Goal: Information Seeking & Learning: Learn about a topic

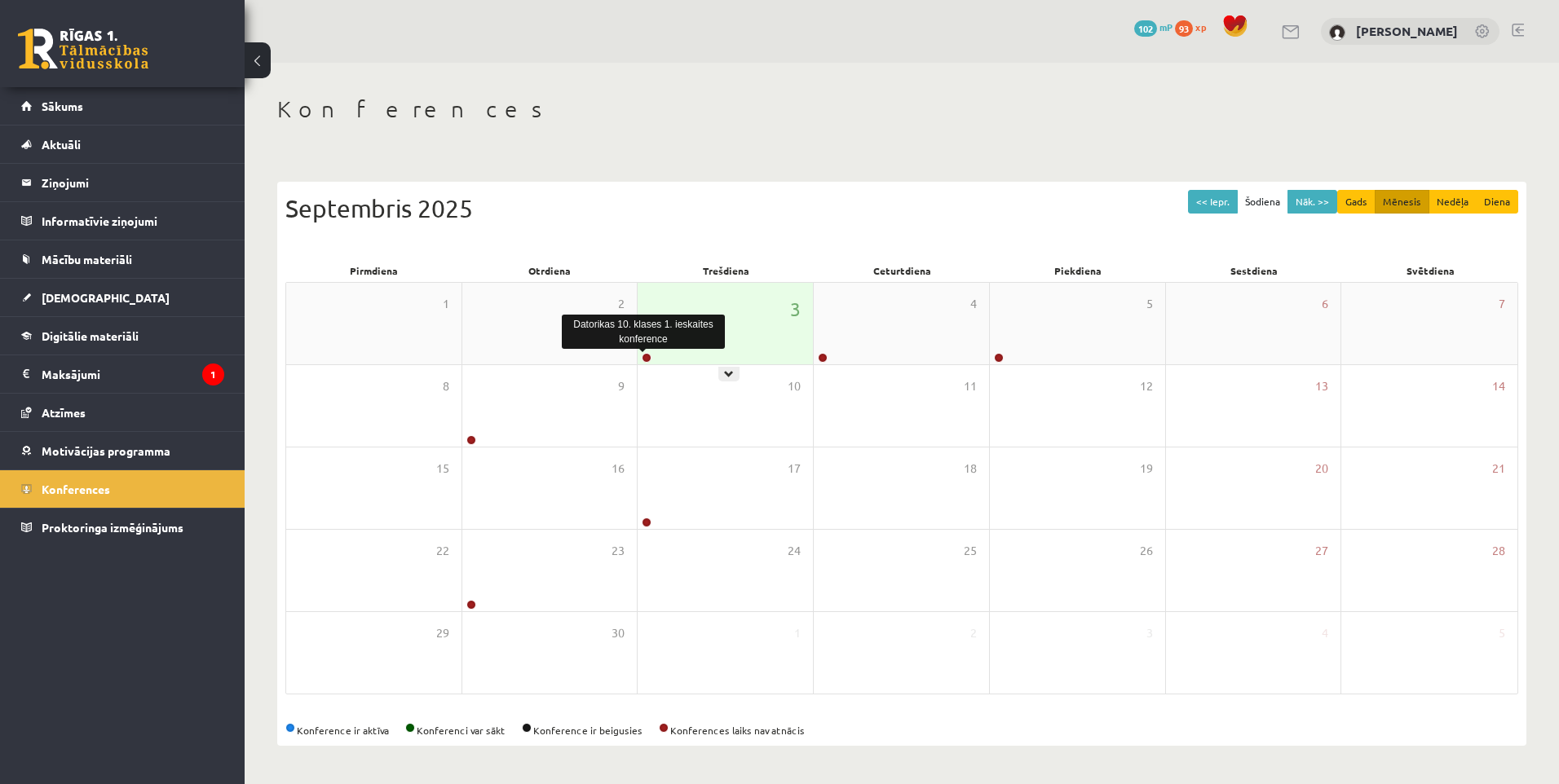
click at [648, 357] on link at bounding box center [647, 358] width 10 height 10
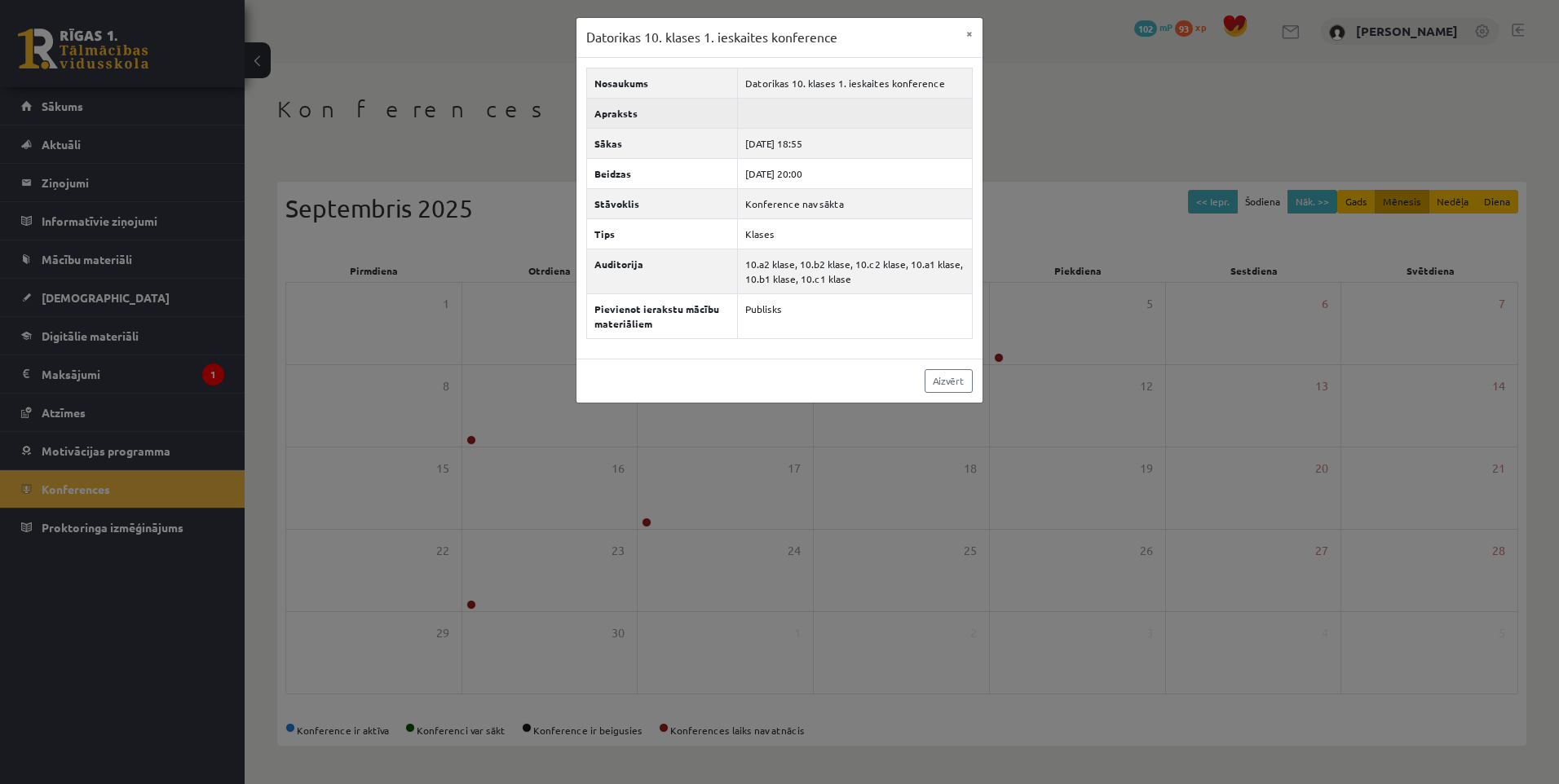
click at [760, 113] on td at bounding box center [854, 112] width 234 height 30
click at [969, 43] on button "×" at bounding box center [970, 34] width 26 height 31
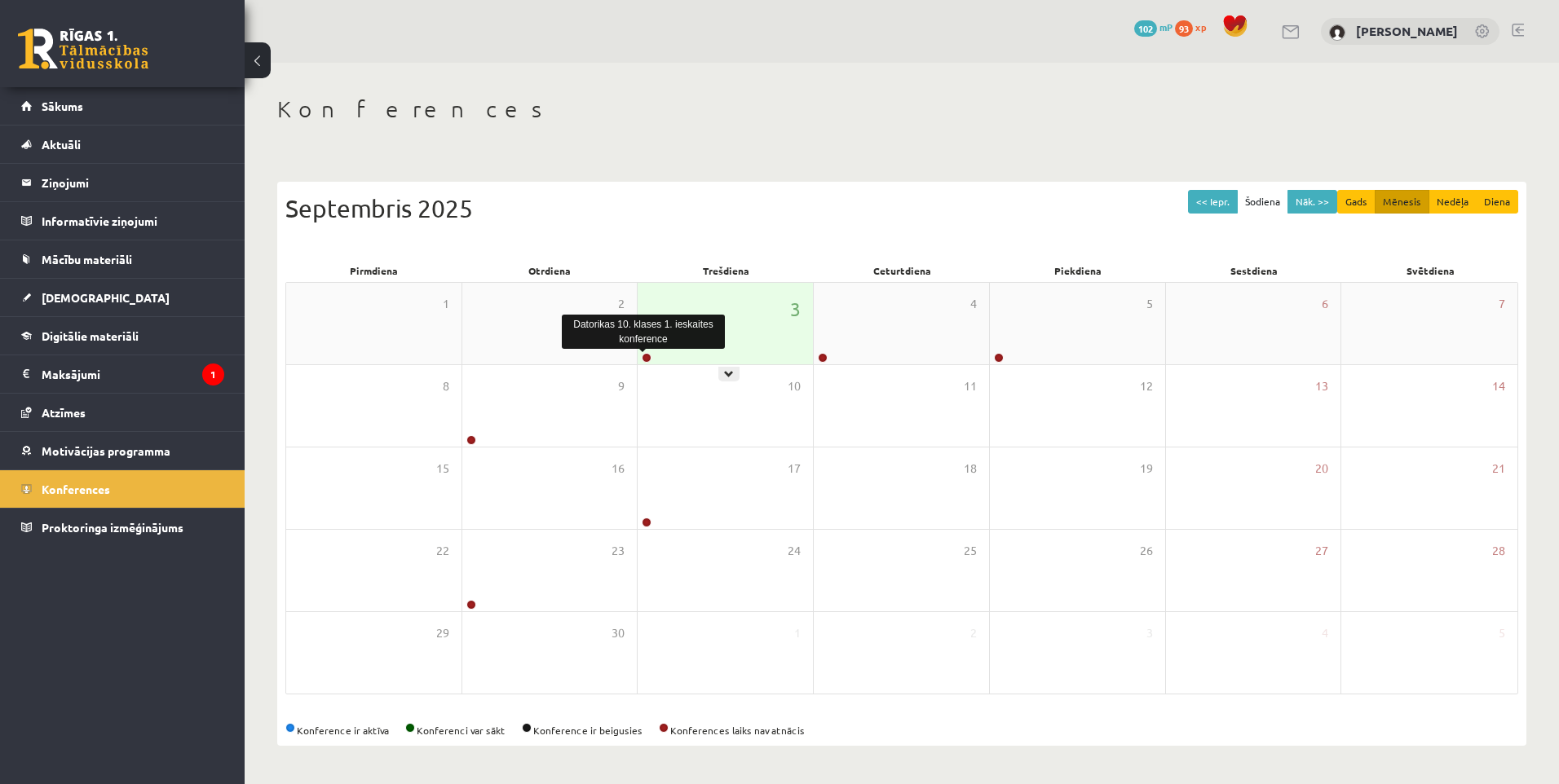
click at [648, 358] on link at bounding box center [647, 358] width 10 height 10
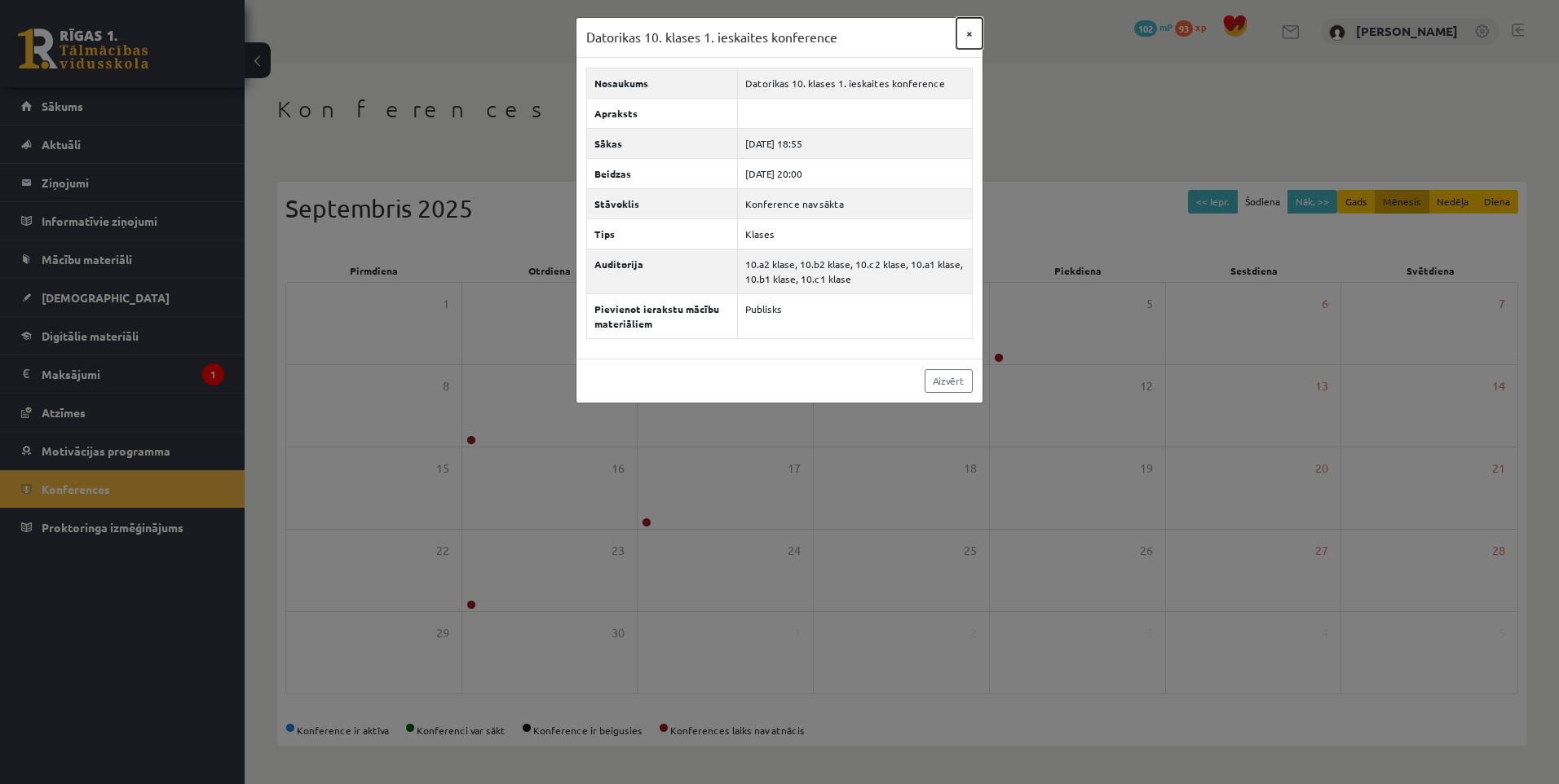
click at [970, 34] on button "×" at bounding box center [970, 34] width 26 height 31
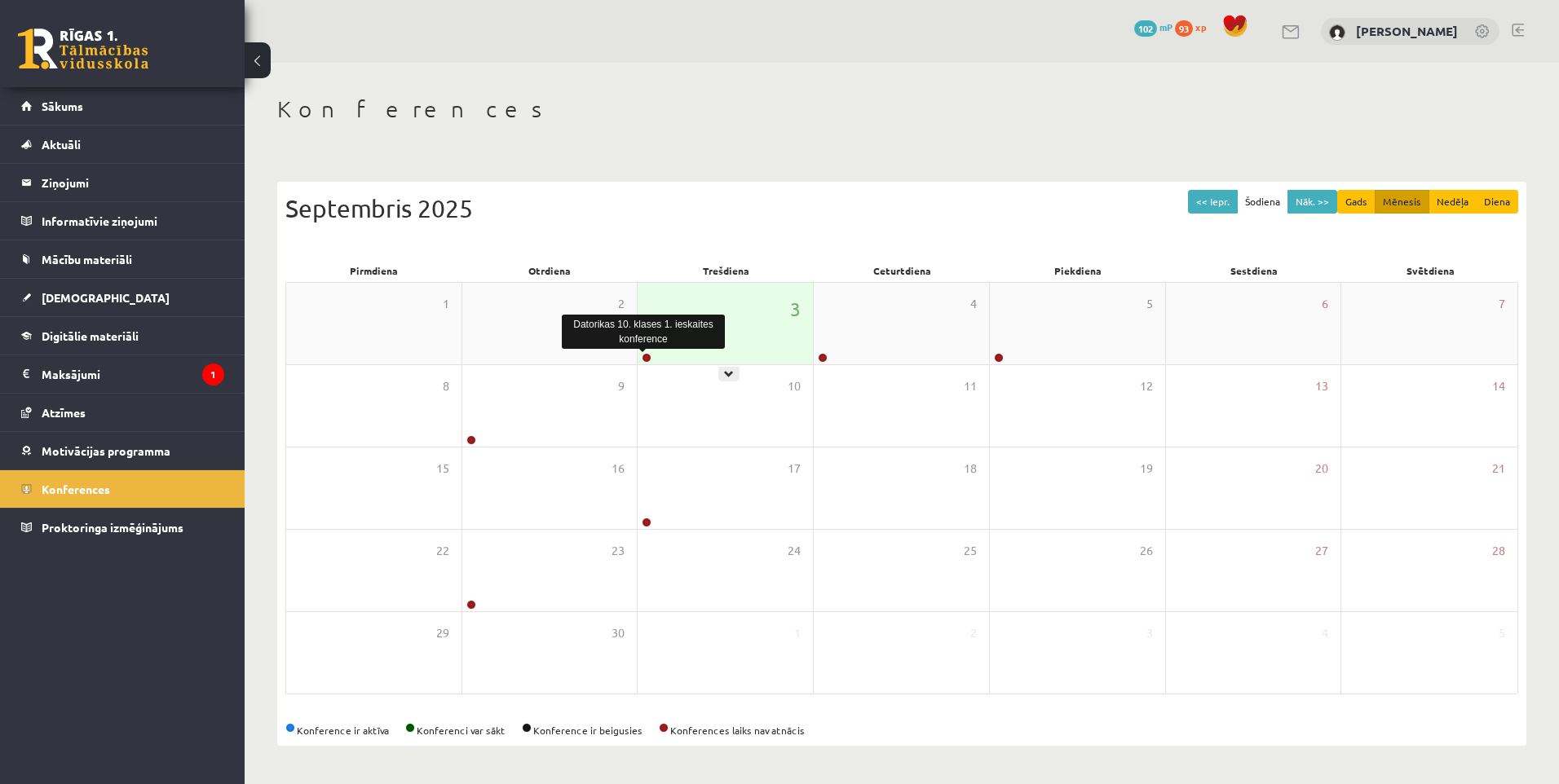
click at [648, 362] on link at bounding box center [647, 358] width 10 height 10
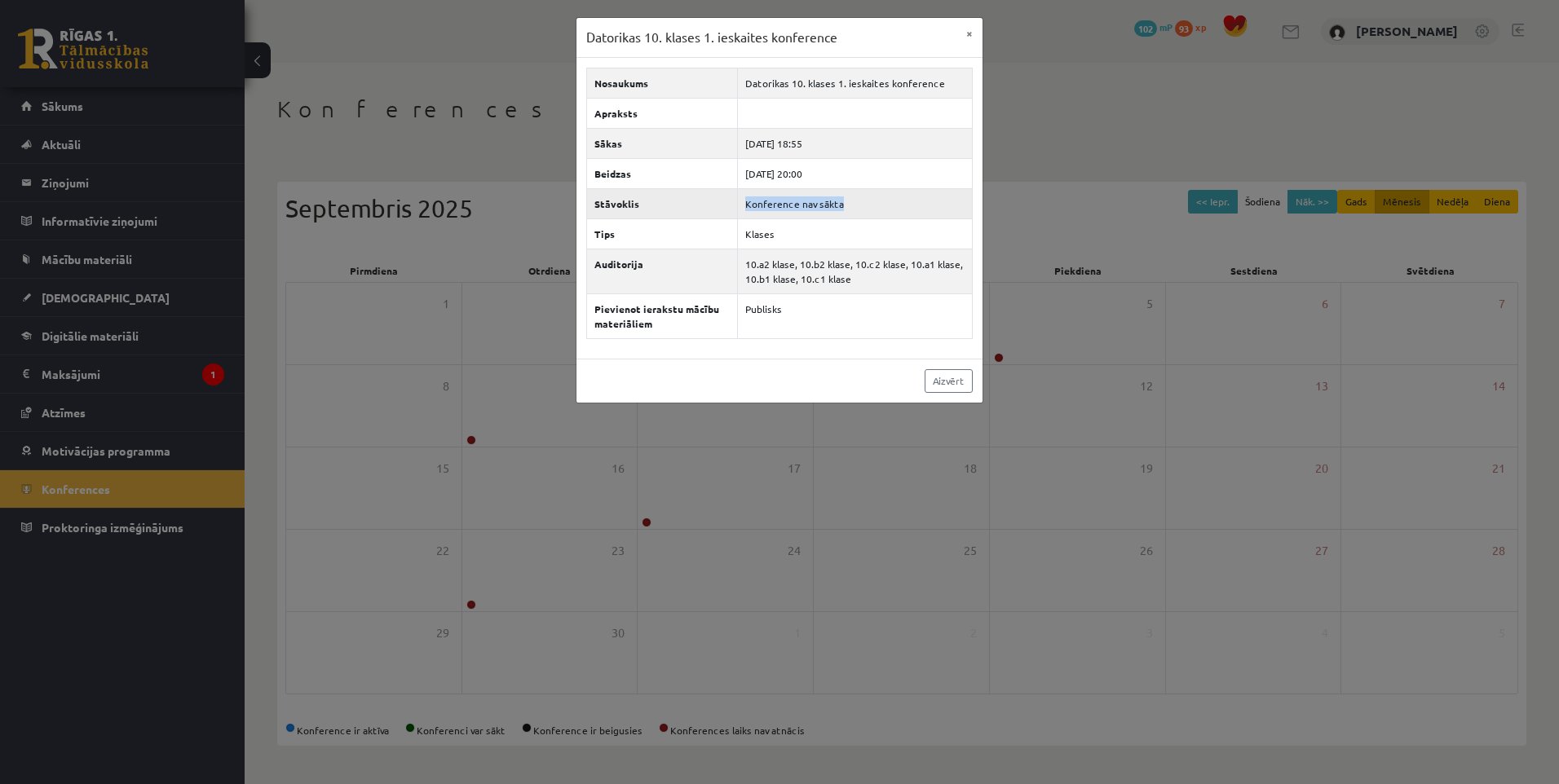
drag, startPoint x: 850, startPoint y: 205, endPoint x: 742, endPoint y: 208, distance: 108.0
click at [742, 208] on td "Konference nav sākta" at bounding box center [854, 203] width 234 height 30
click at [1011, 213] on div "Datorikas 10. klases 1. ieskaites konference × Nosaukums Datorikas 10. klases 1…" at bounding box center [780, 392] width 1559 height 784
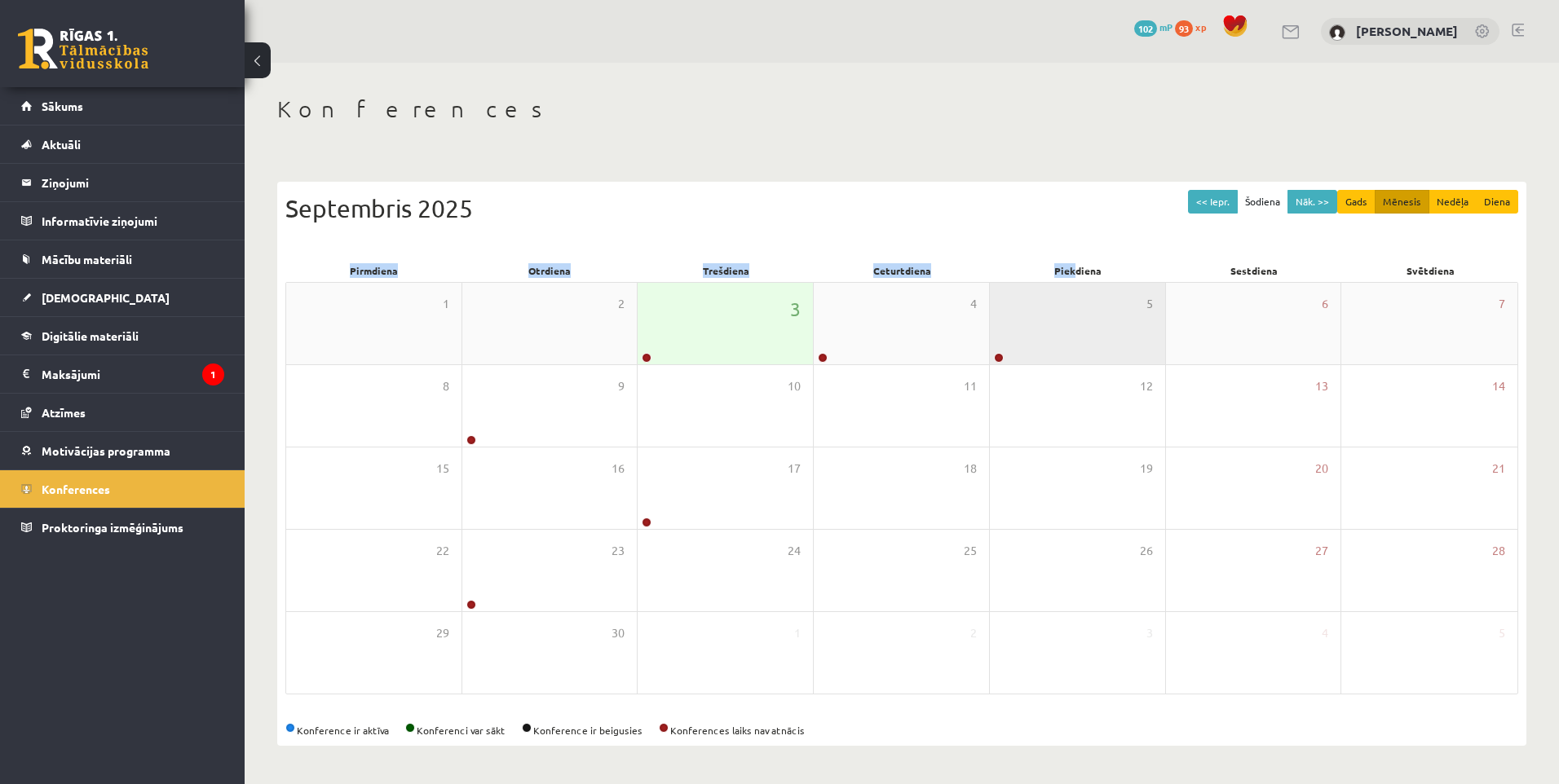
drag, startPoint x: 1011, startPoint y: 213, endPoint x: 1111, endPoint y: 284, distance: 122.6
click at [1089, 283] on div "<< Iepr. Šodiena Nāk. >> Gads Mēnesis Nedēļa Diena Septembris 2025 Pirmdiena Ot…" at bounding box center [902, 464] width 1249 height 564
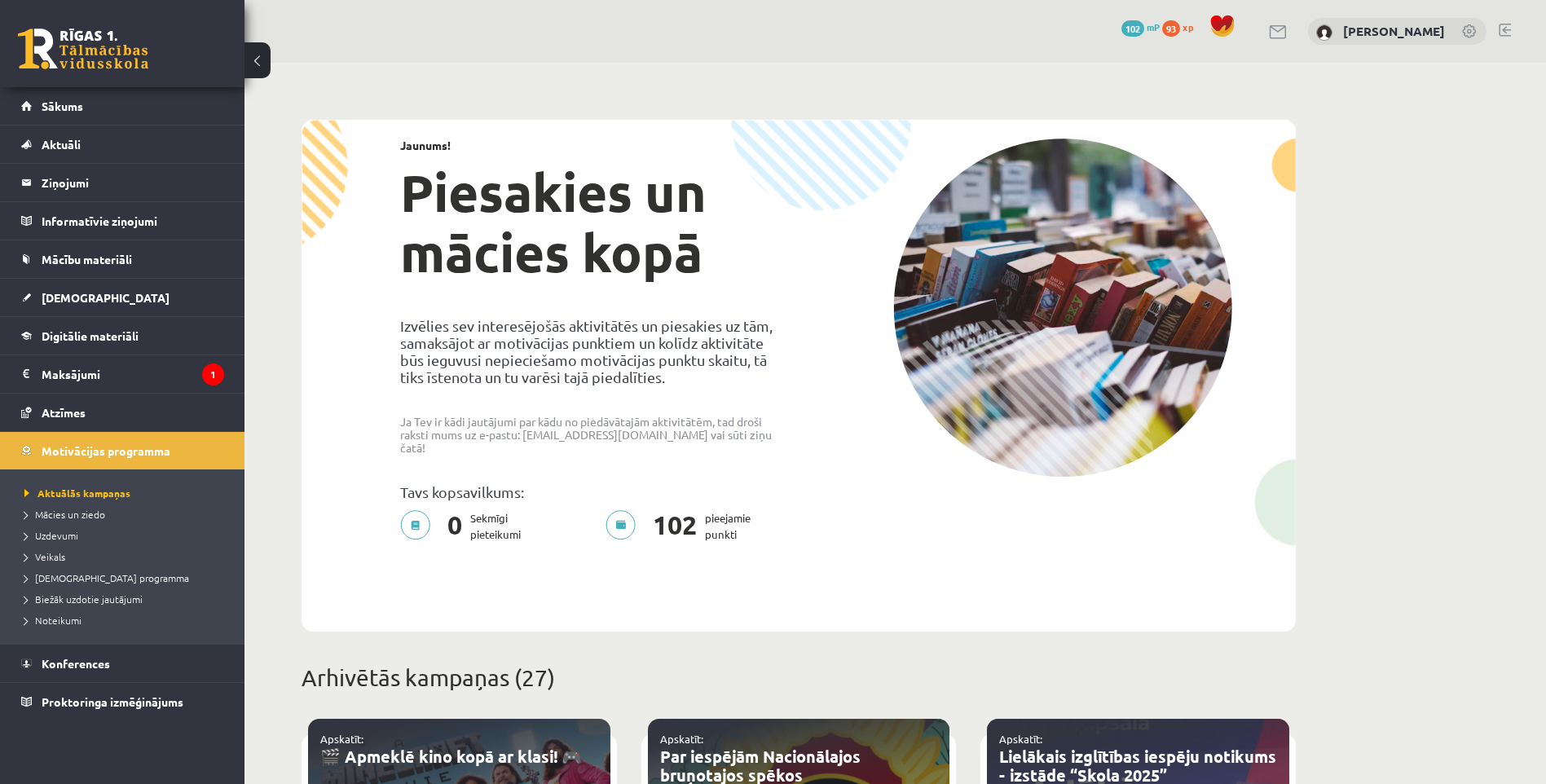
scroll to position [163, 0]
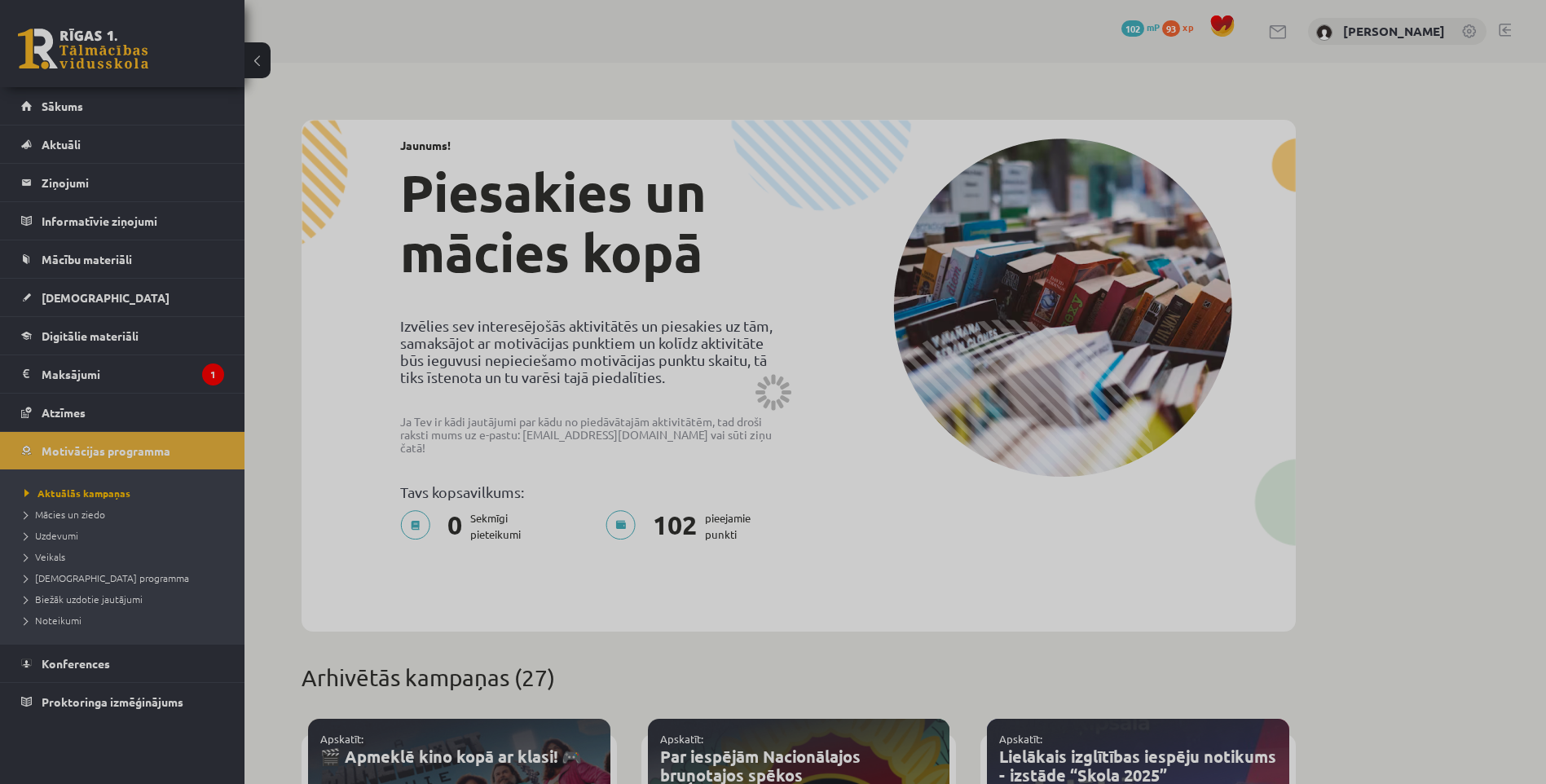
click at [222, 276] on div at bounding box center [773, 392] width 1546 height 784
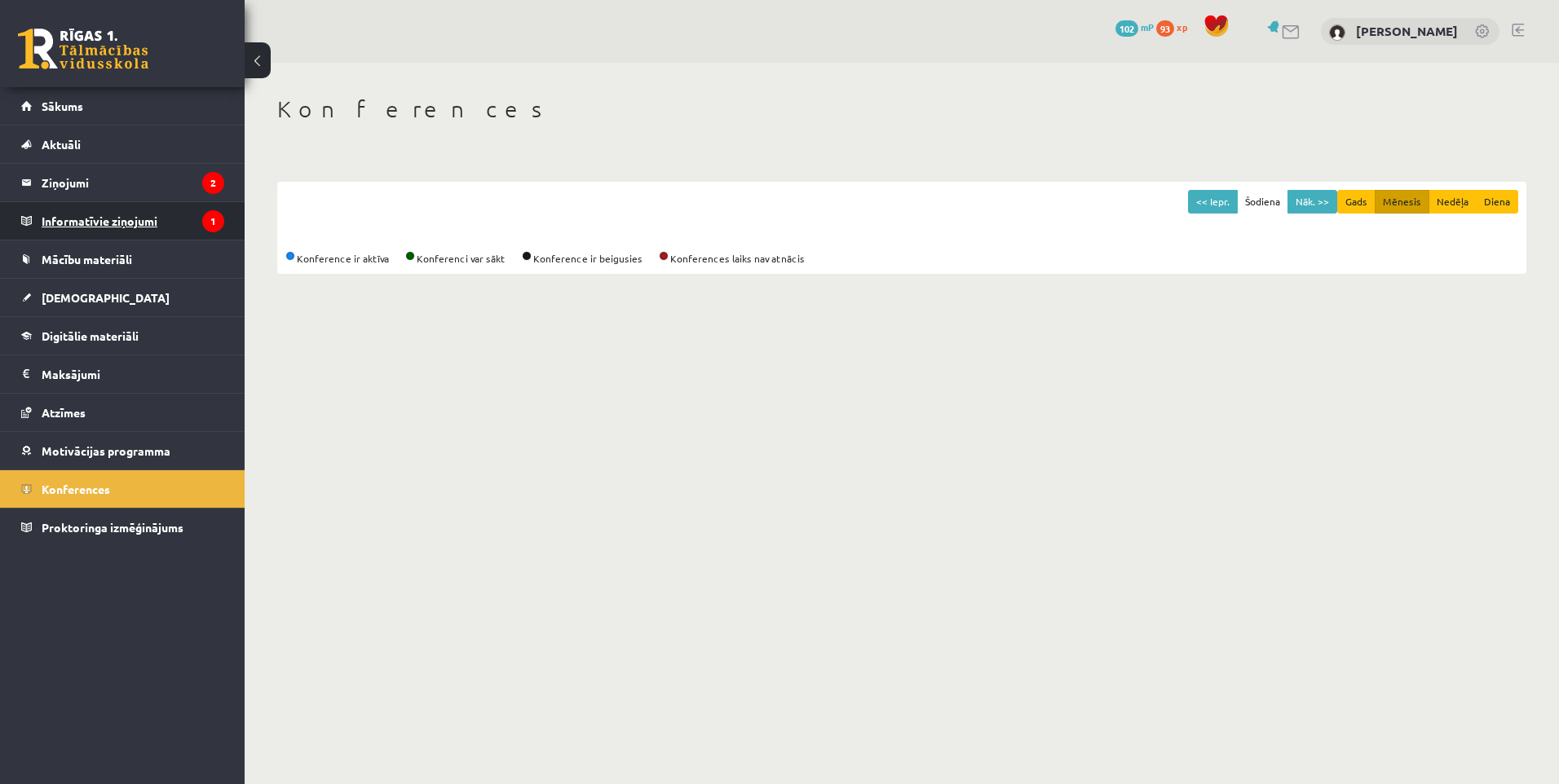
click at [70, 214] on legend "Informatīvie ziņojumi 1" at bounding box center [133, 221] width 183 height 38
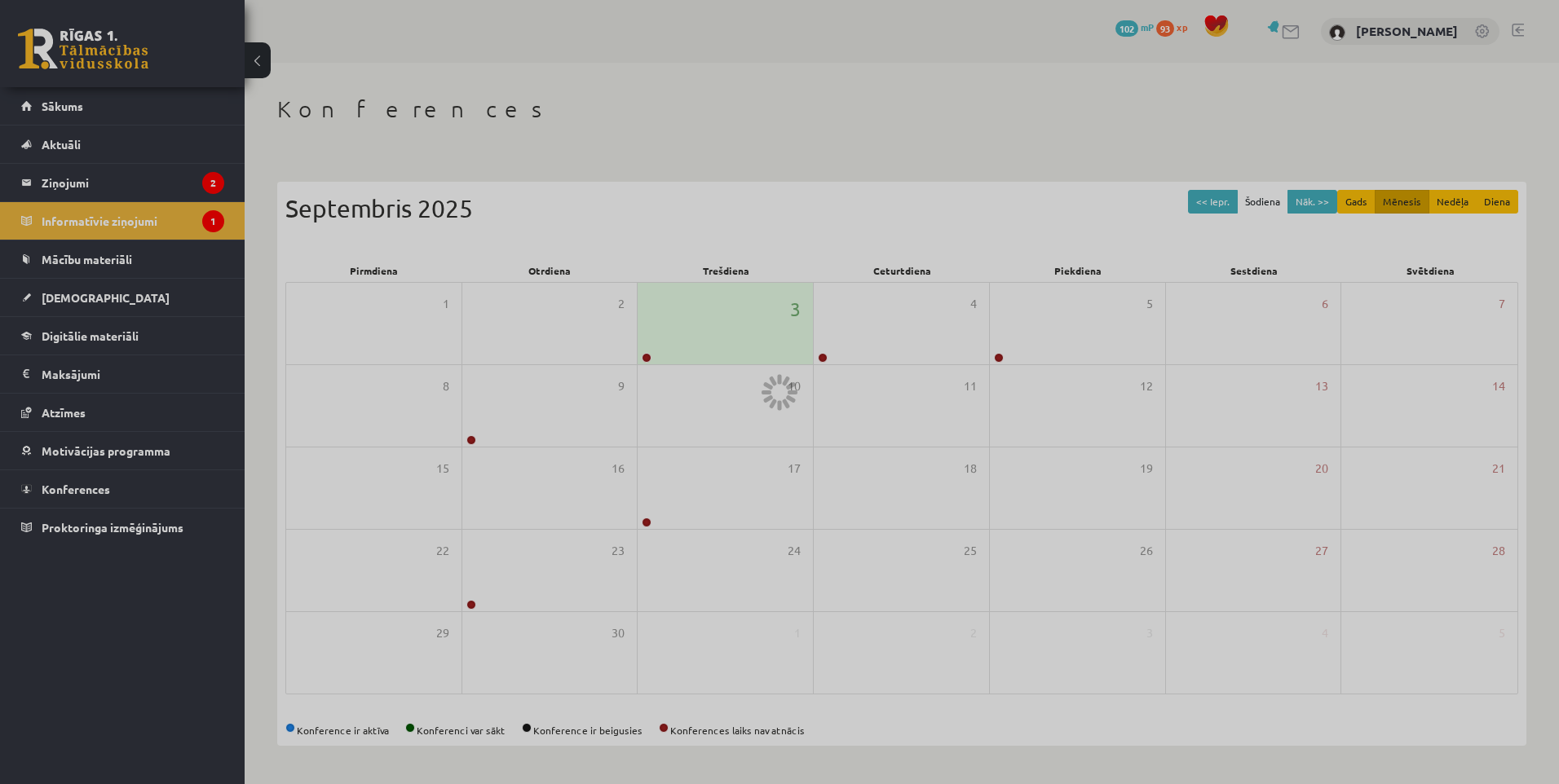
click at [88, 185] on div at bounding box center [780, 392] width 1559 height 784
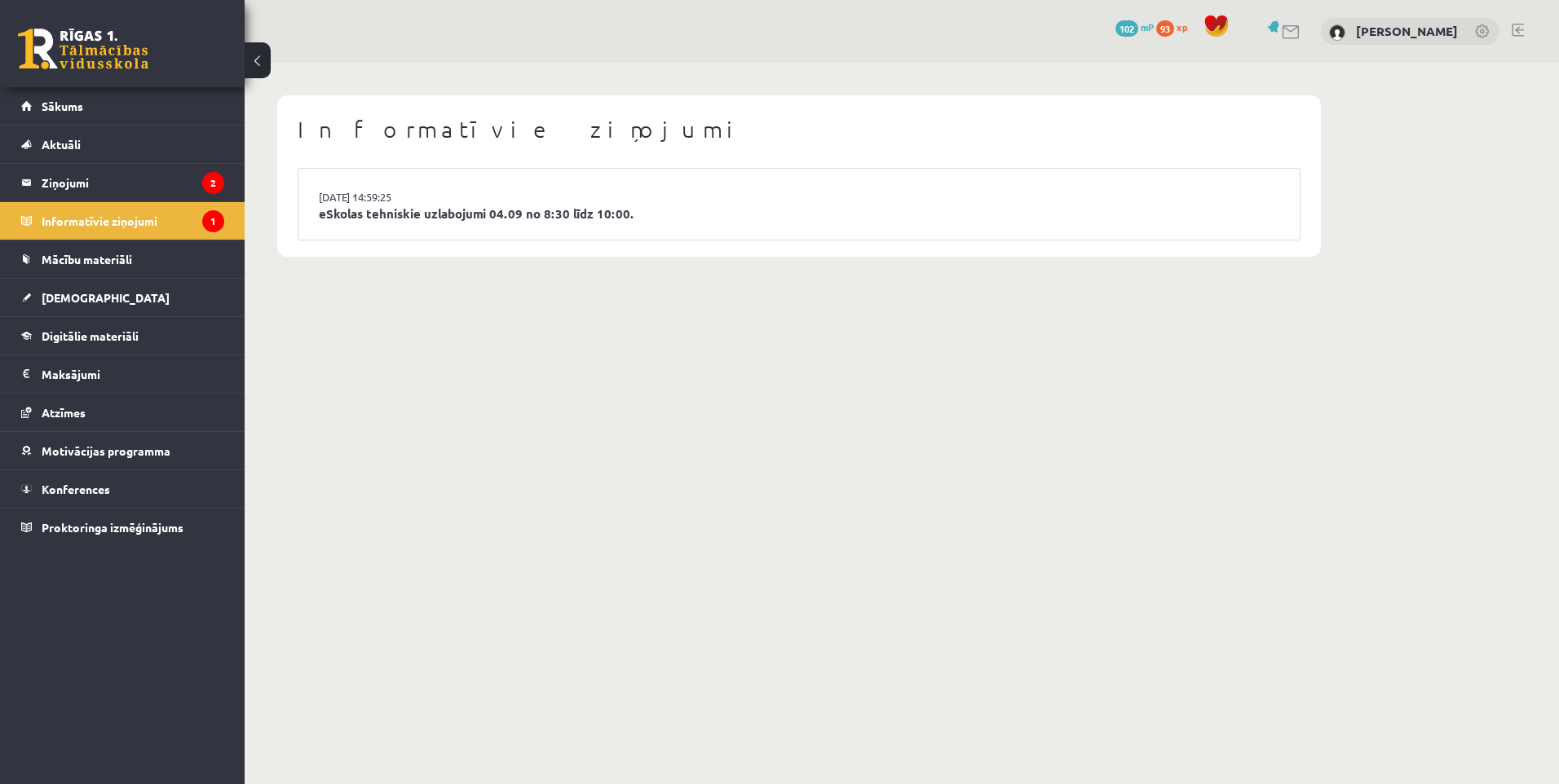
click at [88, 185] on legend "Ziņojumi 2" at bounding box center [133, 183] width 183 height 38
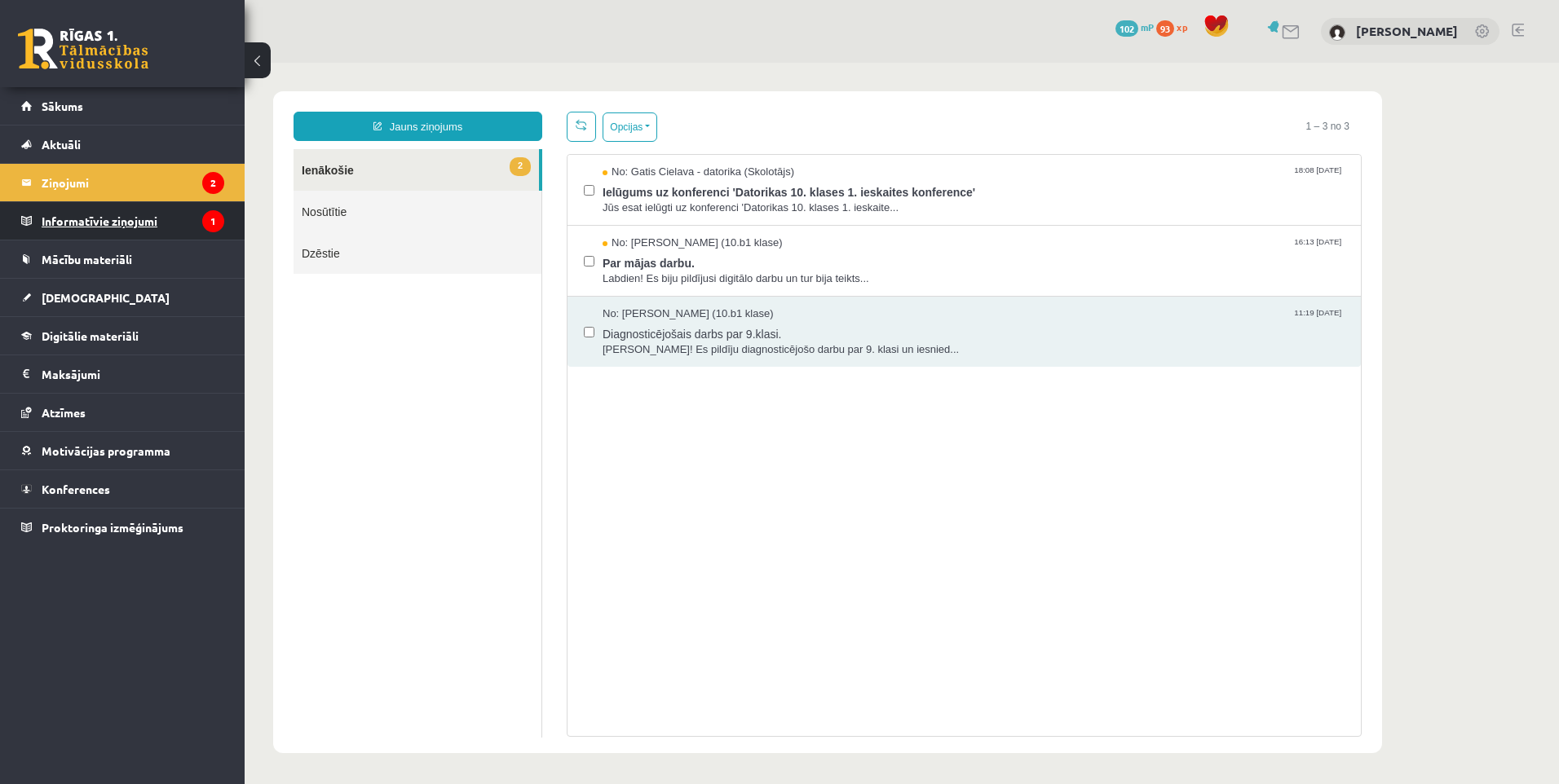
click at [170, 215] on legend "Informatīvie ziņojumi 1" at bounding box center [133, 221] width 183 height 38
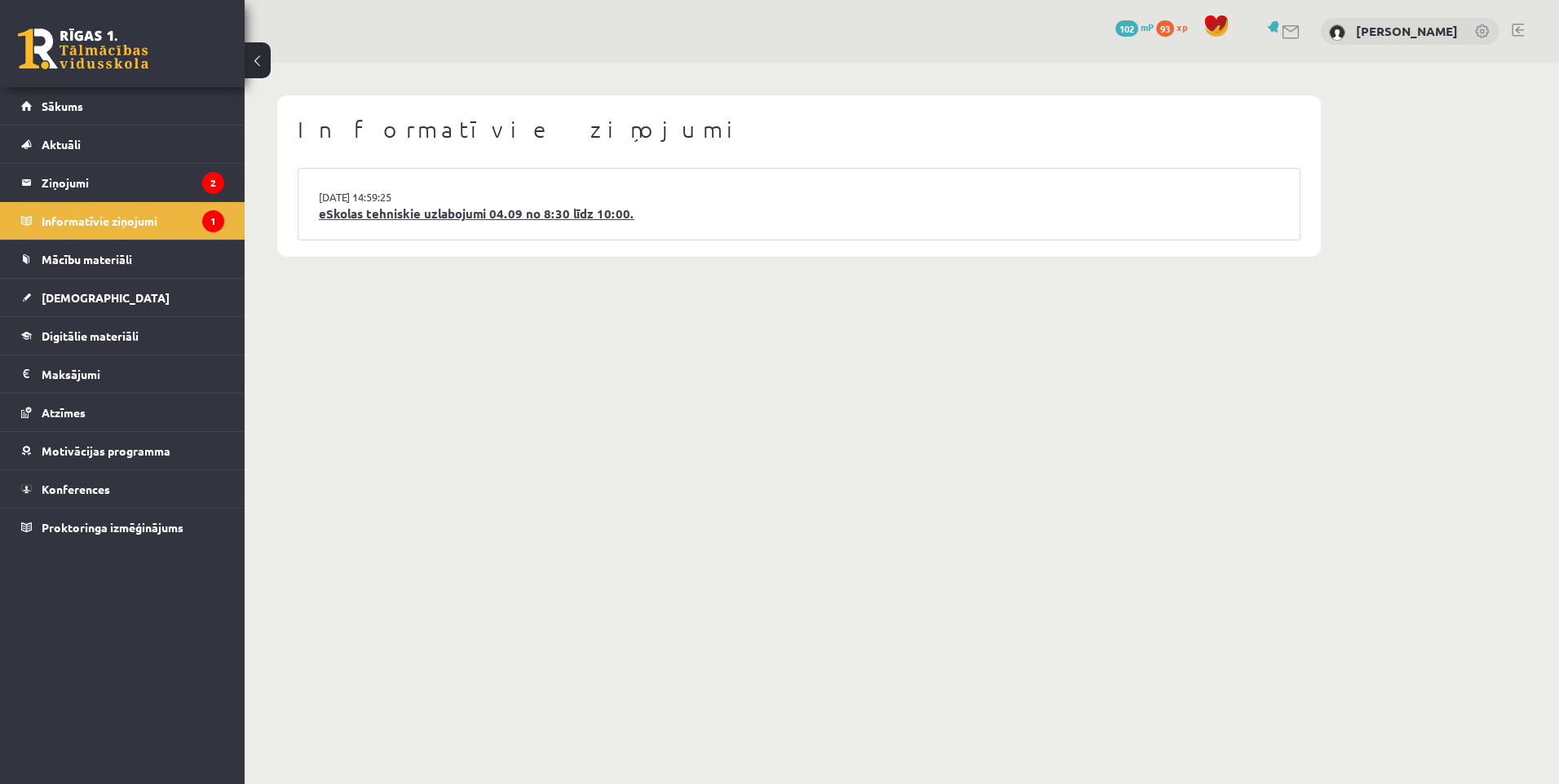
click at [479, 223] on link "eSkolas tehniskie uzlabojumi 04.09 no 8:30 līdz 10:00." at bounding box center [799, 214] width 961 height 19
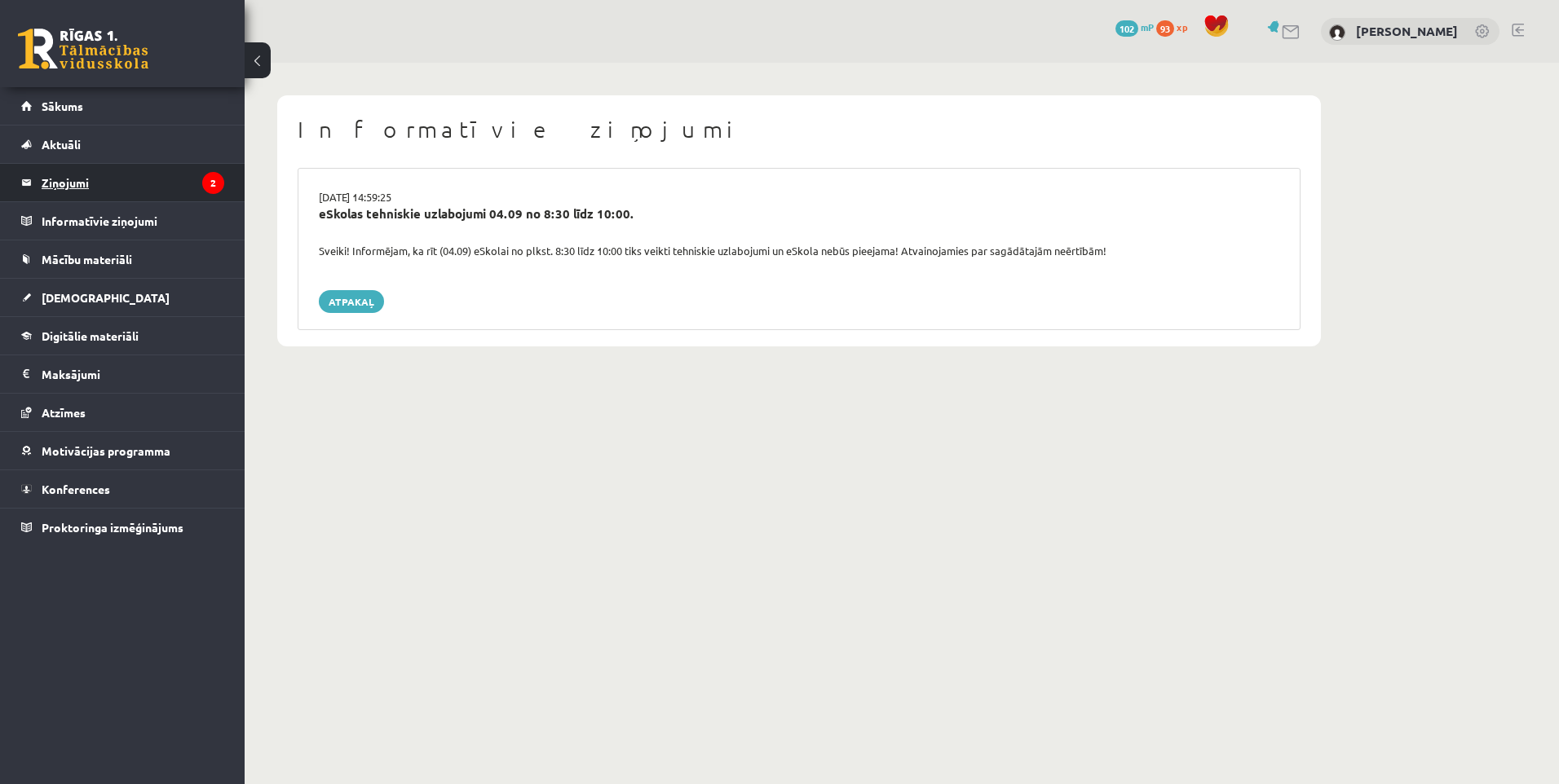
click at [143, 193] on legend "Ziņojumi 2" at bounding box center [133, 183] width 183 height 38
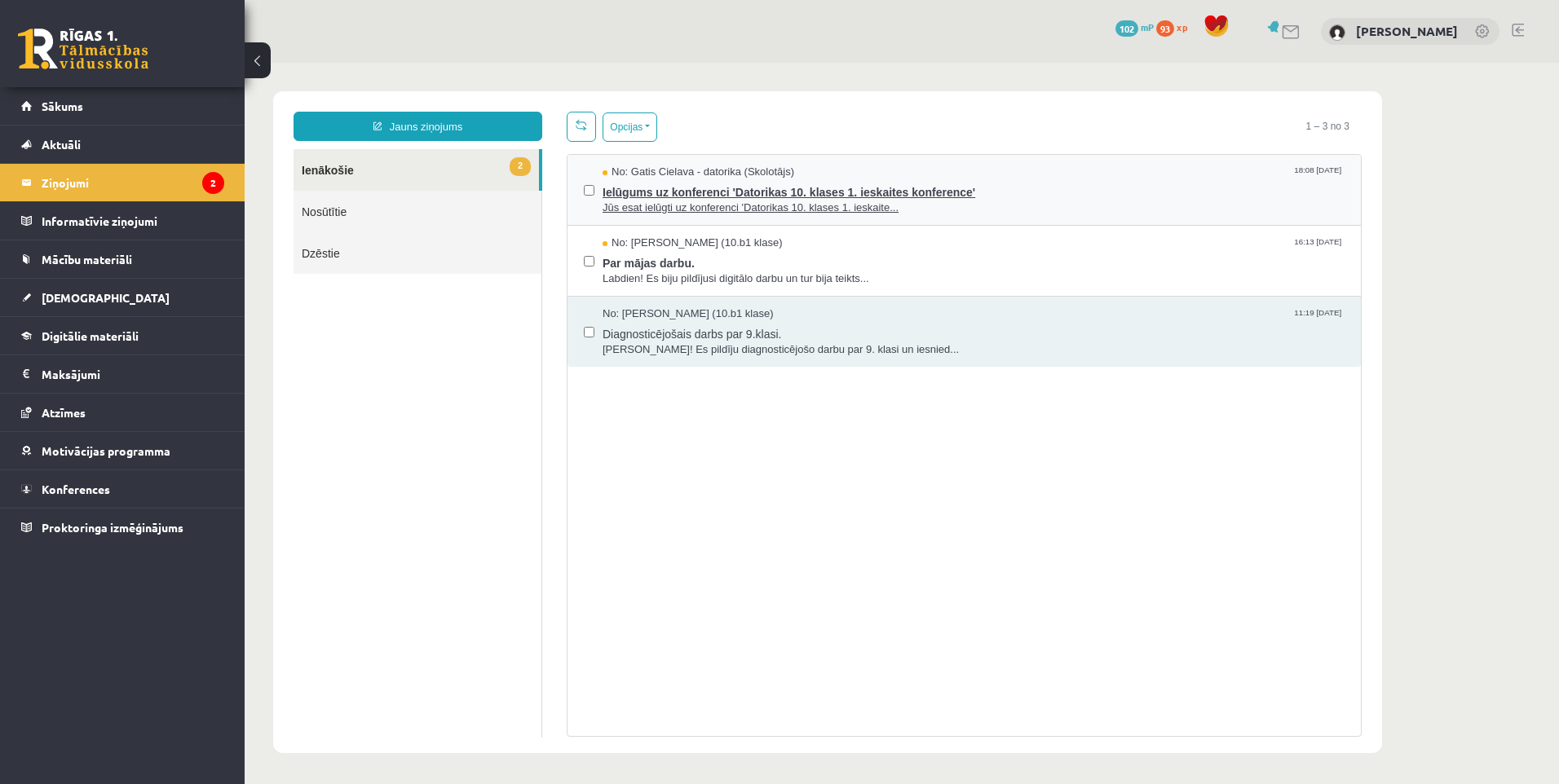
click at [641, 202] on span "Jūs esat ielūgti uz konferenci 'Datorikas 10. klases 1. ieskaite..." at bounding box center [973, 208] width 742 height 16
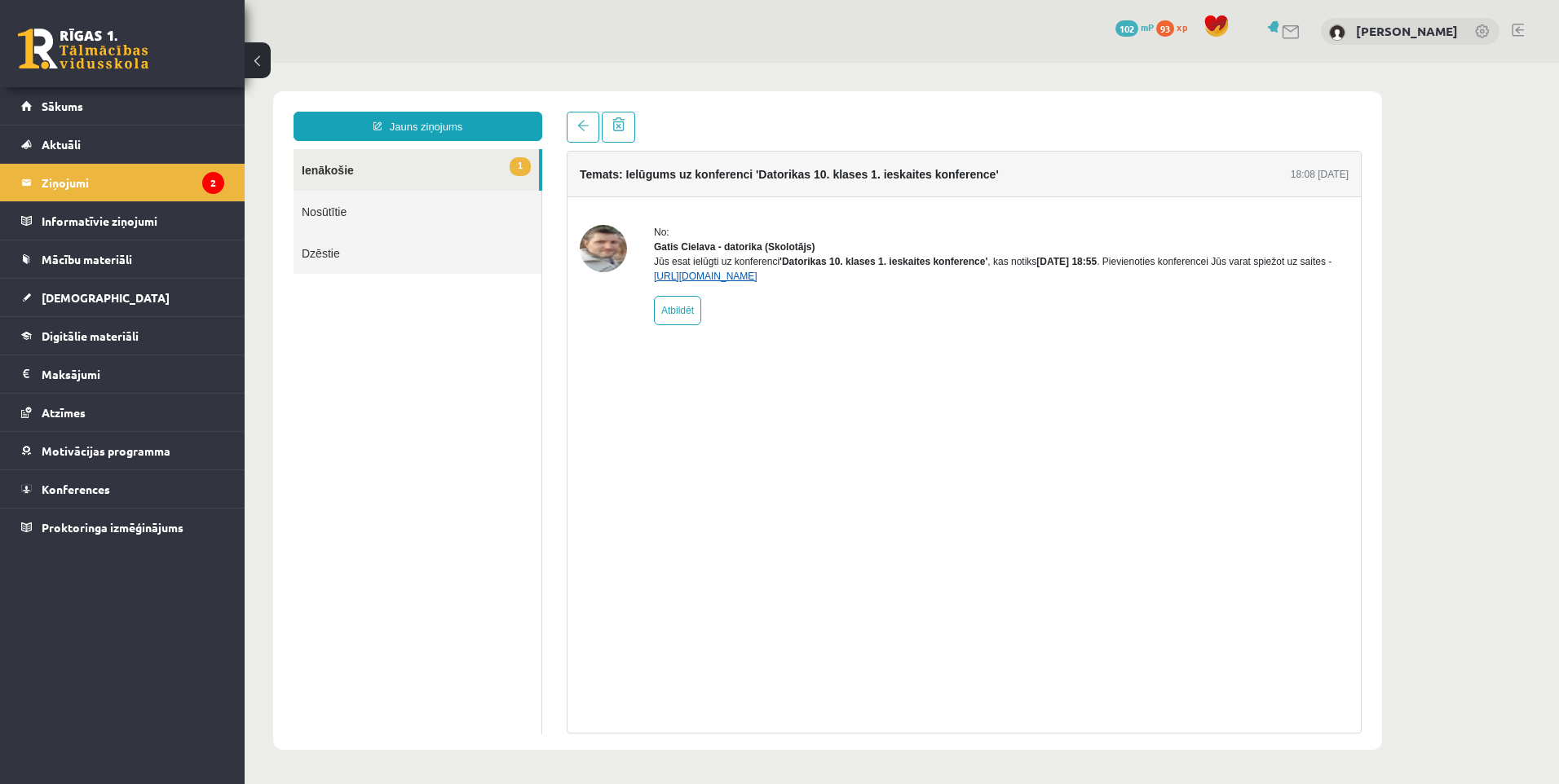
click at [757, 282] on link "https://eskola.r1tv.lv/conferences/4490/join" at bounding box center [706, 276] width 103 height 11
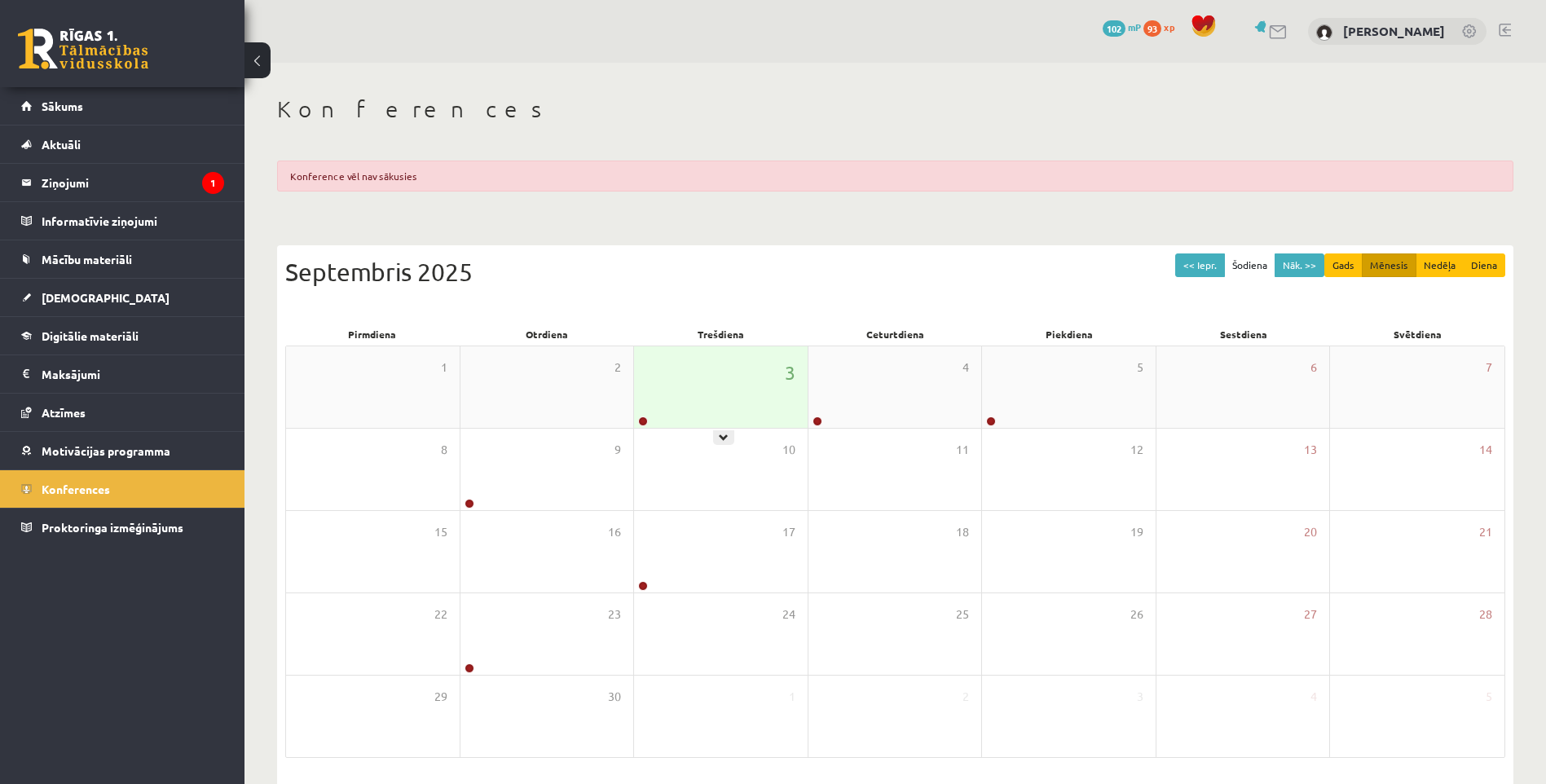
click at [637, 421] on div at bounding box center [642, 422] width 16 height 11
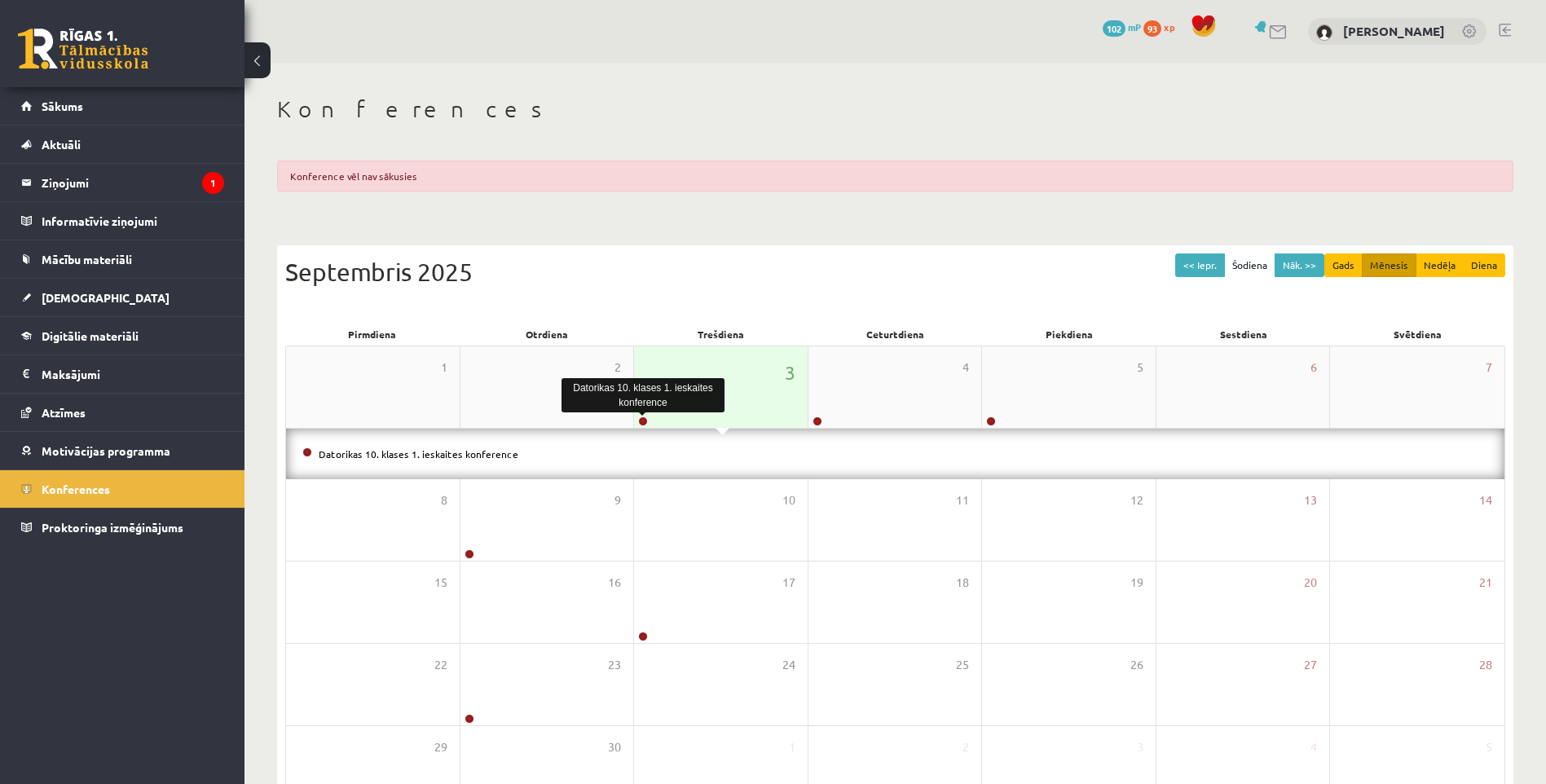
click at [639, 421] on link at bounding box center [643, 421] width 10 height 10
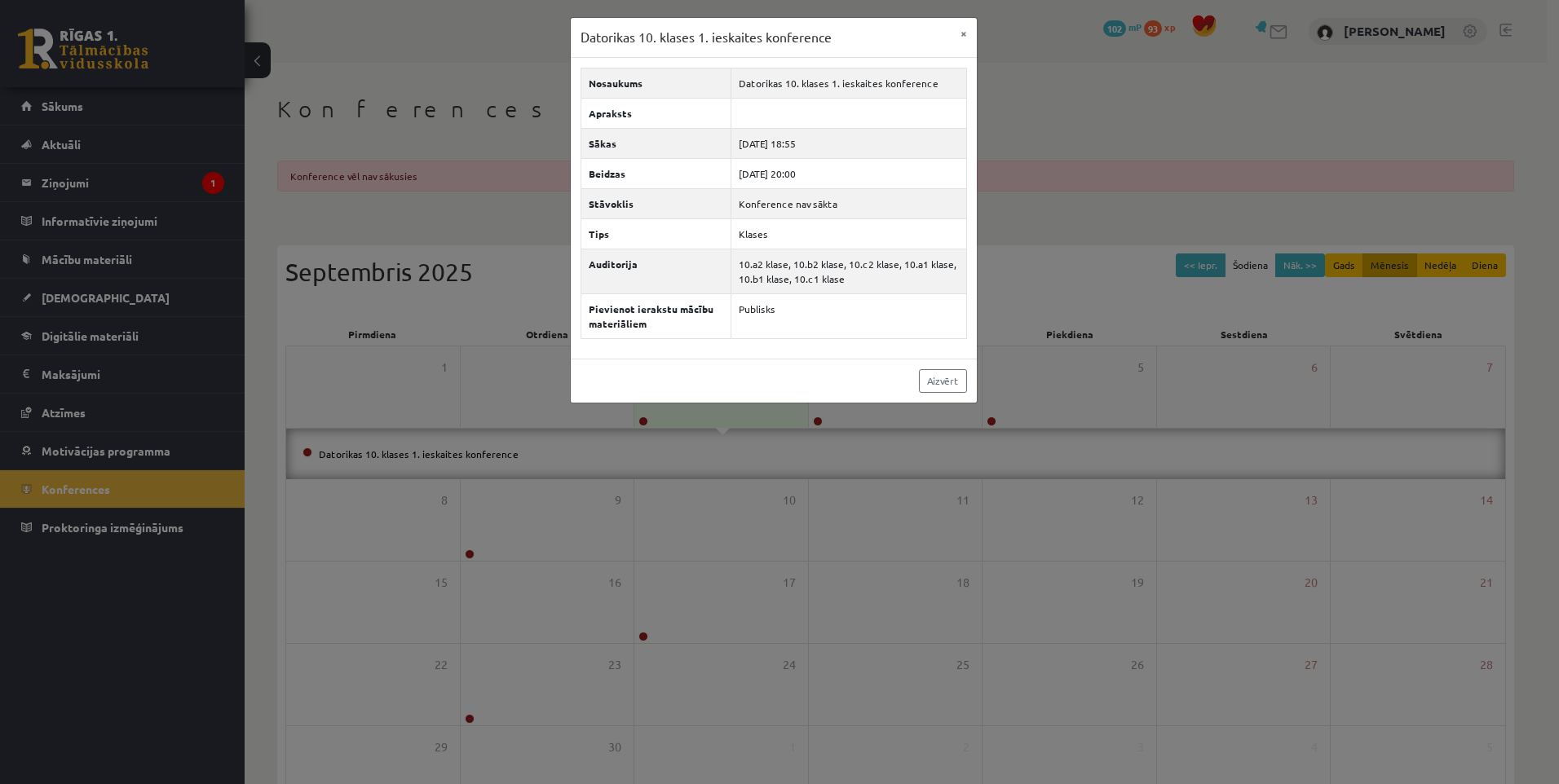
click at [639, 421] on div "Datorikas 10. klases 1. ieskaites konference × Nosaukums Datorikas 10. klases 1…" at bounding box center [780, 392] width 1559 height 784
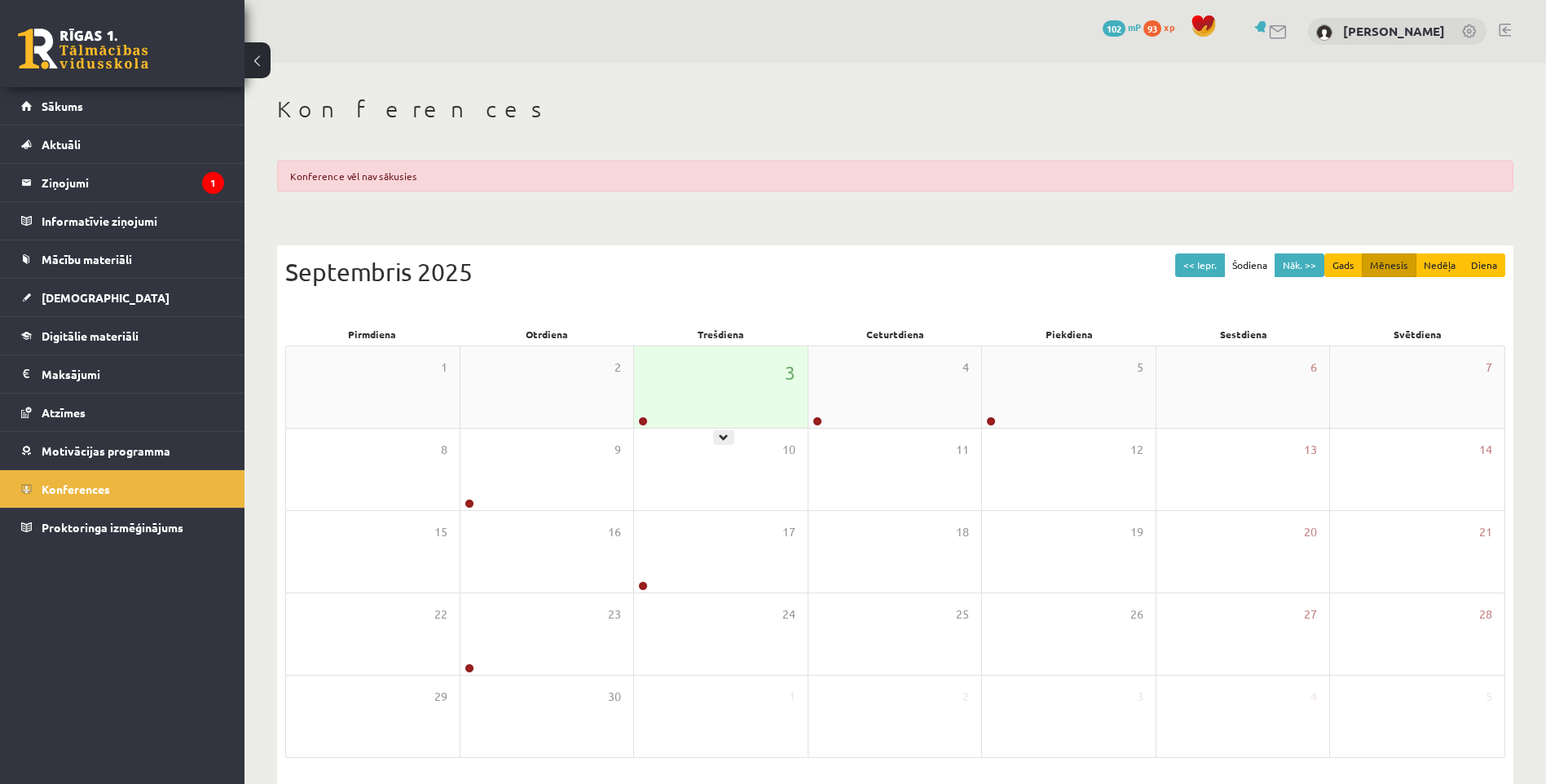
click at [655, 414] on div "3" at bounding box center [721, 387] width 174 height 81
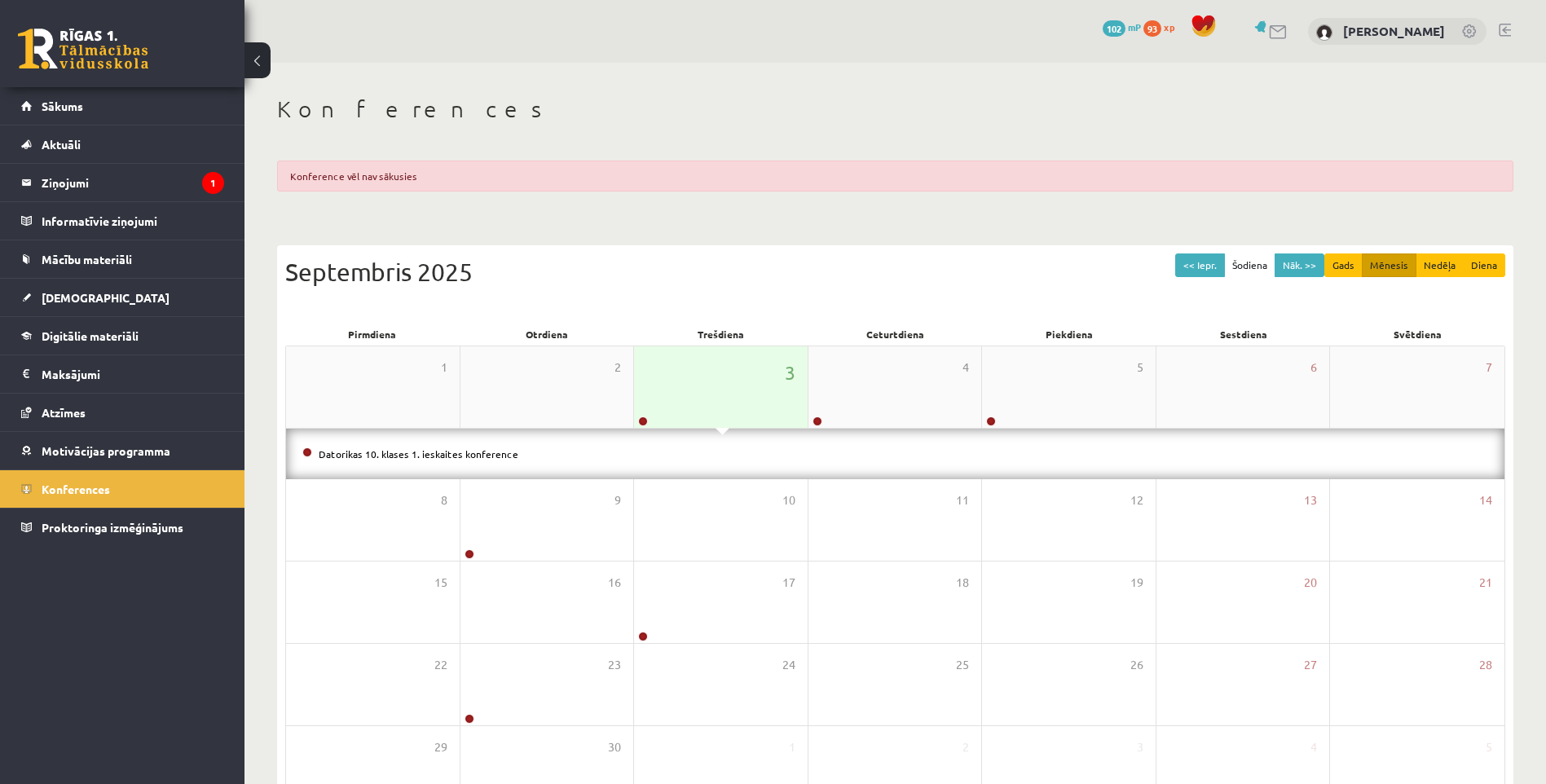
click at [688, 387] on div "3" at bounding box center [721, 387] width 174 height 81
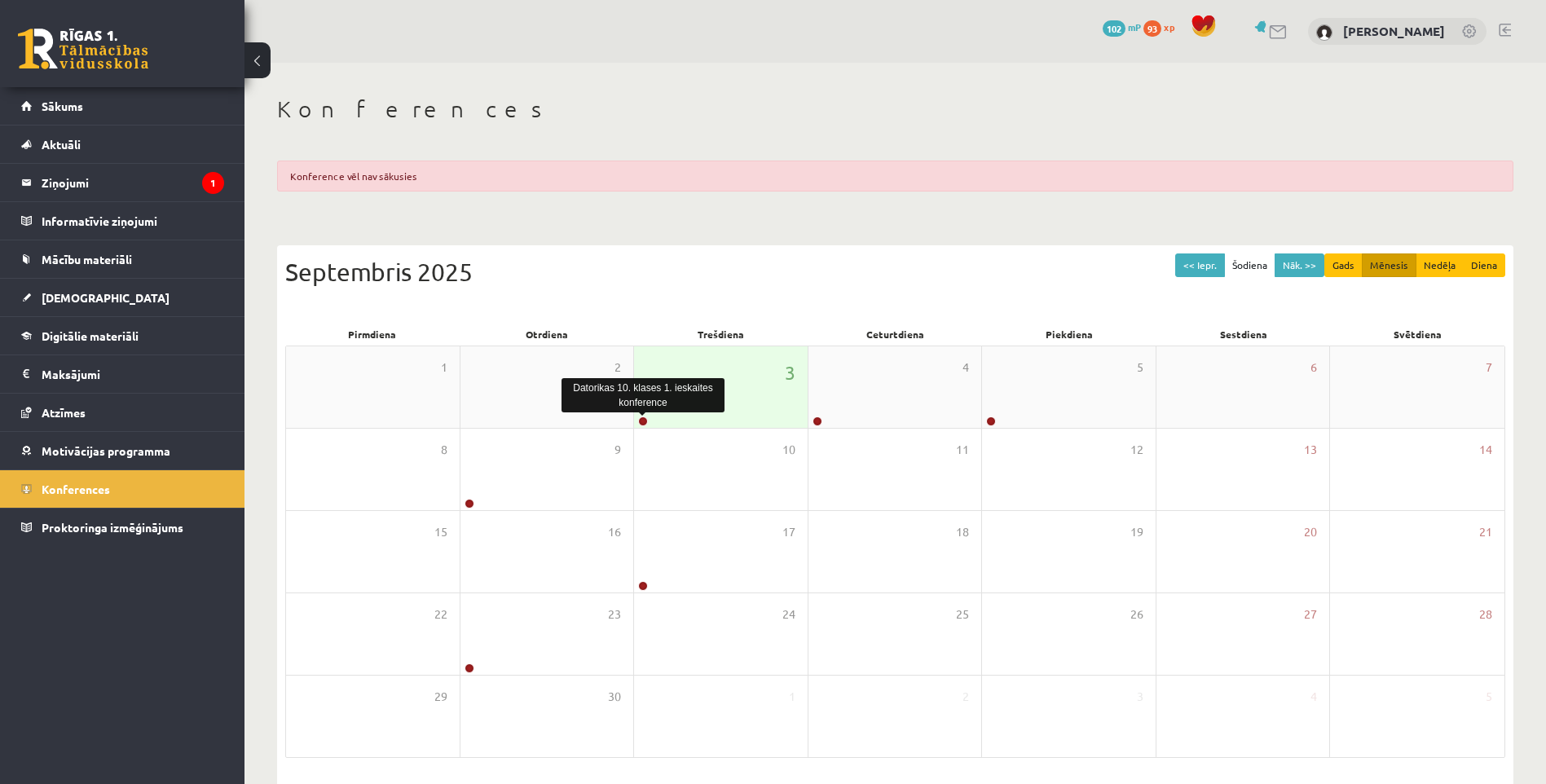
click at [643, 420] on link at bounding box center [643, 421] width 10 height 10
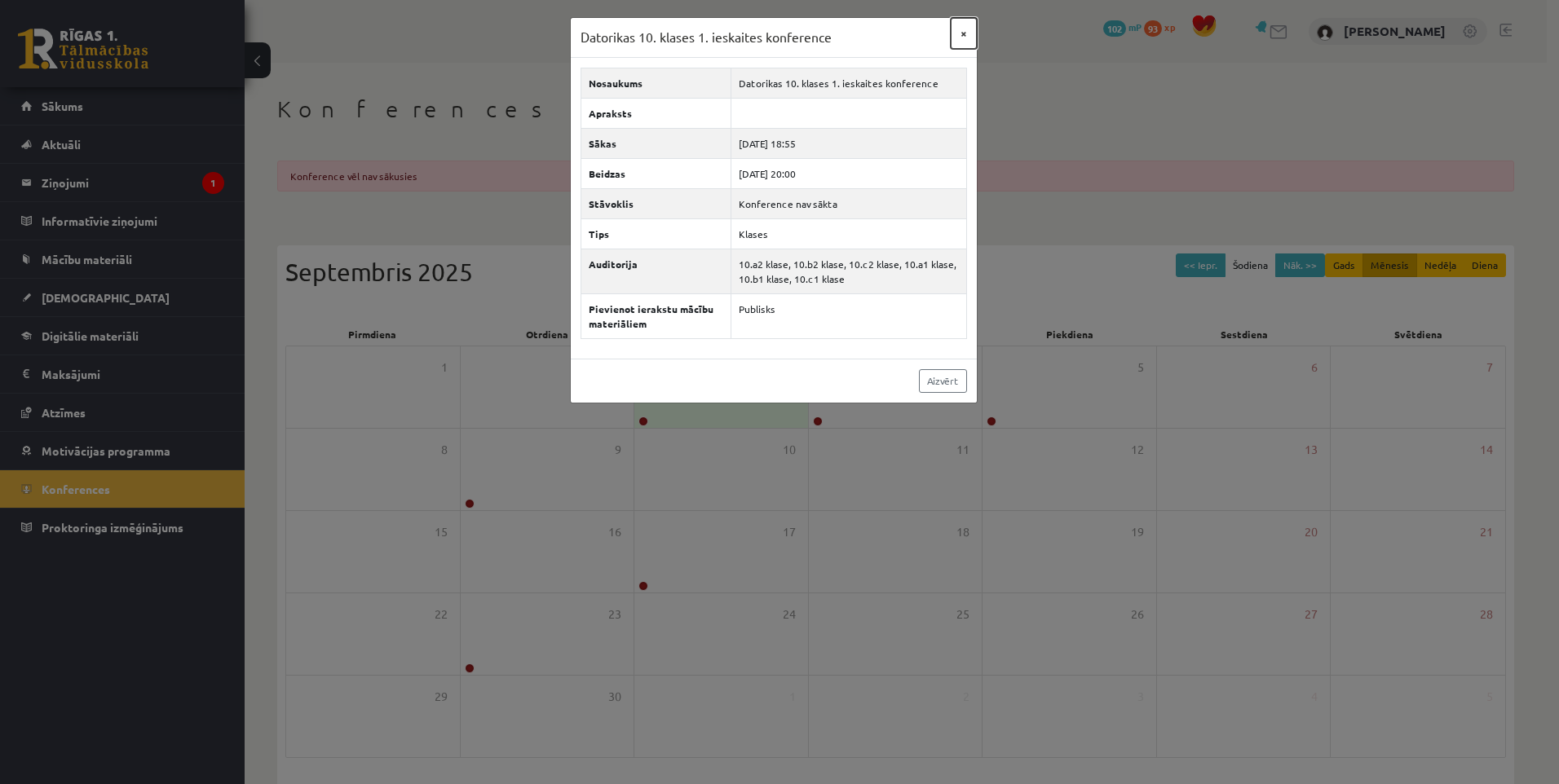
click at [960, 34] on button "×" at bounding box center [964, 34] width 26 height 31
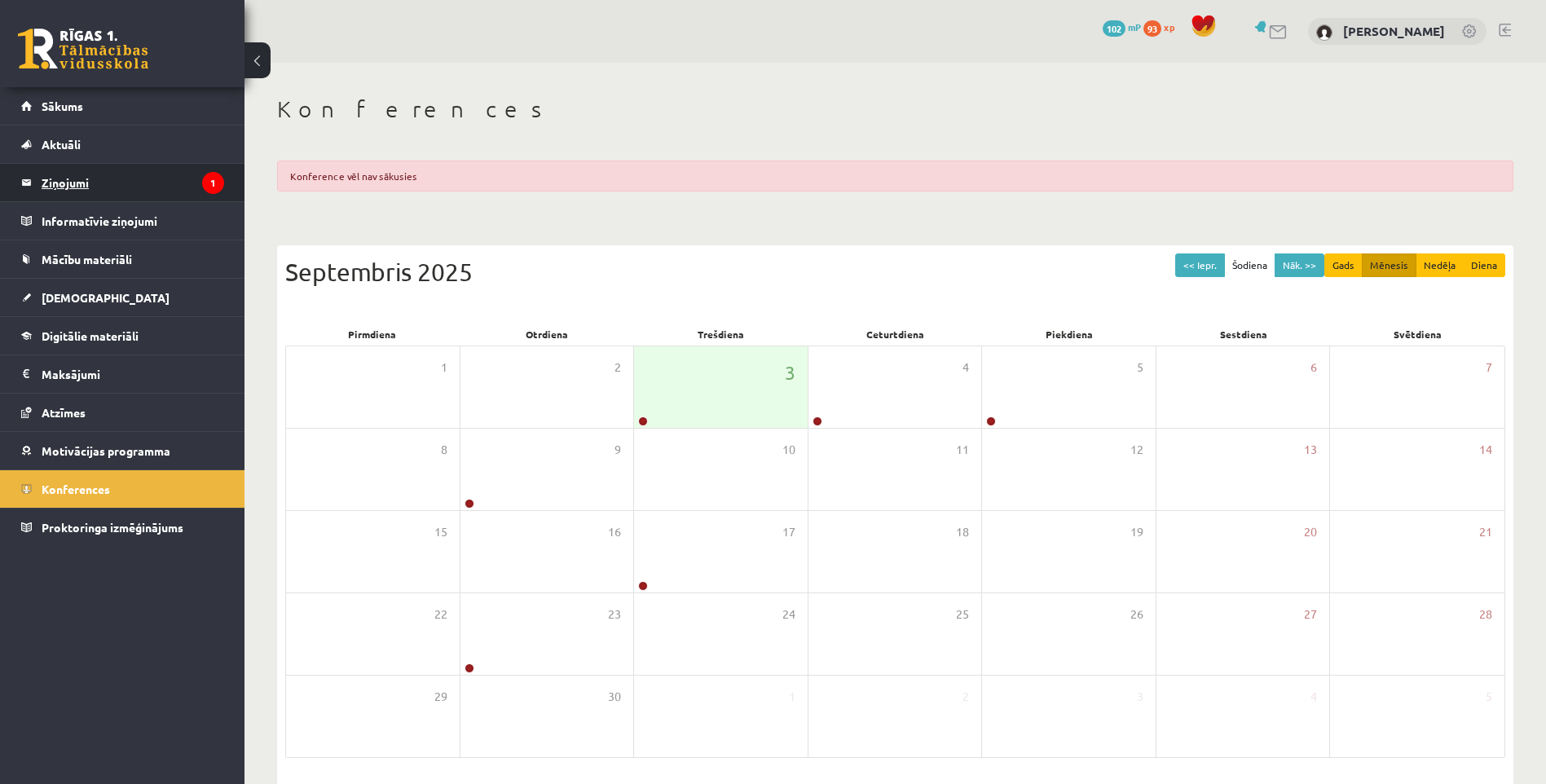
click at [161, 176] on legend "Ziņojumi 1" at bounding box center [133, 183] width 183 height 38
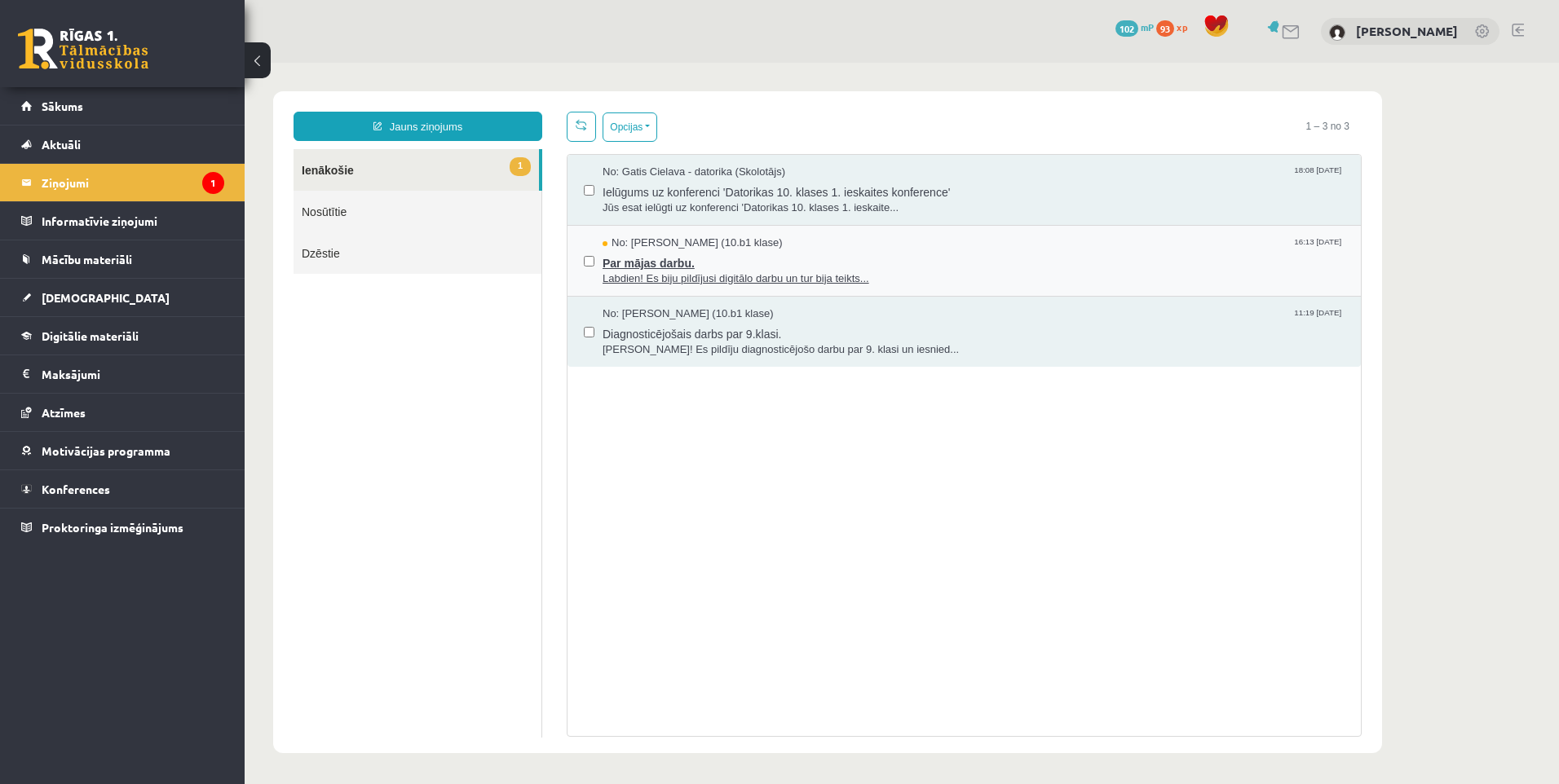
click at [749, 267] on span "Par mājas darbu." at bounding box center [973, 261] width 742 height 20
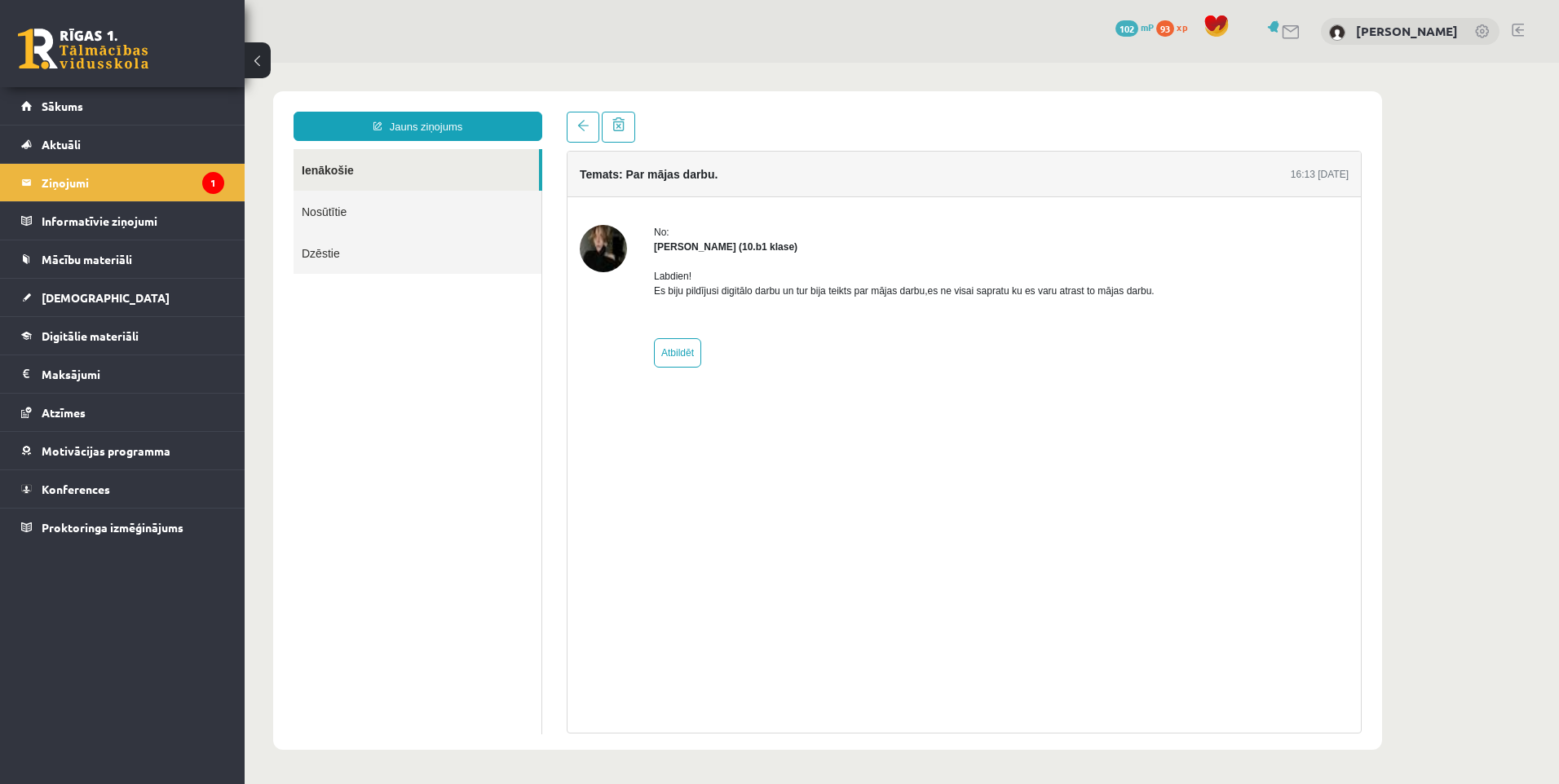
click at [619, 246] on img at bounding box center [603, 249] width 48 height 48
click at [107, 179] on legend "Ziņojumi 1" at bounding box center [133, 183] width 183 height 38
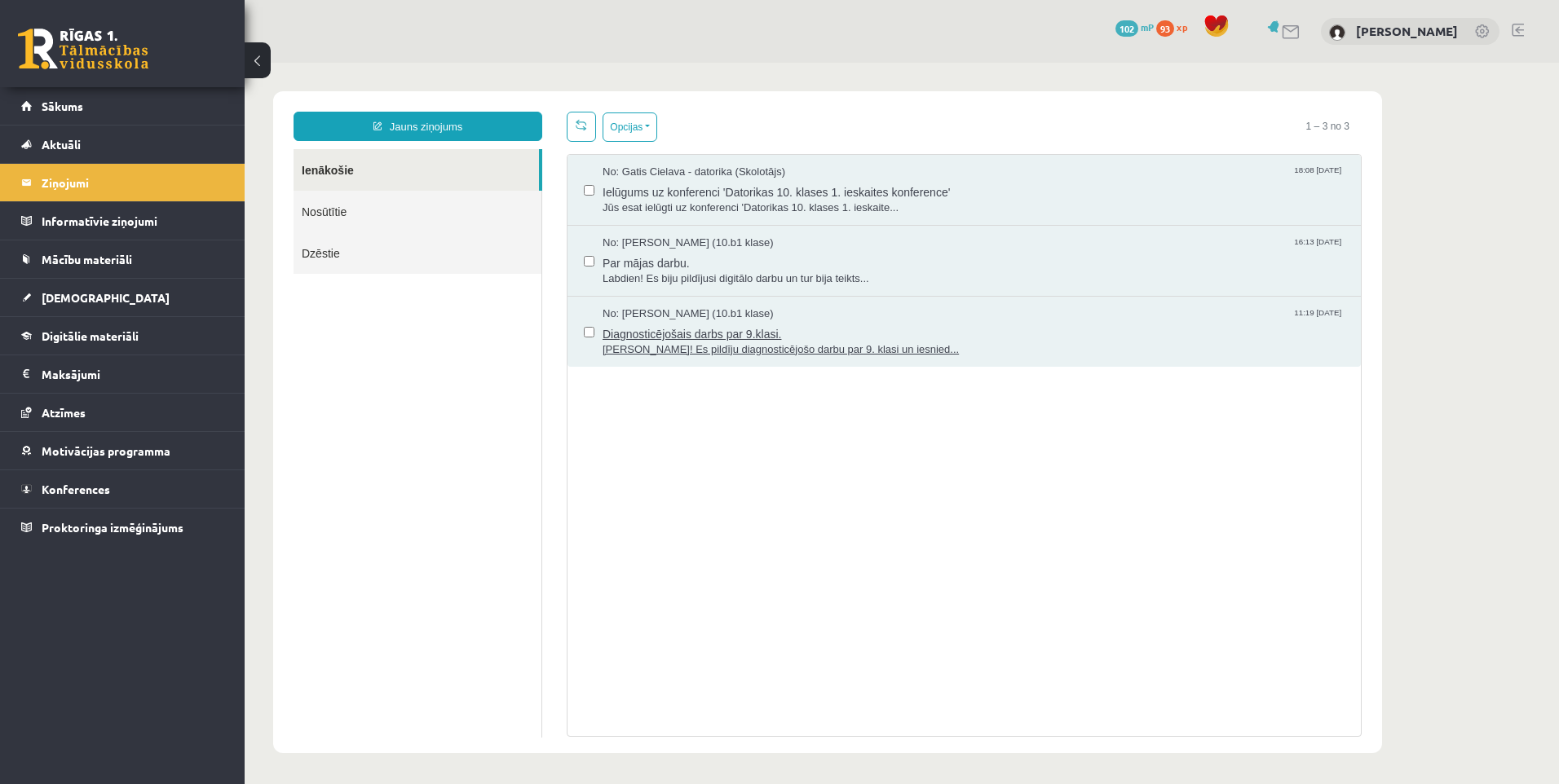
click at [681, 345] on span "[PERSON_NAME]! Es pildīju diagnosticējošo darbu par 9. klasi un iesnied..." at bounding box center [973, 350] width 742 height 16
click at [765, 195] on span "Ielūgums uz konferenci 'Datorikas 10. klases 1. ieskaites konference'" at bounding box center [973, 190] width 742 height 20
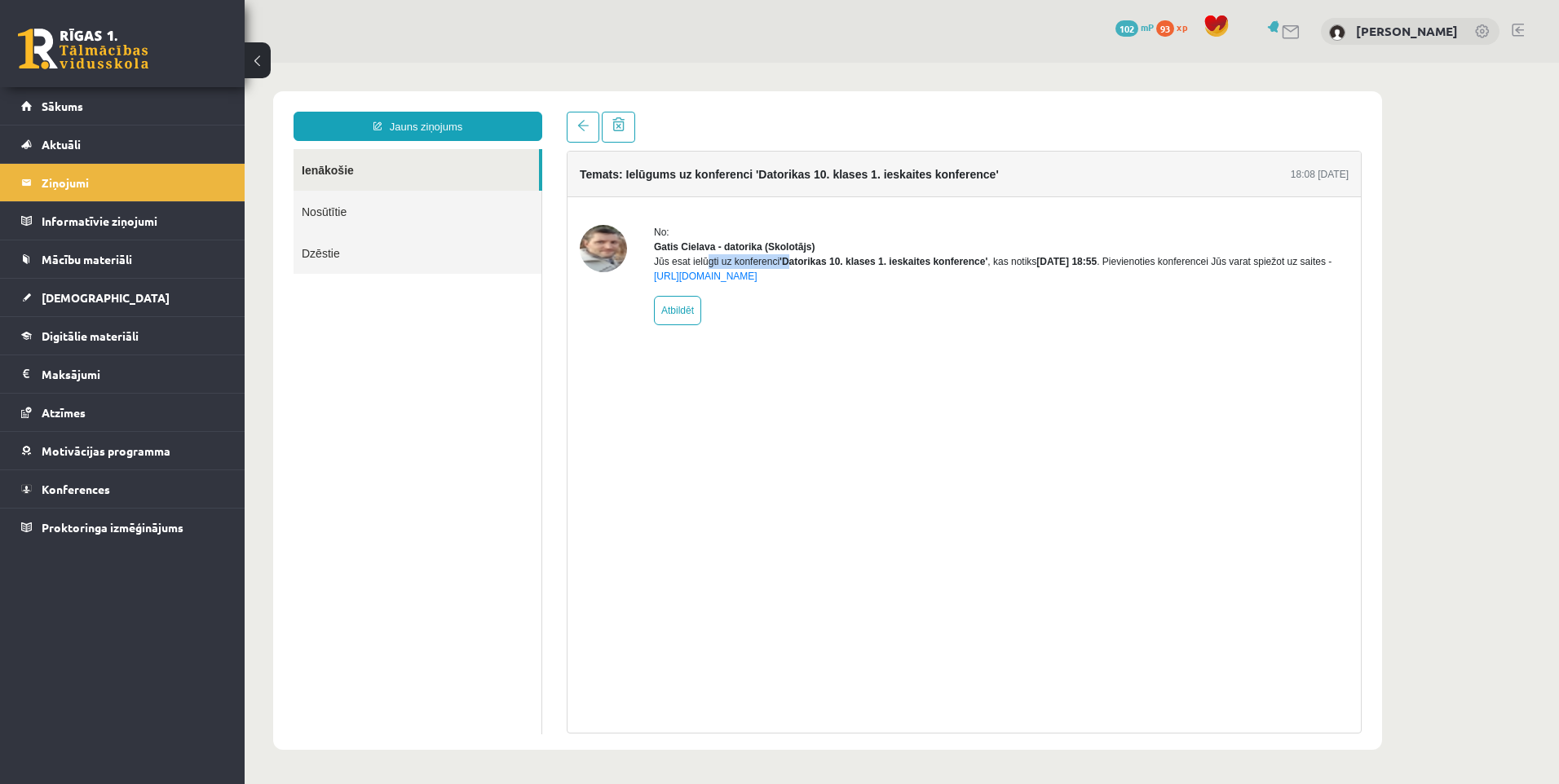
drag, startPoint x: 656, startPoint y: 274, endPoint x: 788, endPoint y: 281, distance: 132.2
click at [788, 281] on div "Jūs esat ielūgti uz konferenci 'Datorikas 10. klases 1. ieskaites konference' ,…" at bounding box center [1001, 269] width 694 height 29
click at [757, 282] on link "https://eskola.r1tv.lv/conferences/4490/join" at bounding box center [706, 276] width 103 height 11
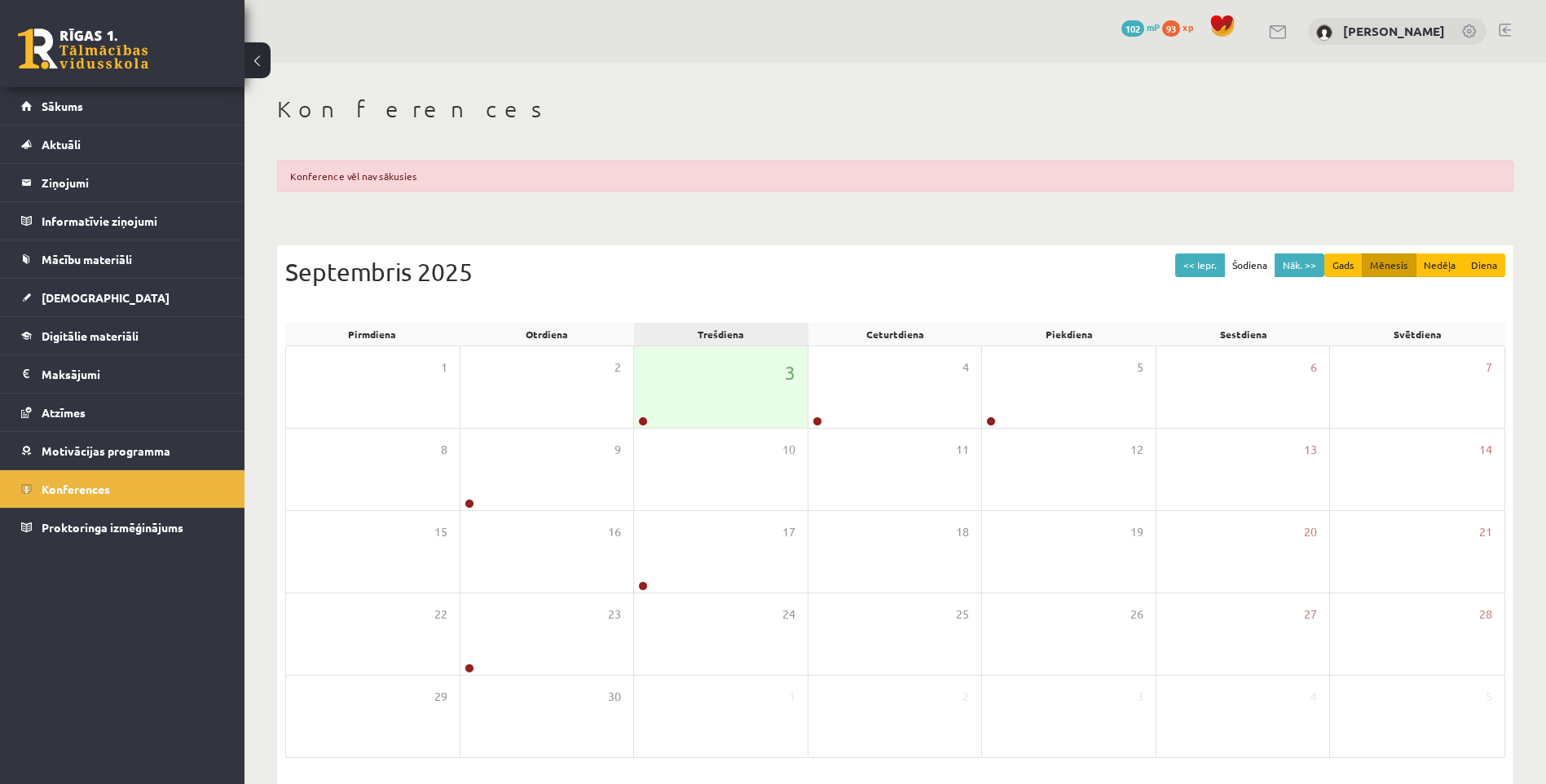
click at [794, 335] on div "Trešdiena" at bounding box center [721, 334] width 175 height 23
click at [645, 420] on link at bounding box center [643, 421] width 10 height 10
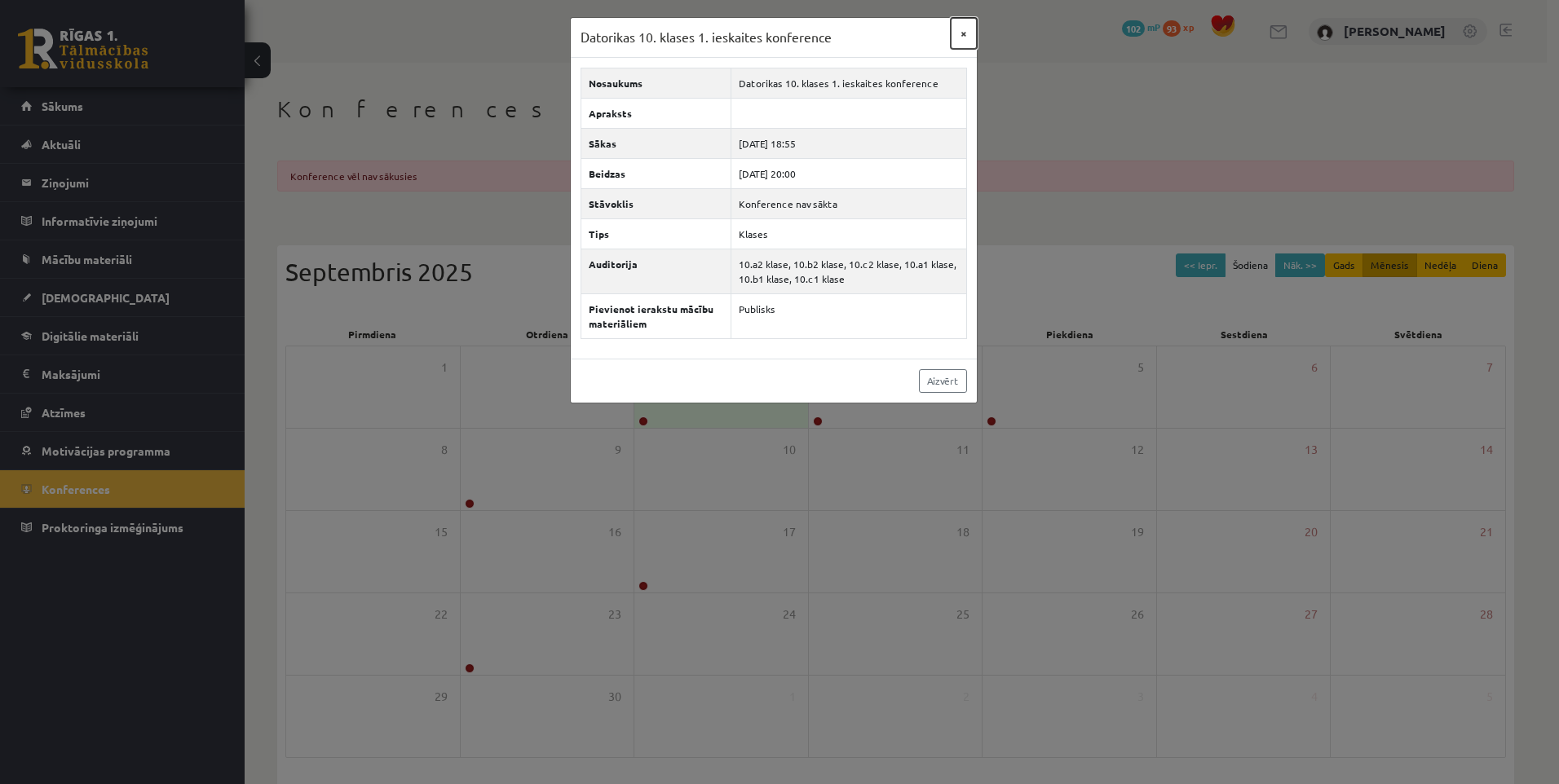
click at [960, 34] on button "×" at bounding box center [964, 34] width 26 height 31
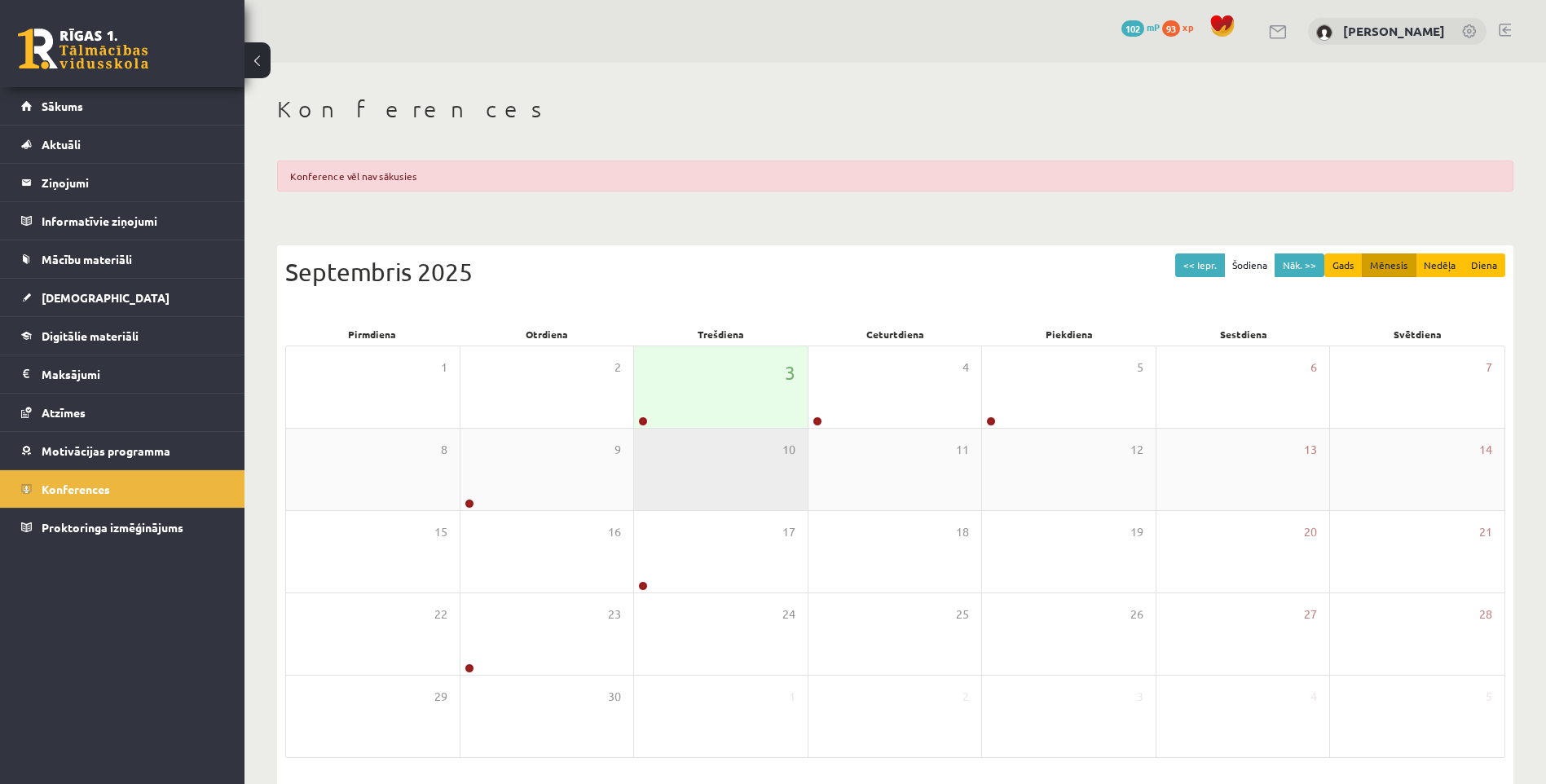
click at [659, 429] on div "10" at bounding box center [721, 469] width 174 height 81
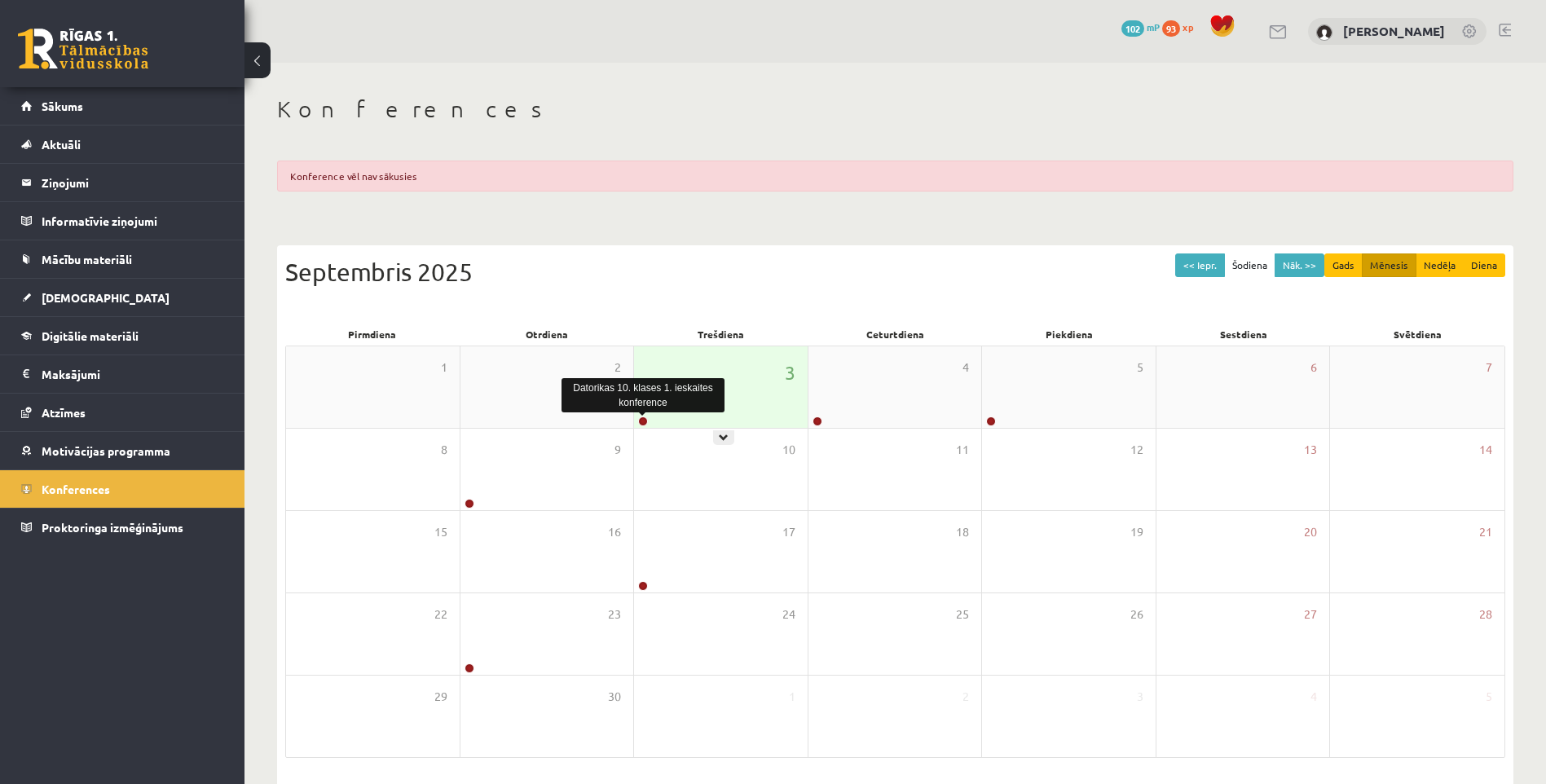
click at [644, 424] on link at bounding box center [643, 421] width 10 height 10
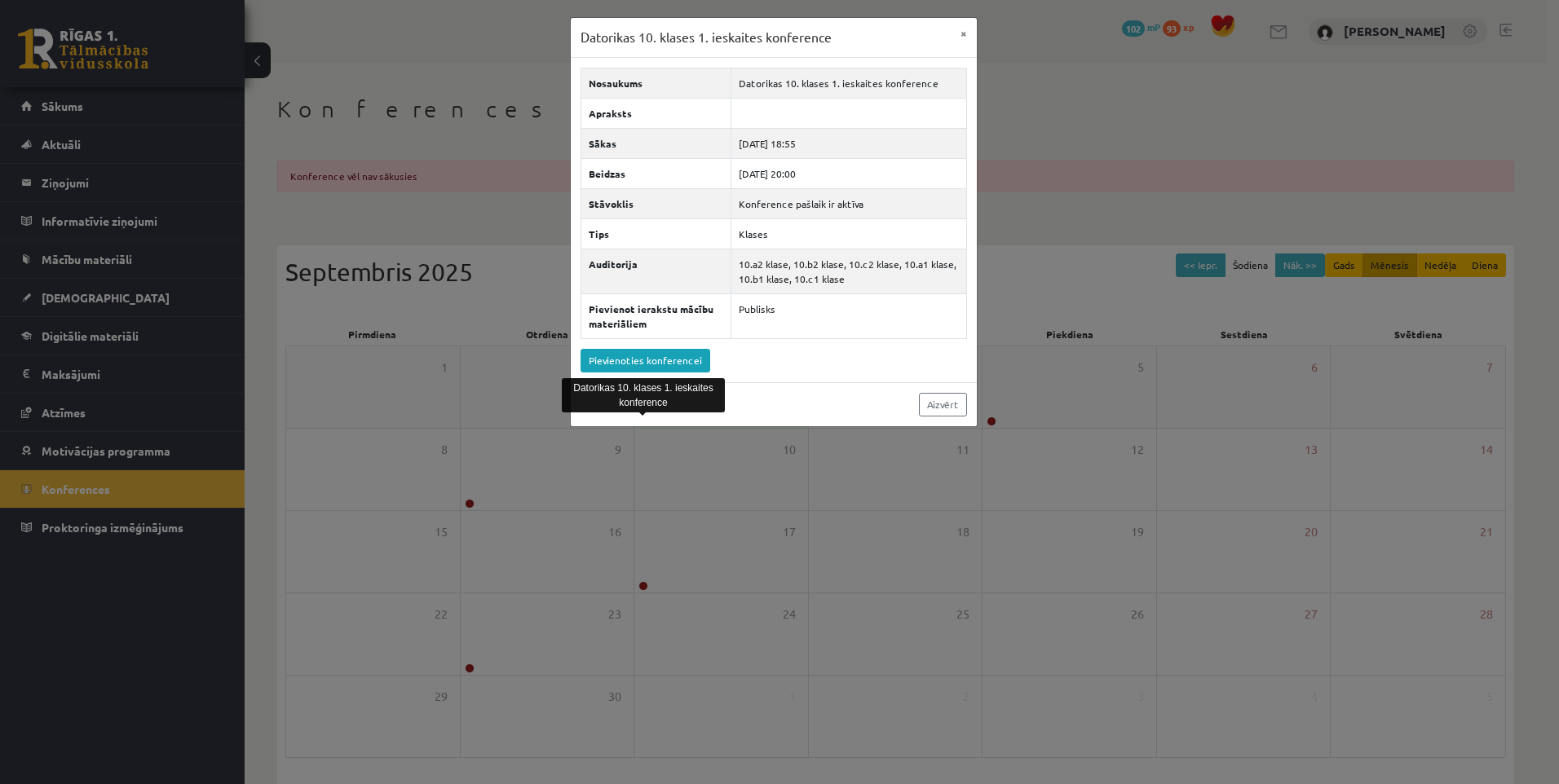
click at [644, 424] on div "Aizvērt" at bounding box center [773, 405] width 406 height 44
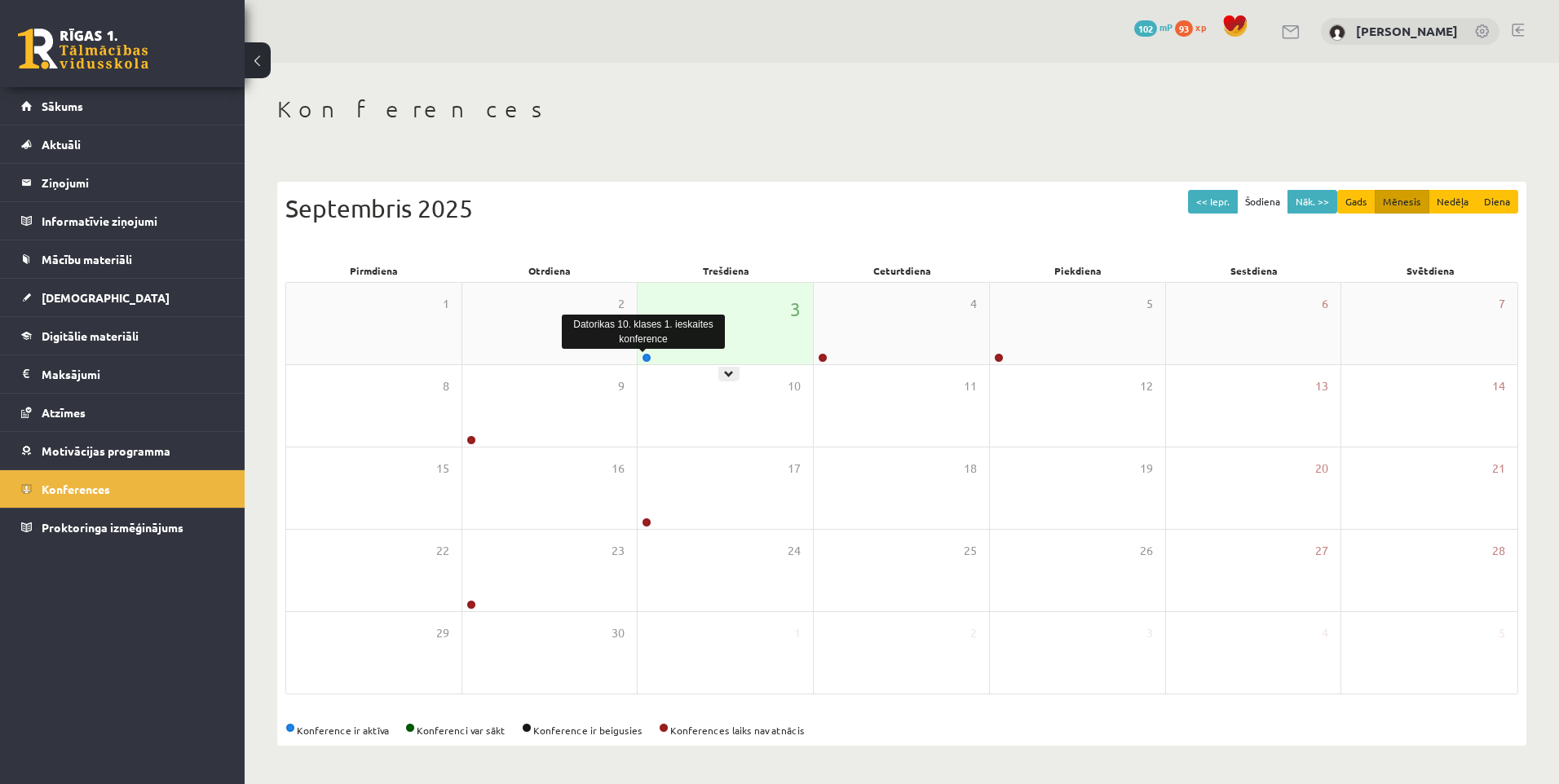
click at [643, 359] on link at bounding box center [647, 358] width 10 height 10
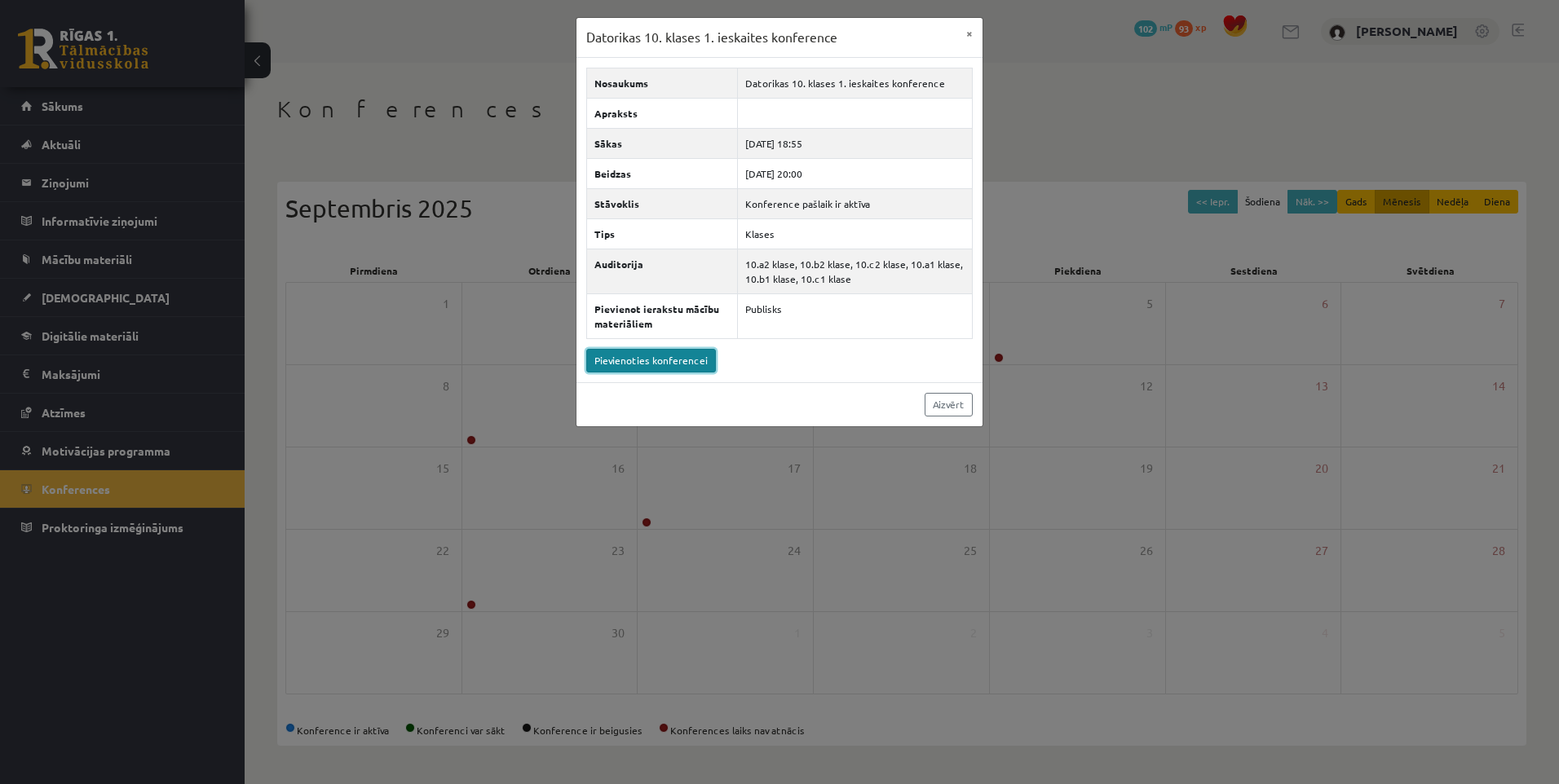
click at [683, 370] on link "Pievienoties konferencei" at bounding box center [651, 360] width 130 height 24
click at [967, 39] on button "×" at bounding box center [970, 34] width 26 height 31
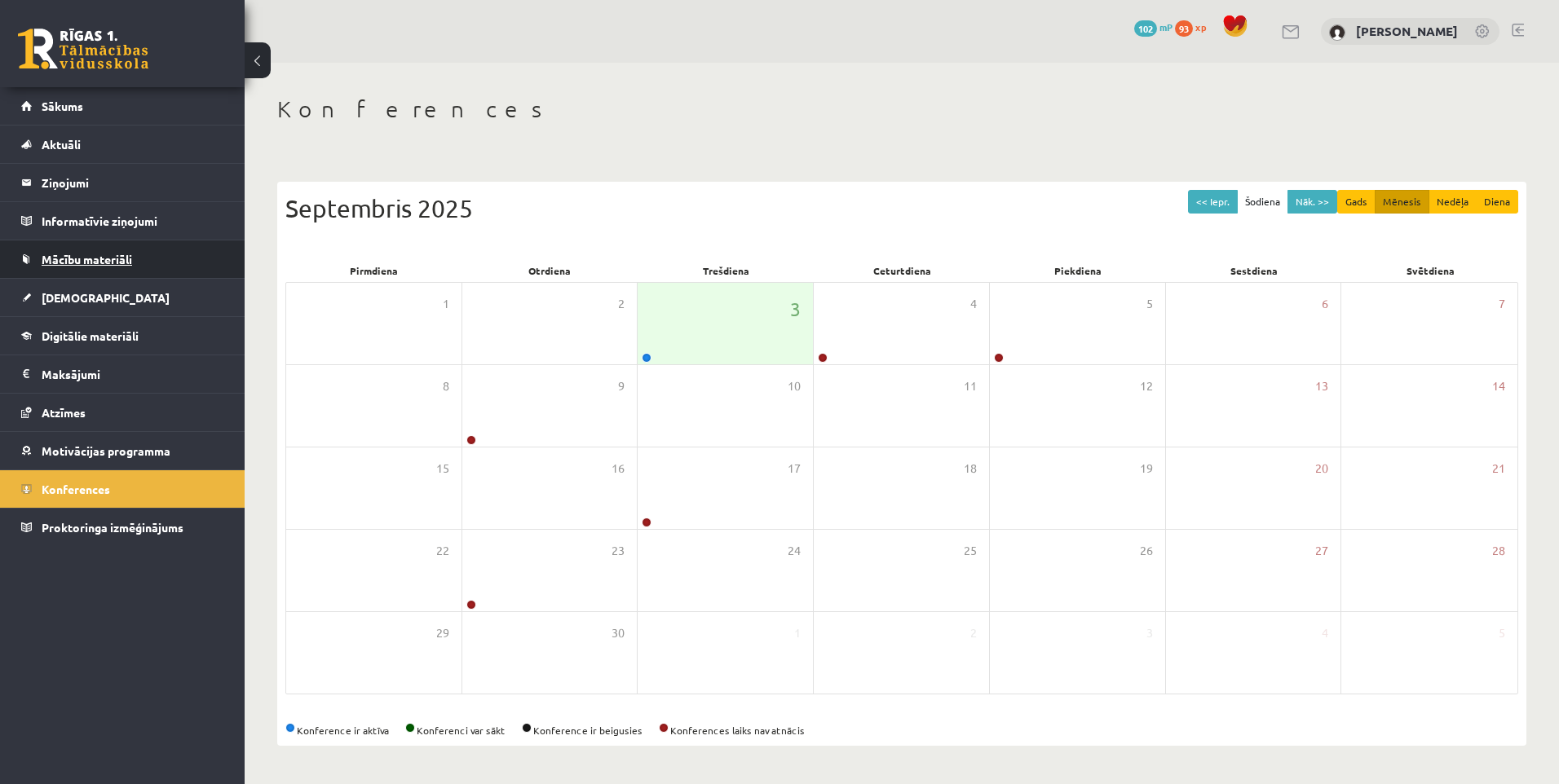
click at [78, 267] on link "Mācību materiāli" at bounding box center [123, 259] width 203 height 38
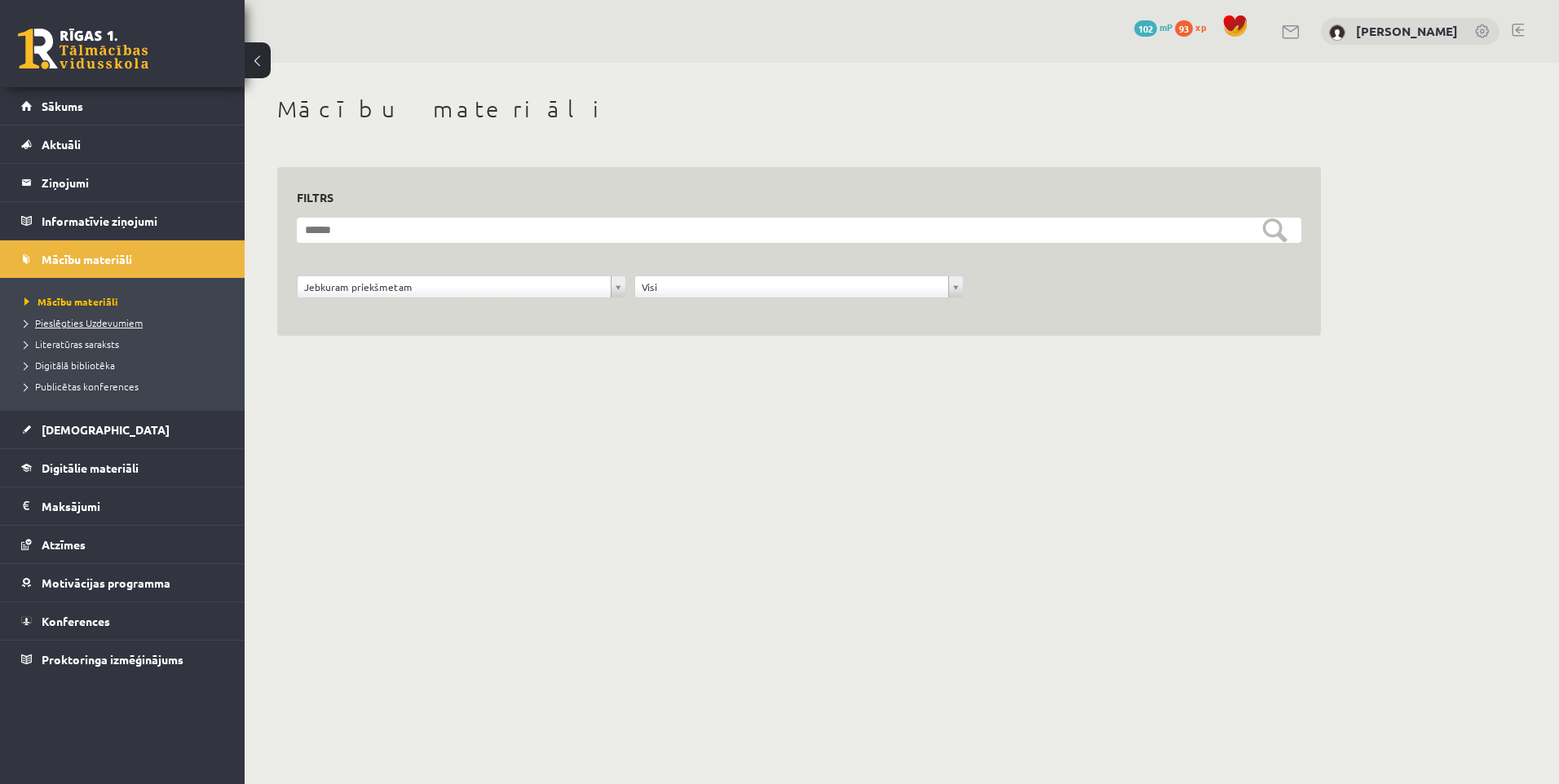
click at [72, 318] on span "Pieslēgties Uzdevumiem" at bounding box center [84, 323] width 118 height 13
click at [64, 170] on legend "Ziņojumi 0" at bounding box center [133, 183] width 183 height 38
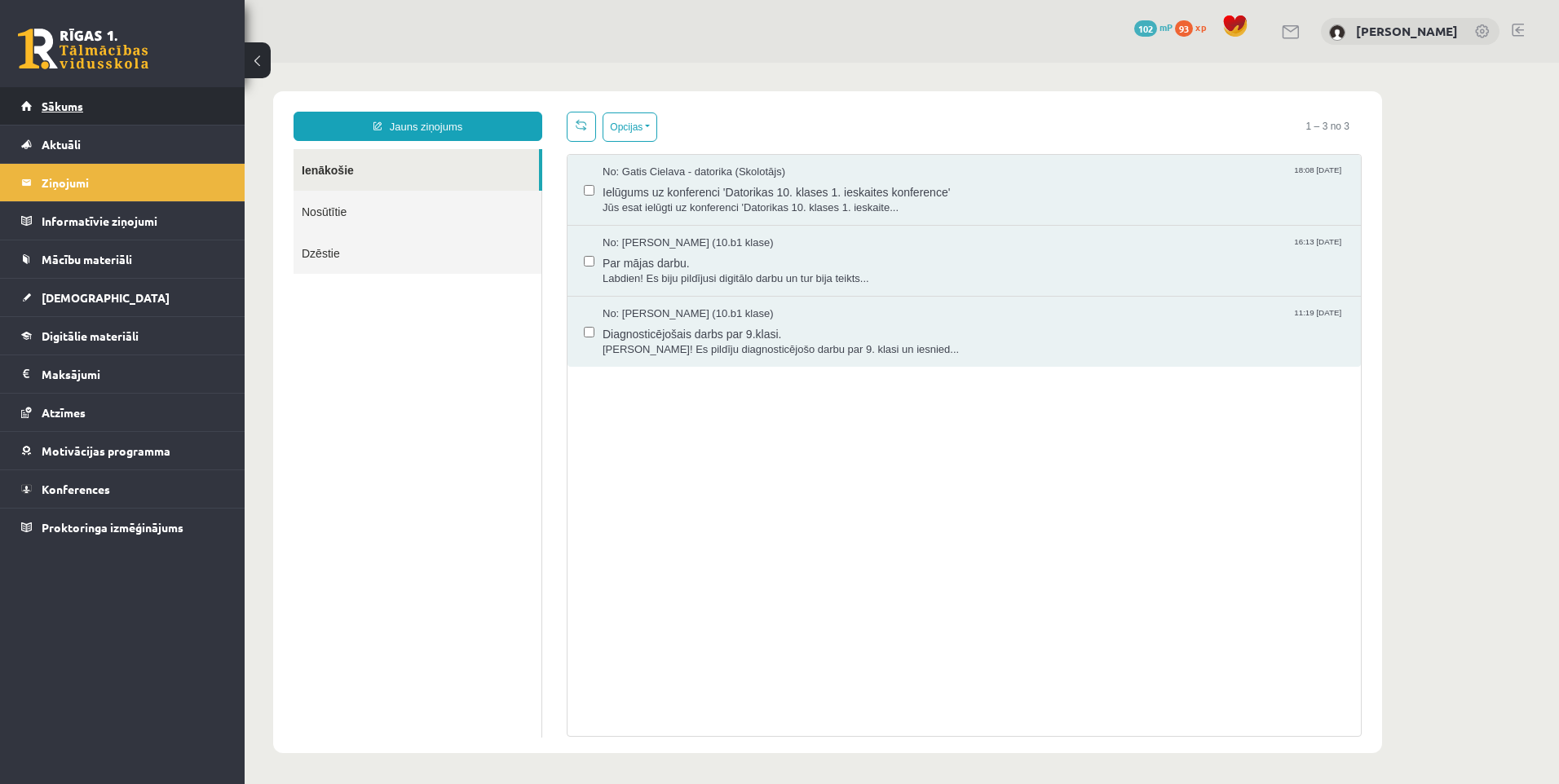
click at [84, 103] on link "Sākums" at bounding box center [123, 106] width 203 height 38
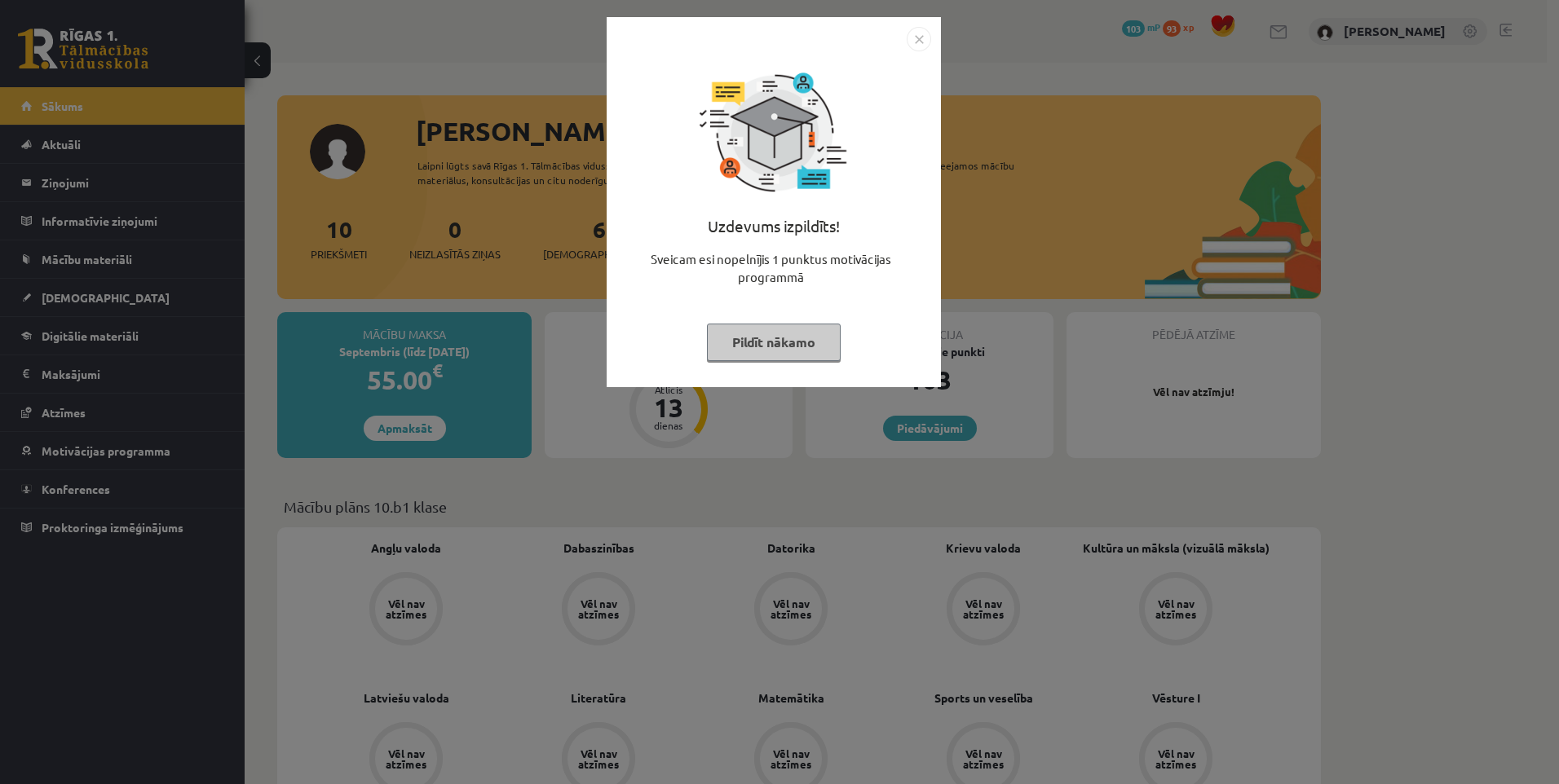
click at [740, 343] on button "Pildīt nākamo" at bounding box center [773, 342] width 134 height 38
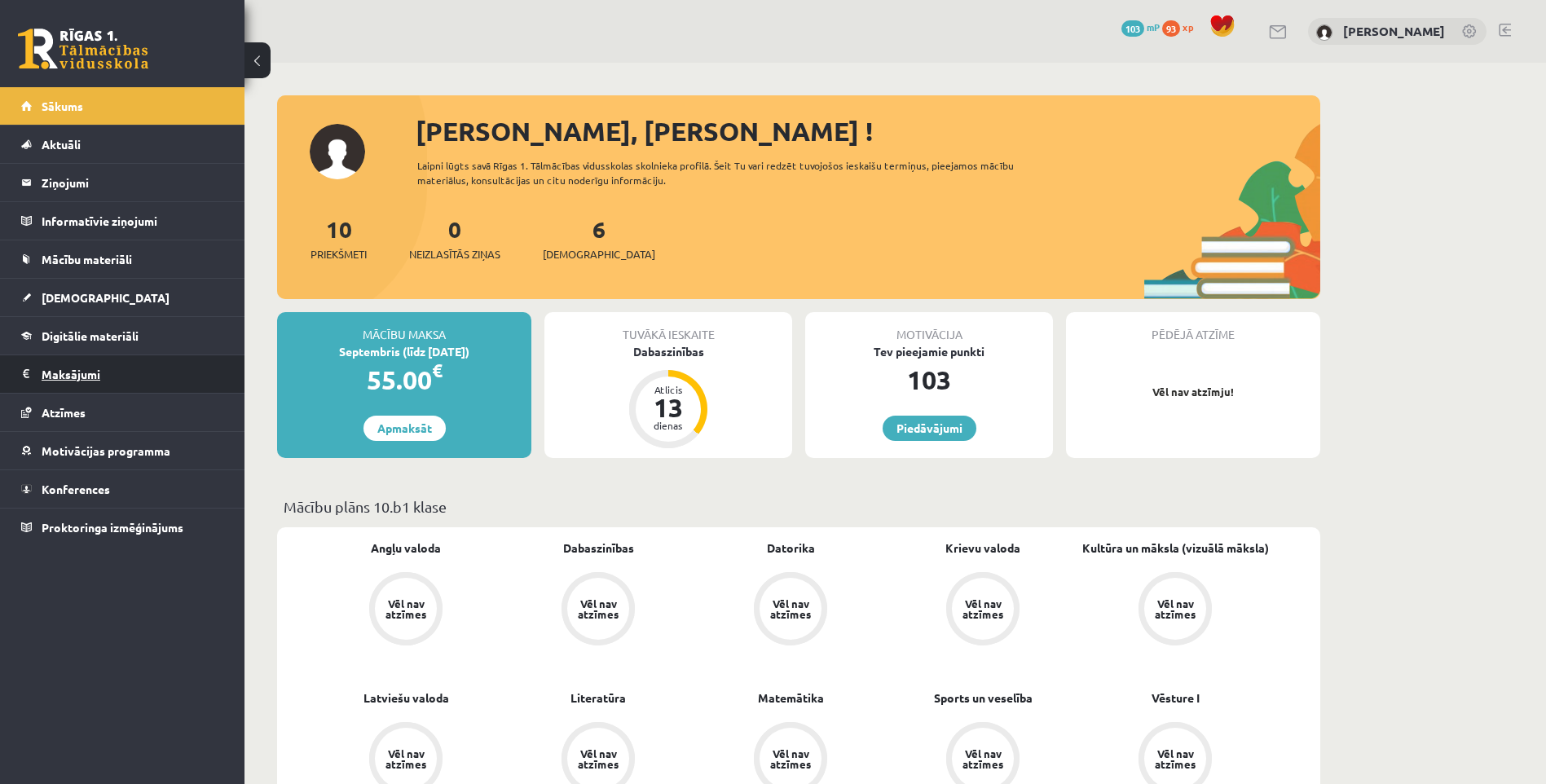
click at [72, 374] on legend "Maksājumi 0" at bounding box center [133, 374] width 183 height 38
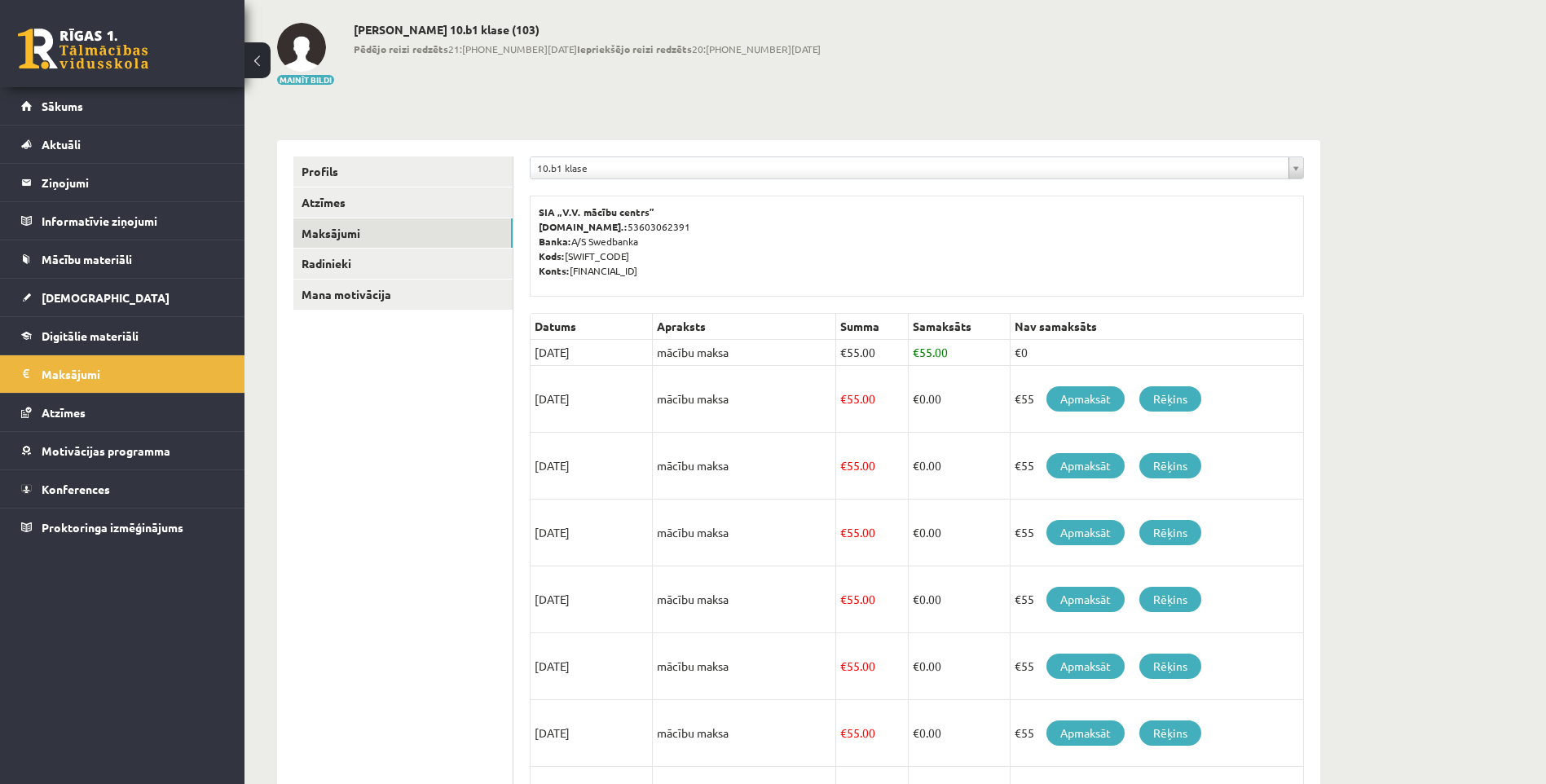
scroll to position [81, 0]
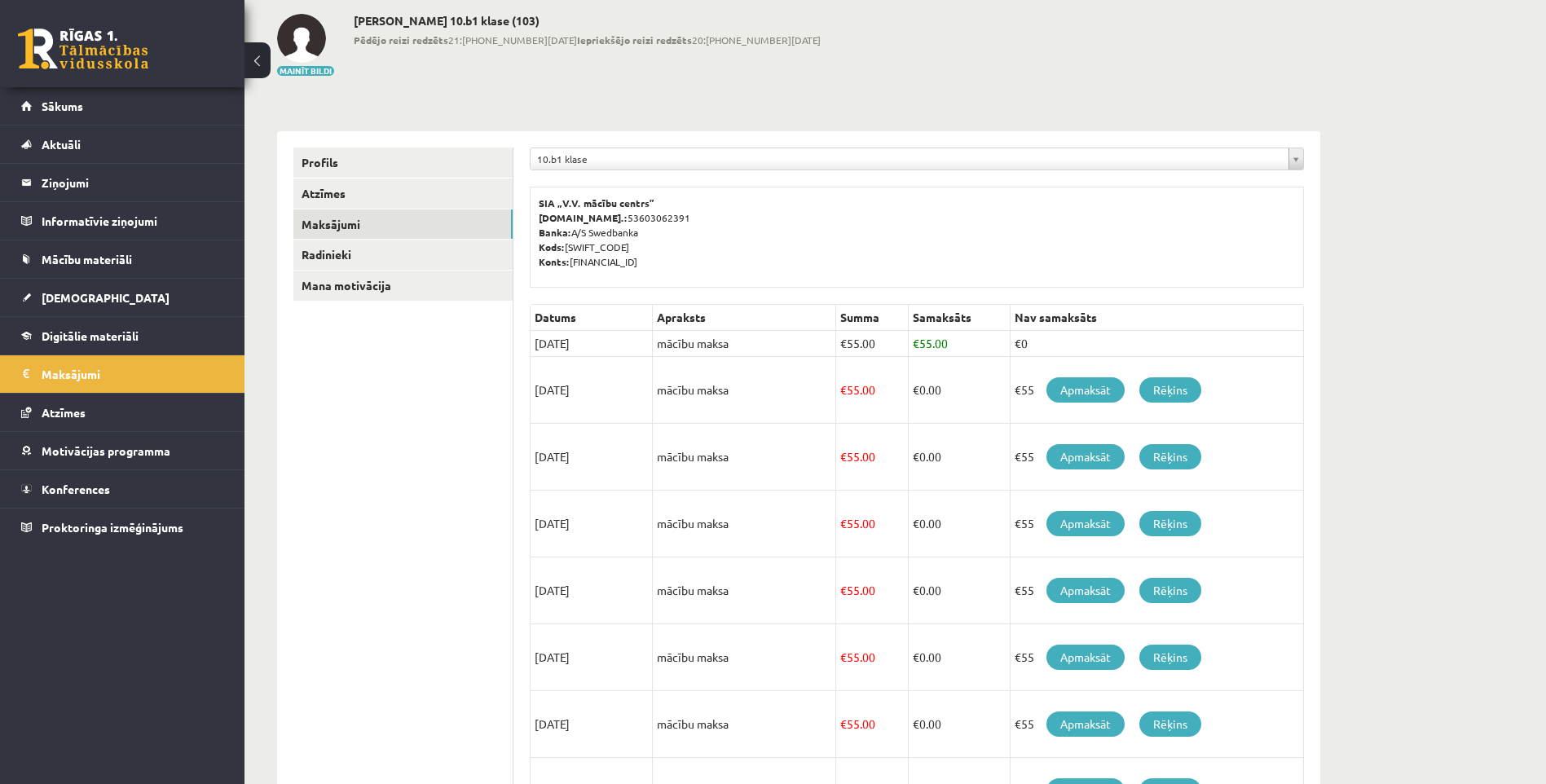
drag, startPoint x: 1030, startPoint y: 392, endPoint x: 1014, endPoint y: 392, distance: 16.0
click at [1014, 392] on td "€55 Apmaksāt Rēķins" at bounding box center [1156, 391] width 293 height 67
click at [70, 401] on link "Atzīmes" at bounding box center [123, 412] width 203 height 38
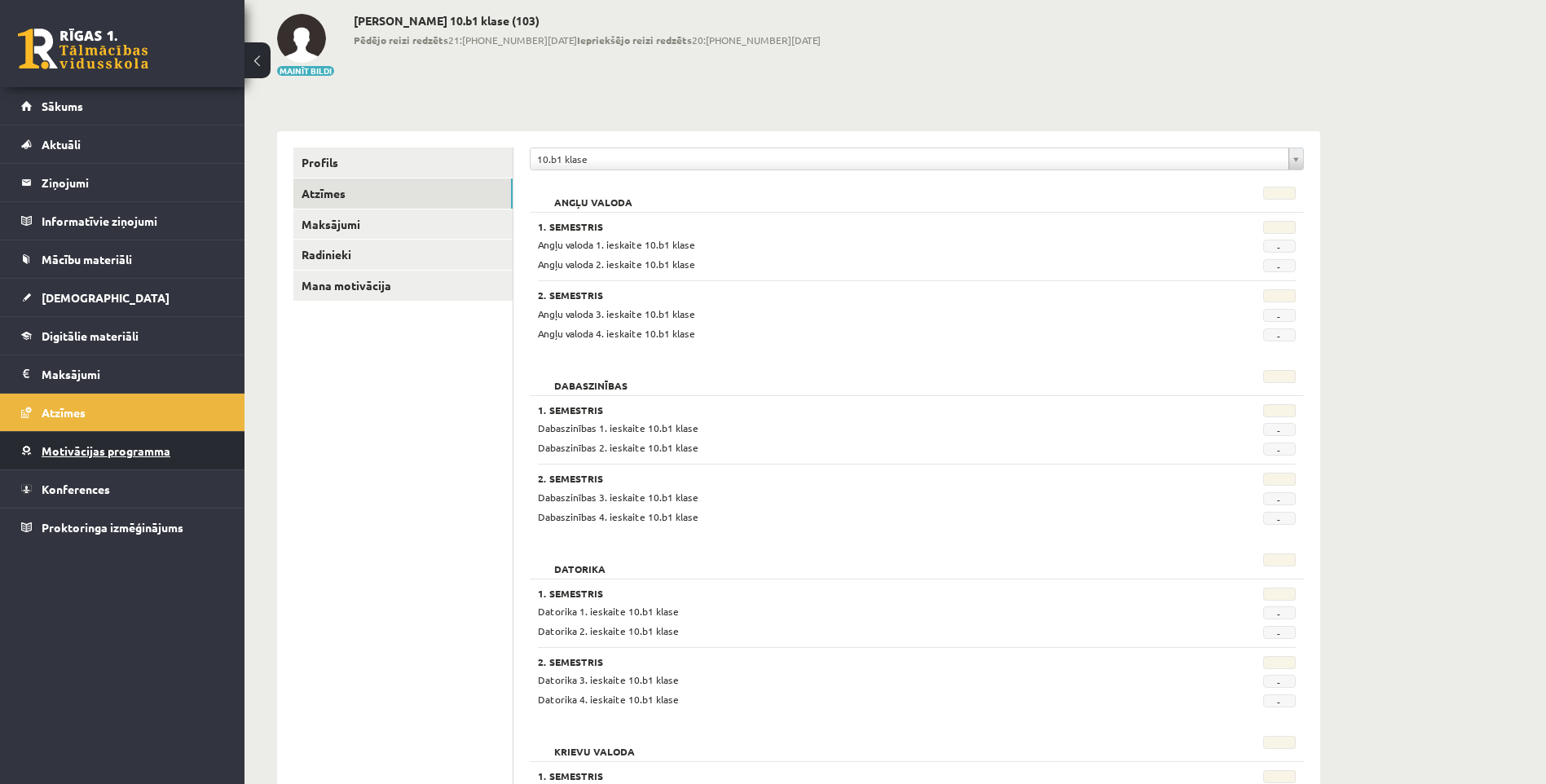
click at [67, 450] on span "Motivācijas programma" at bounding box center [106, 451] width 129 height 15
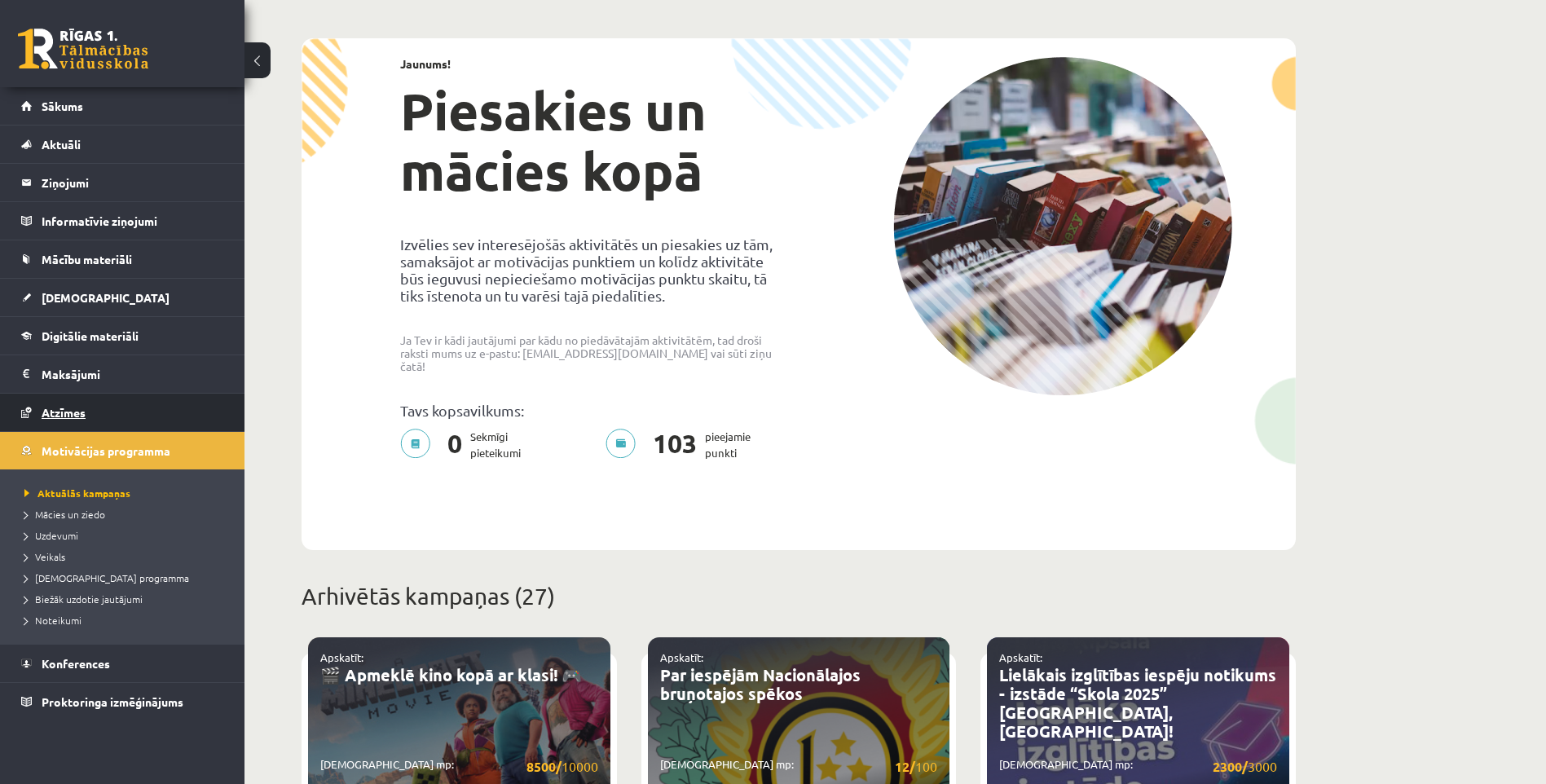
click at [67, 394] on link "Atzīmes" at bounding box center [123, 412] width 203 height 38
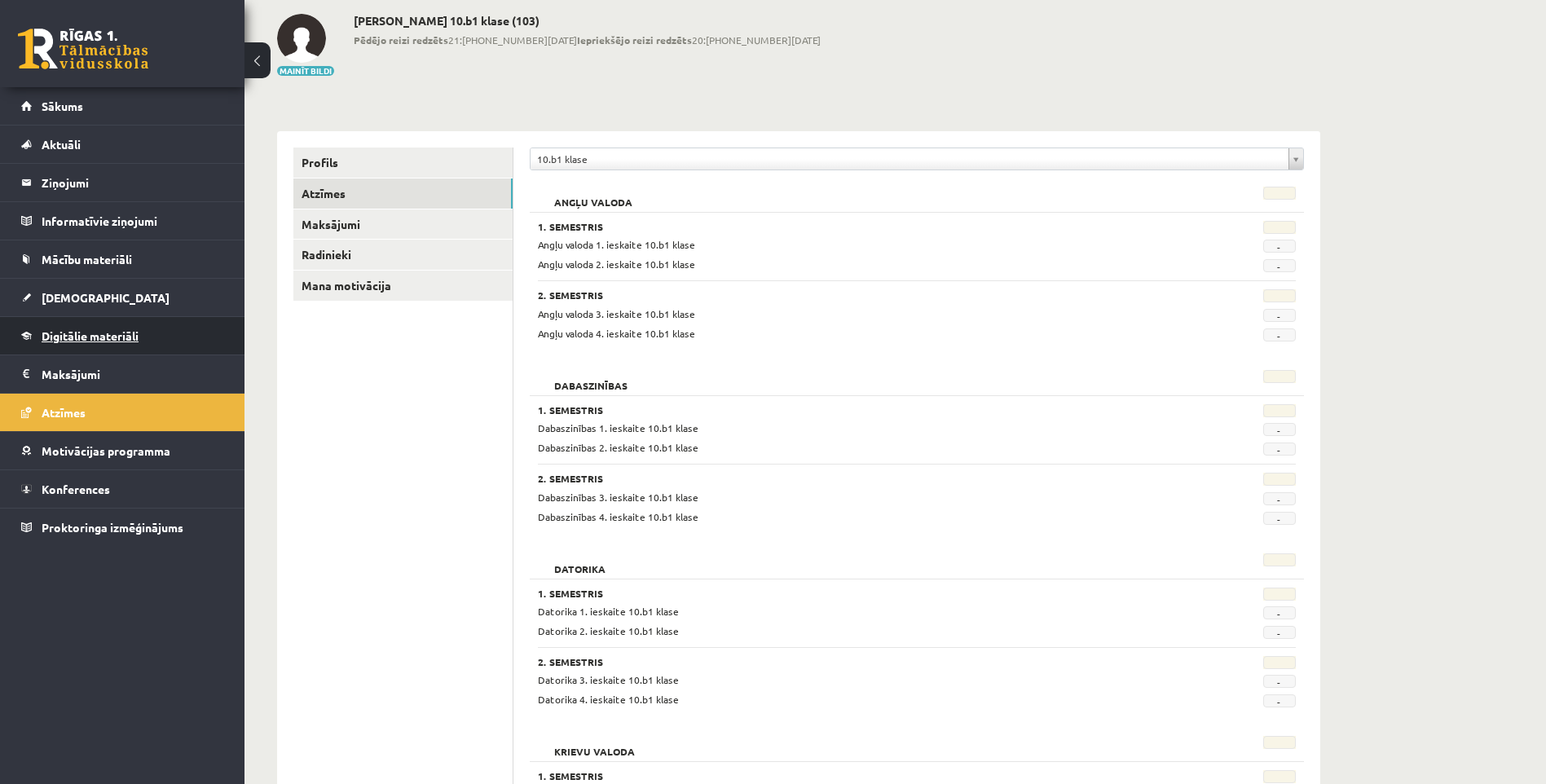
click at [76, 342] on link "Digitālie materiāli" at bounding box center [123, 336] width 203 height 38
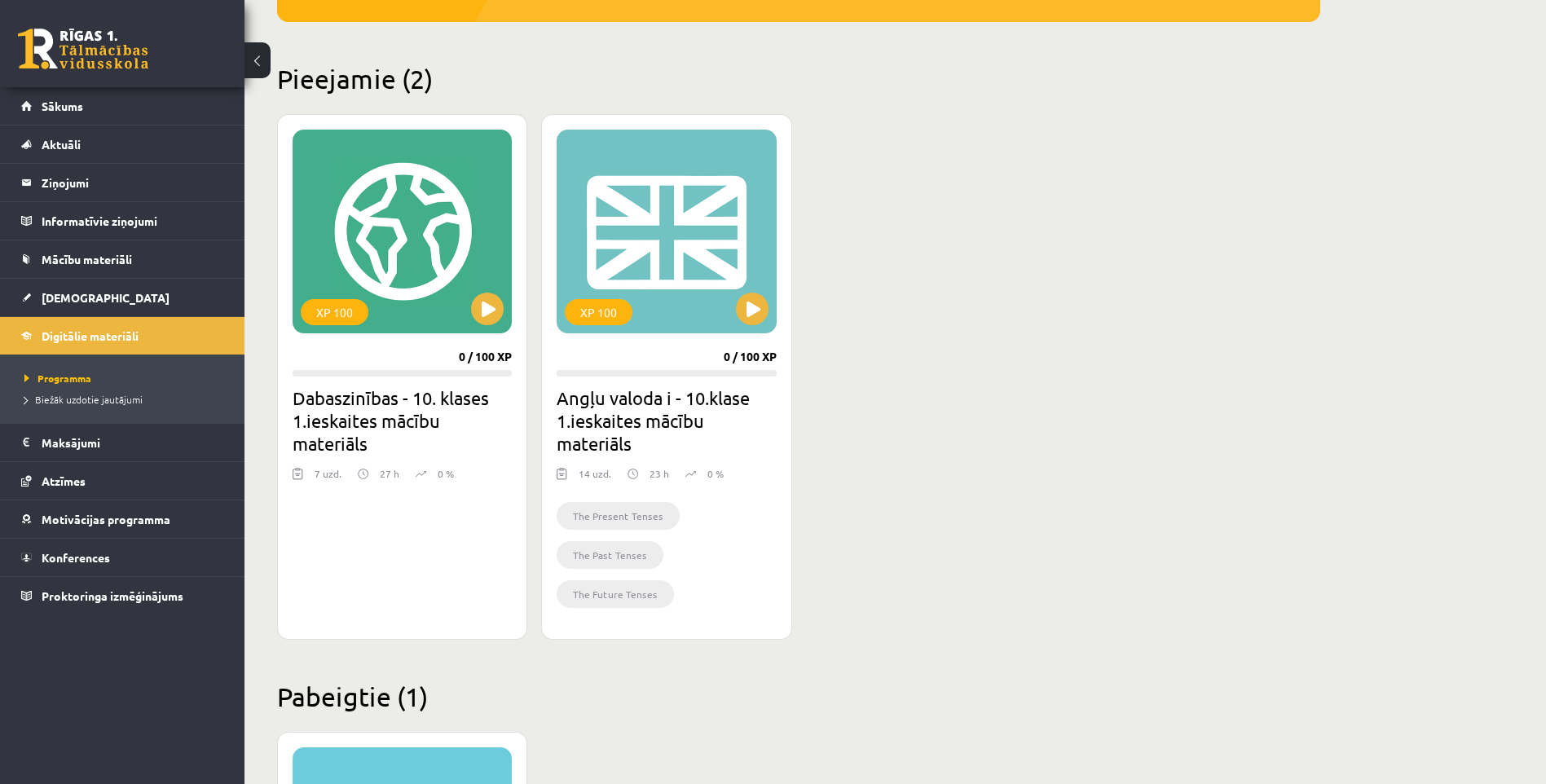
scroll to position [263, 0]
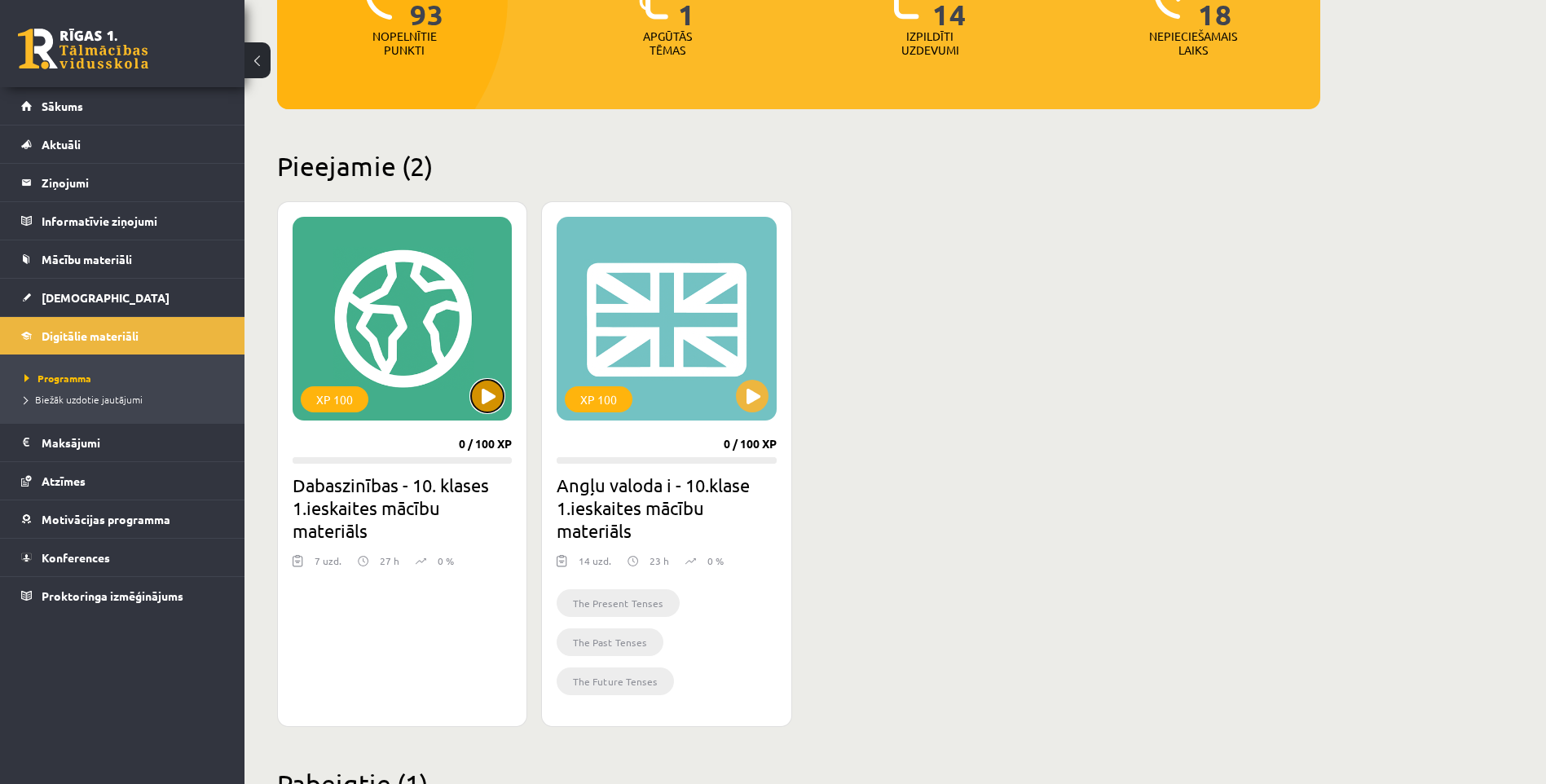
click at [478, 401] on button at bounding box center [487, 397] width 33 height 33
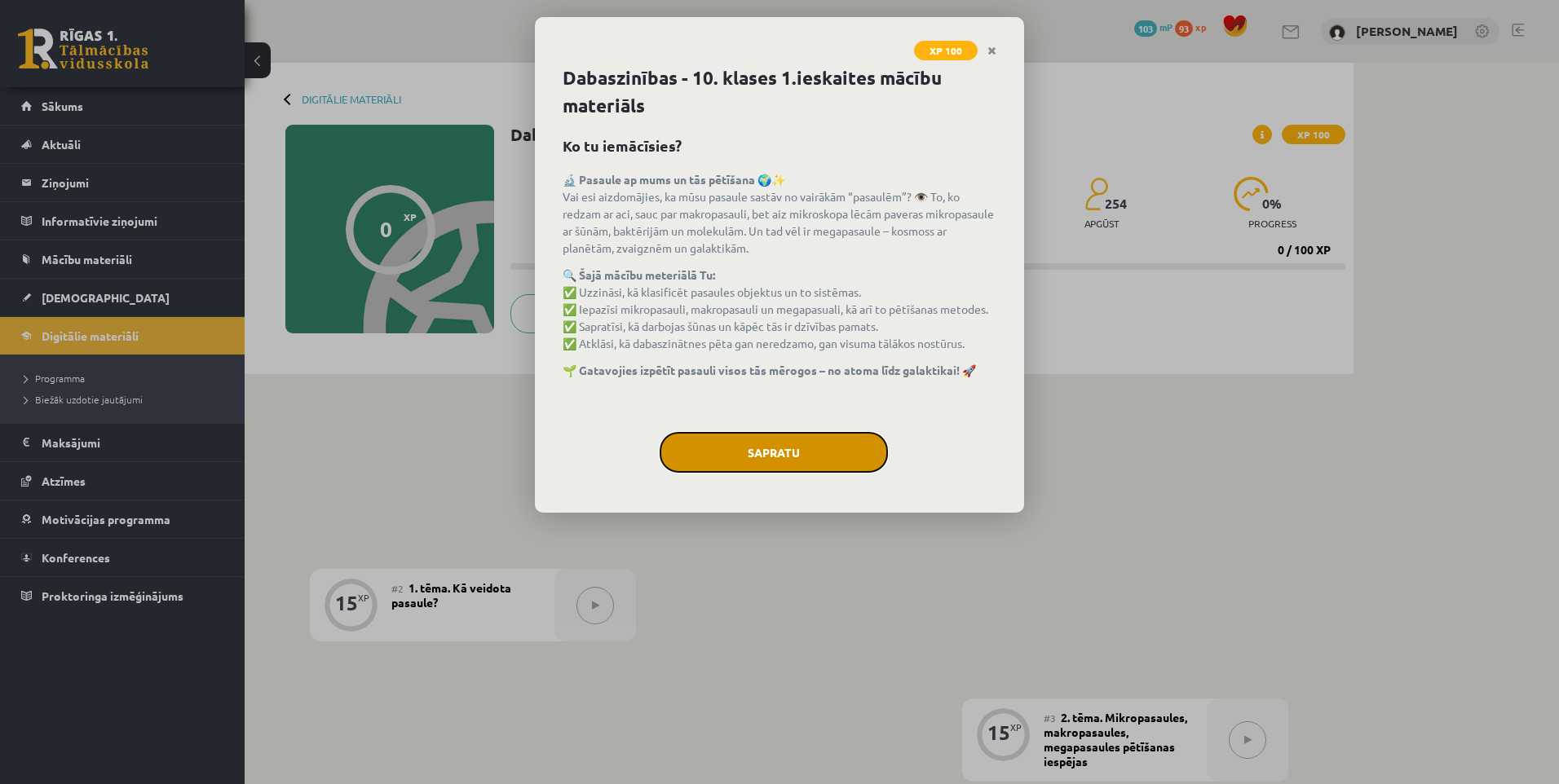
click at [748, 450] on button "Sapratu" at bounding box center [774, 452] width 229 height 41
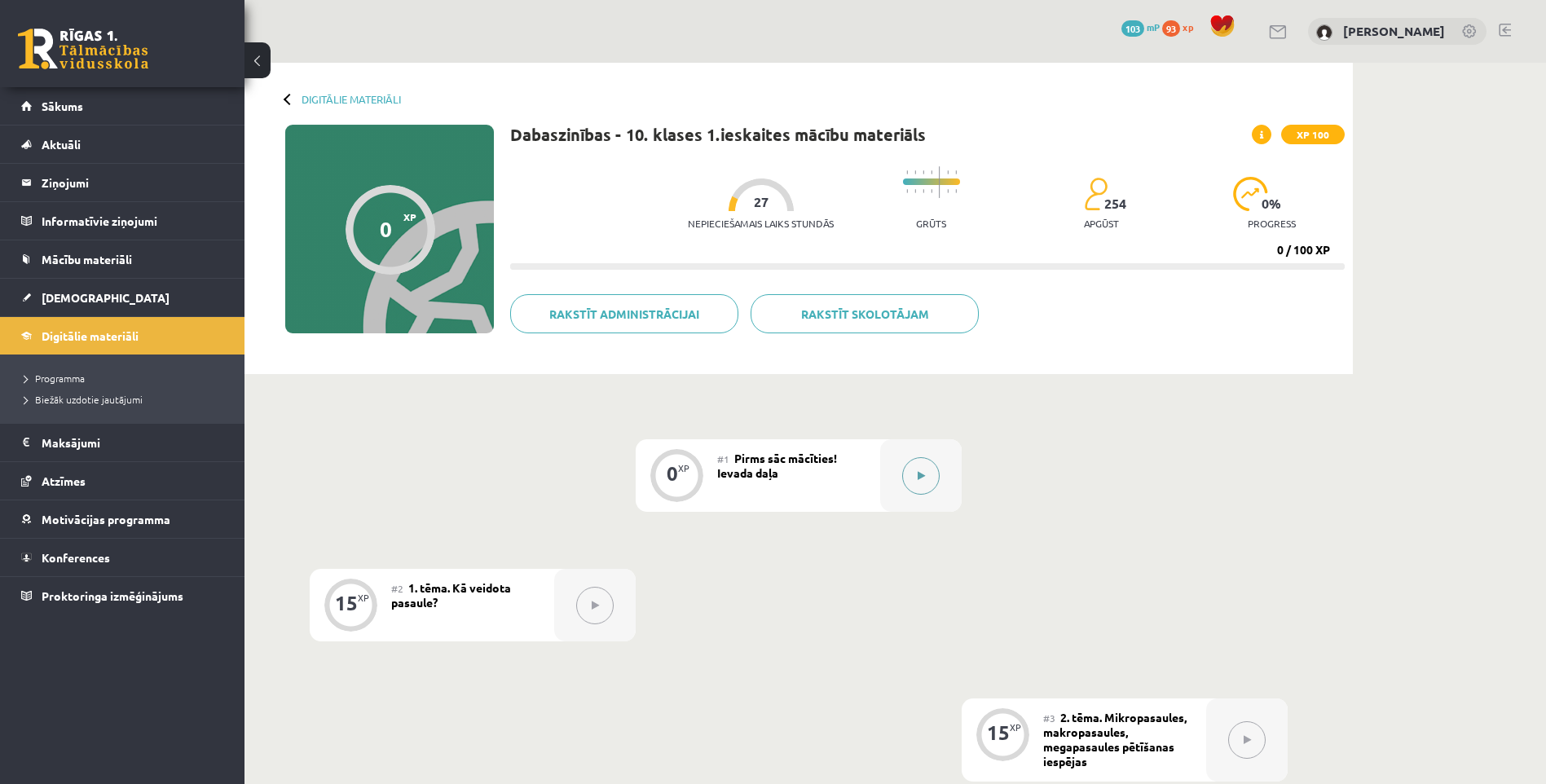
click at [925, 483] on button at bounding box center [921, 476] width 38 height 38
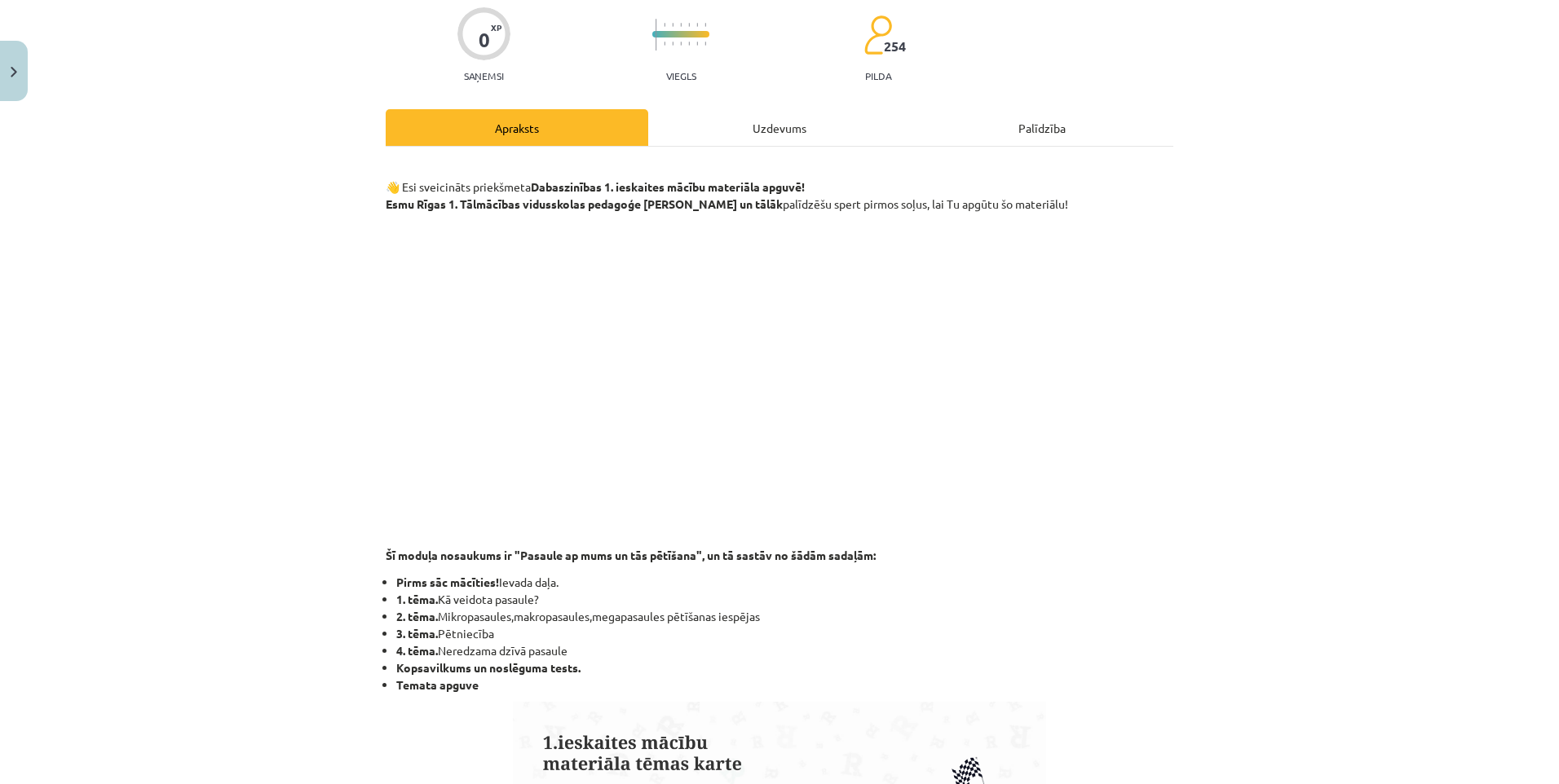
scroll to position [163, 0]
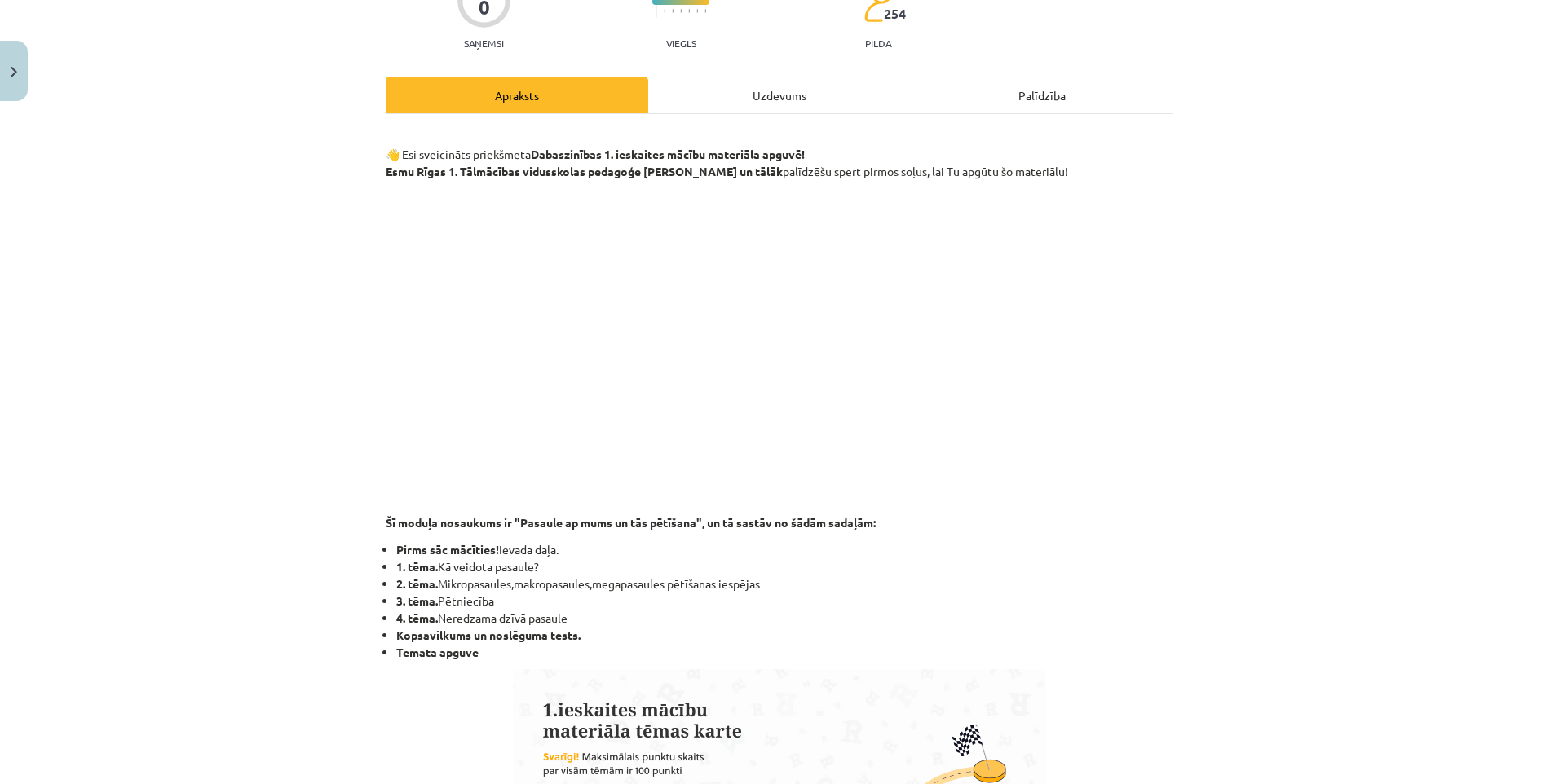
click at [752, 84] on div "Uzdevums" at bounding box center [780, 95] width 262 height 37
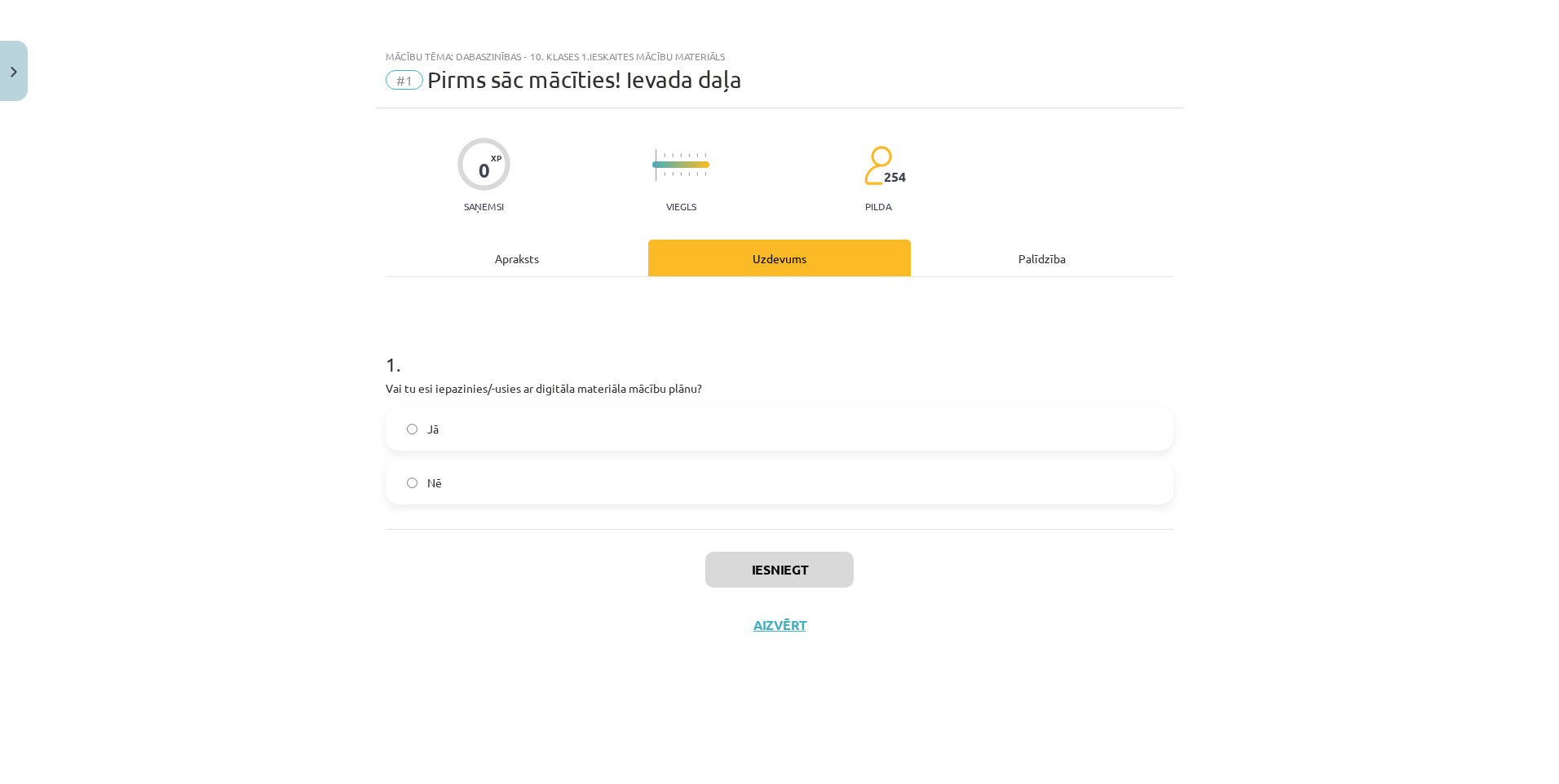
scroll to position [0, 0]
drag, startPoint x: 380, startPoint y: 387, endPoint x: 670, endPoint y: 467, distance: 300.8
click at [670, 467] on div "0 XP Saņemsi Viegls 254 pilda Apraksts Uzdevums Palīdzība 1 . Vai tu esi iepazi…" at bounding box center [780, 425] width 807 height 635
click at [524, 400] on div "1 . Вы знакомы с цифровой учебной программой? Да Нет" at bounding box center [779, 415] width 788 height 180
click at [416, 474] on label "Нет" at bounding box center [779, 483] width 784 height 41
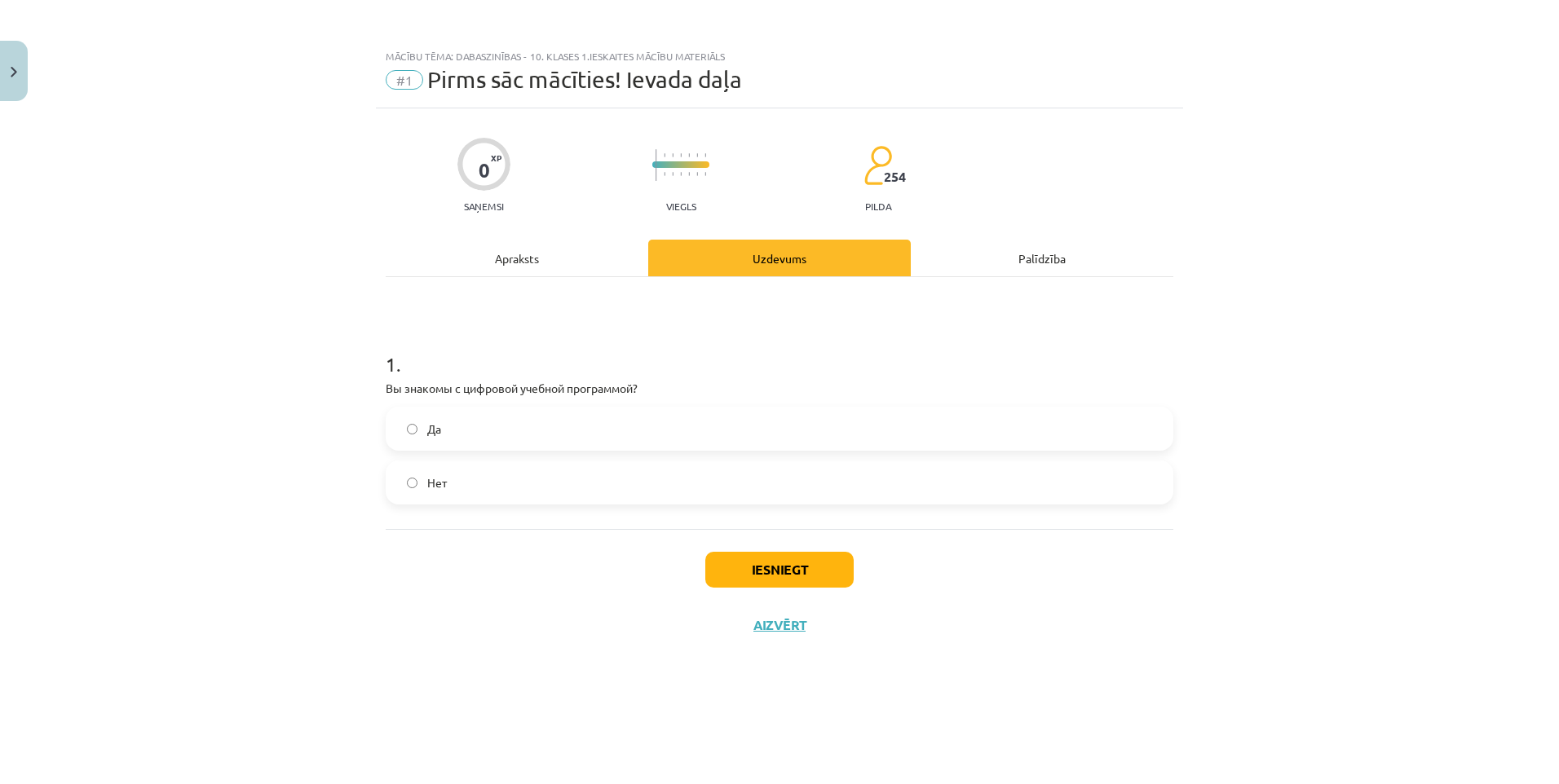
click at [495, 239] on div "Apraksts" at bounding box center [516, 257] width 262 height 37
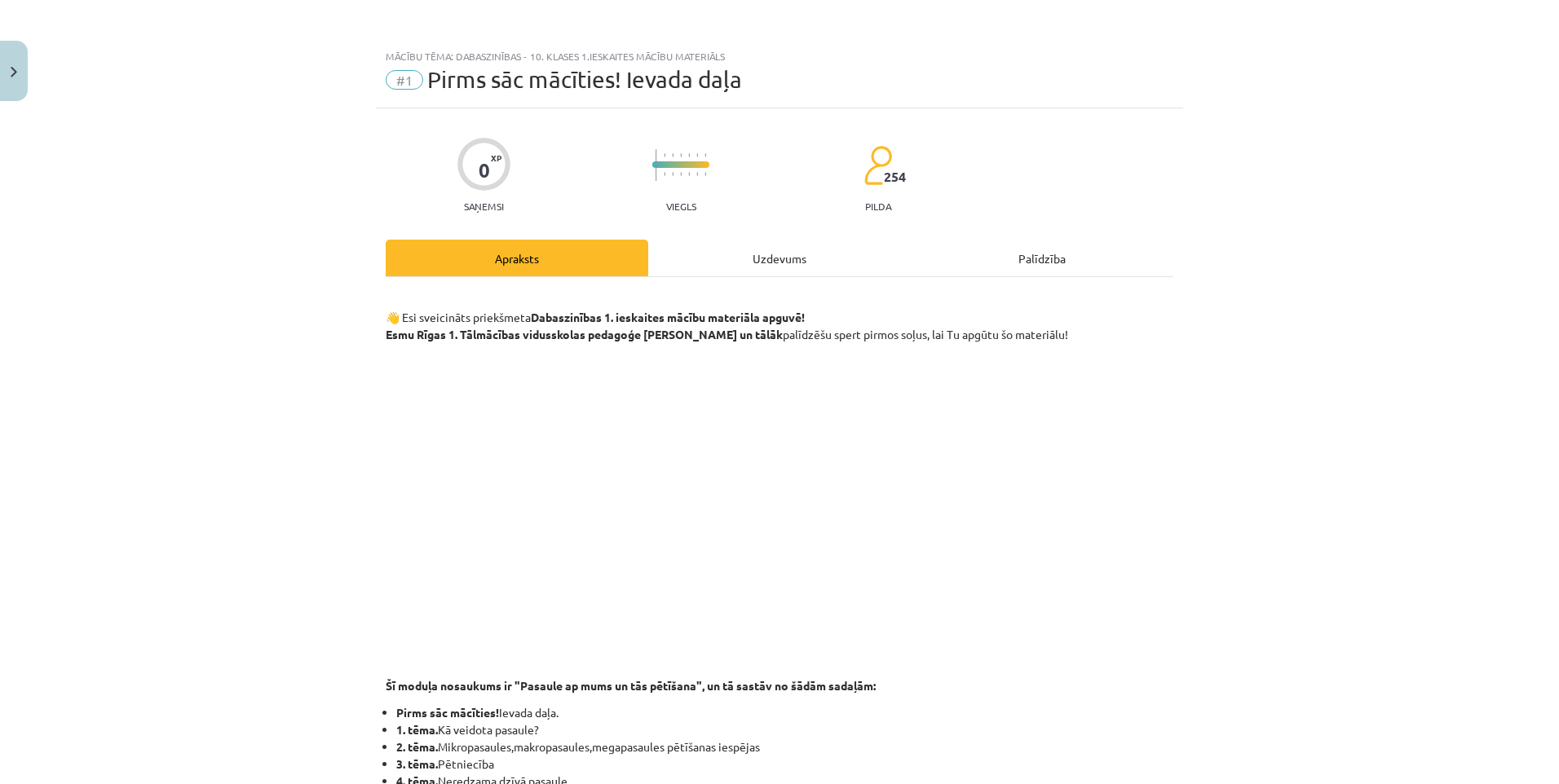
click at [816, 270] on div "Uzdevums" at bounding box center [780, 257] width 262 height 37
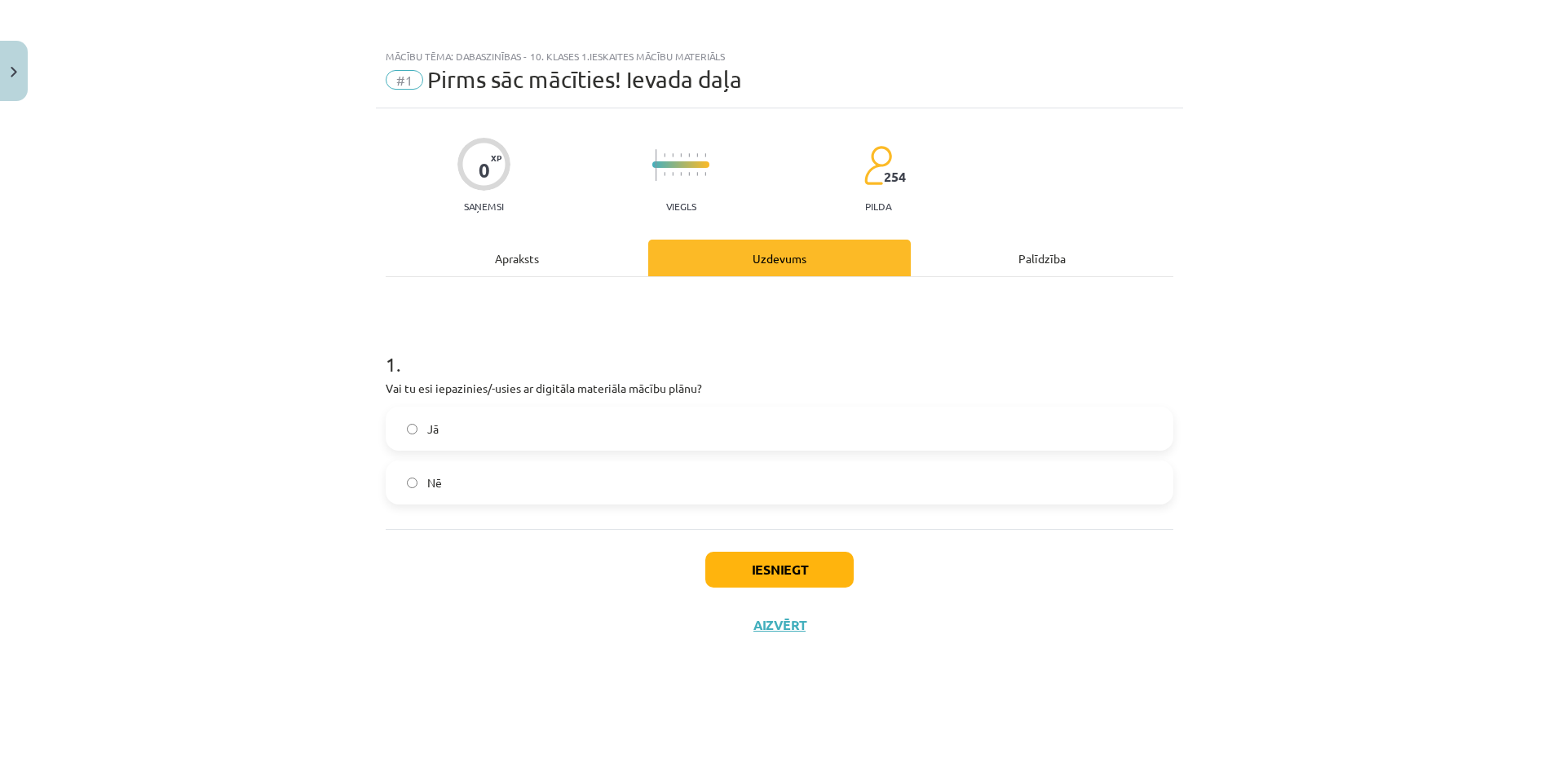
click at [405, 433] on label "Jā" at bounding box center [779, 428] width 784 height 41
click at [784, 566] on button "Iesniegt" at bounding box center [779, 569] width 148 height 36
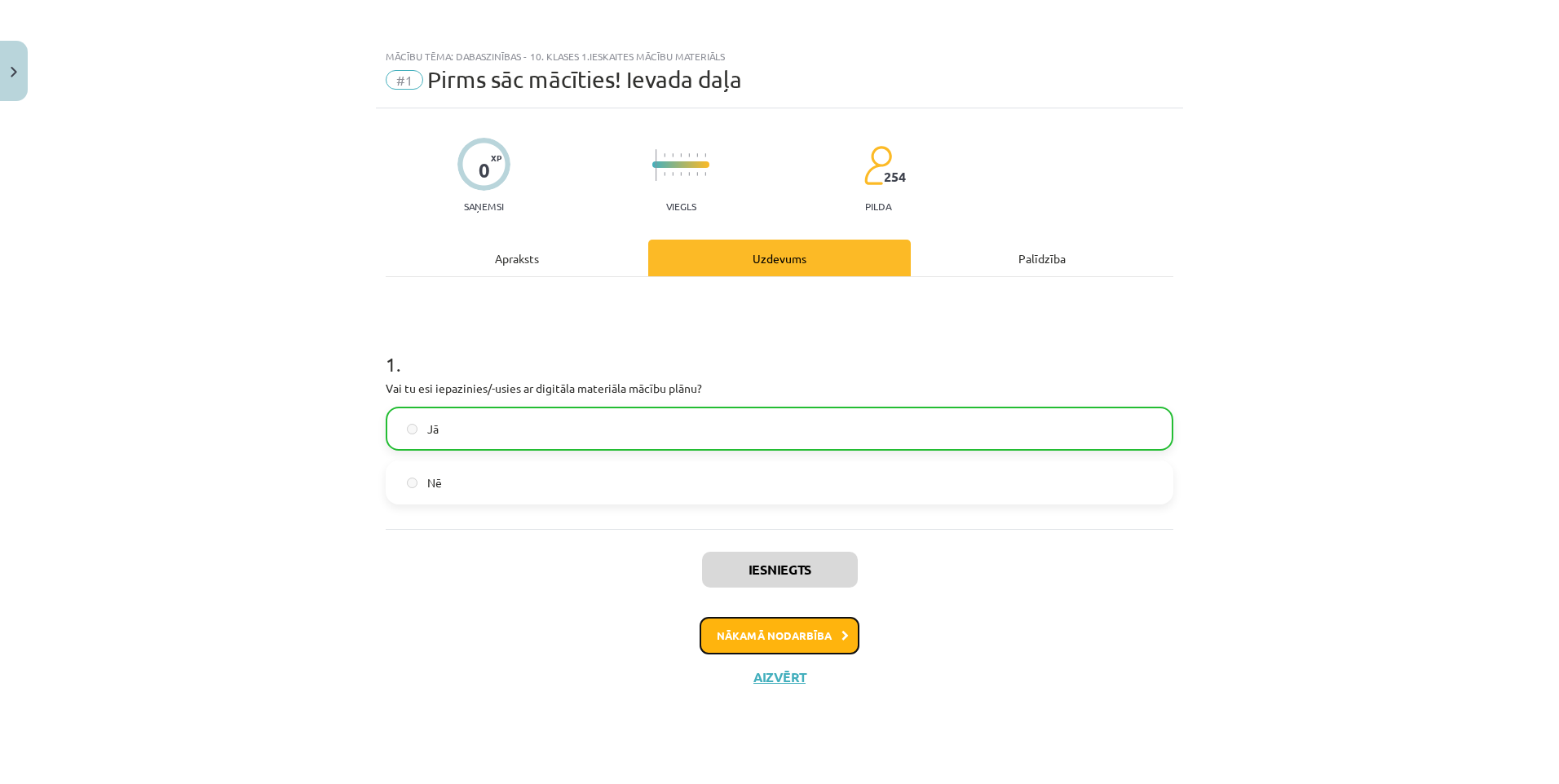
click at [752, 642] on button "Nākamā nodarbība" at bounding box center [779, 636] width 160 height 38
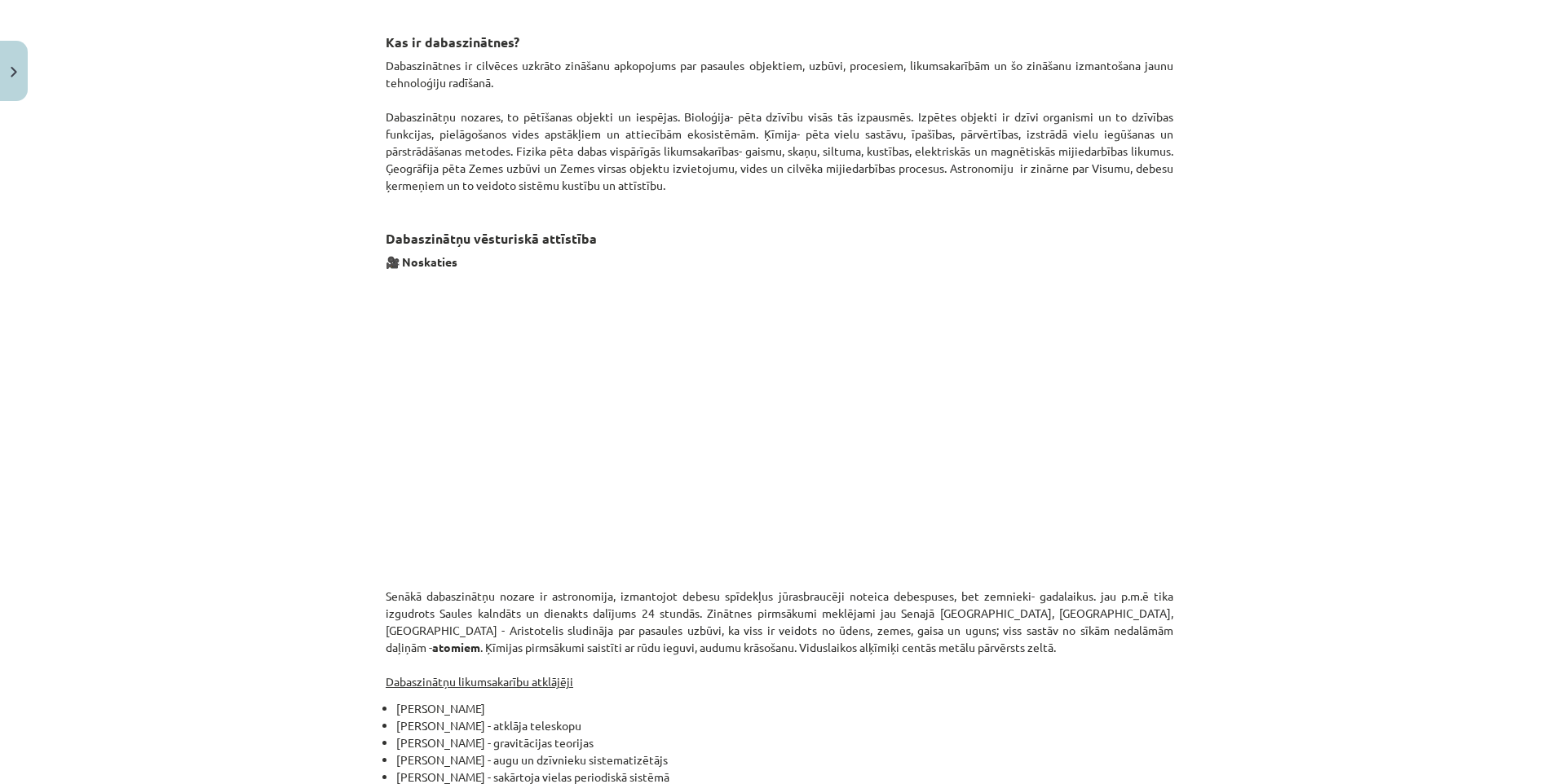
scroll to position [1059, 0]
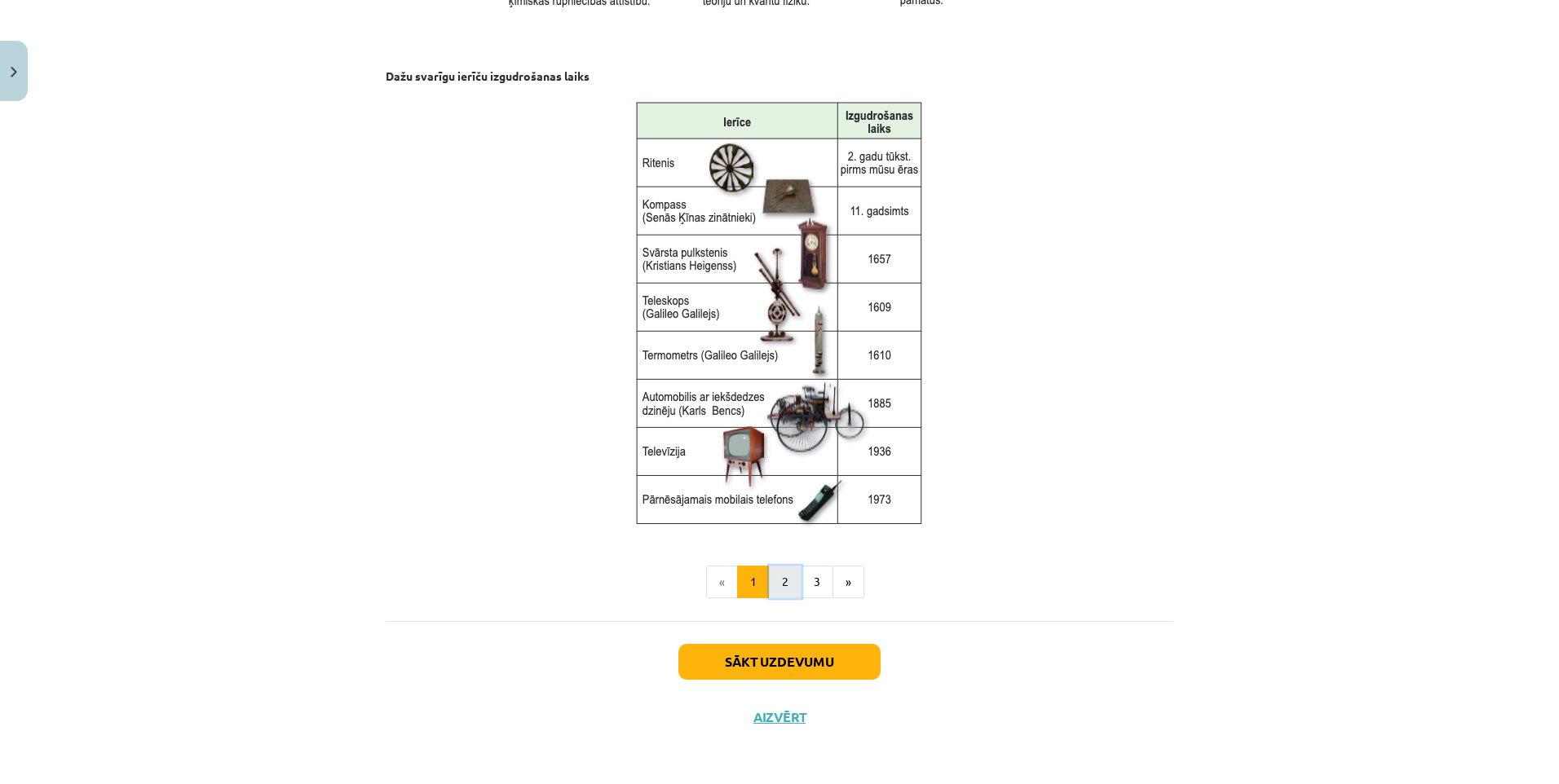
click at [769, 584] on button "2" at bounding box center [785, 582] width 33 height 33
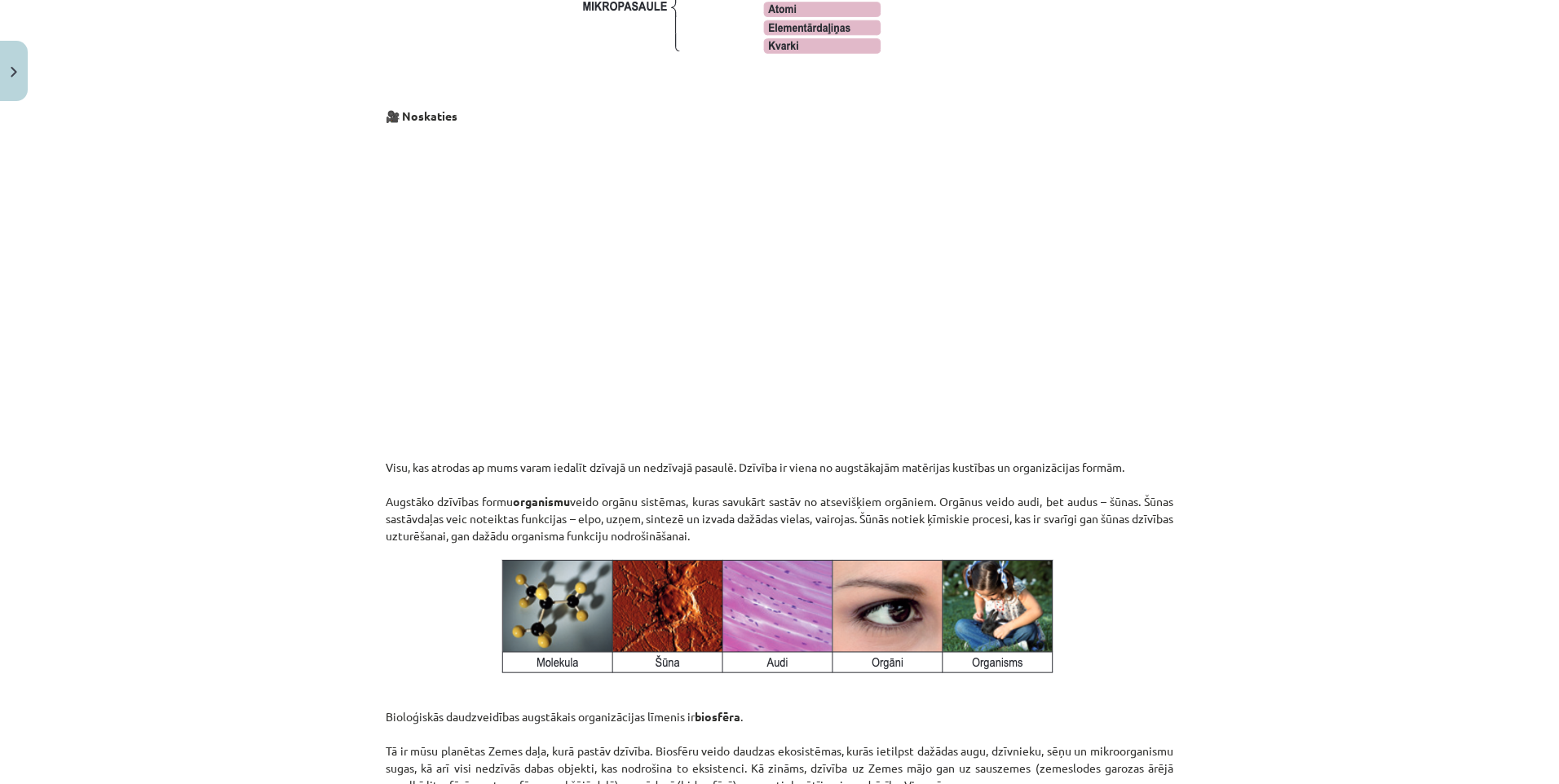
scroll to position [1596, 0]
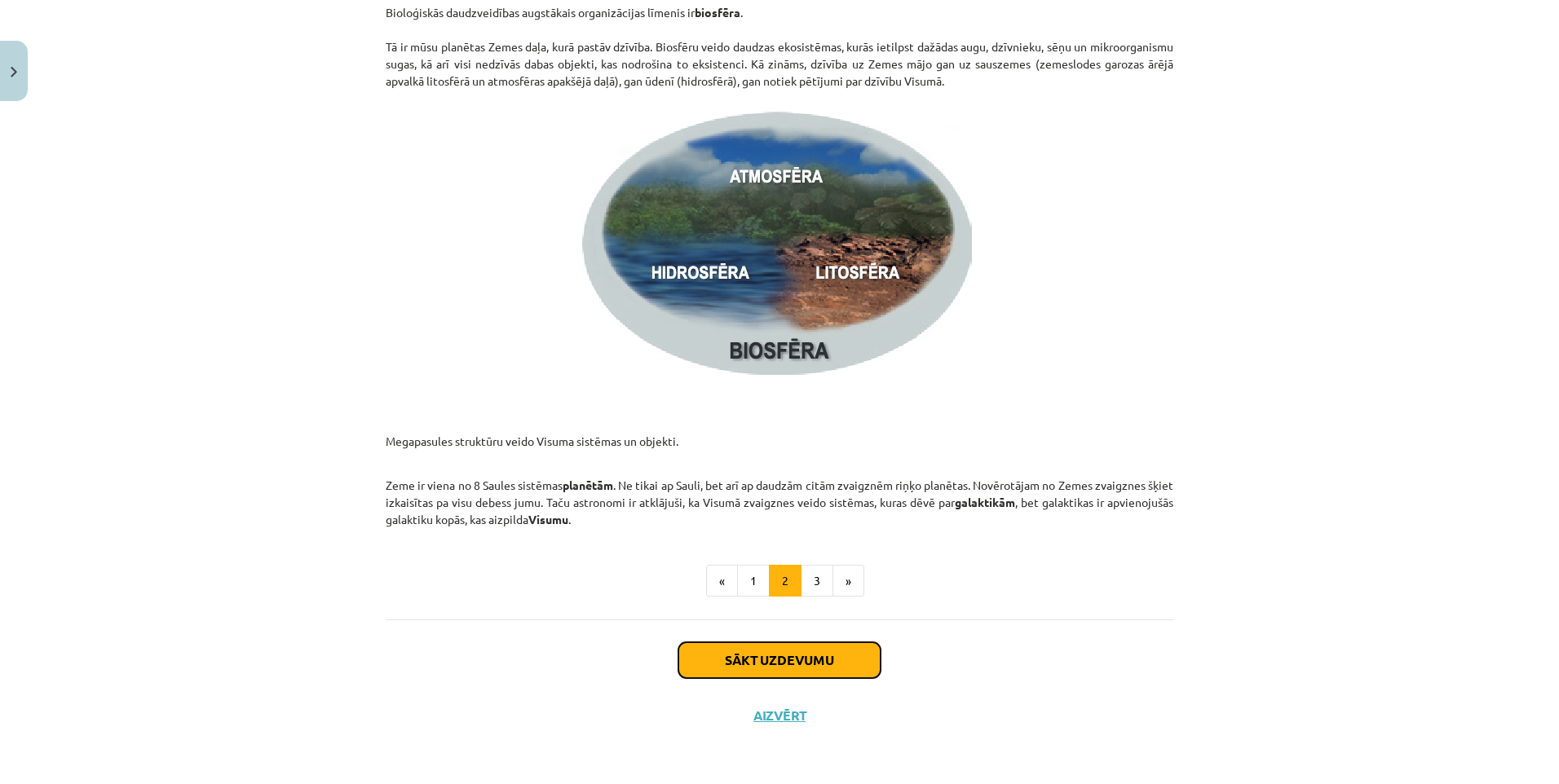
click at [775, 671] on button "Sākt uzdevumu" at bounding box center [780, 660] width 202 height 36
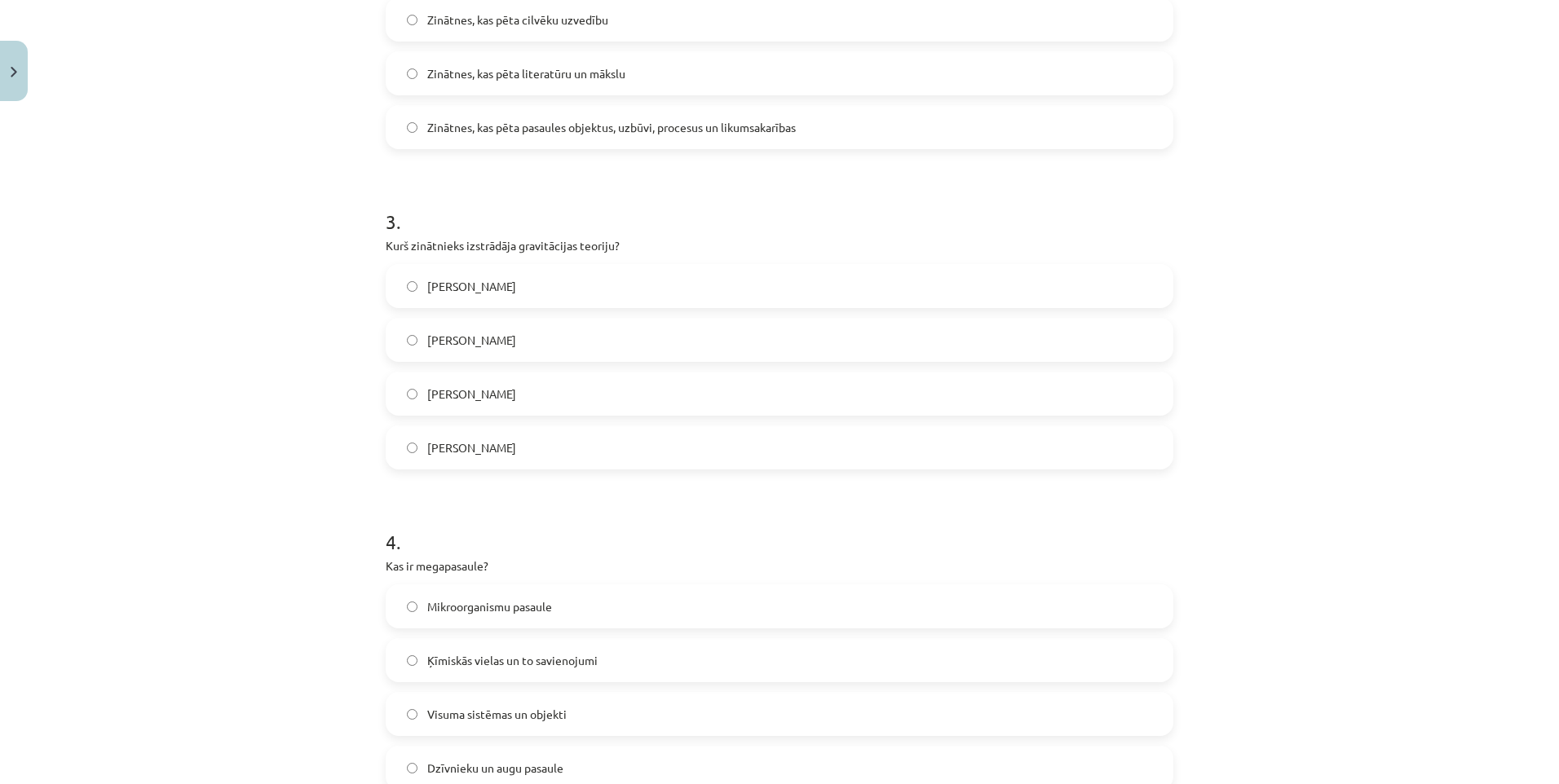
scroll to position [1298, 0]
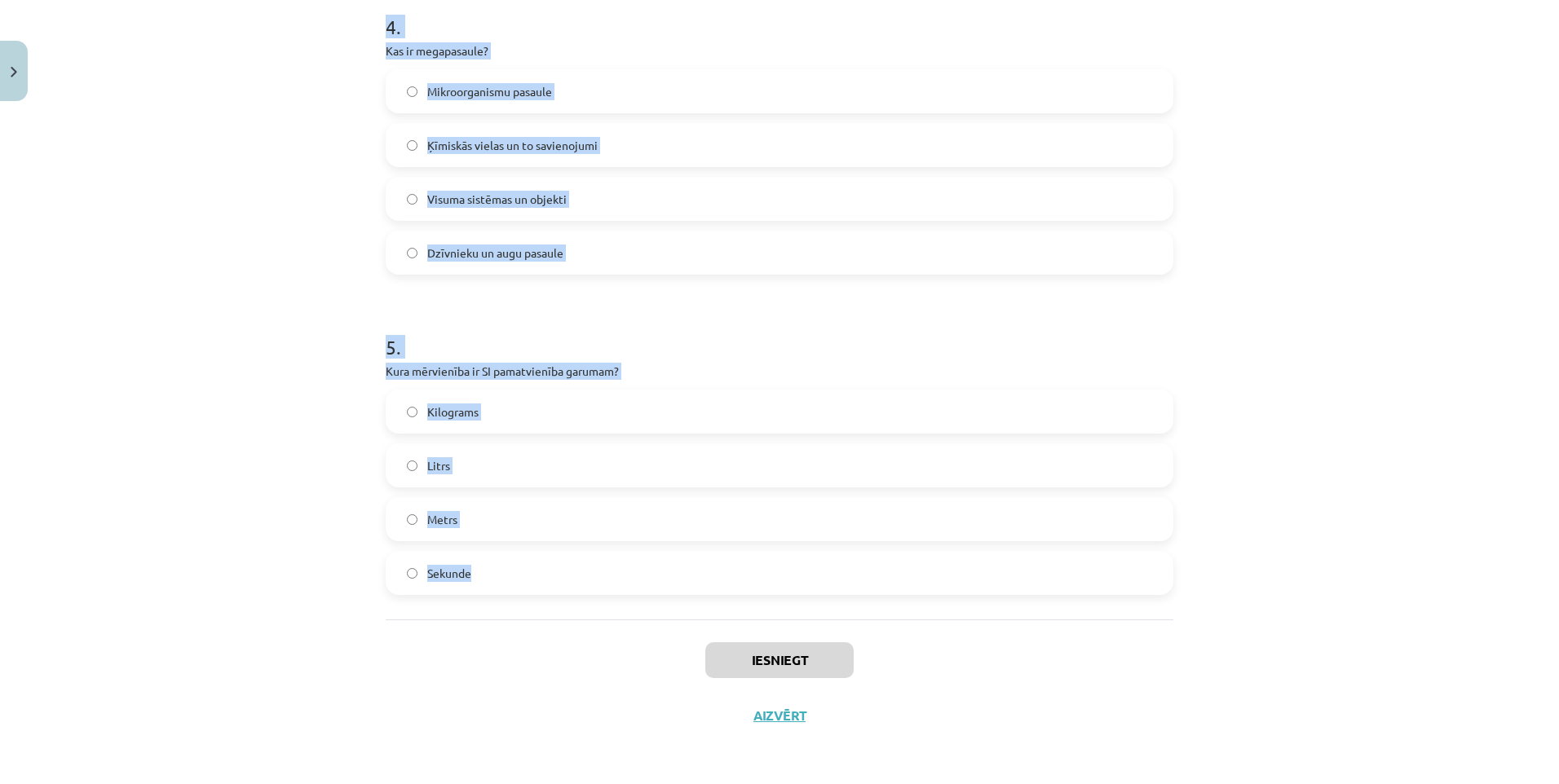
drag, startPoint x: 361, startPoint y: 66, endPoint x: 491, endPoint y: 574, distance: 524.4
click at [491, 574] on div "Mācību tēma: Dabaszinības - 10. klases 1.ieskaites mācību materiāls #2 1. tēma.…" at bounding box center [780, 392] width 1559 height 784
copy form "1 . Kurā no šīm pasaulēm iekļaujas šūnas un molekulas? Megapasaule Mikropasaule…"
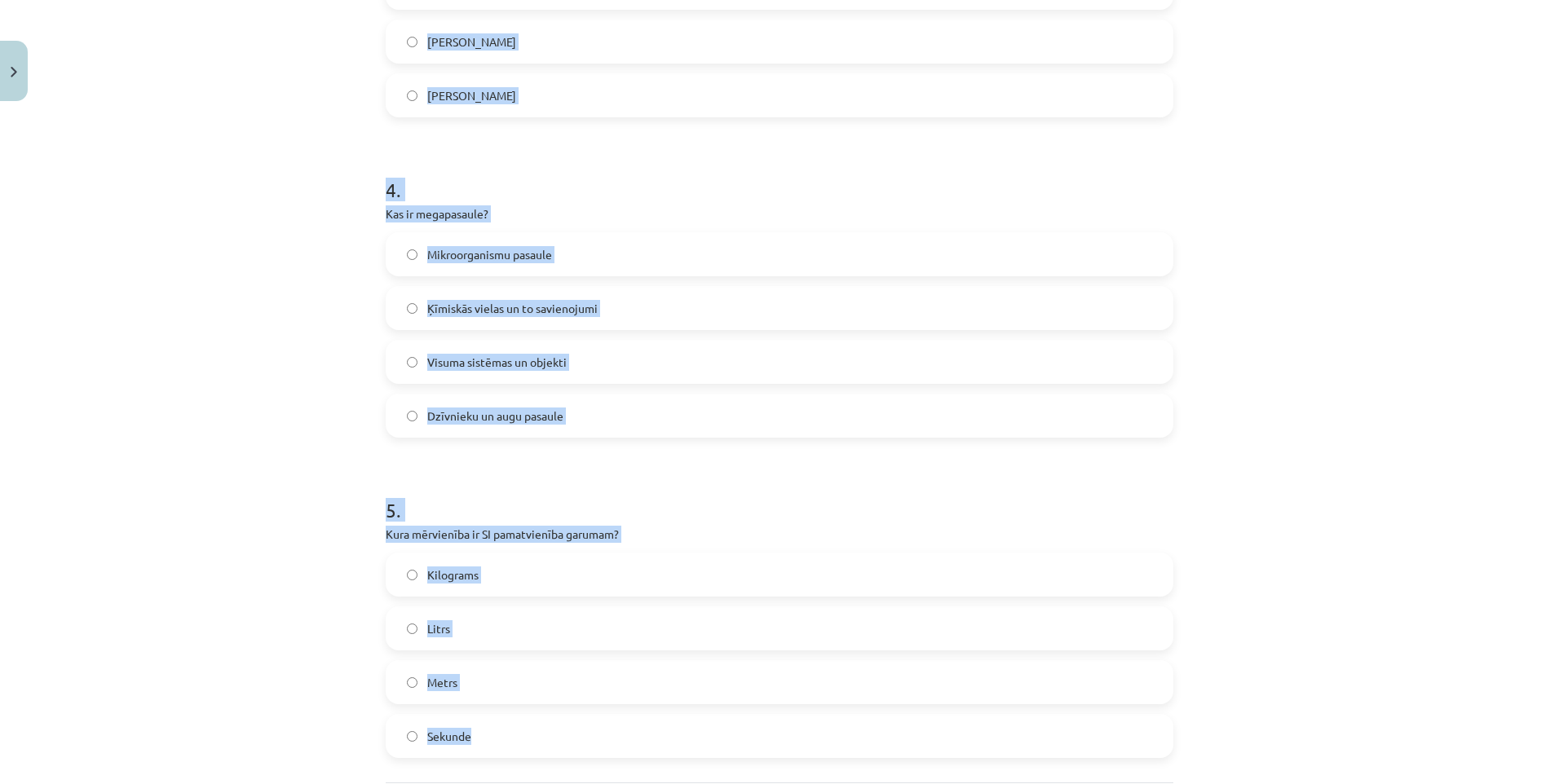
click at [1001, 299] on label "Ķīmiskās vielas un to savienojumi" at bounding box center [779, 308] width 784 height 41
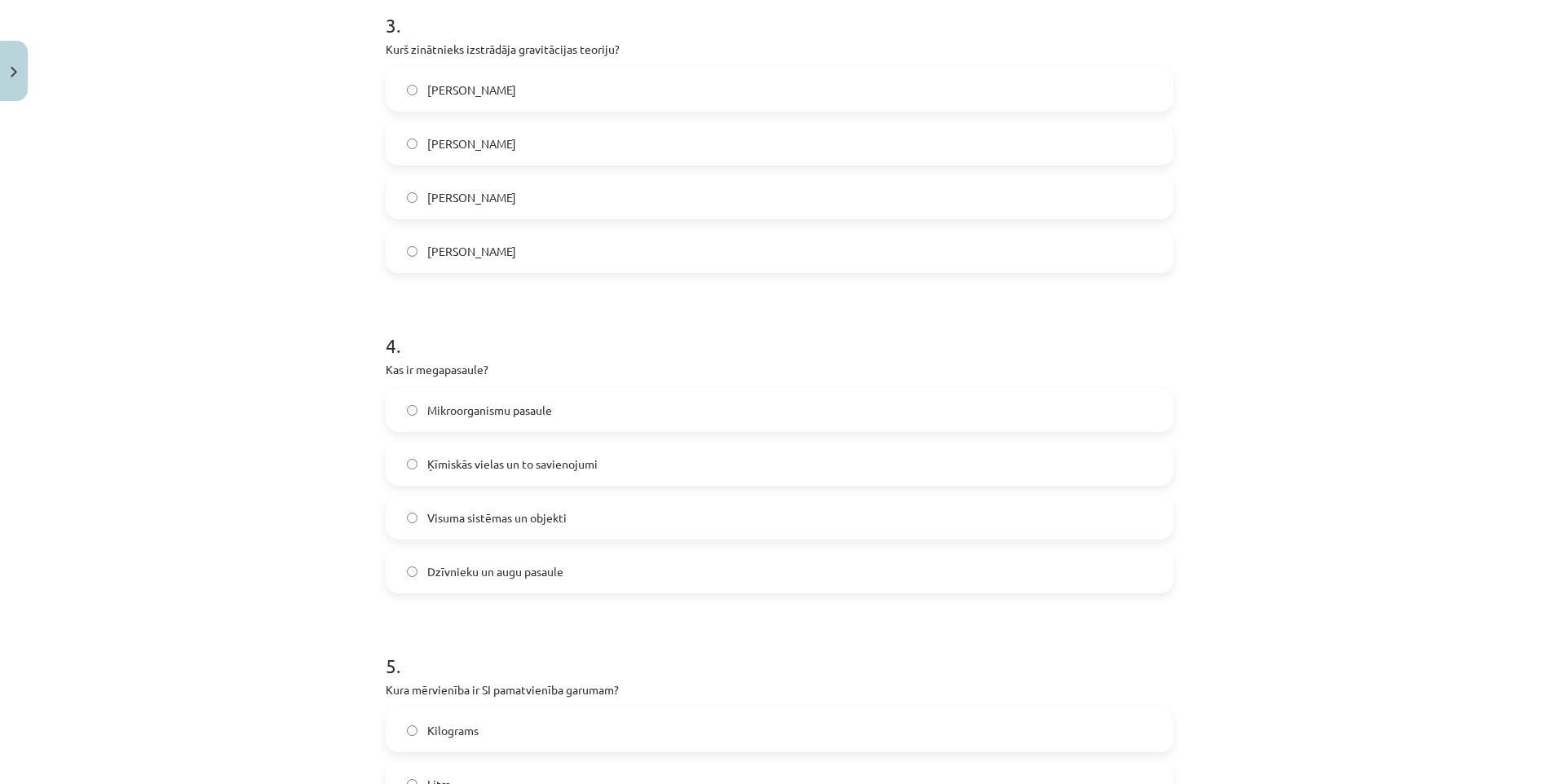
drag, startPoint x: 988, startPoint y: 369, endPoint x: 977, endPoint y: 367, distance: 11.2
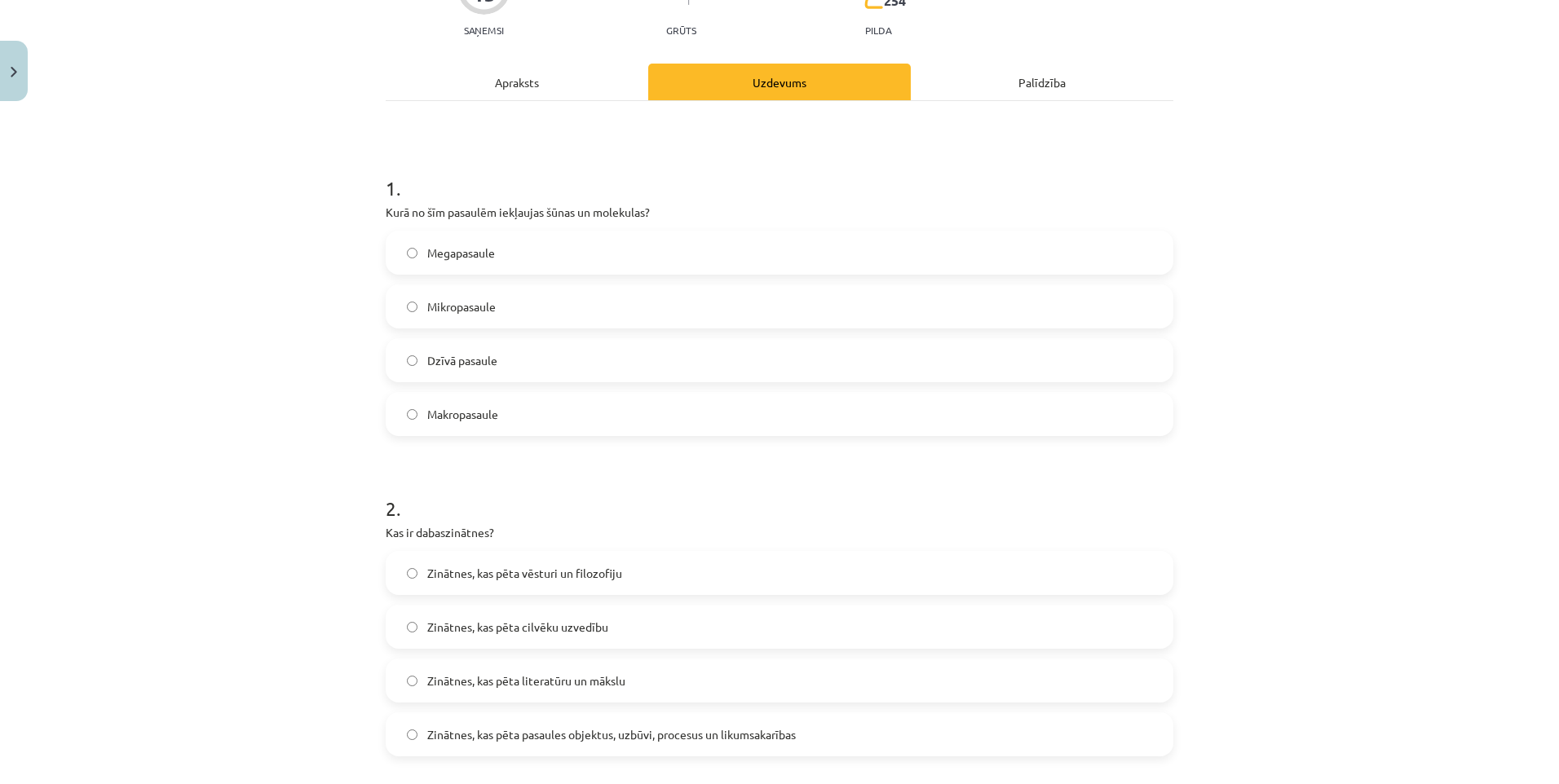
scroll to position [0, 0]
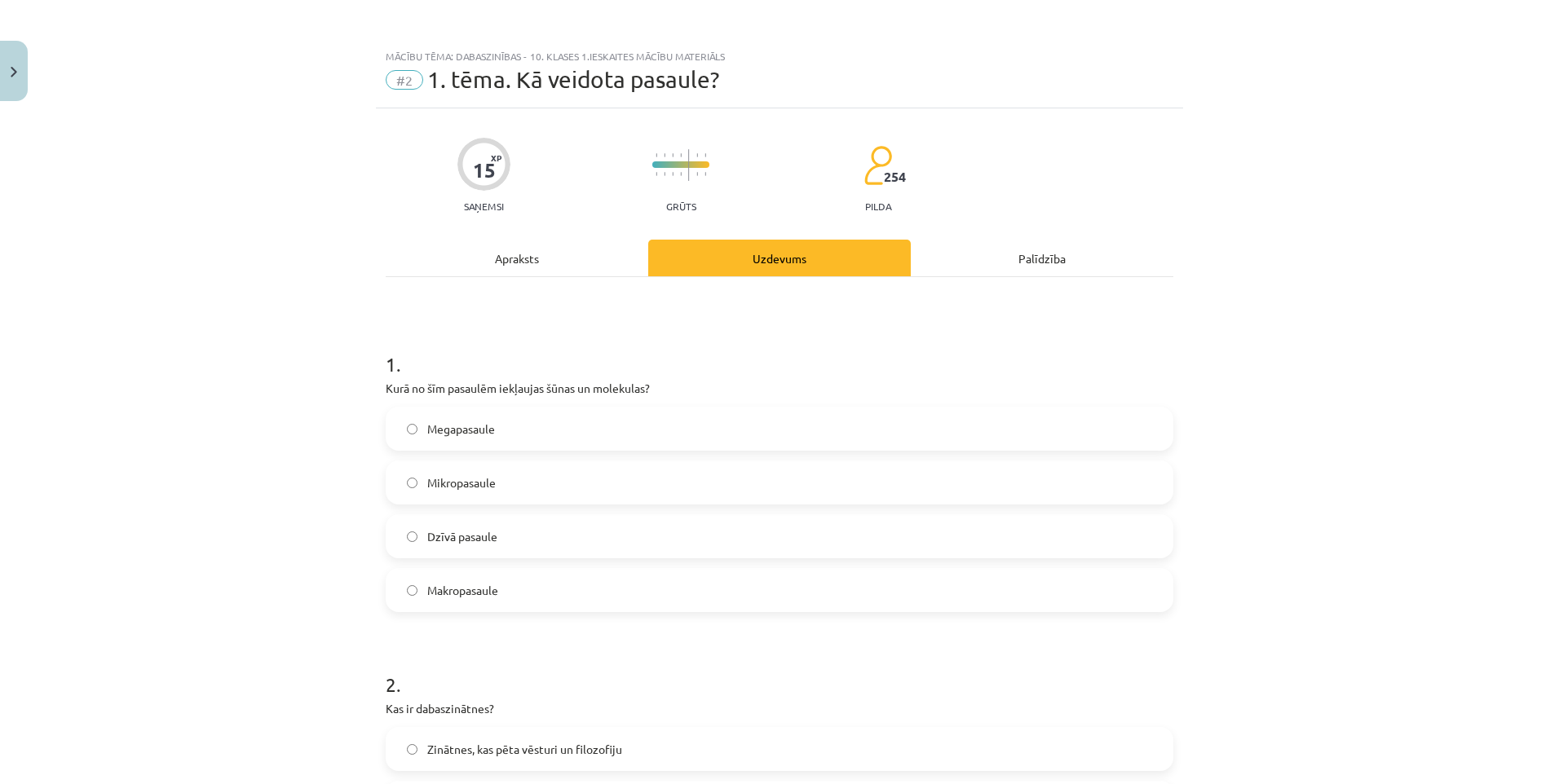
click at [443, 485] on span "Mikropasaule" at bounding box center [461, 483] width 69 height 17
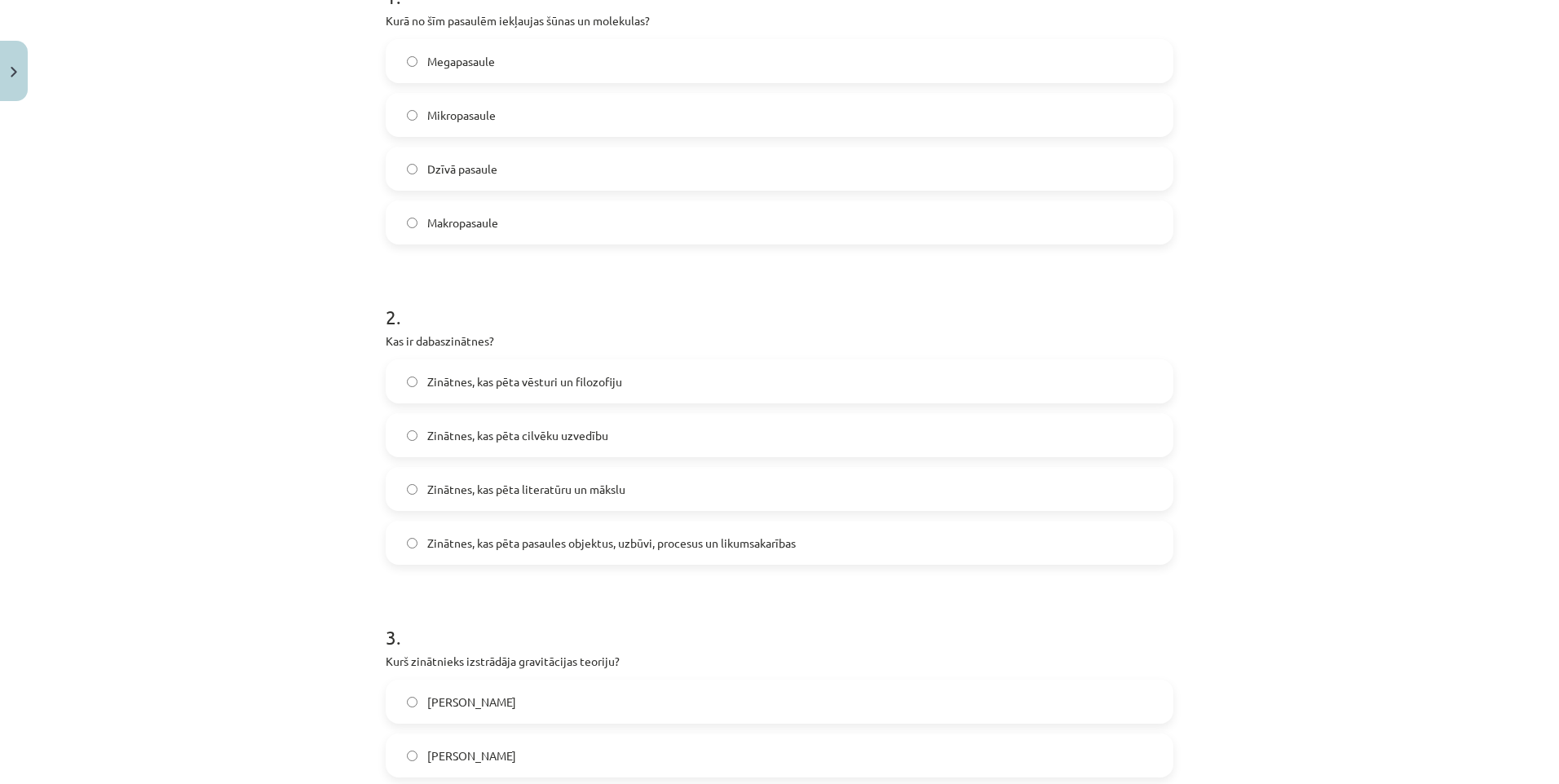
scroll to position [489, 0]
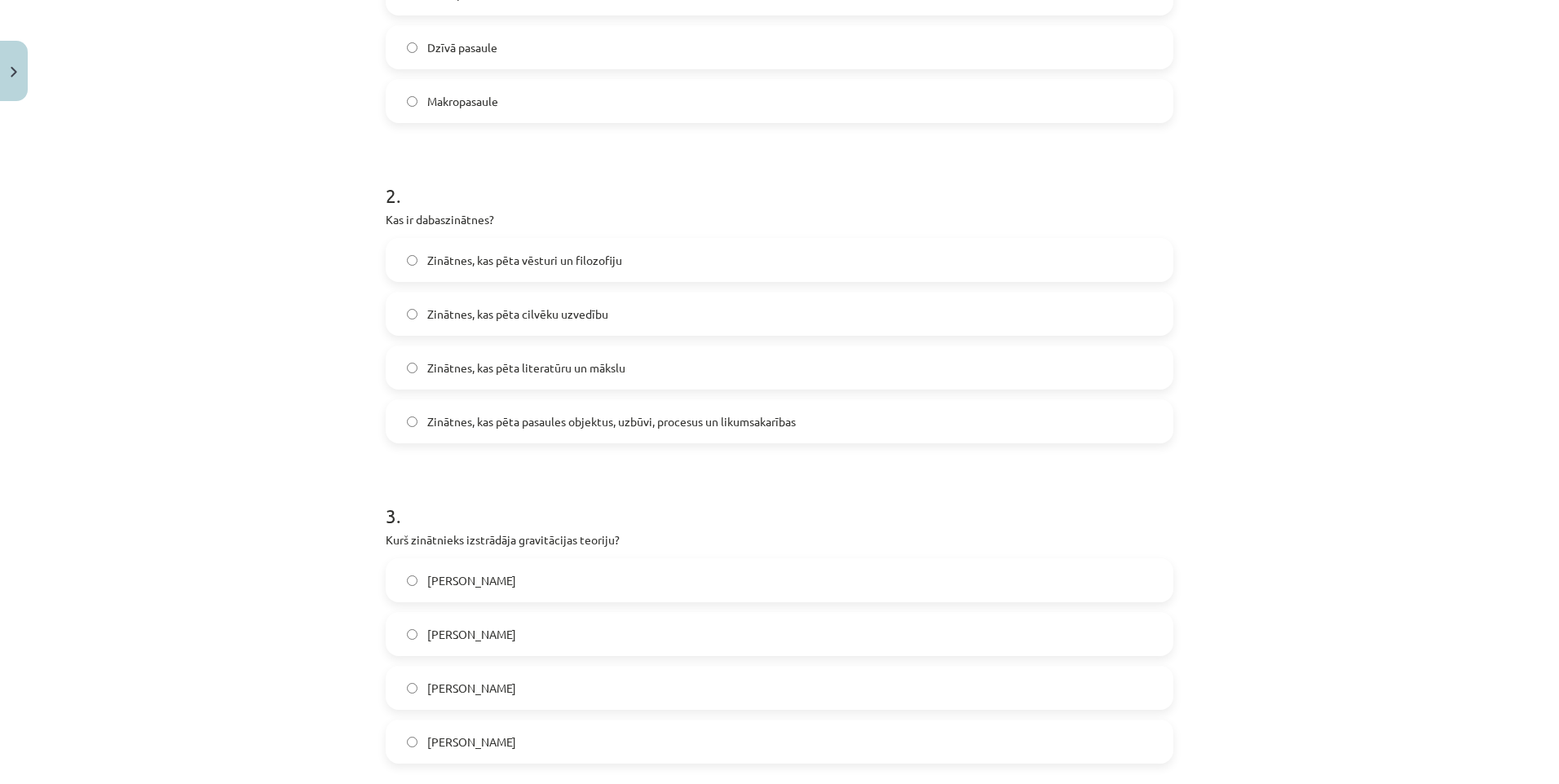
click at [509, 427] on span "Zinātnes, kas pēta pasaules objektus, uzbūvi, procesus un likumsakarības" at bounding box center [611, 421] width 369 height 17
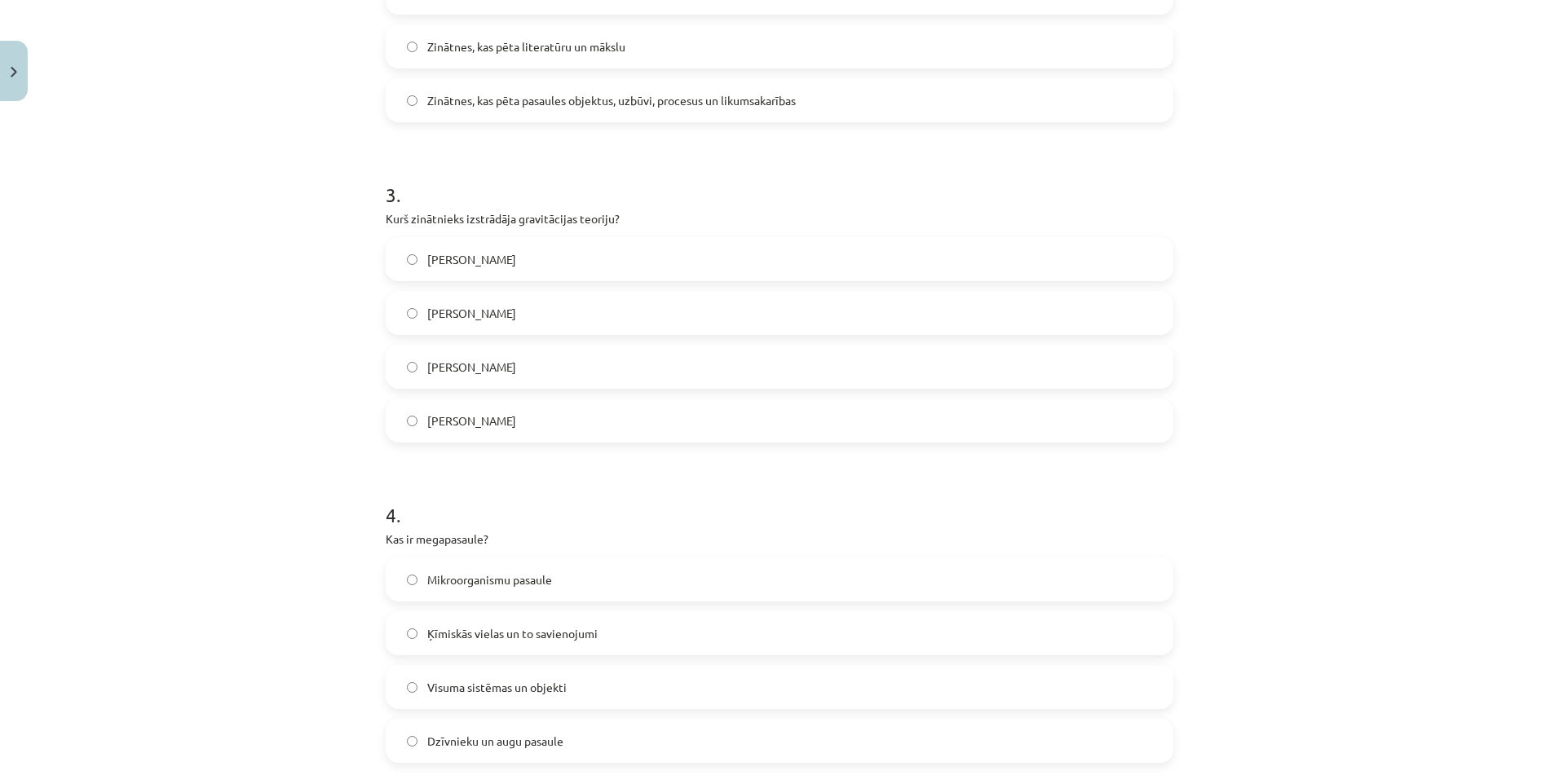
scroll to position [815, 0]
click at [457, 409] on span "Īzaks Ņūtons" at bounding box center [471, 415] width 89 height 17
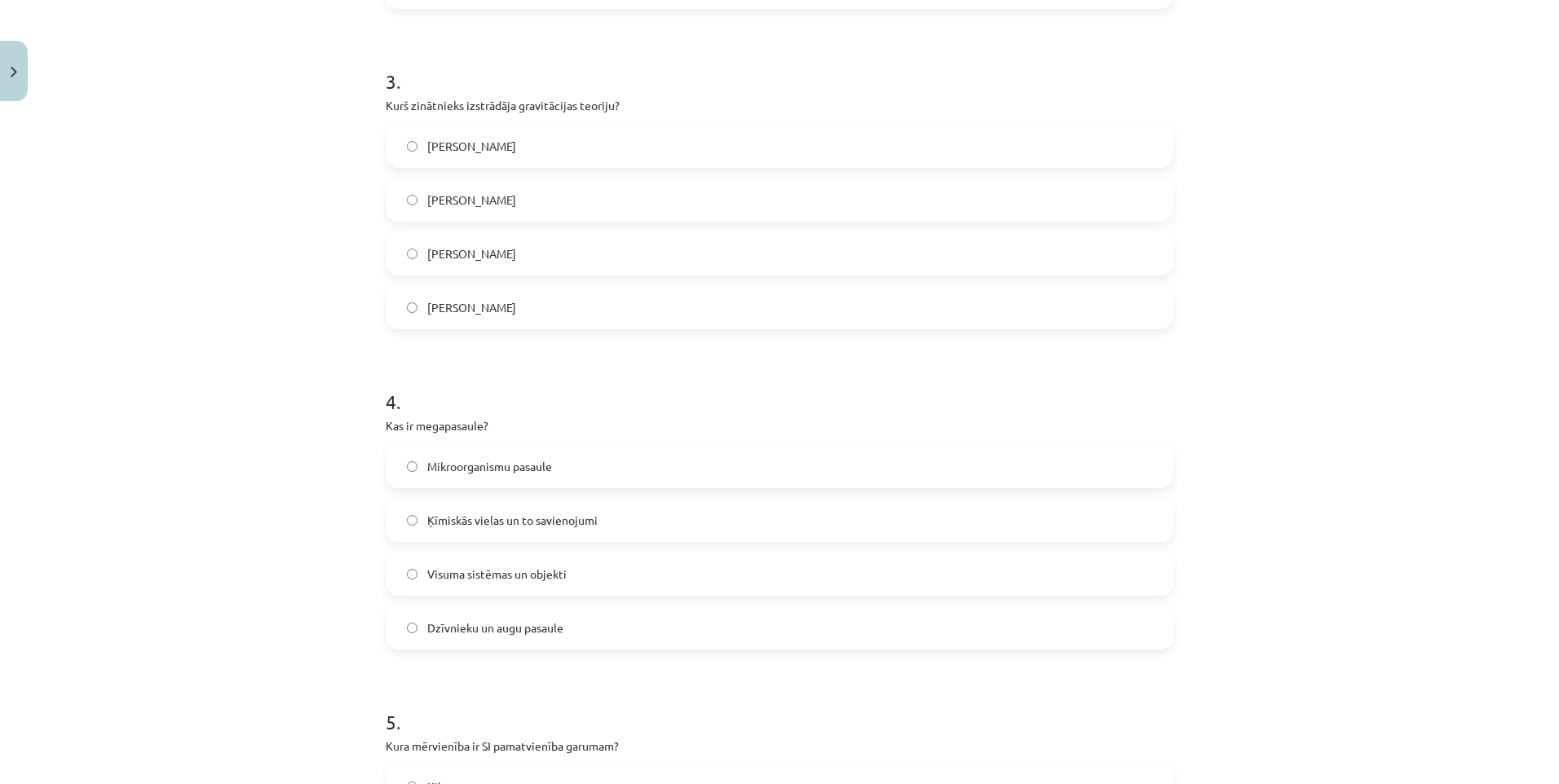
scroll to position [978, 0]
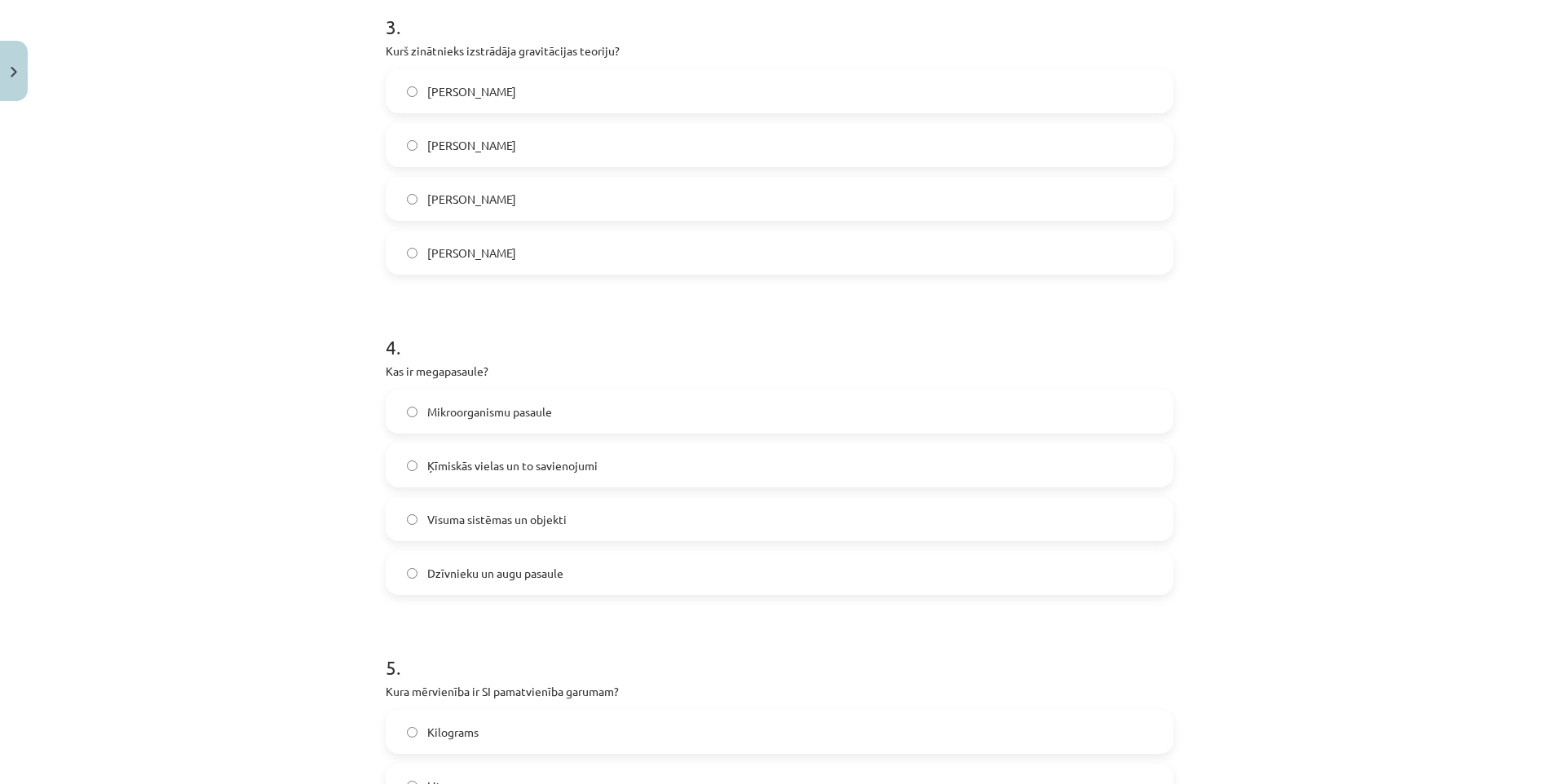
click at [456, 528] on span "Visuma sistēmas un objekti" at bounding box center [497, 519] width 139 height 17
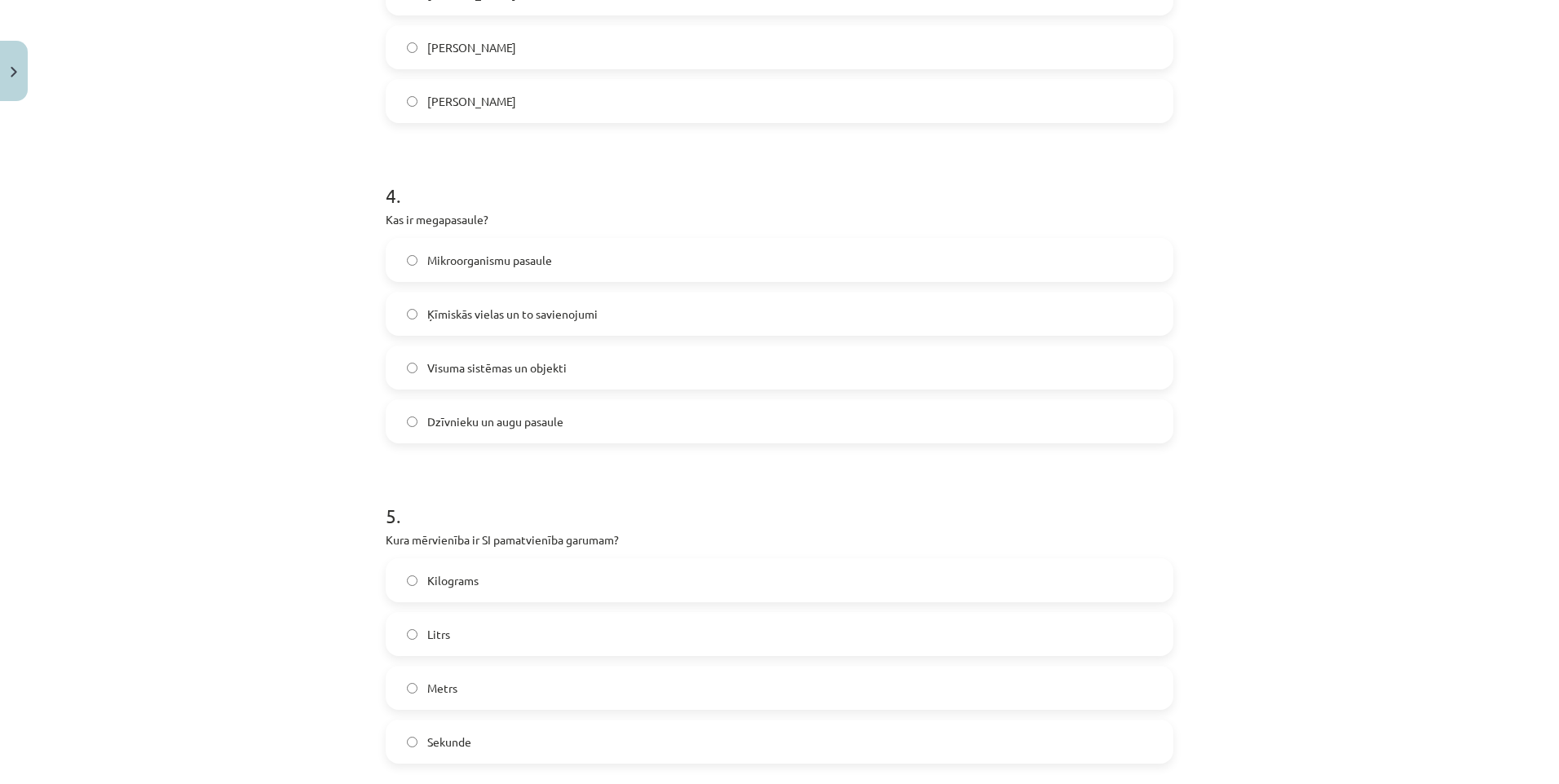
scroll to position [1222, 0]
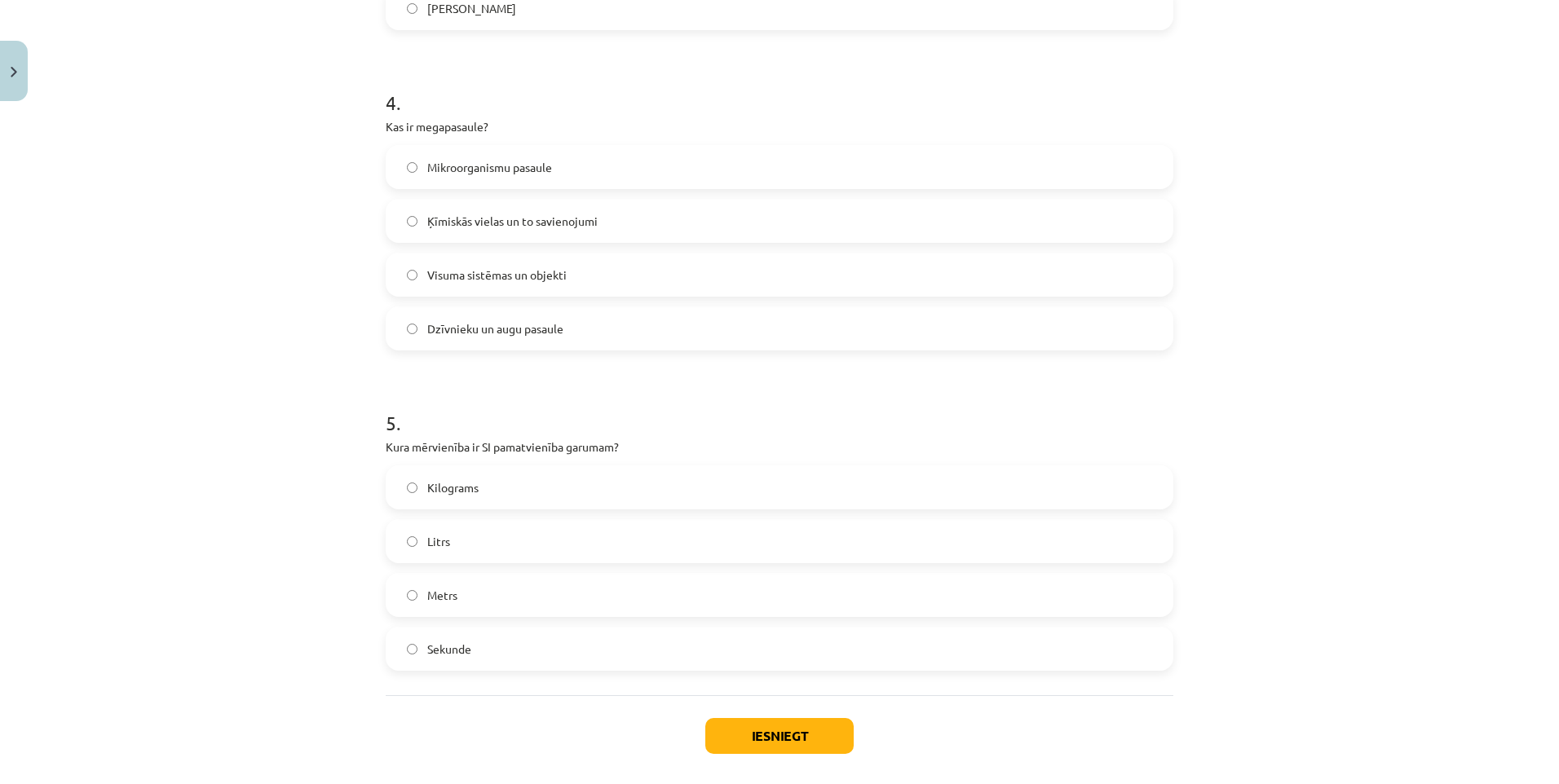
click at [433, 604] on label "Metrs" at bounding box center [779, 595] width 784 height 41
click at [749, 720] on button "Iesniegt" at bounding box center [779, 736] width 148 height 36
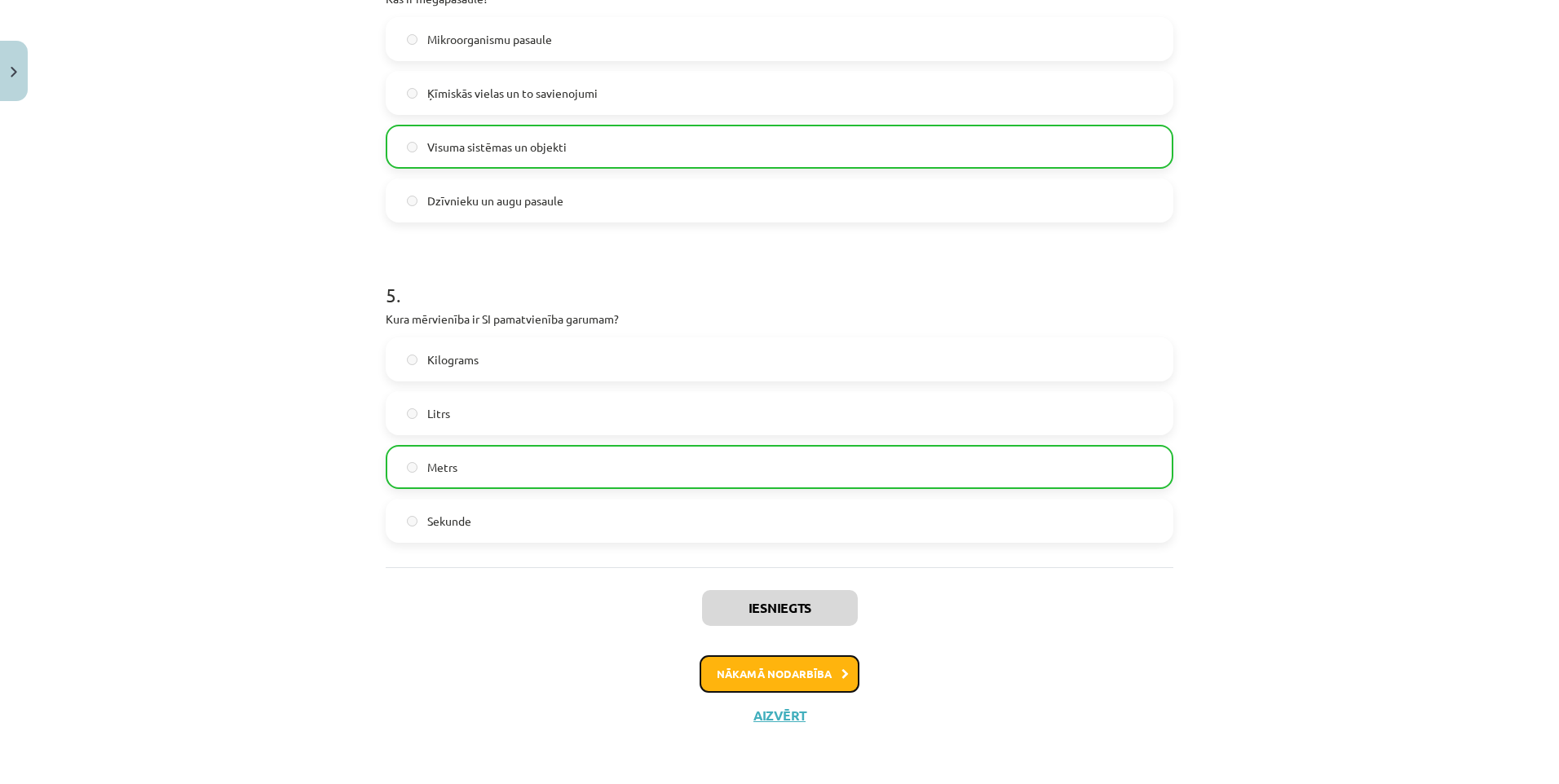
click at [779, 675] on button "Nākamā nodarbība" at bounding box center [779, 674] width 160 height 38
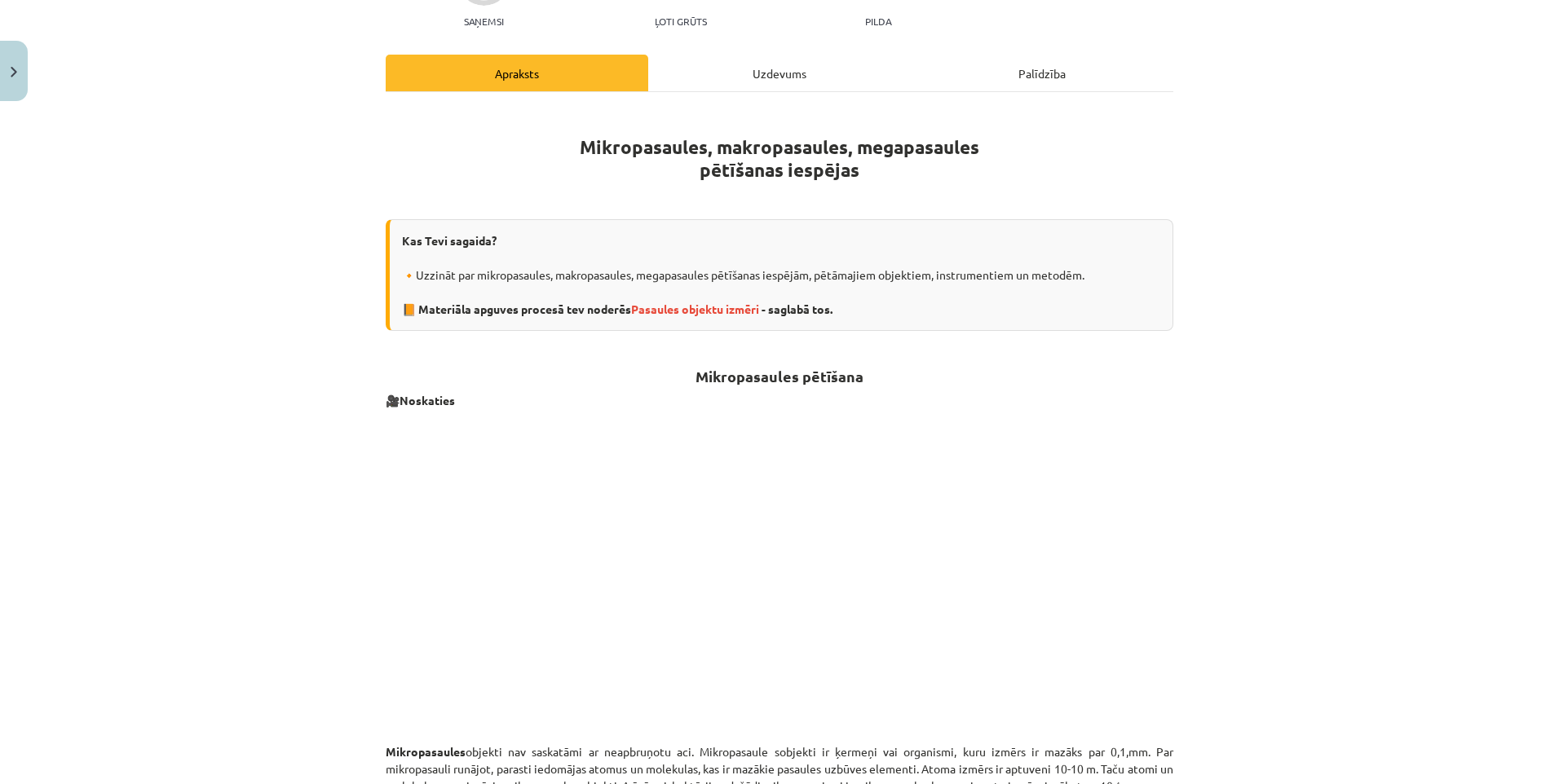
scroll to position [122, 0]
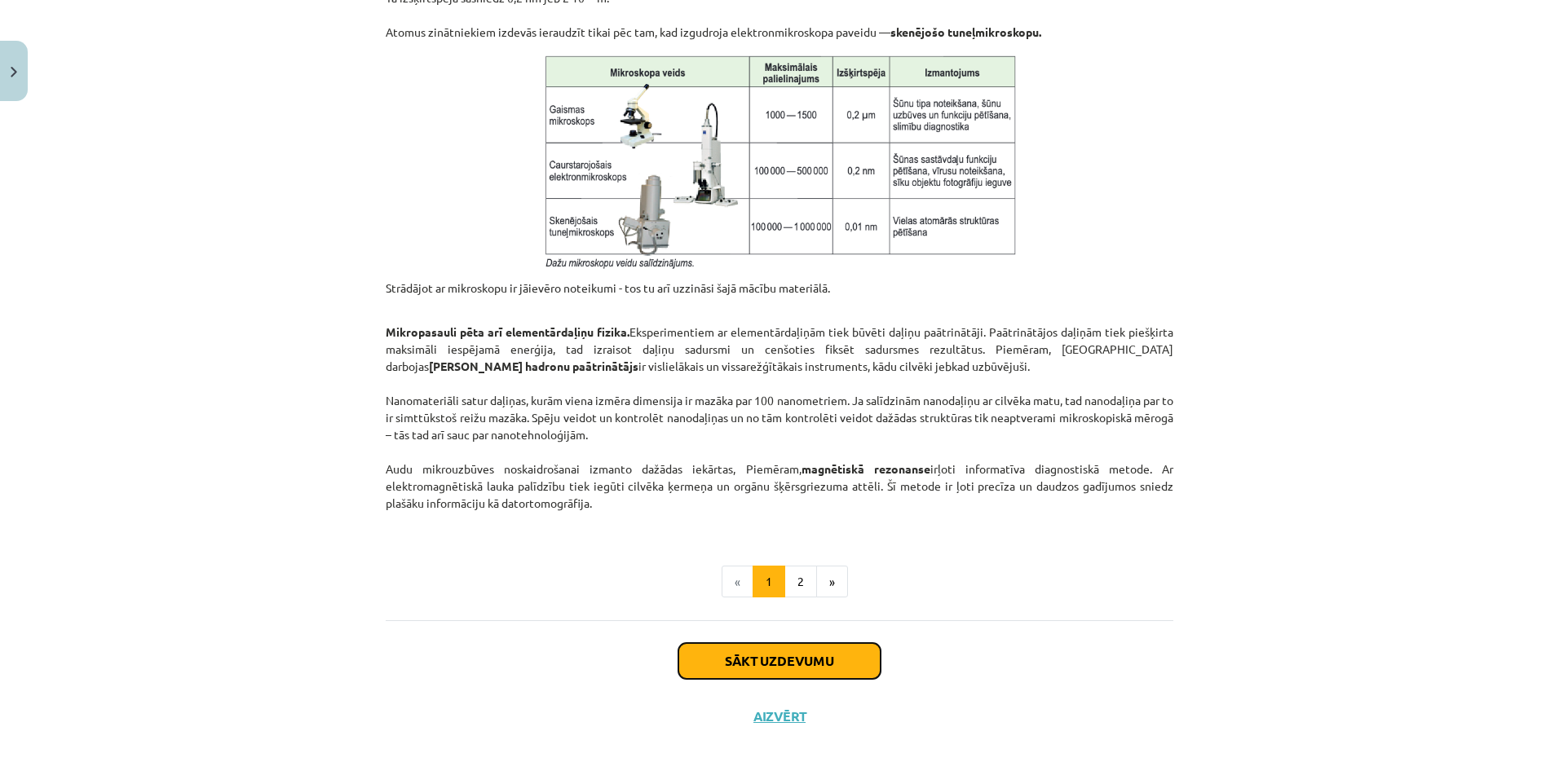
click at [809, 660] on button "Sākt uzdevumu" at bounding box center [780, 661] width 202 height 36
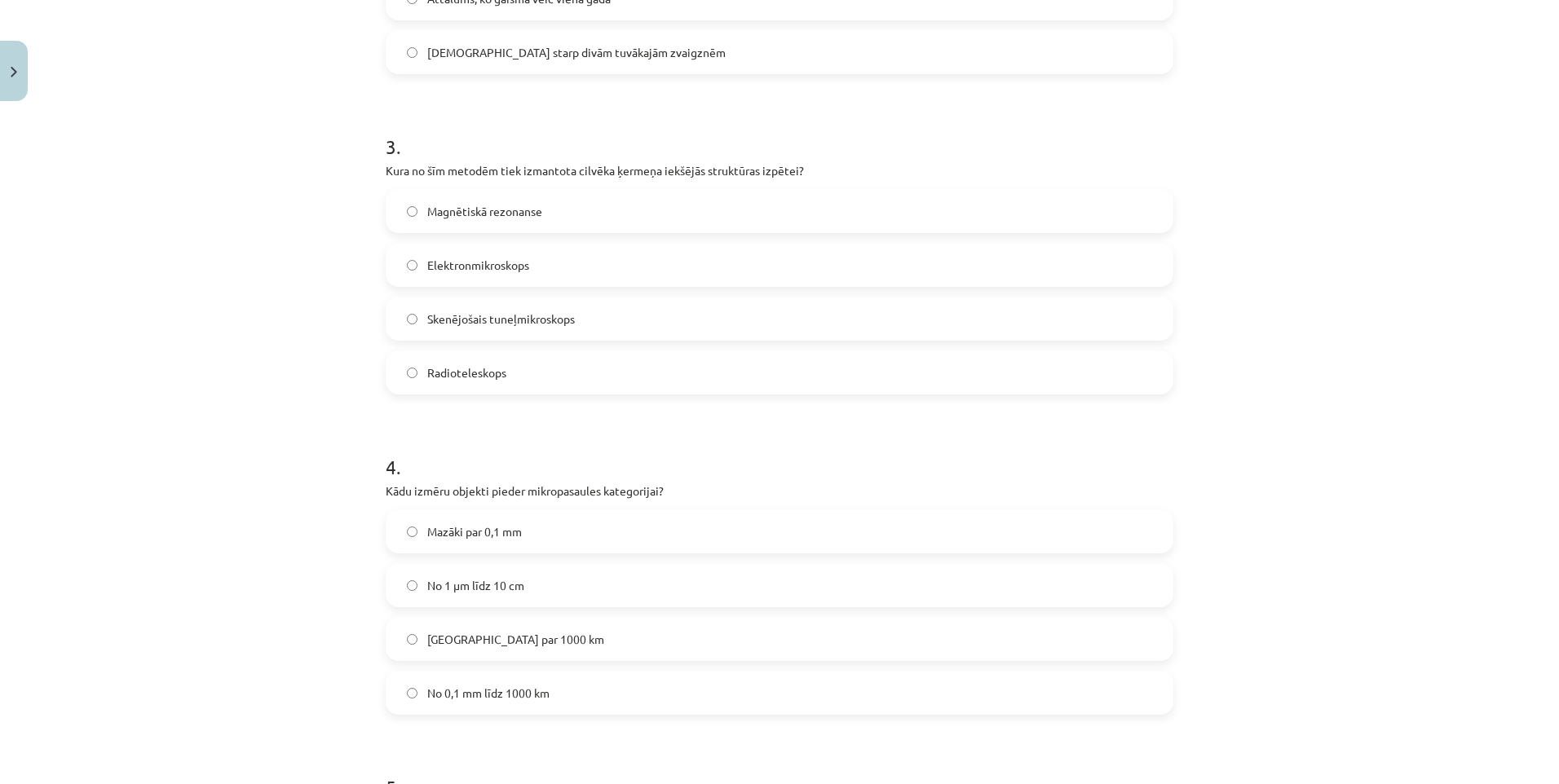
scroll to position [1324, 0]
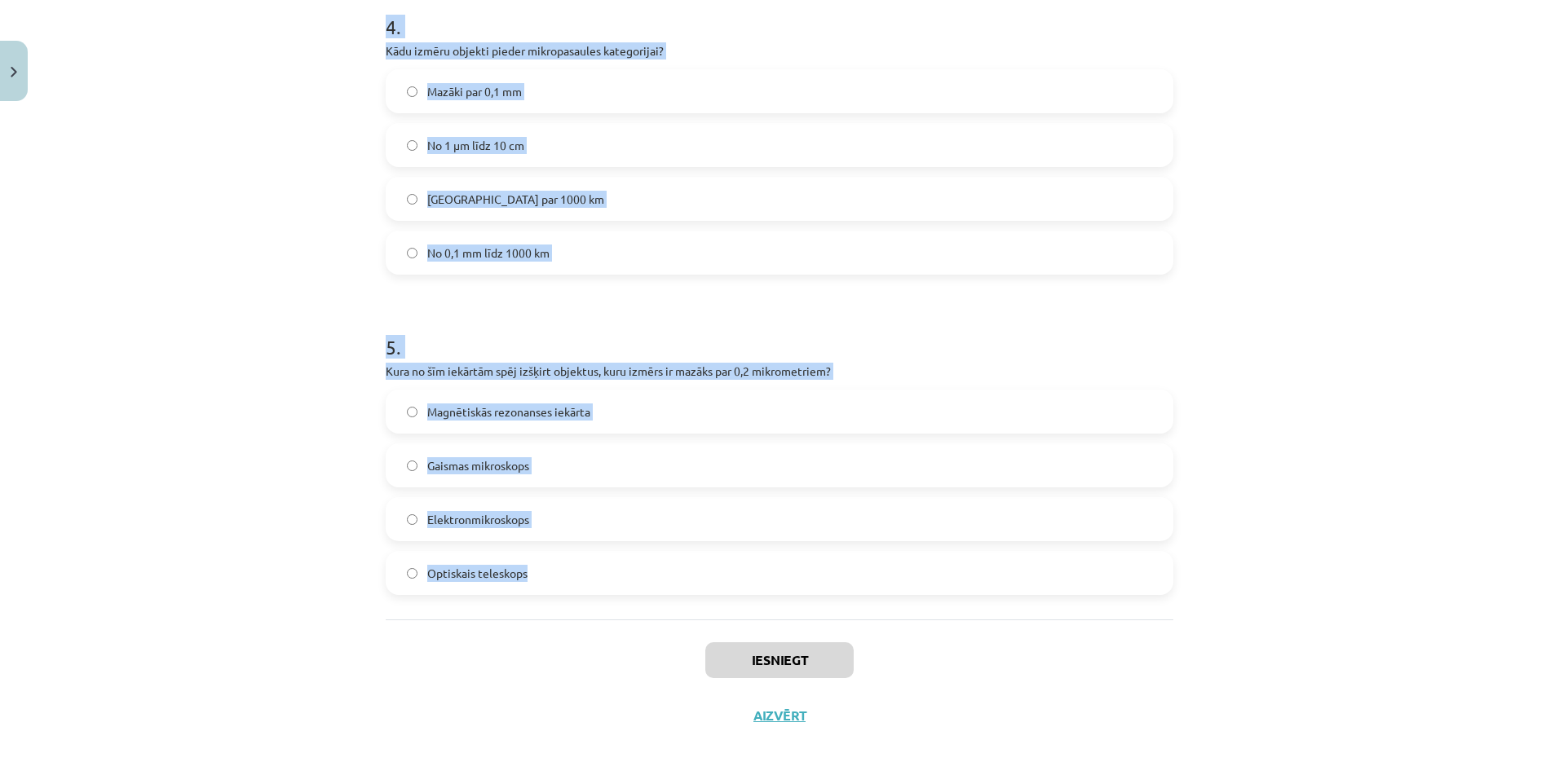
drag, startPoint x: 376, startPoint y: 181, endPoint x: 603, endPoint y: 580, distance: 459.1
copy form "1 . Kura ierīce tika izveidota, lai novērotu atomus? Gaismas mikroskops Radiote…"
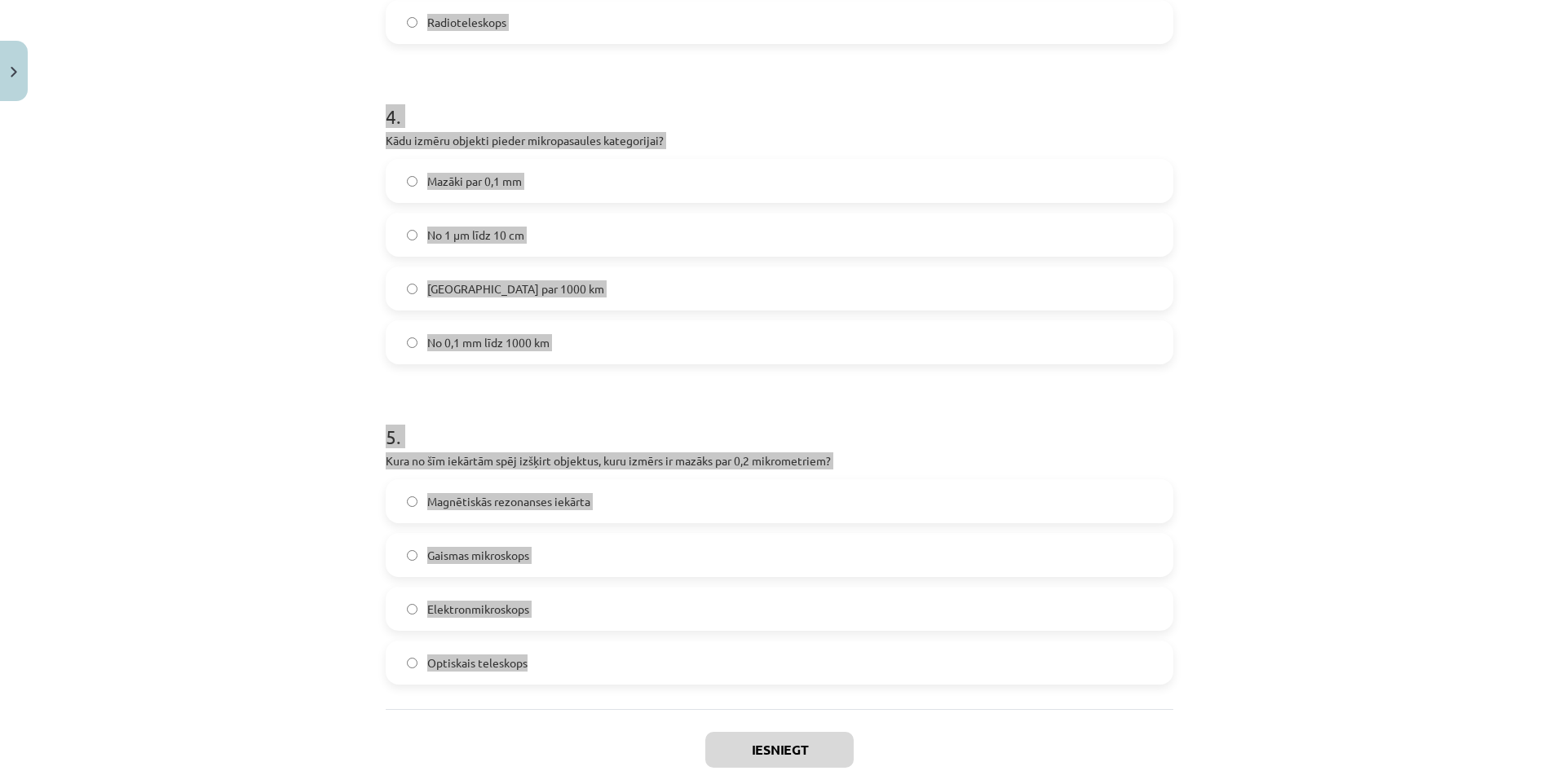
scroll to position [1161, 0]
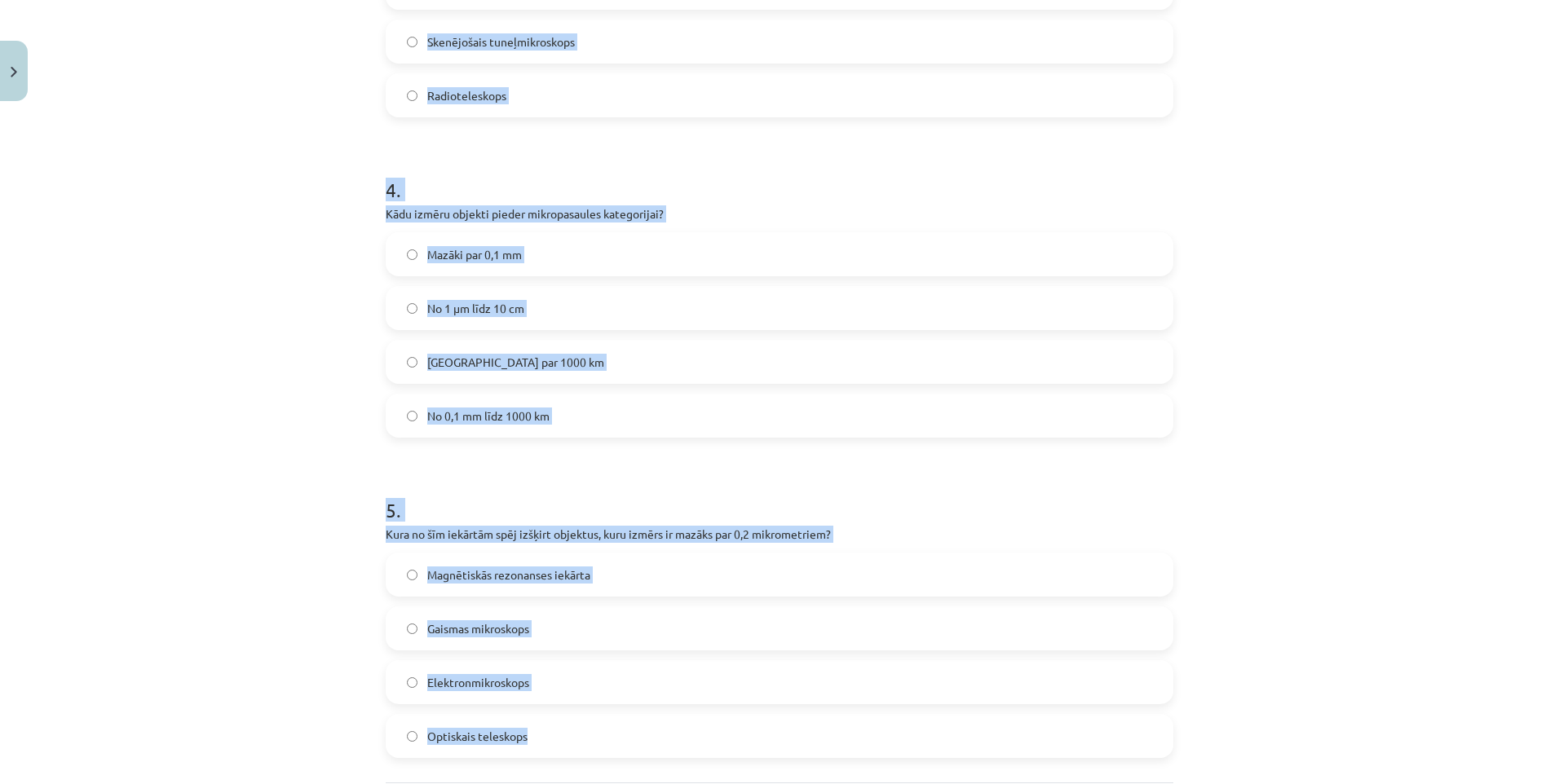
click at [1057, 600] on div "Magnētiskās rezonanses iekārta Gaismas mikroskops Elektronmikroskops Optiskais …" at bounding box center [779, 655] width 788 height 206
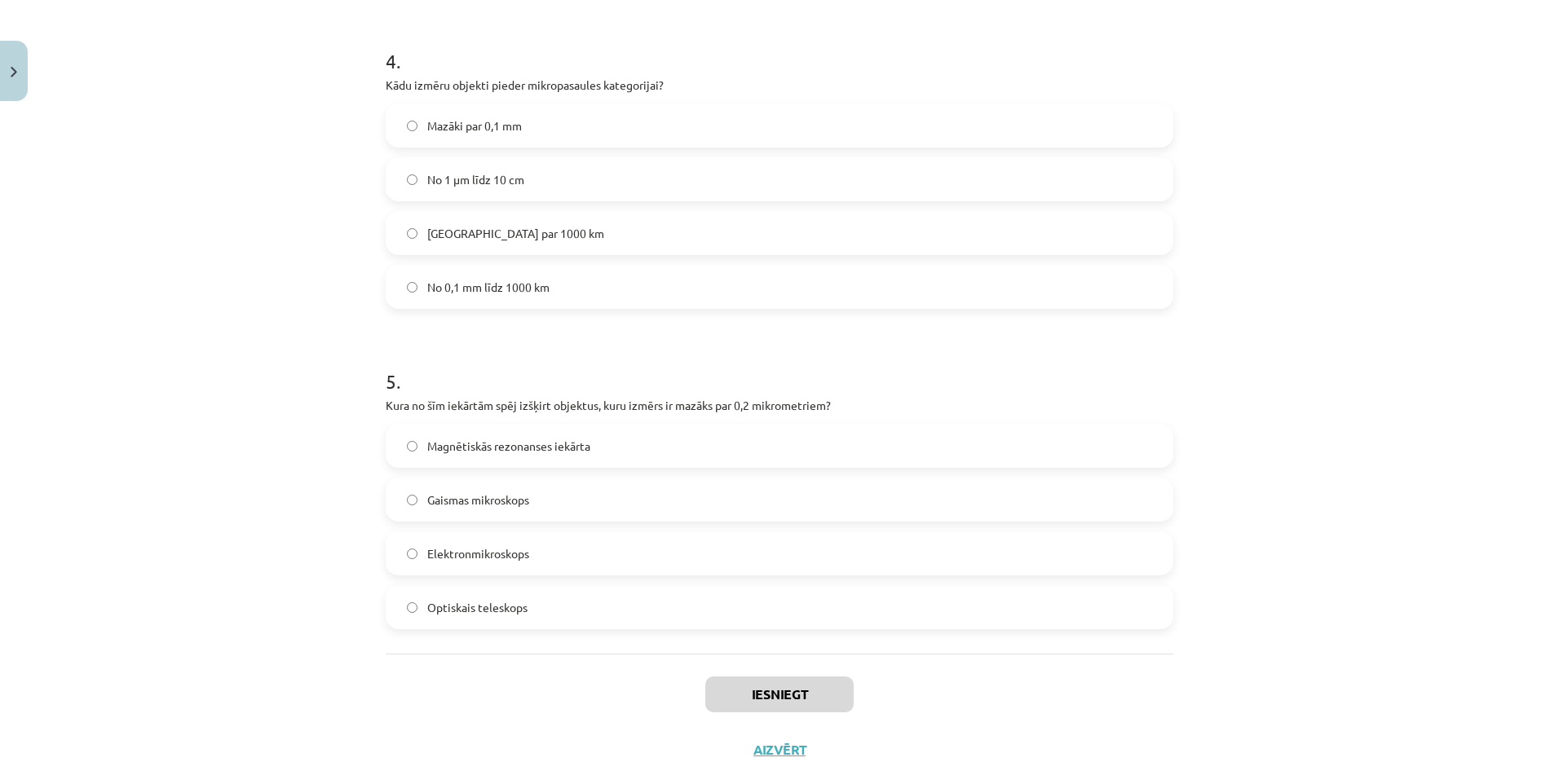
scroll to position [1324, 0]
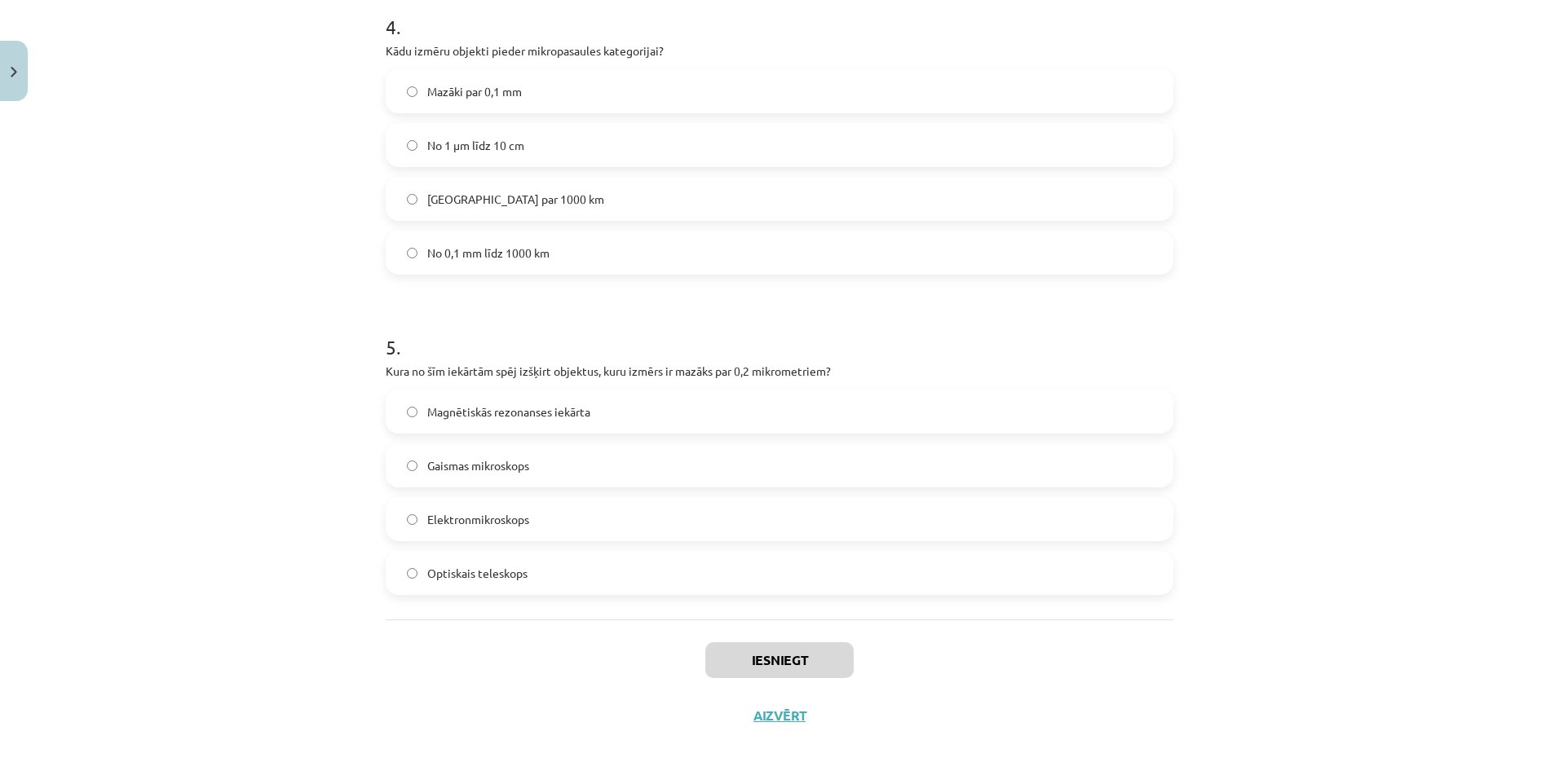
click at [487, 524] on span "Elektronmikroskops" at bounding box center [478, 519] width 102 height 17
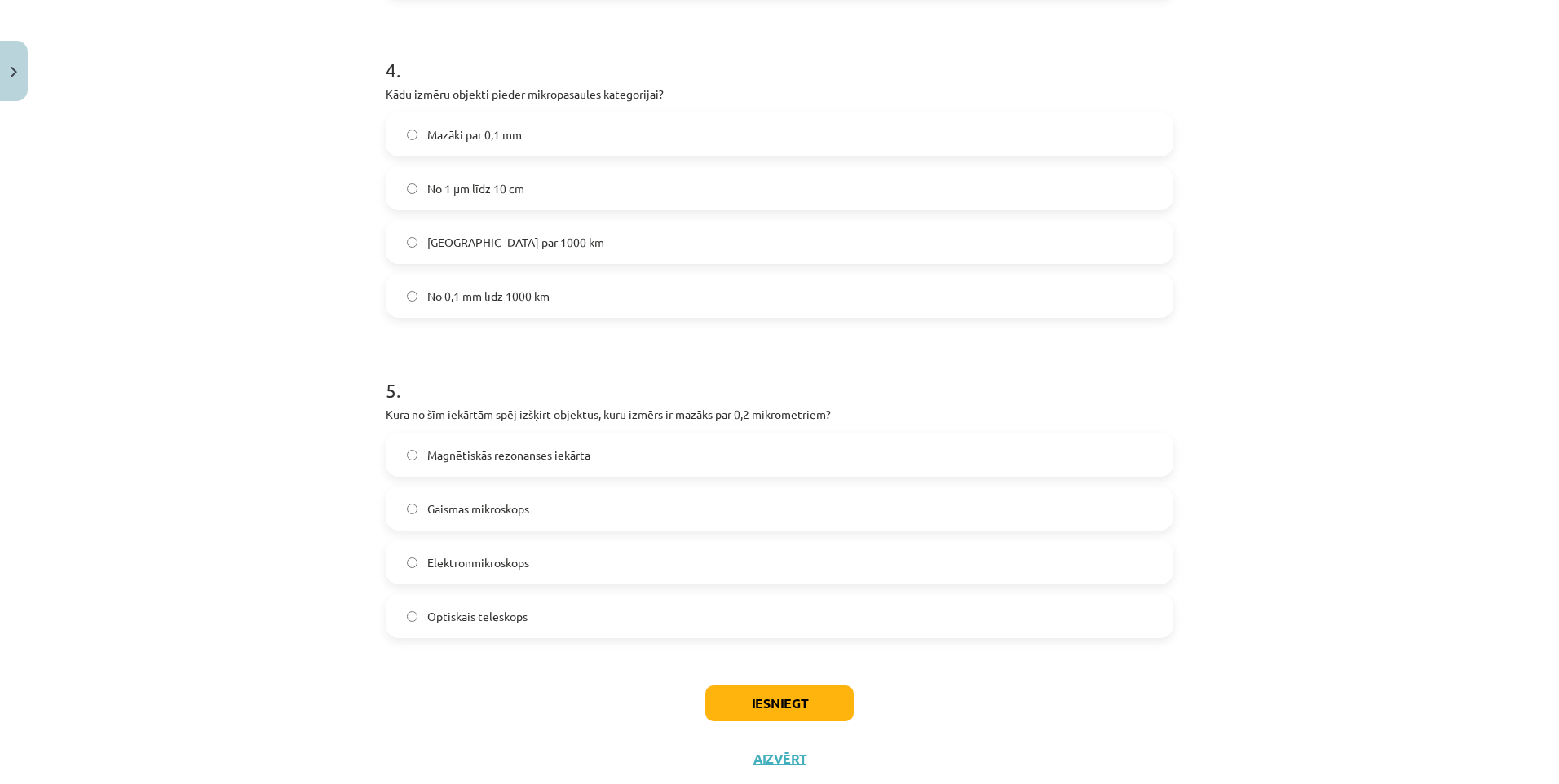
scroll to position [999, 0]
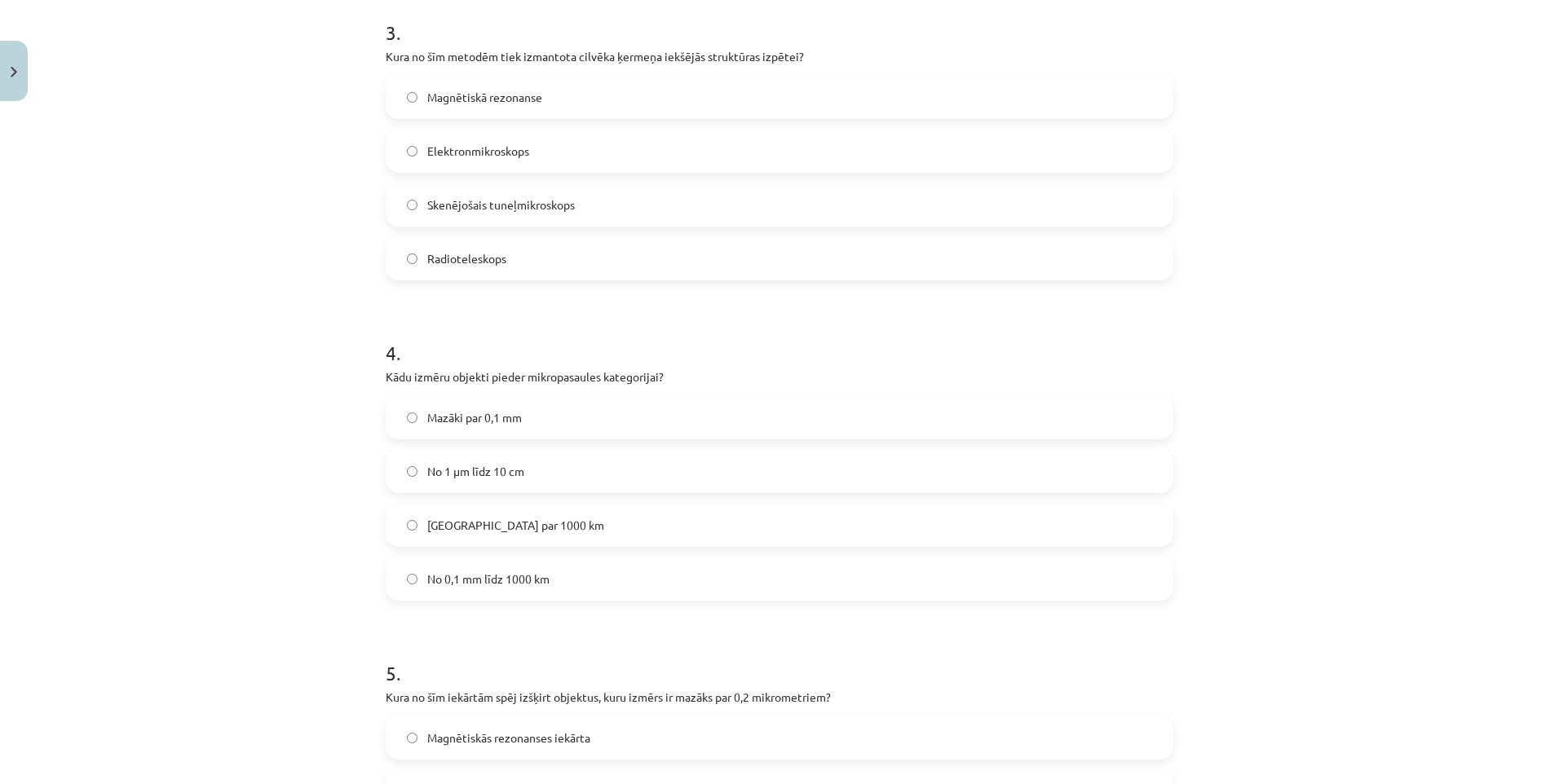
click at [463, 415] on span "Mazāki par 0,1 mm" at bounding box center [474, 417] width 94 height 17
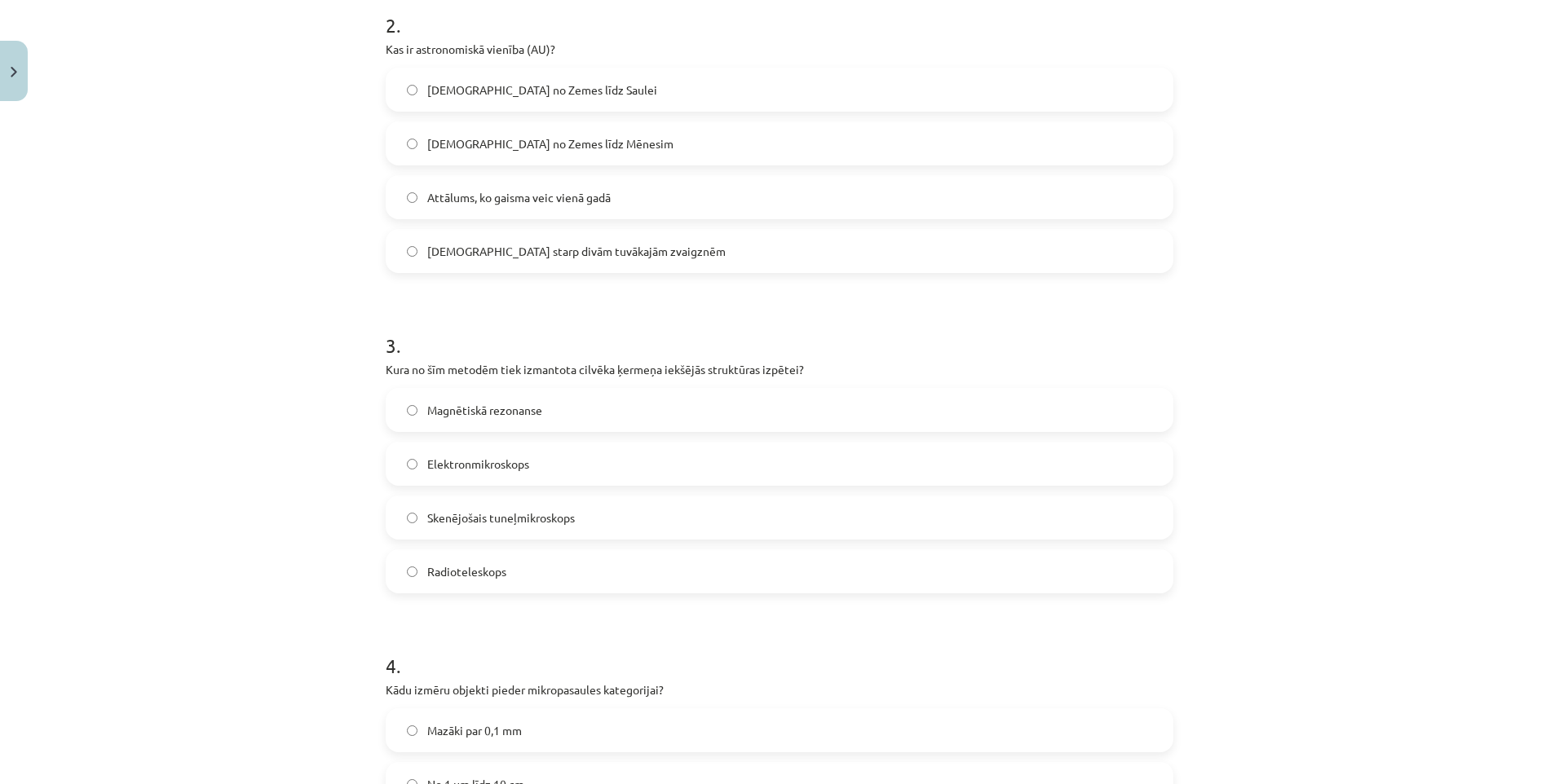
scroll to position [673, 0]
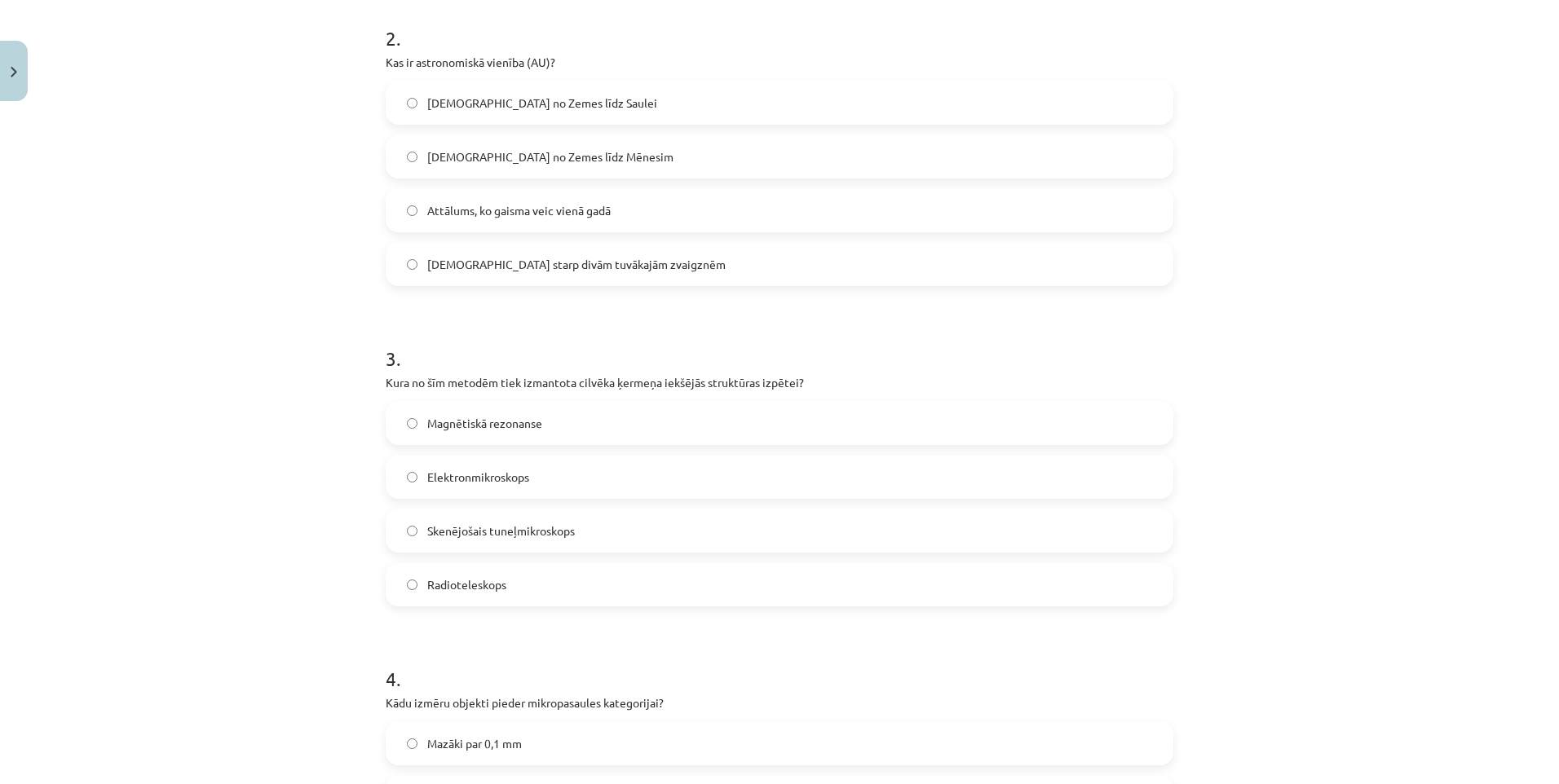
click at [462, 433] on label "Magnētiskā rezonanse" at bounding box center [779, 423] width 784 height 41
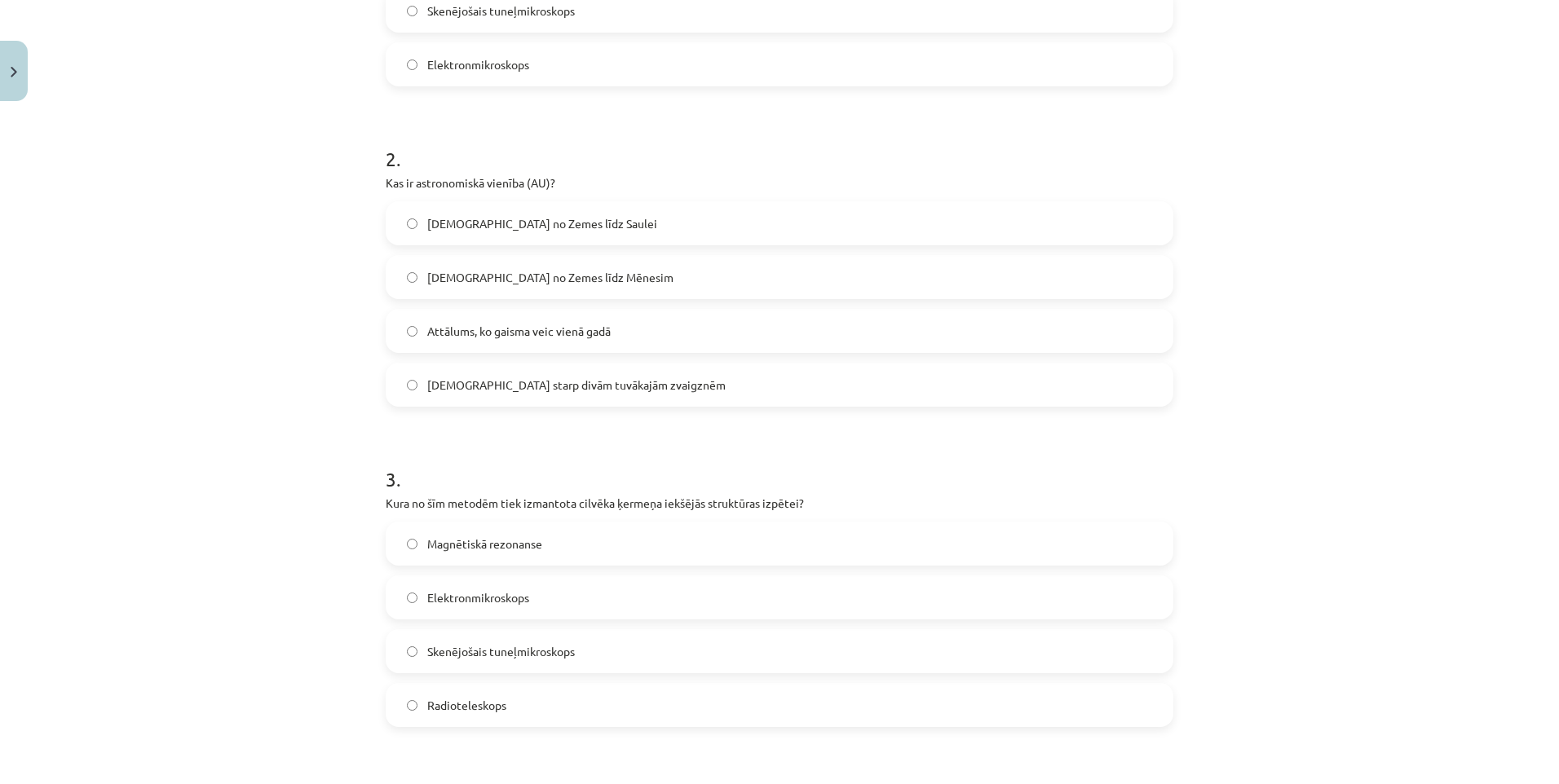
scroll to position [510, 0]
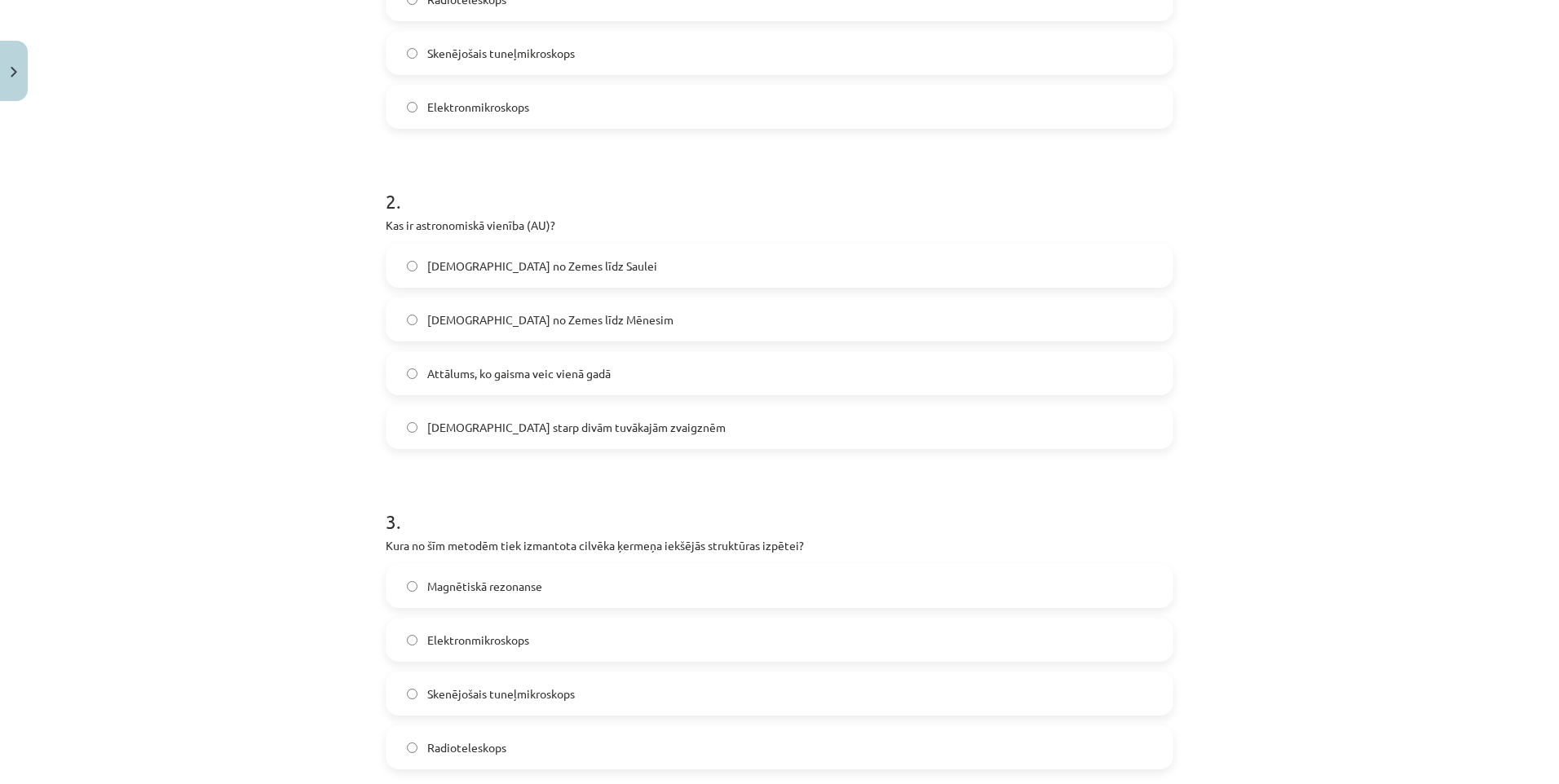
click at [477, 273] on span "Attālums no Zemes līdz Saulei" at bounding box center [542, 265] width 230 height 17
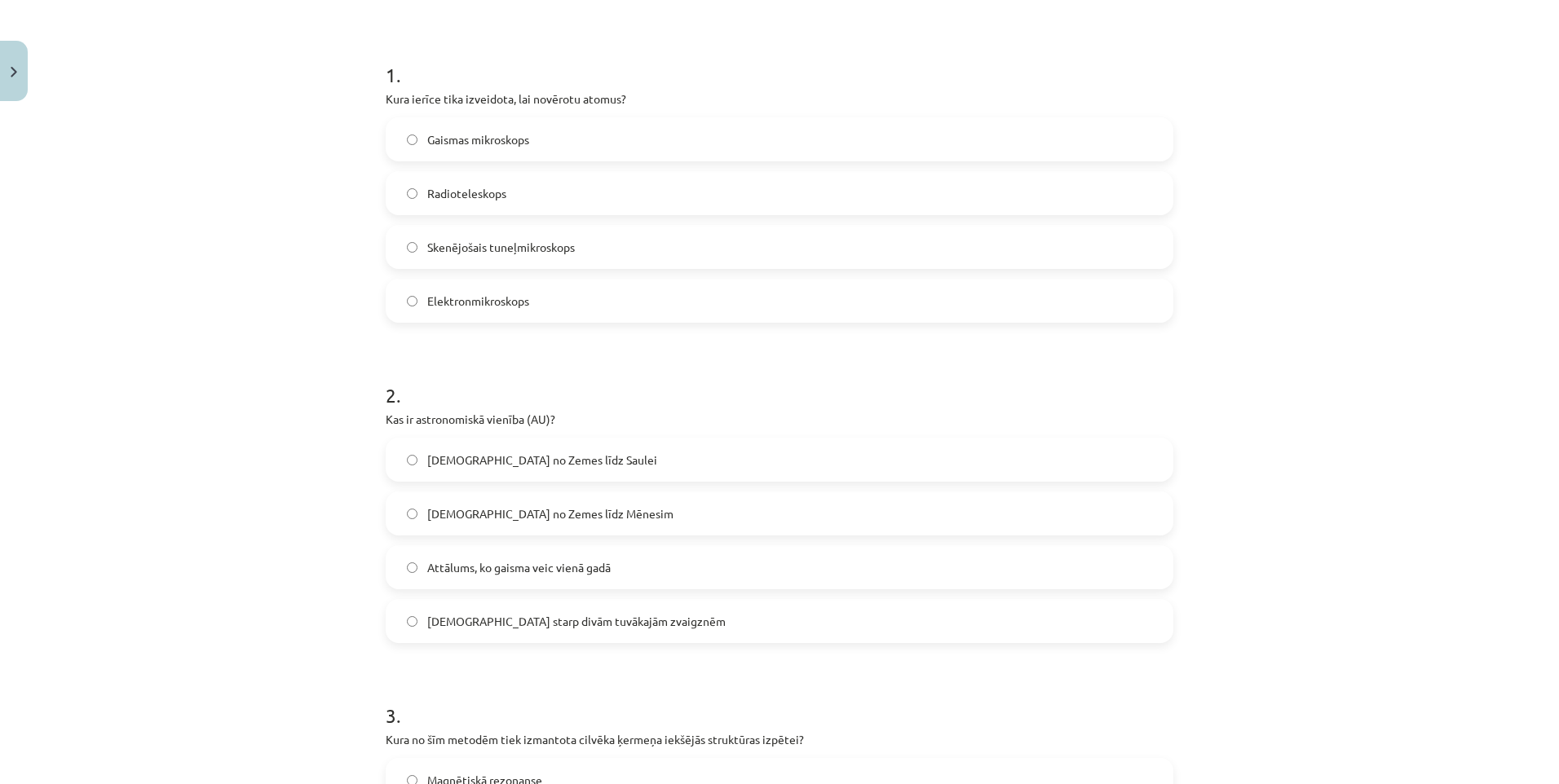
scroll to position [265, 0]
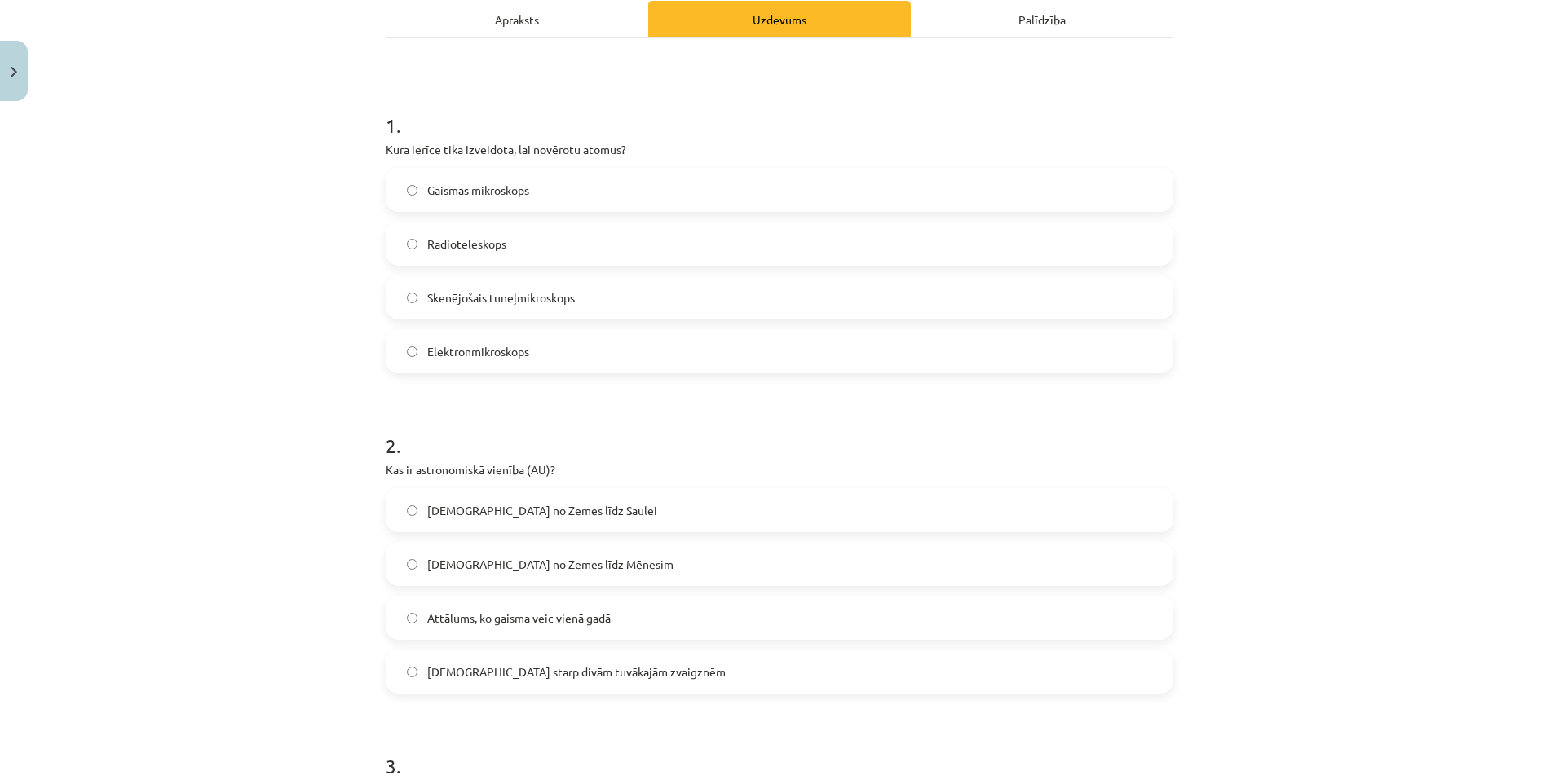
click at [484, 307] on label "Skenējošais tuneļmikroskops" at bounding box center [779, 297] width 784 height 41
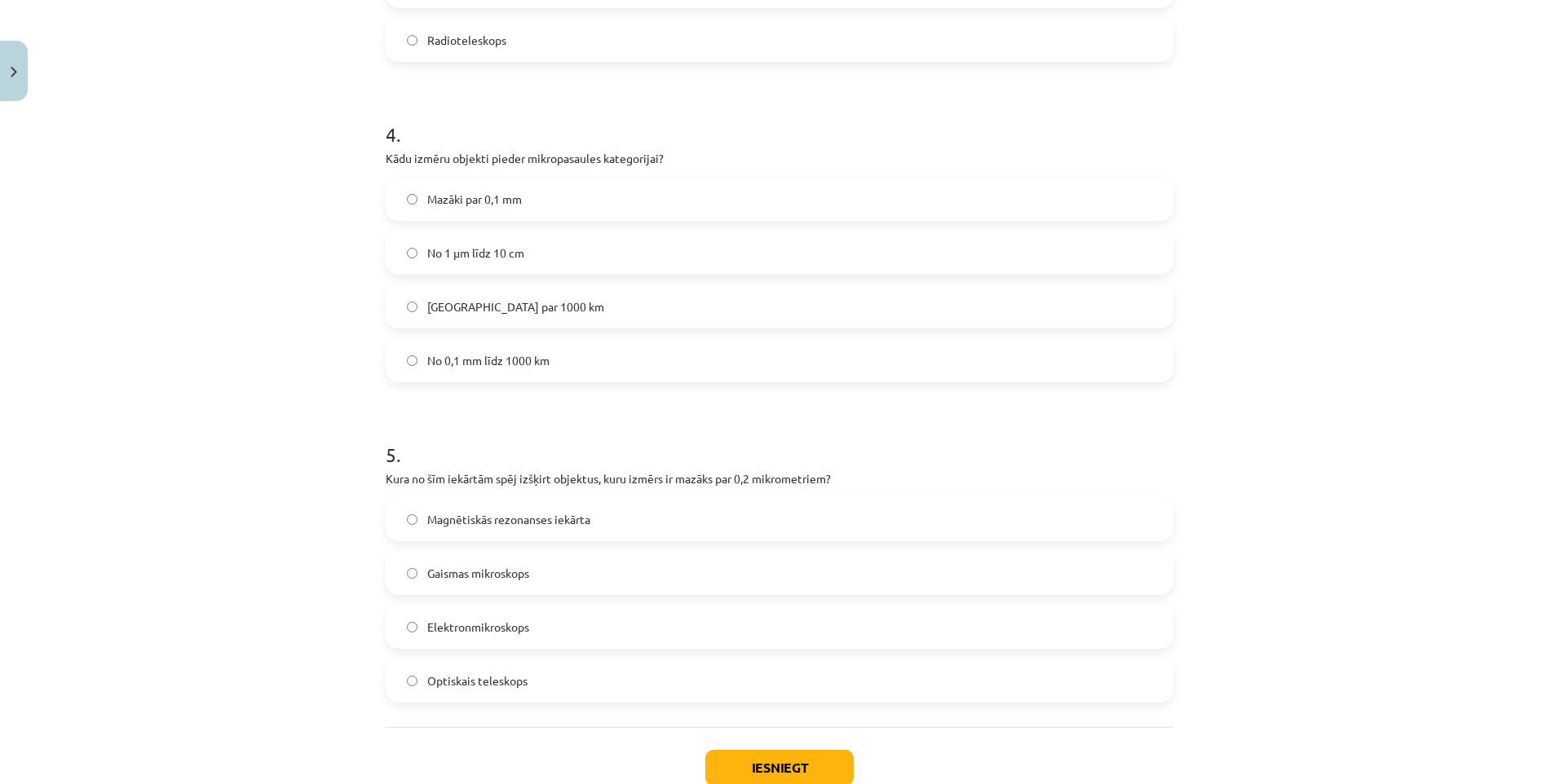
scroll to position [1324, 0]
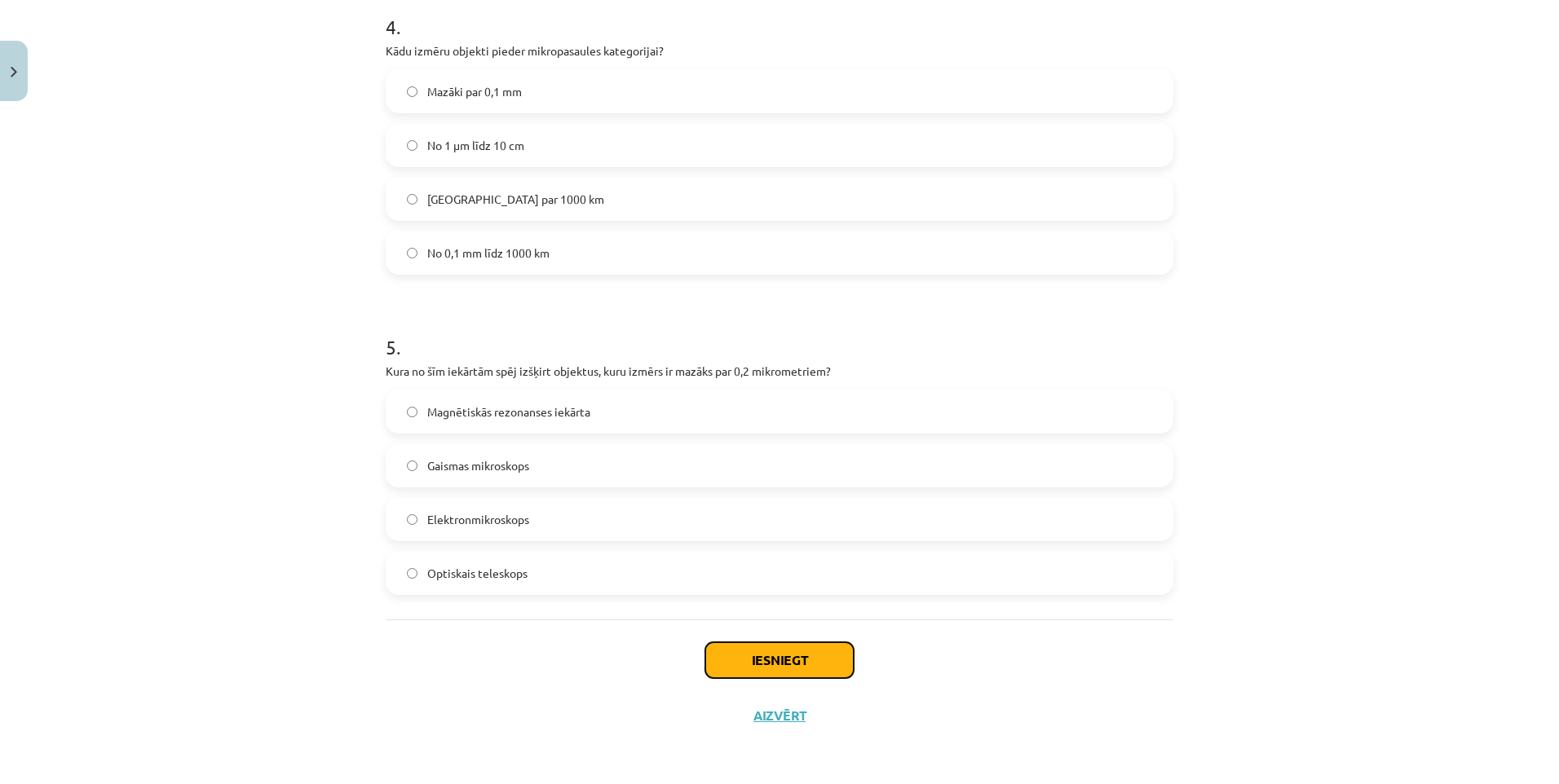
click at [799, 651] on button "Iesniegt" at bounding box center [779, 660] width 148 height 36
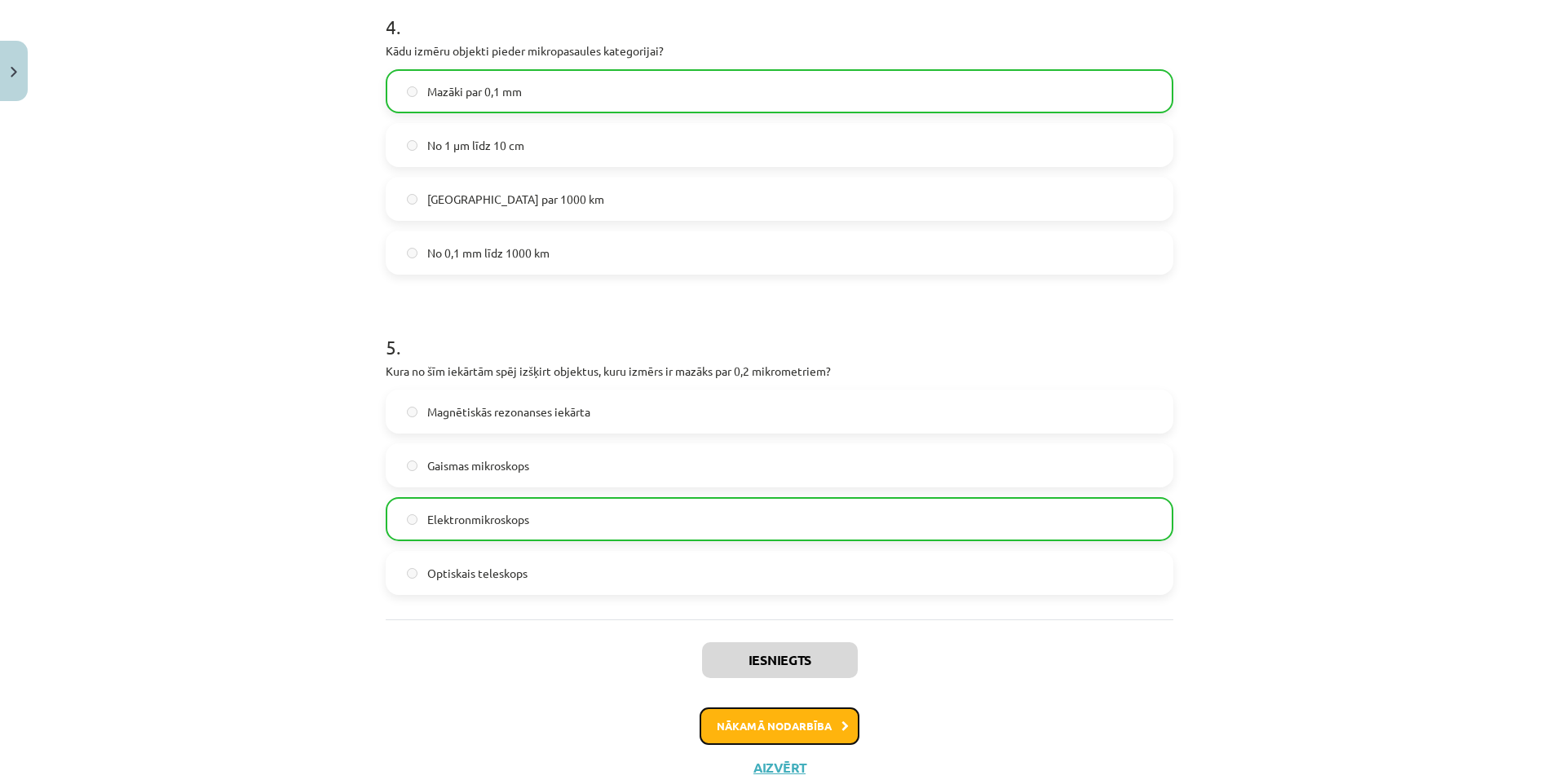
click at [759, 726] on button "Nākamā nodarbība" at bounding box center [779, 726] width 160 height 38
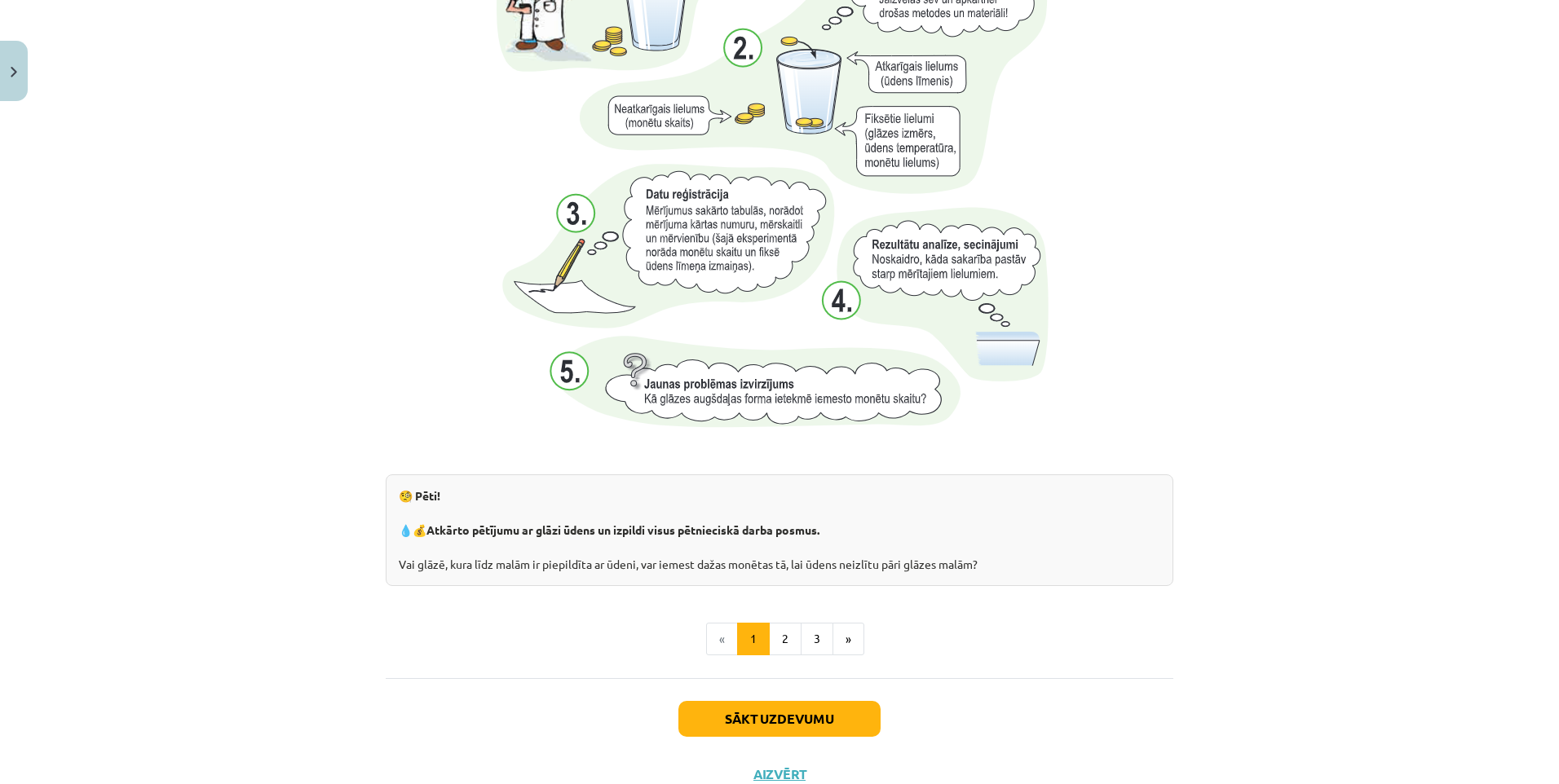
scroll to position [1557, 0]
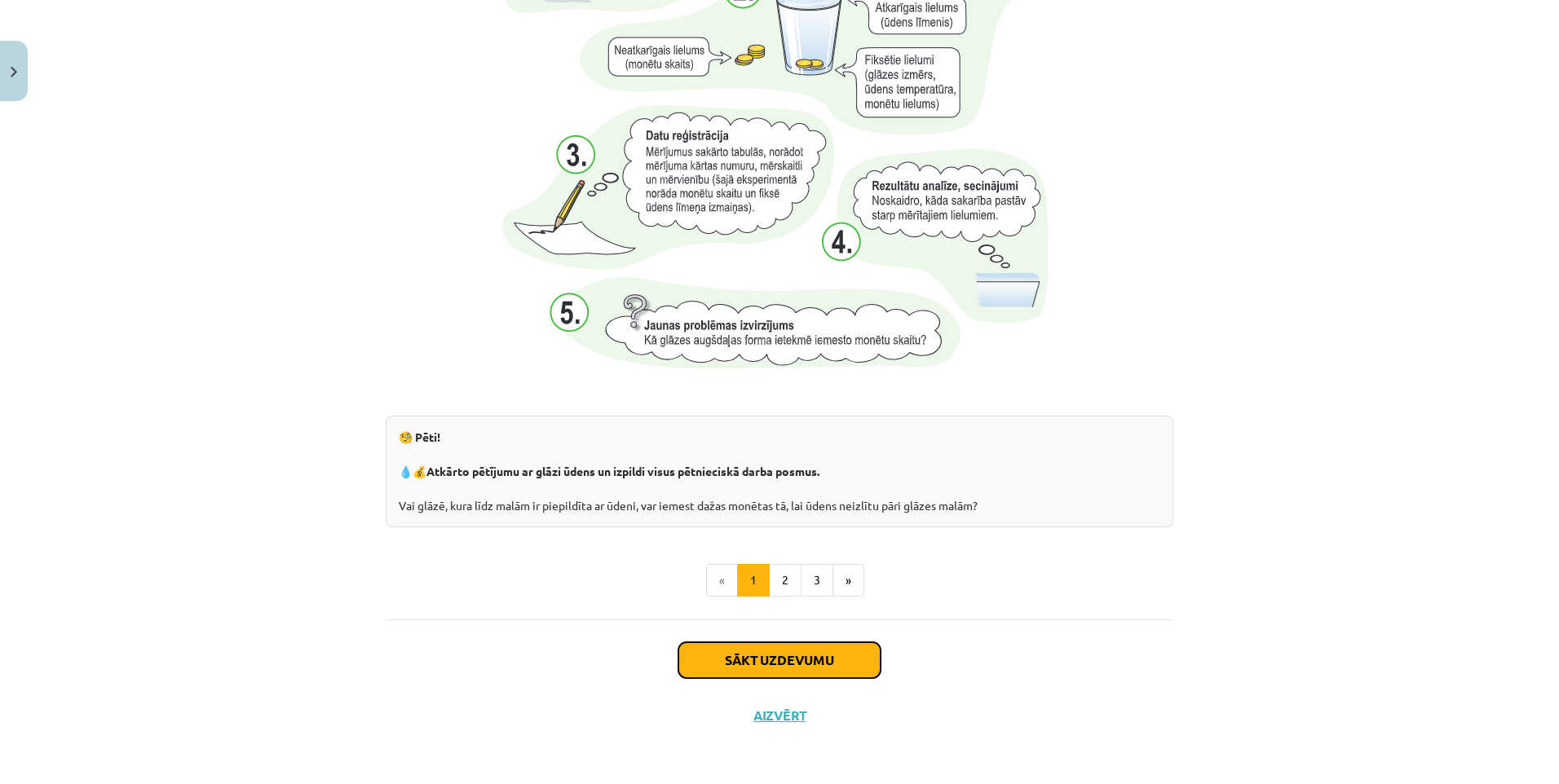
click at [813, 659] on button "Sākt uzdevumu" at bounding box center [780, 660] width 202 height 36
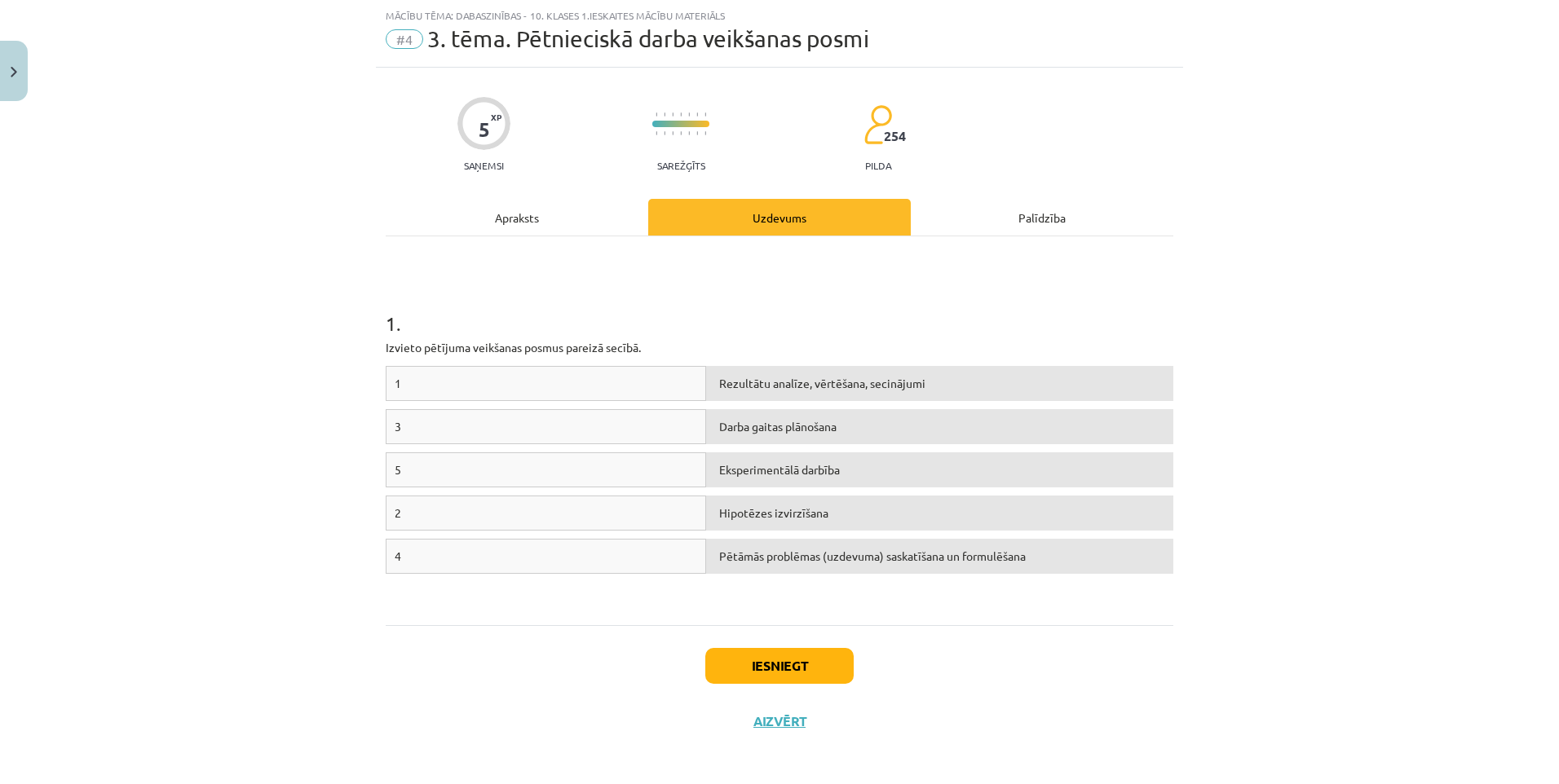
click at [650, 377] on div "1" at bounding box center [545, 383] width 320 height 35
click at [787, 378] on div "Rezultātu analīze, vērtēšana, secinājumi" at bounding box center [939, 383] width 467 height 35
drag, startPoint x: 368, startPoint y: 345, endPoint x: 349, endPoint y: 321, distance: 30.6
click at [349, 321] on div "Mācību tēma: Dabaszinības - 10. klases 1.ieskaites mācību materiāls #4 3. tēma.…" at bounding box center [780, 392] width 1559 height 784
click at [300, 268] on div "Mācību tēma: Dabaszinības - 10. klases 1.ieskaites mācību materiāls #4 3. tēma.…" at bounding box center [780, 392] width 1559 height 784
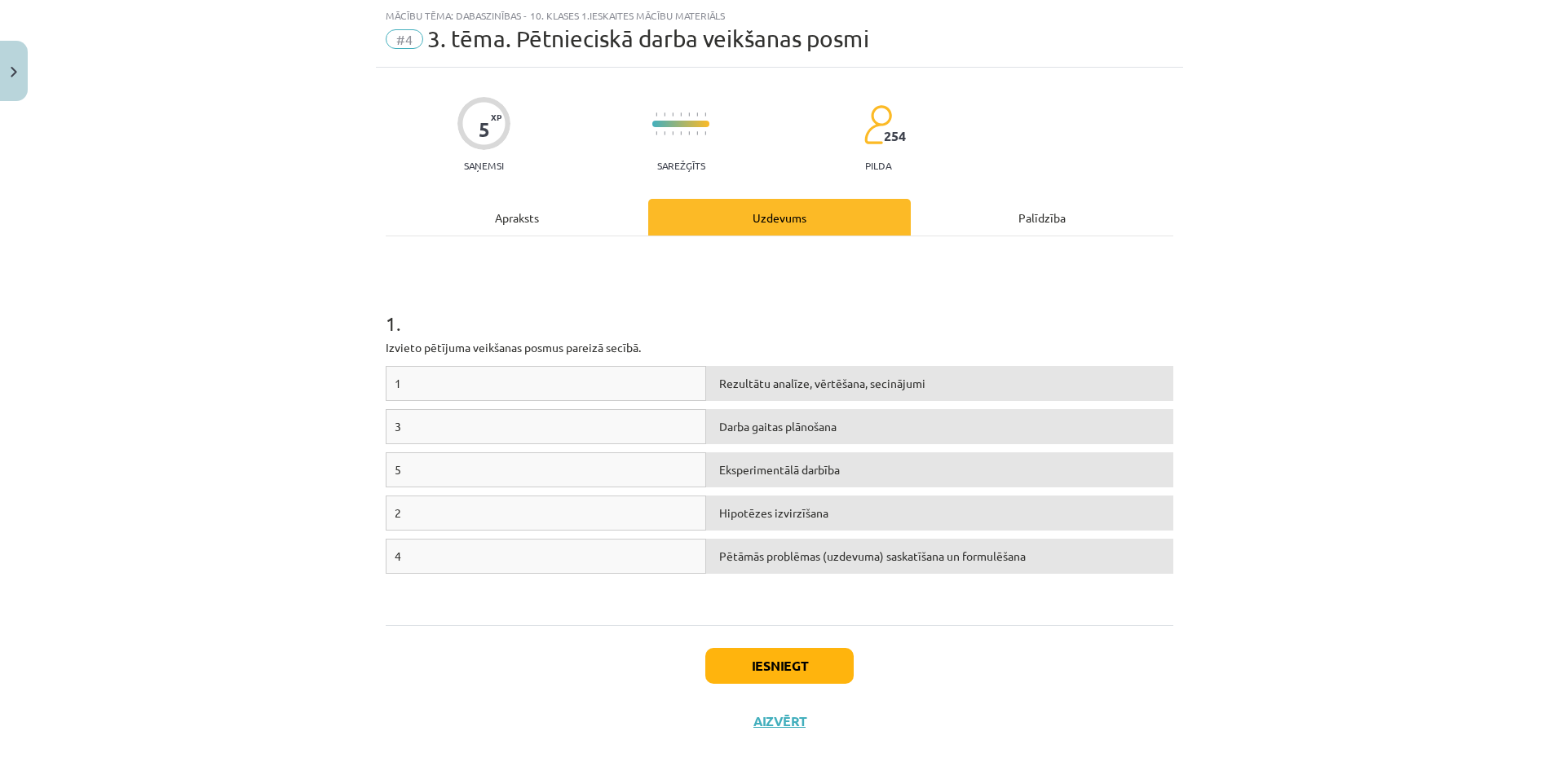
drag, startPoint x: 395, startPoint y: 518, endPoint x: 663, endPoint y: 517, distance: 268.0
click at [550, 513] on div "2" at bounding box center [545, 513] width 320 height 35
click at [750, 510] on div "Hipotēzes izvirzīšana" at bounding box center [939, 513] width 467 height 35
drag, startPoint x: 360, startPoint y: 518, endPoint x: 384, endPoint y: 514, distance: 24.3
click at [373, 514] on div "Mācību tēma: Dabaszinības - 10. klases 1.ieskaites mācību materiāls #4 3. tēma.…" at bounding box center [780, 392] width 1559 height 784
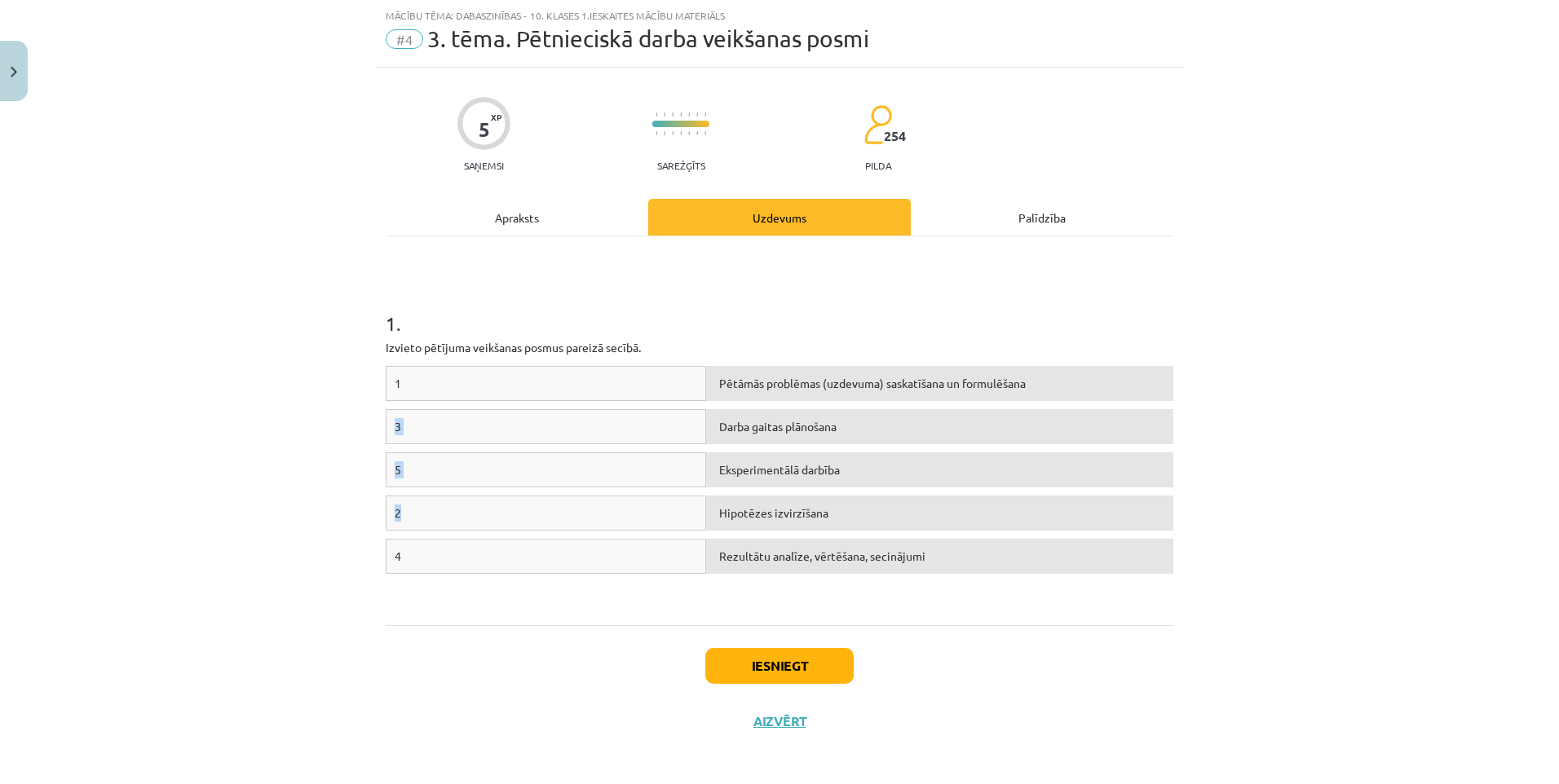
drag, startPoint x: 393, startPoint y: 514, endPoint x: 534, endPoint y: 433, distance: 162.6
click at [420, 391] on div "1 Pētāmās problēmas (uzdevuma) saskatīšana un formulēšana 3 Darba gaitas plānoš…" at bounding box center [779, 488] width 788 height 244
click at [450, 519] on div "2" at bounding box center [545, 513] width 320 height 35
click at [274, 498] on div "Mācību tēma: Dabaszinības - 10. klases 1.ieskaites mācību materiāls #4 3. tēma.…" at bounding box center [780, 392] width 1559 height 784
click at [527, 421] on div "3" at bounding box center [545, 426] width 320 height 35
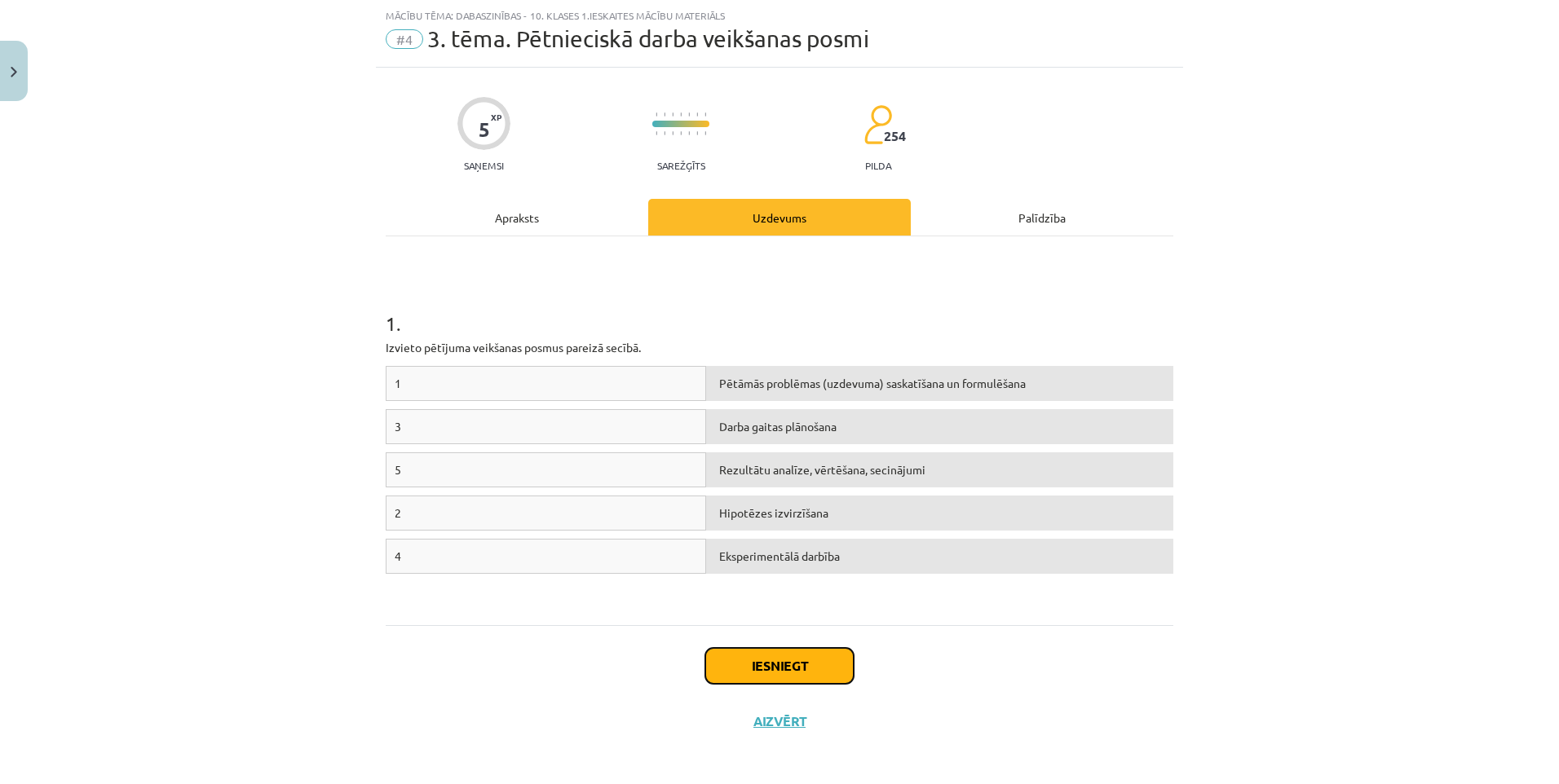
click at [775, 656] on button "Iesniegt" at bounding box center [779, 666] width 148 height 36
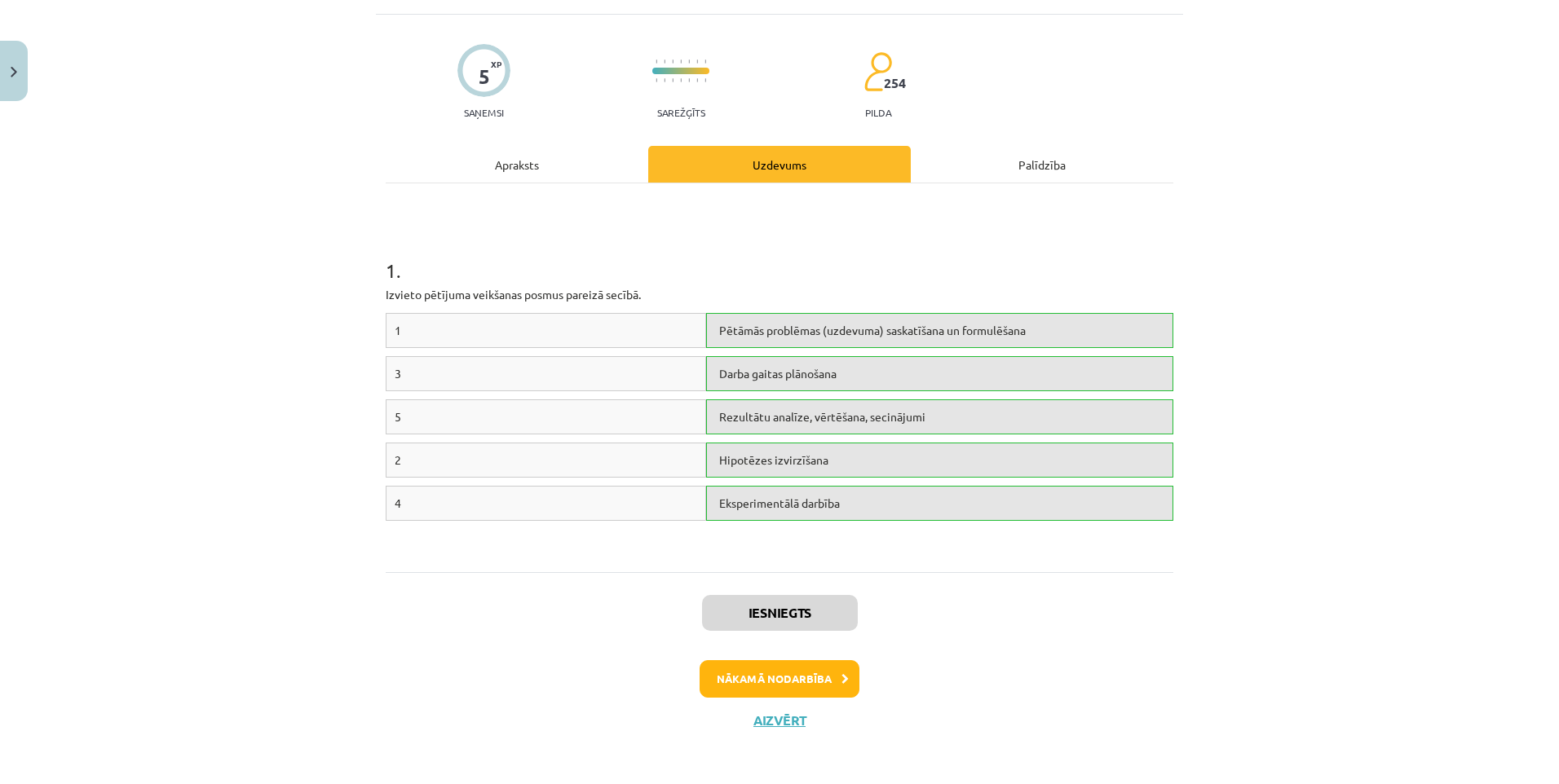
scroll to position [98, 0]
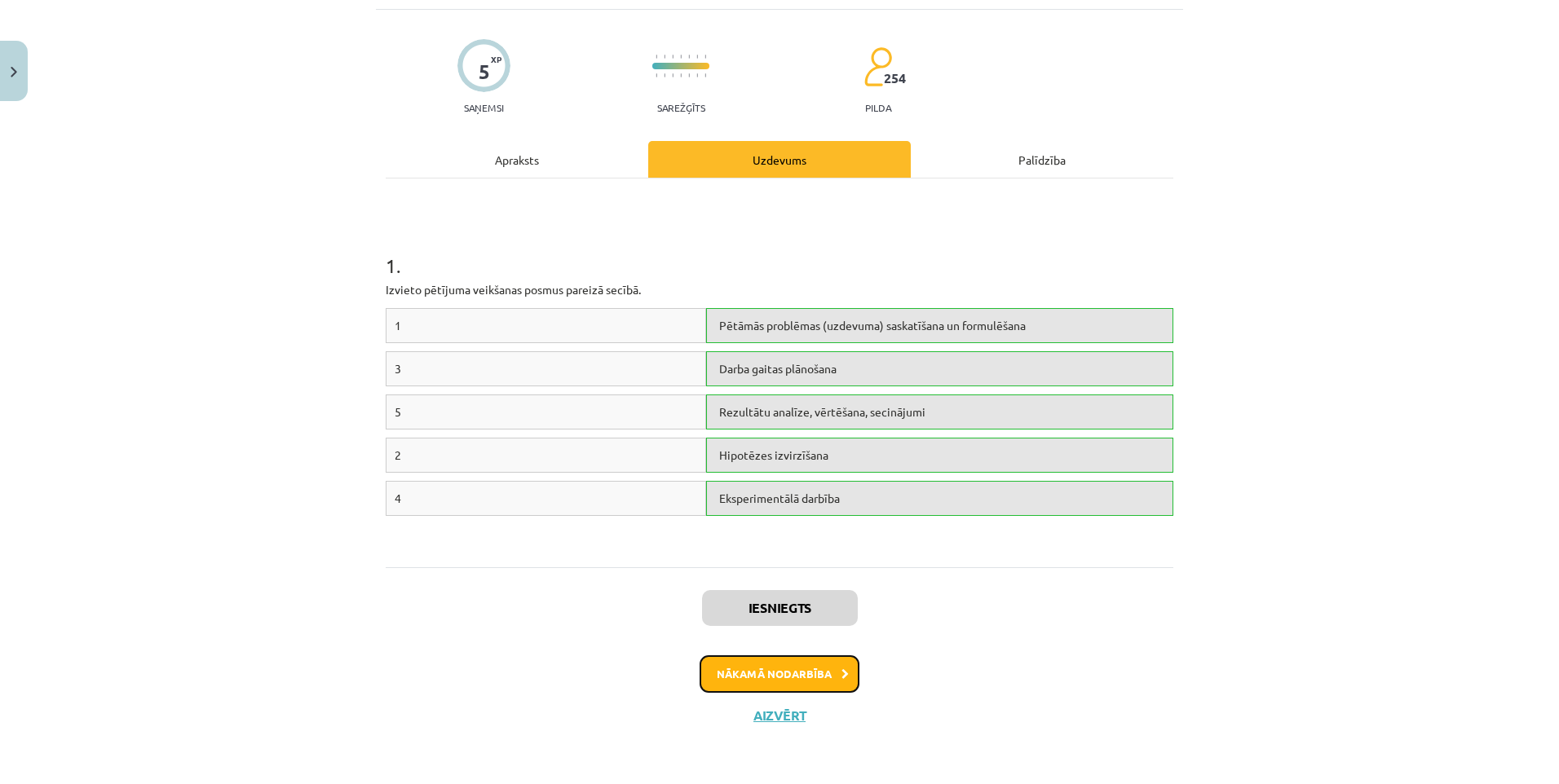
click at [767, 664] on button "Nākamā nodarbība" at bounding box center [779, 674] width 160 height 38
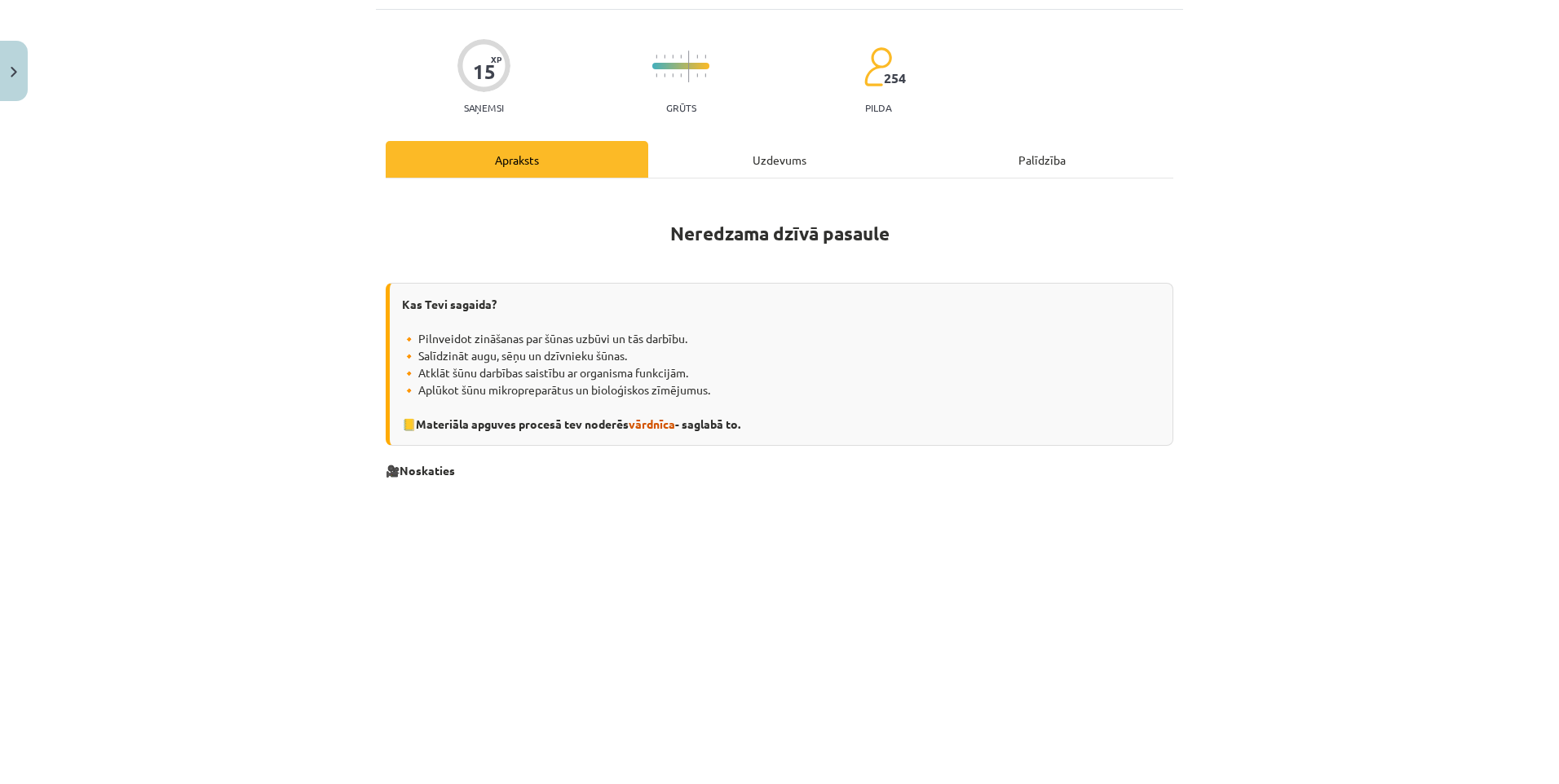
scroll to position [41, 0]
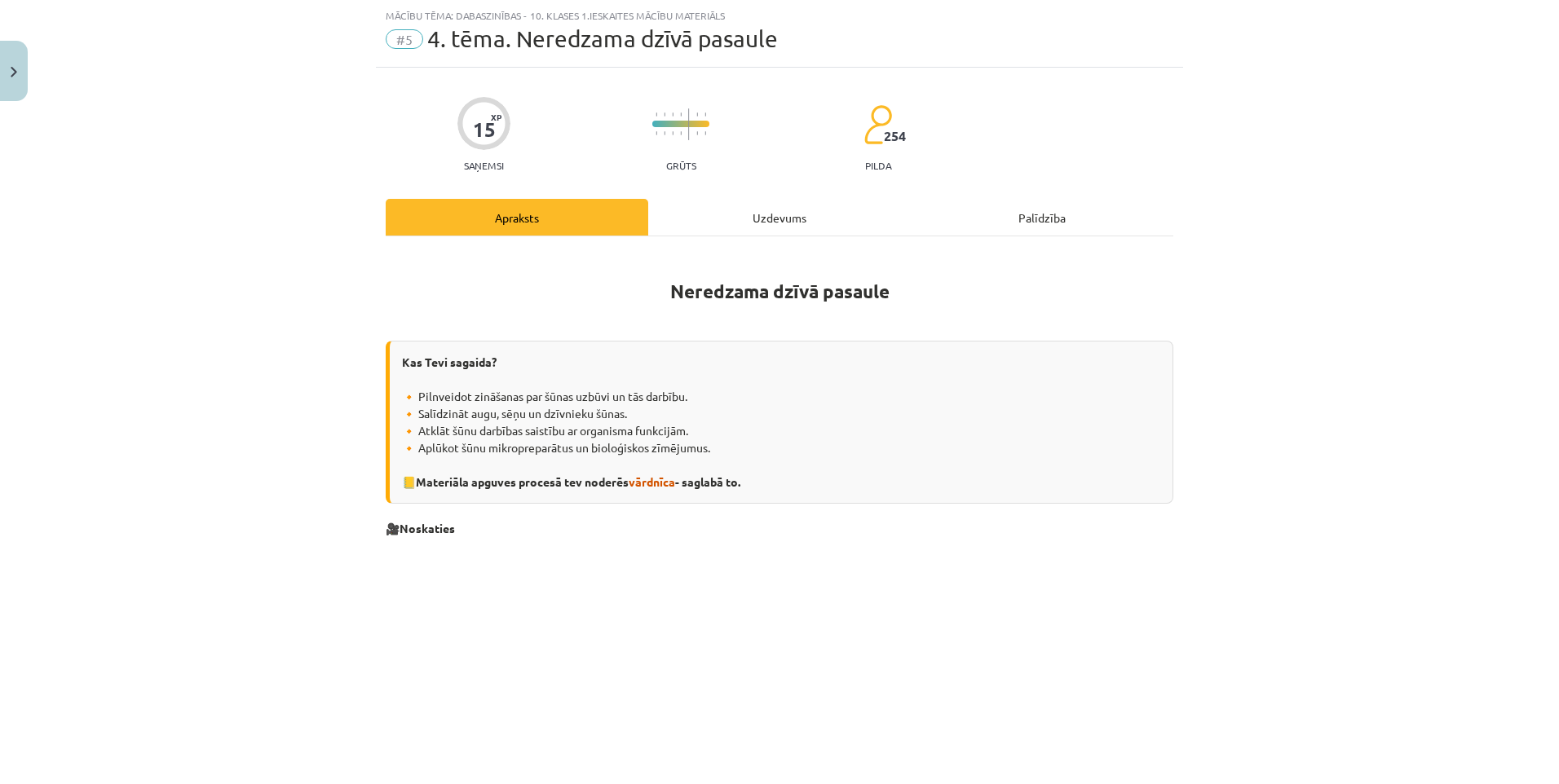
click at [739, 203] on div "Uzdevums" at bounding box center [780, 217] width 262 height 37
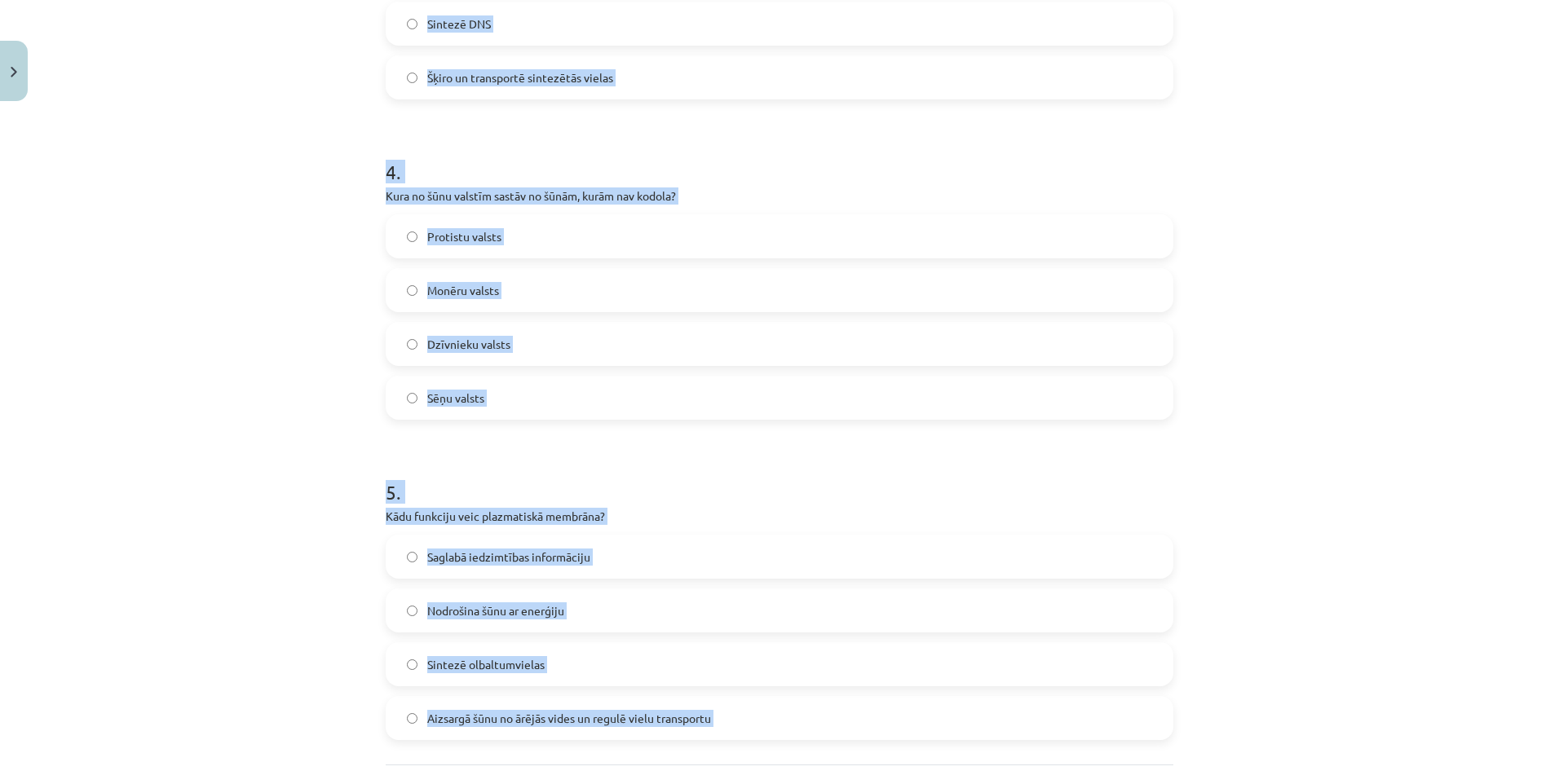
scroll to position [1298, 0]
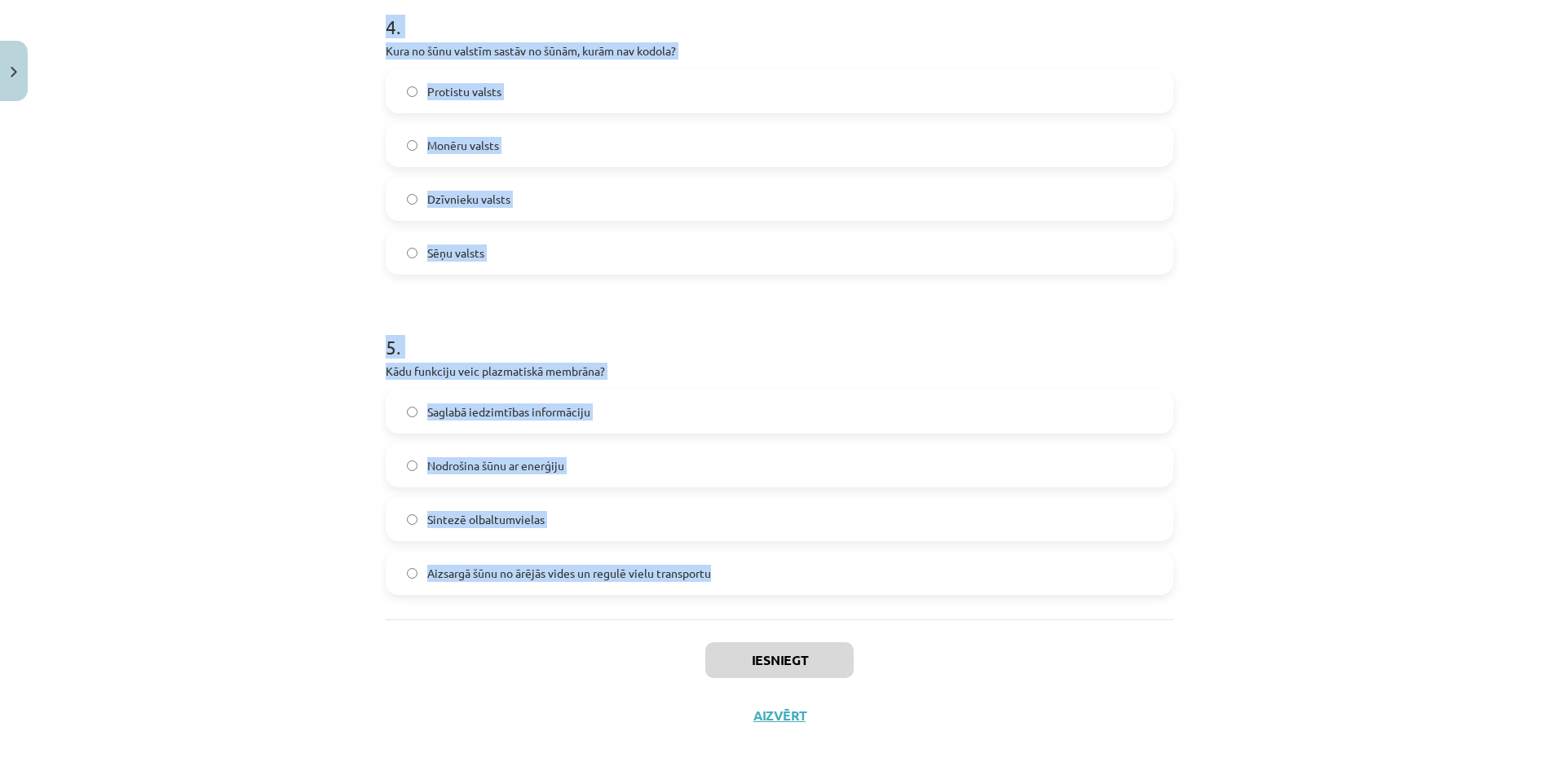
drag, startPoint x: 375, startPoint y: 163, endPoint x: 711, endPoint y: 582, distance: 537.1
copy form "1 . Kura šūnas daļa ir atbildīga par enerģijas ražošanu? Kodols Goldži kompleks…"
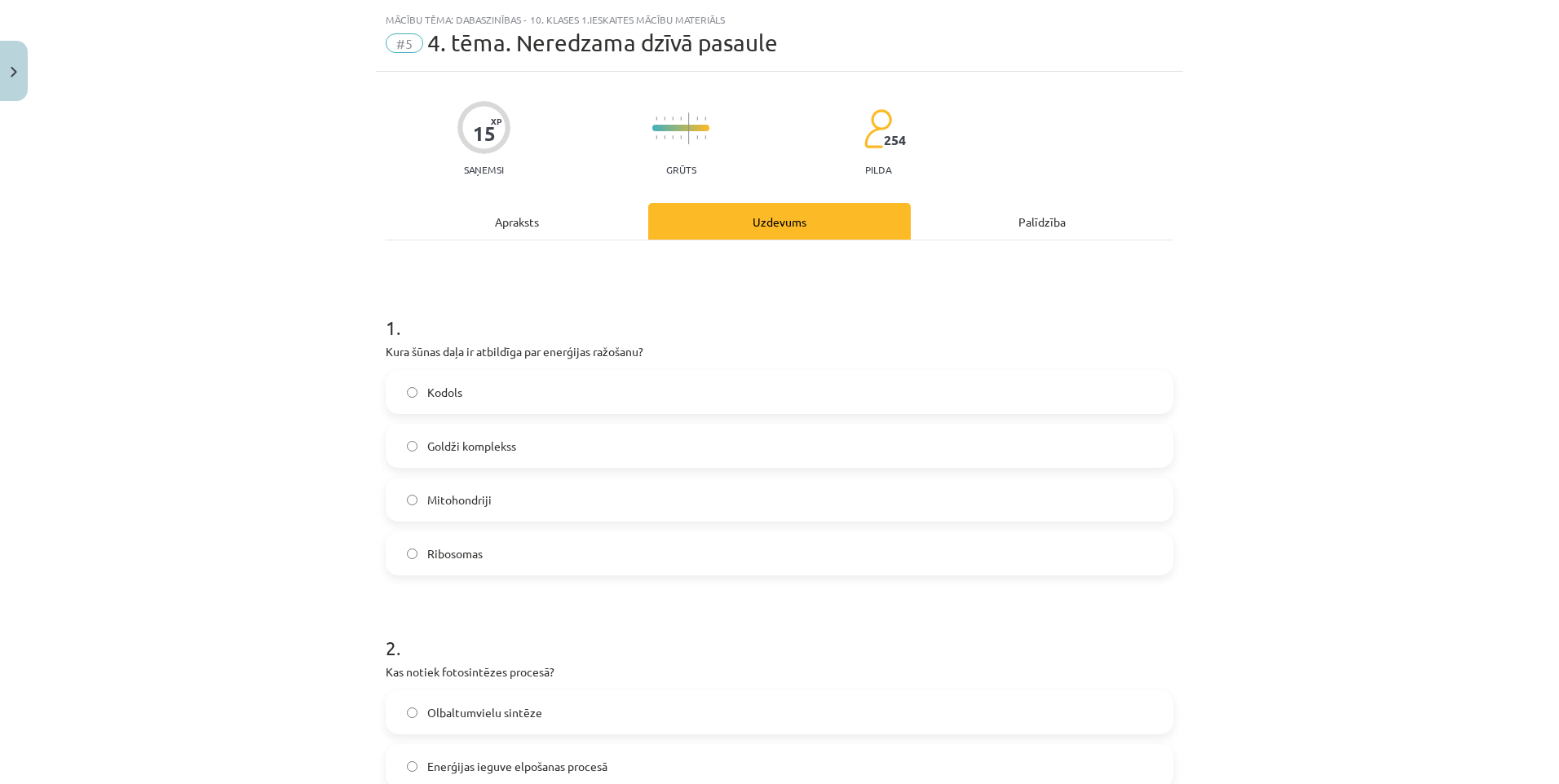
scroll to position [0, 0]
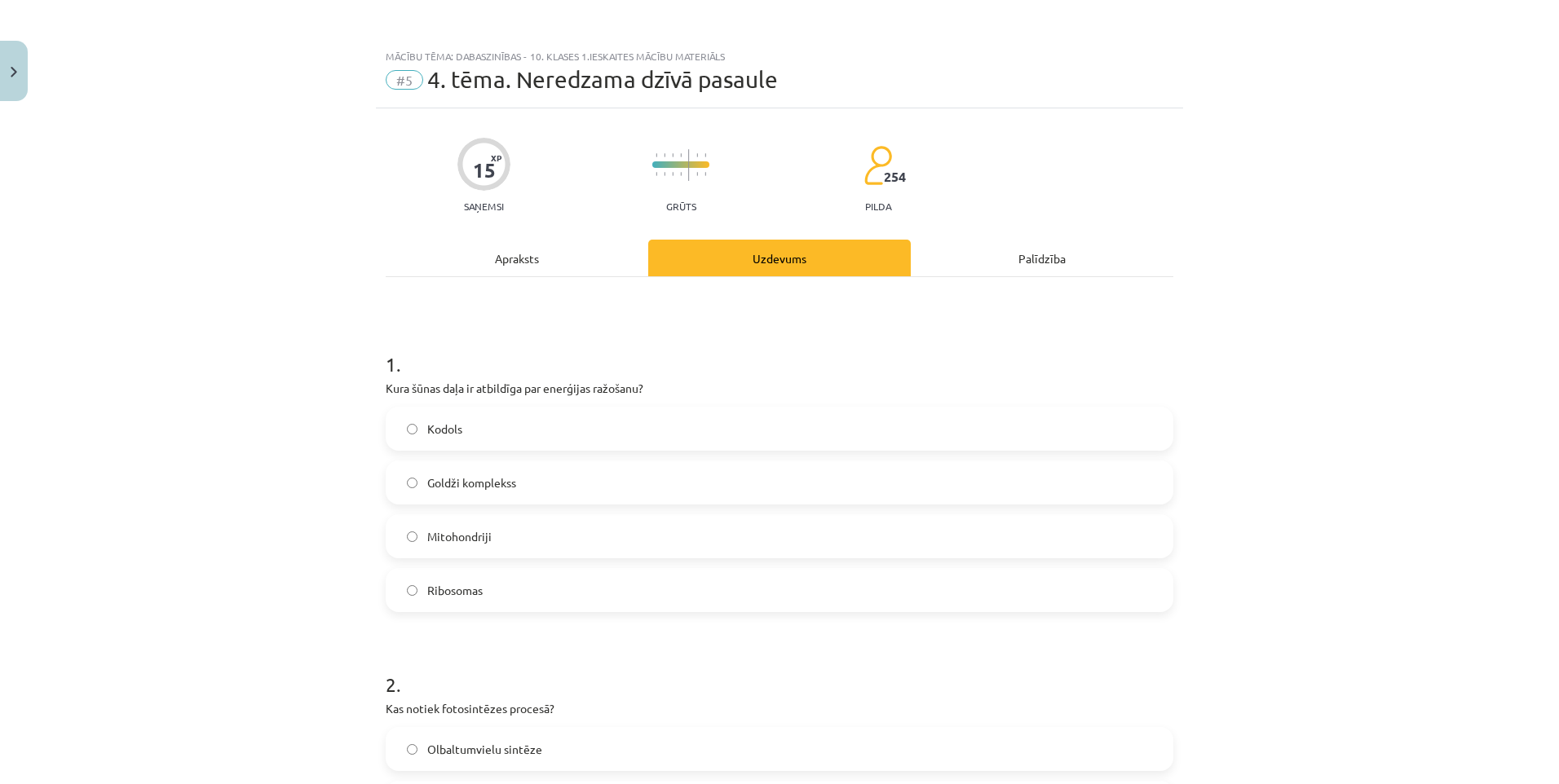
click at [428, 532] on span "Mitohondriji" at bounding box center [459, 537] width 65 height 17
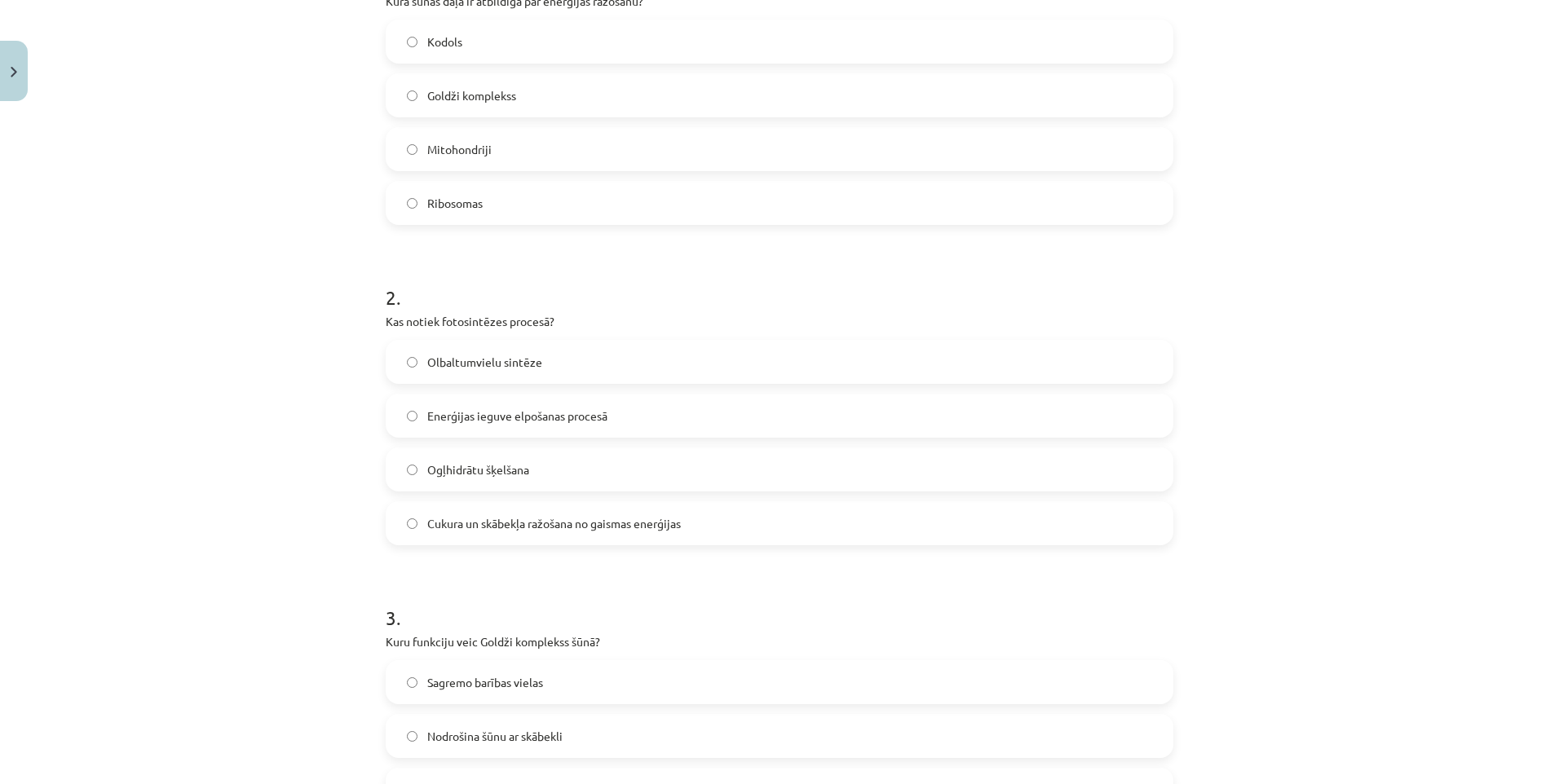
scroll to position [407, 0]
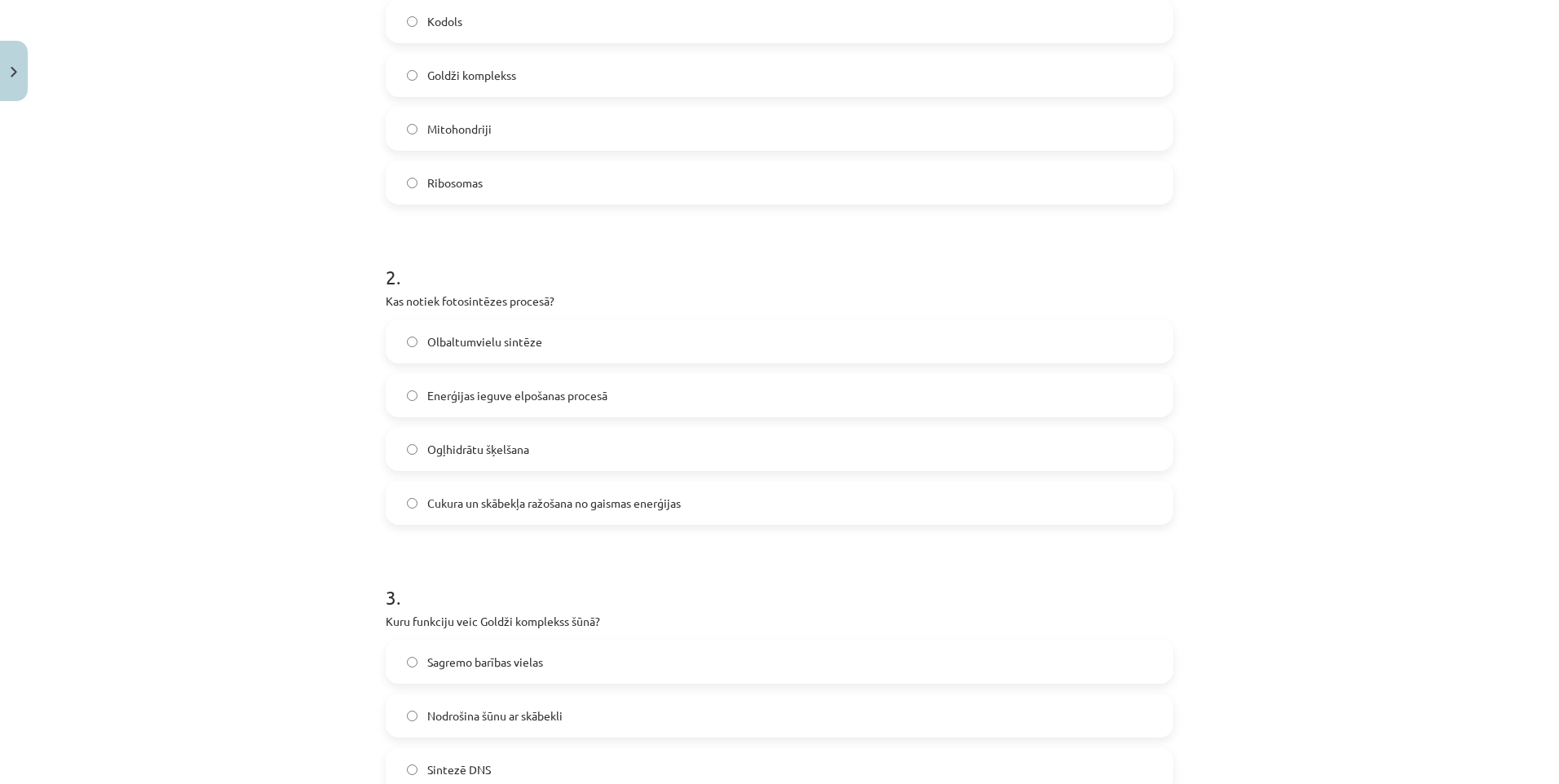
click at [444, 499] on span "Cukura un skābekļa ražošana no gaismas enerģijas" at bounding box center [553, 503] width 253 height 17
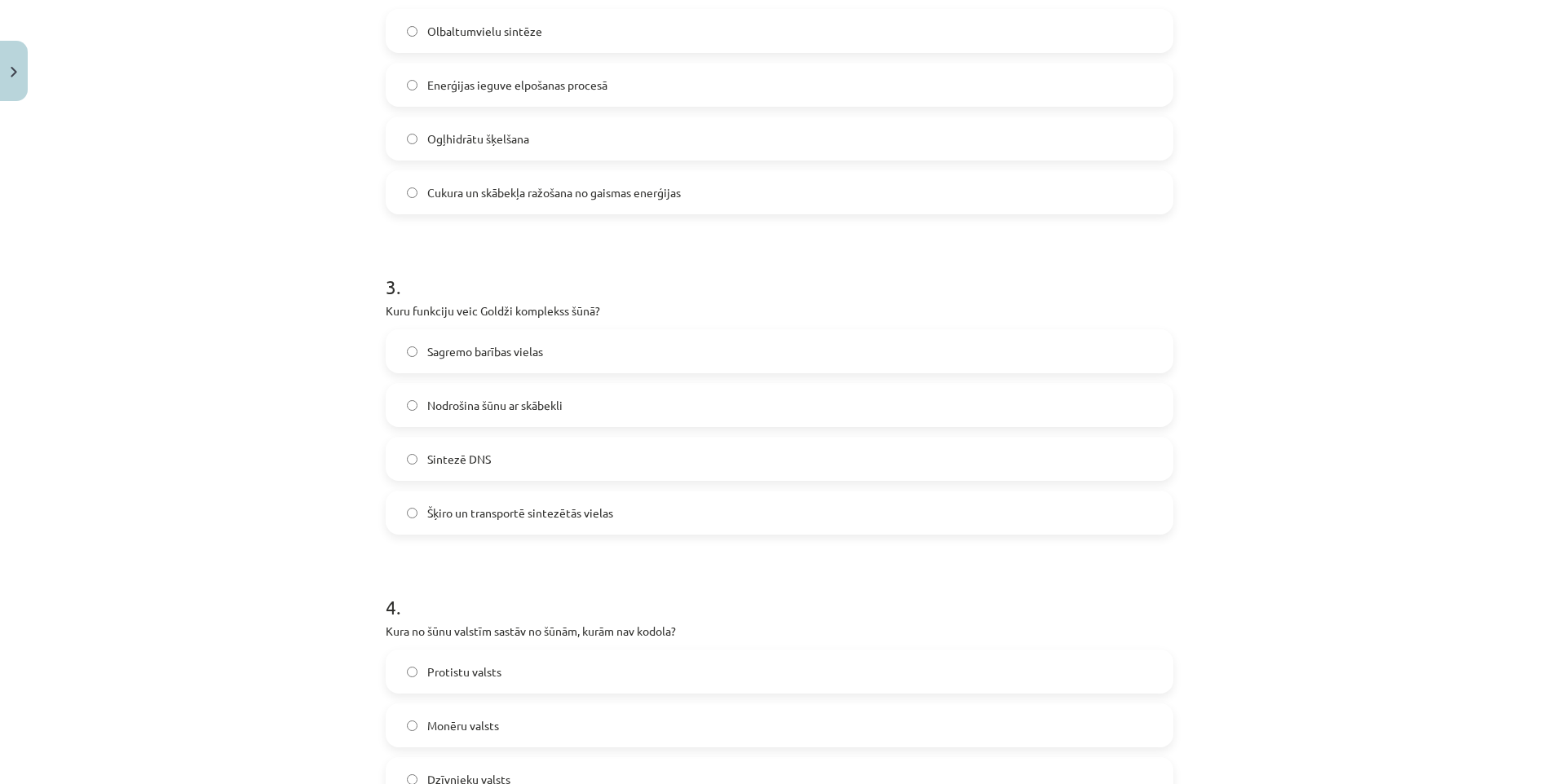
scroll to position [896, 0]
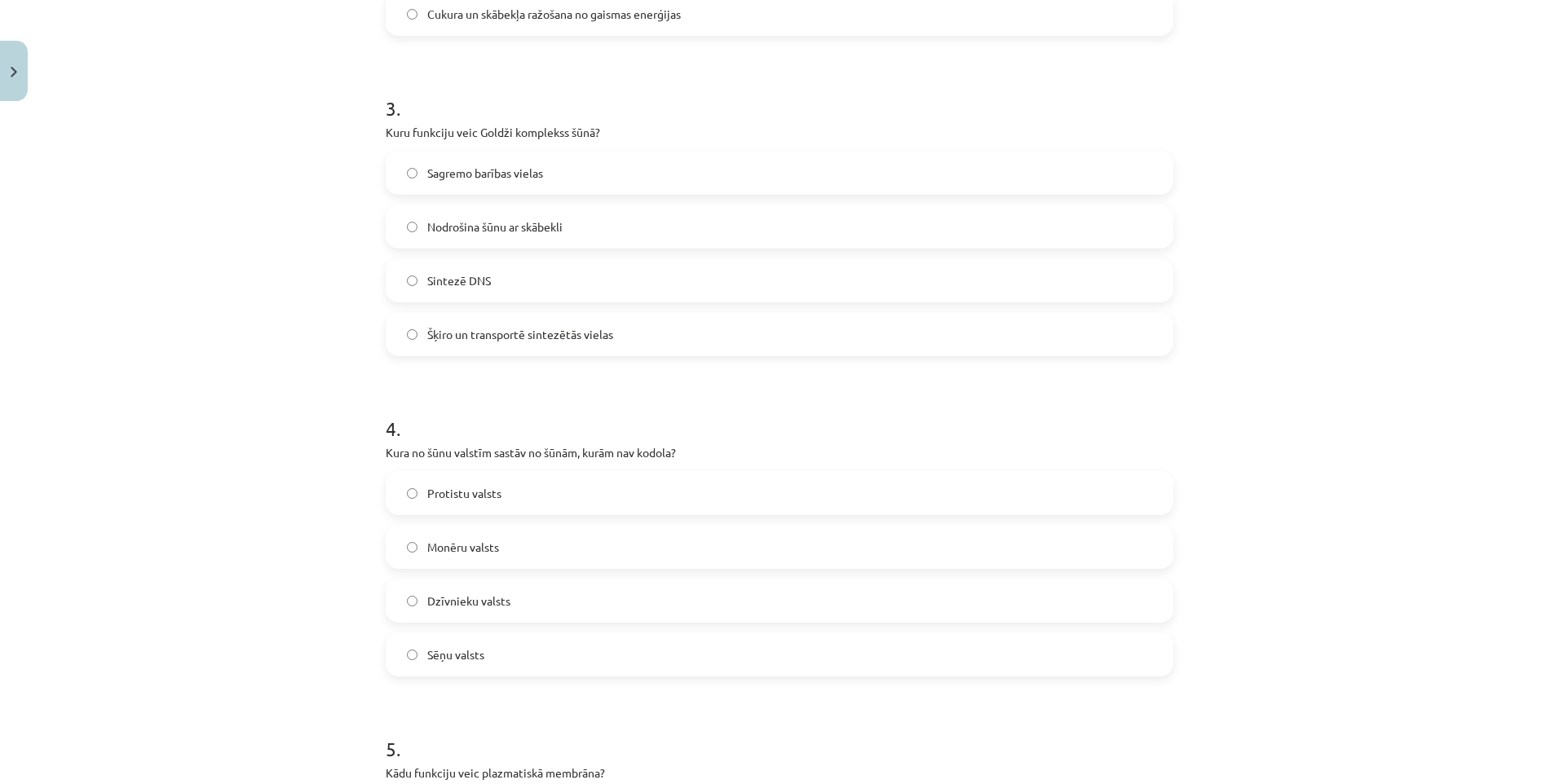
click at [453, 342] on span "Šķiro un transportē sintezētās vielas" at bounding box center [520, 334] width 186 height 17
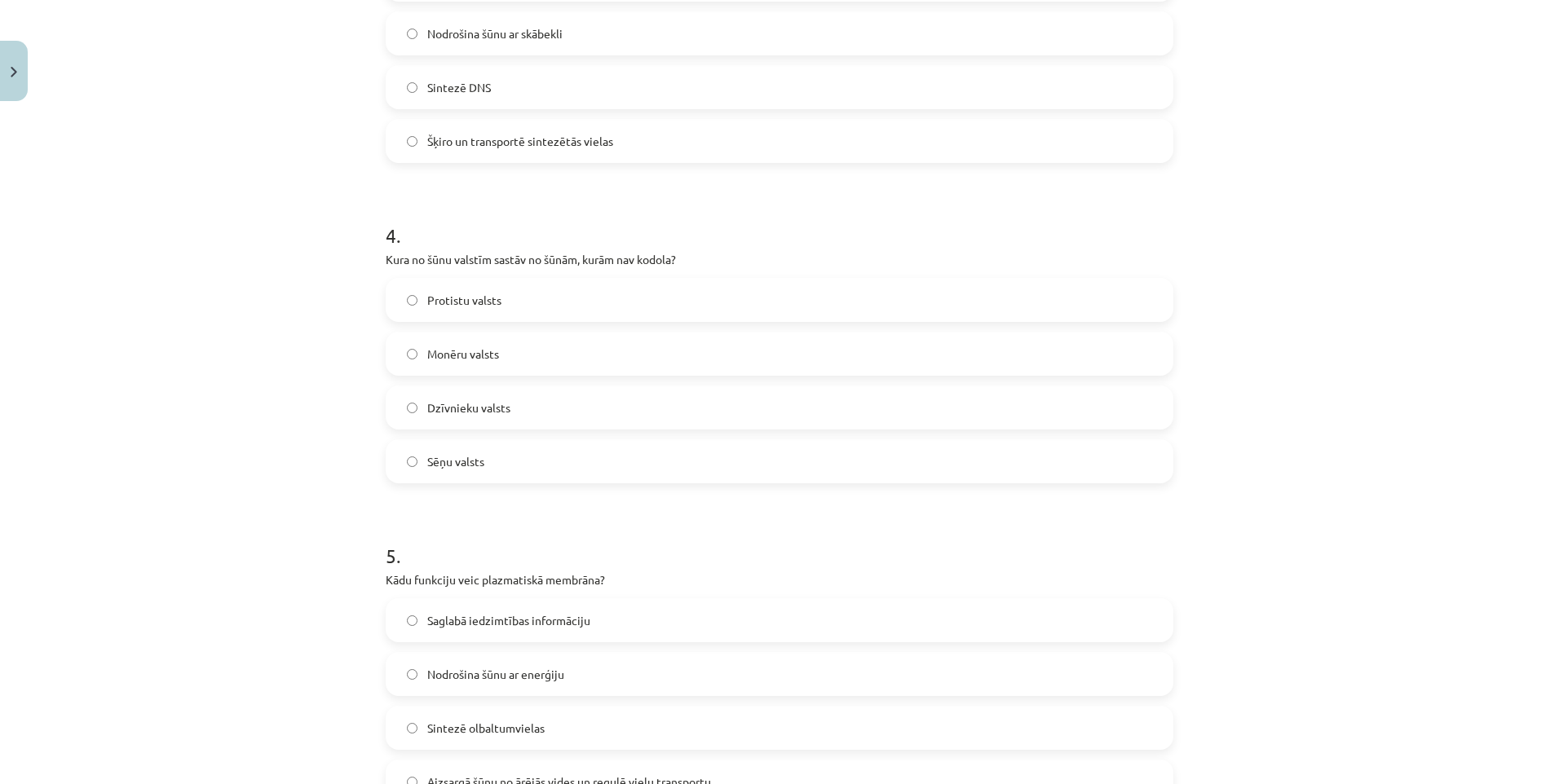
scroll to position [1141, 0]
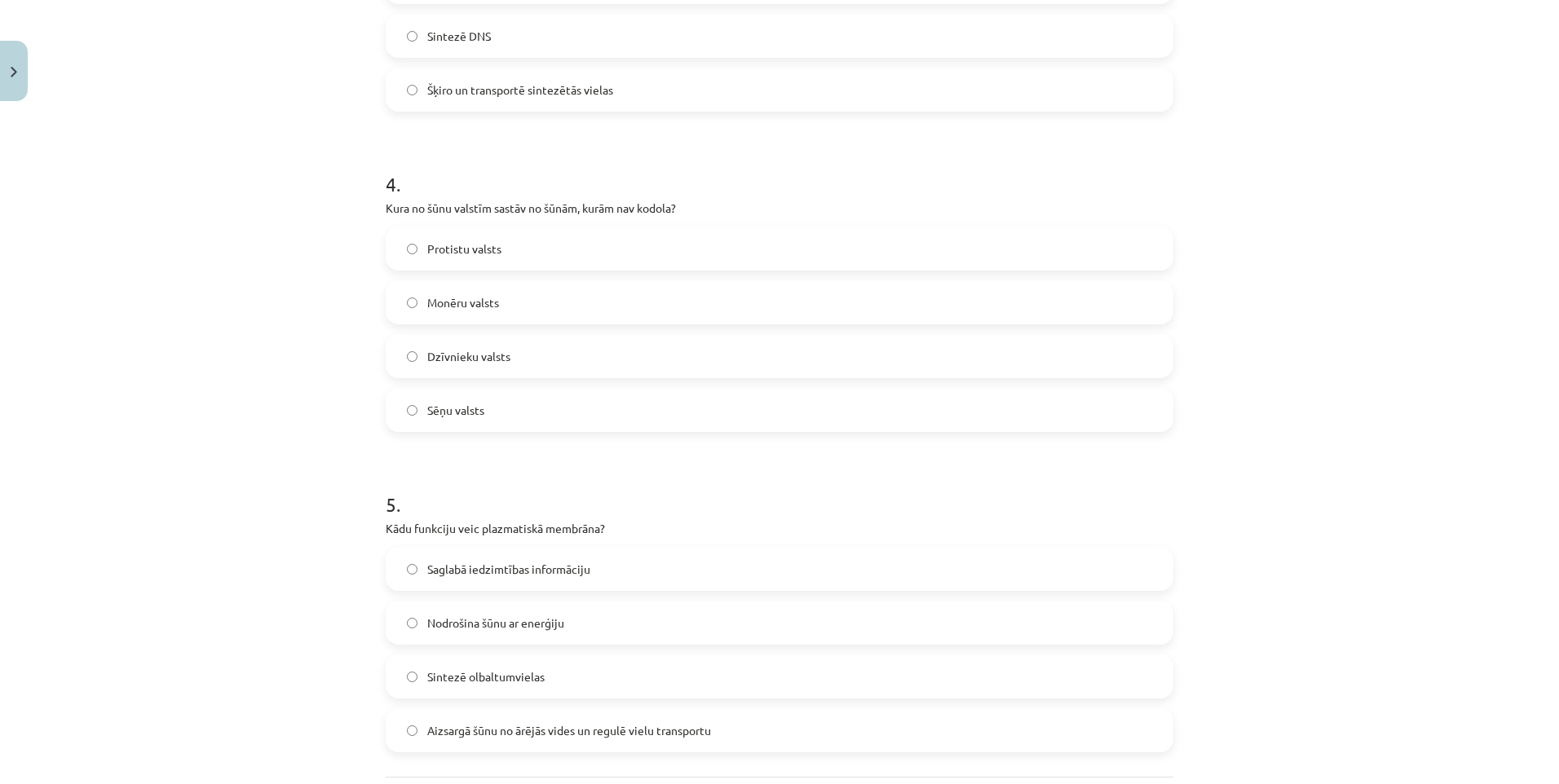
click at [451, 295] on span "Monēru valsts" at bounding box center [463, 302] width 72 height 17
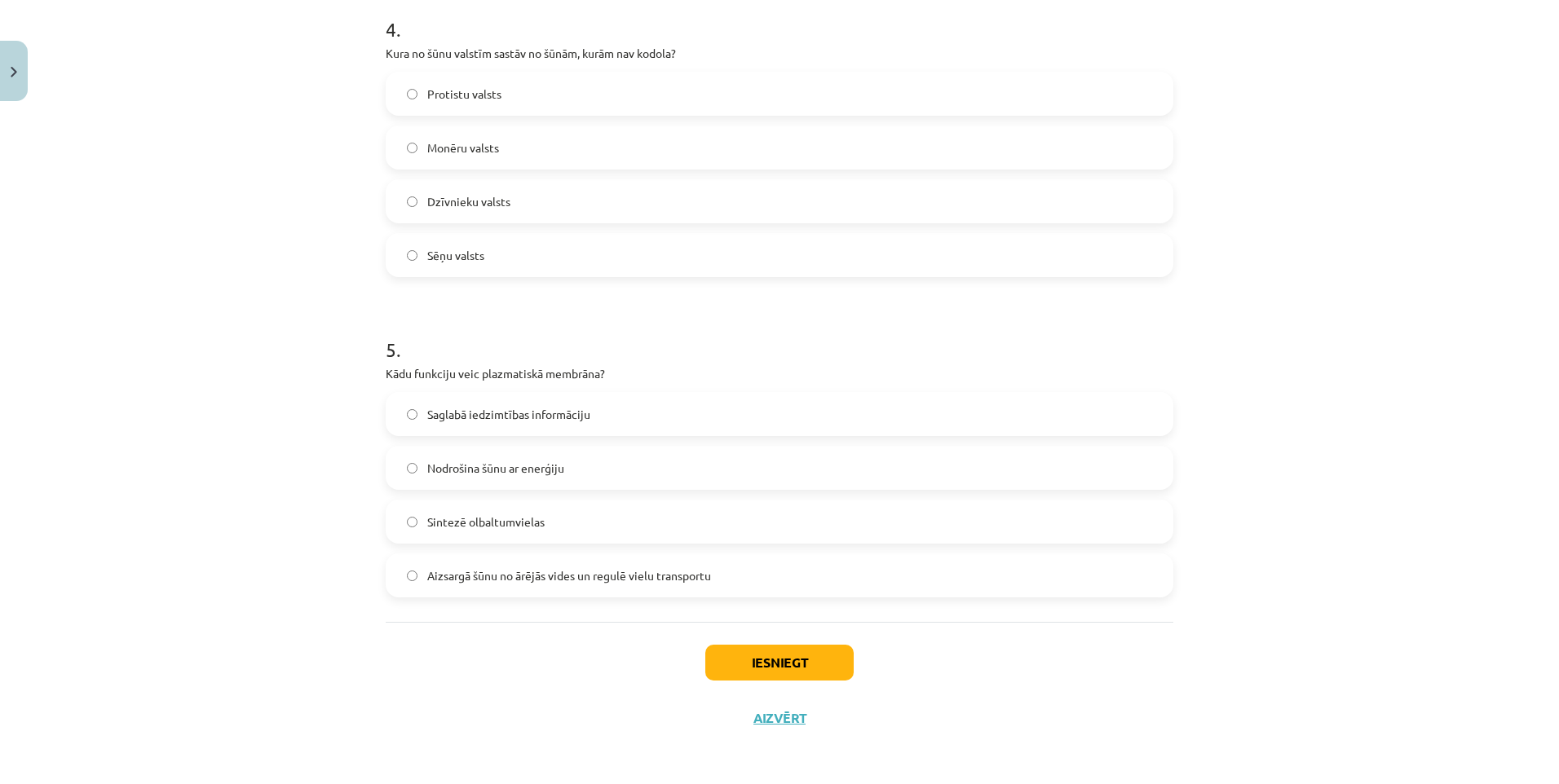
scroll to position [1298, 0]
click at [476, 574] on span "Aizsargā šūnu no ārējās vides un regulē vielu transportu" at bounding box center [569, 573] width 284 height 17
click at [616, 583] on label "Aizsargā šūnu no ārējās vides un regulē vielu transportu" at bounding box center [779, 573] width 784 height 41
click at [649, 578] on span "Aizsargā šūnu no ārējās vides un regulē vielu transportu" at bounding box center [569, 573] width 284 height 17
click at [807, 655] on button "Iesniegt" at bounding box center [779, 660] width 148 height 36
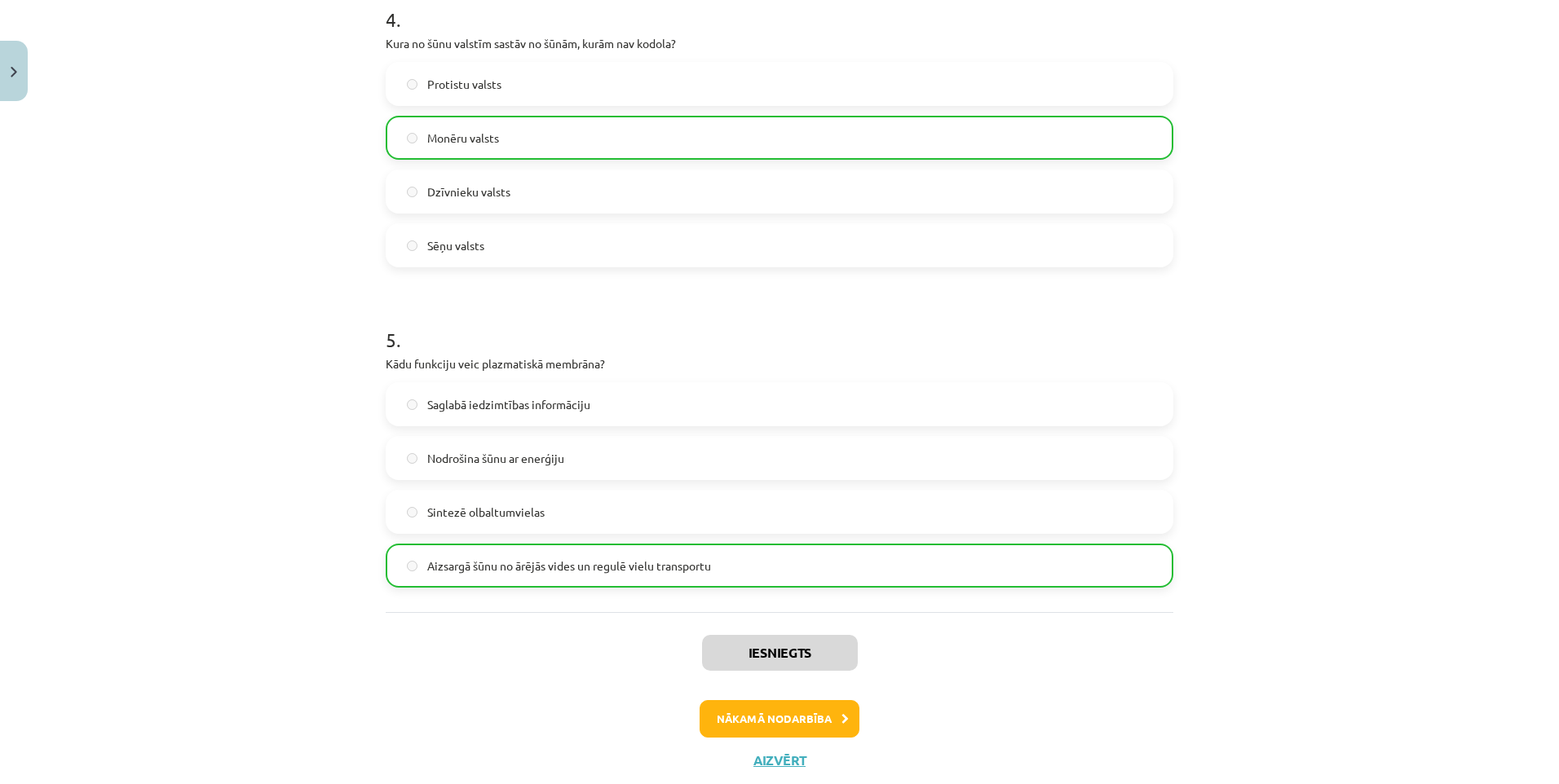
scroll to position [1350, 0]
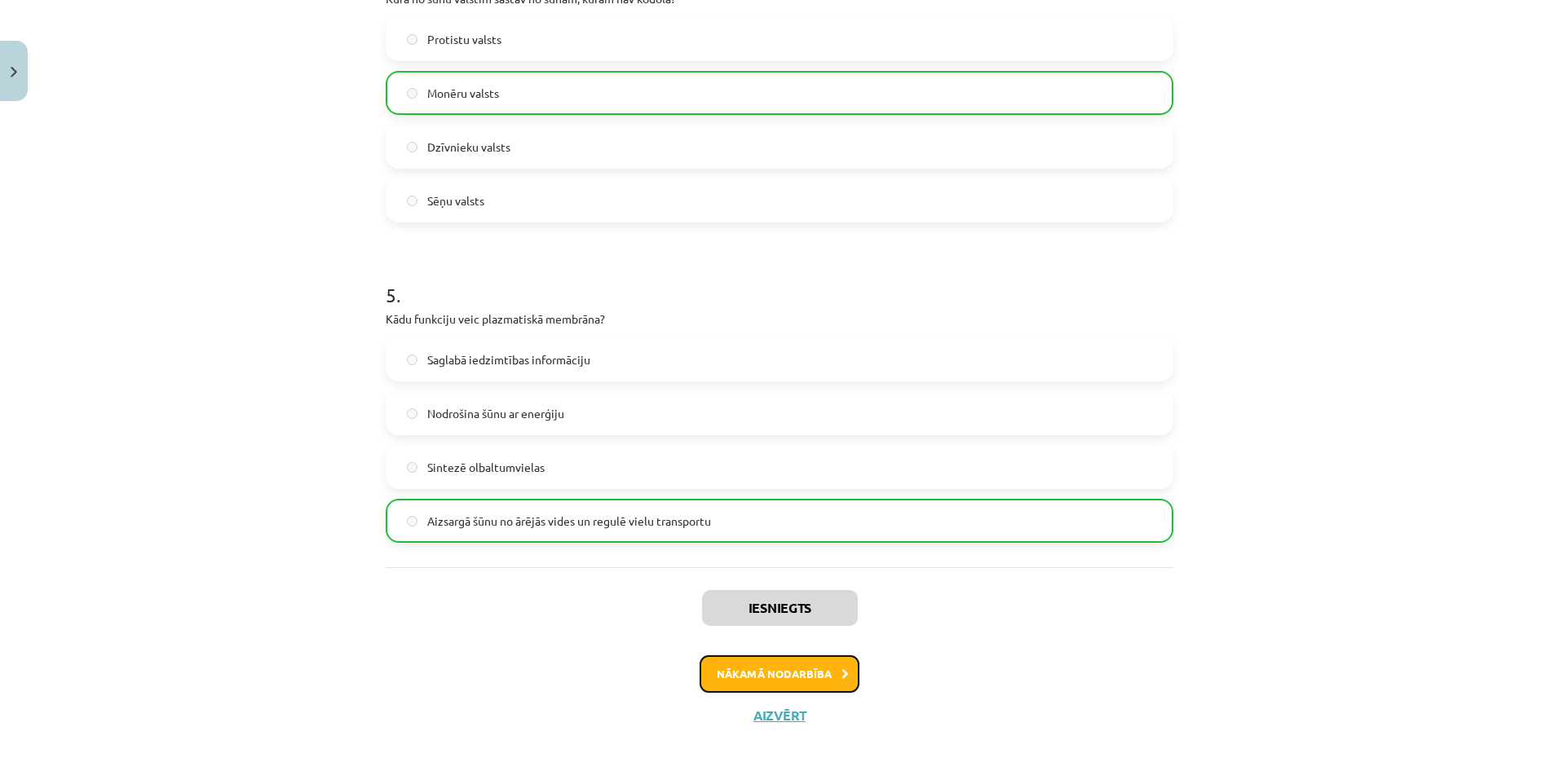
click at [757, 681] on button "Nākamā nodarbība" at bounding box center [779, 674] width 160 height 38
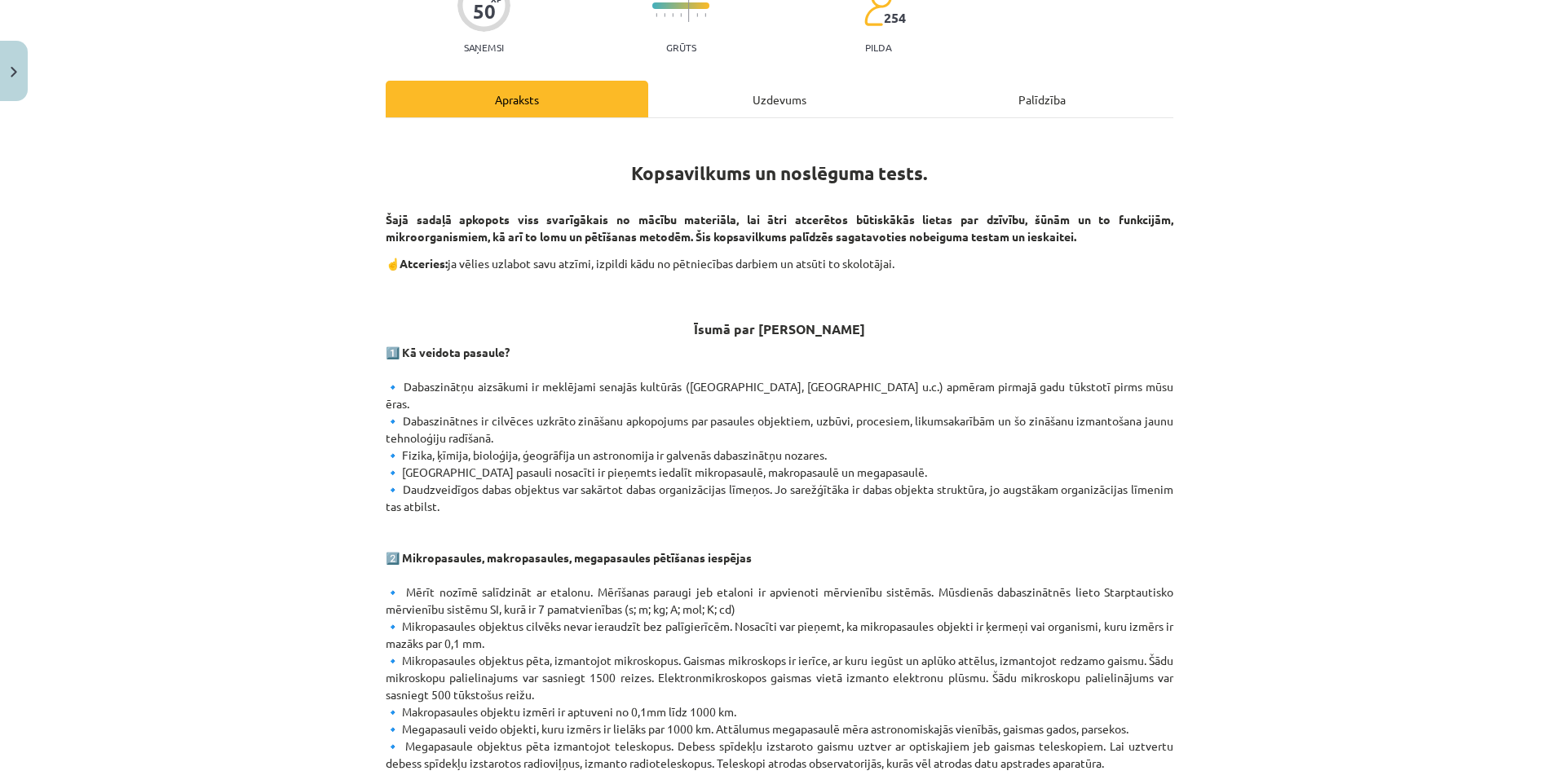
scroll to position [41, 0]
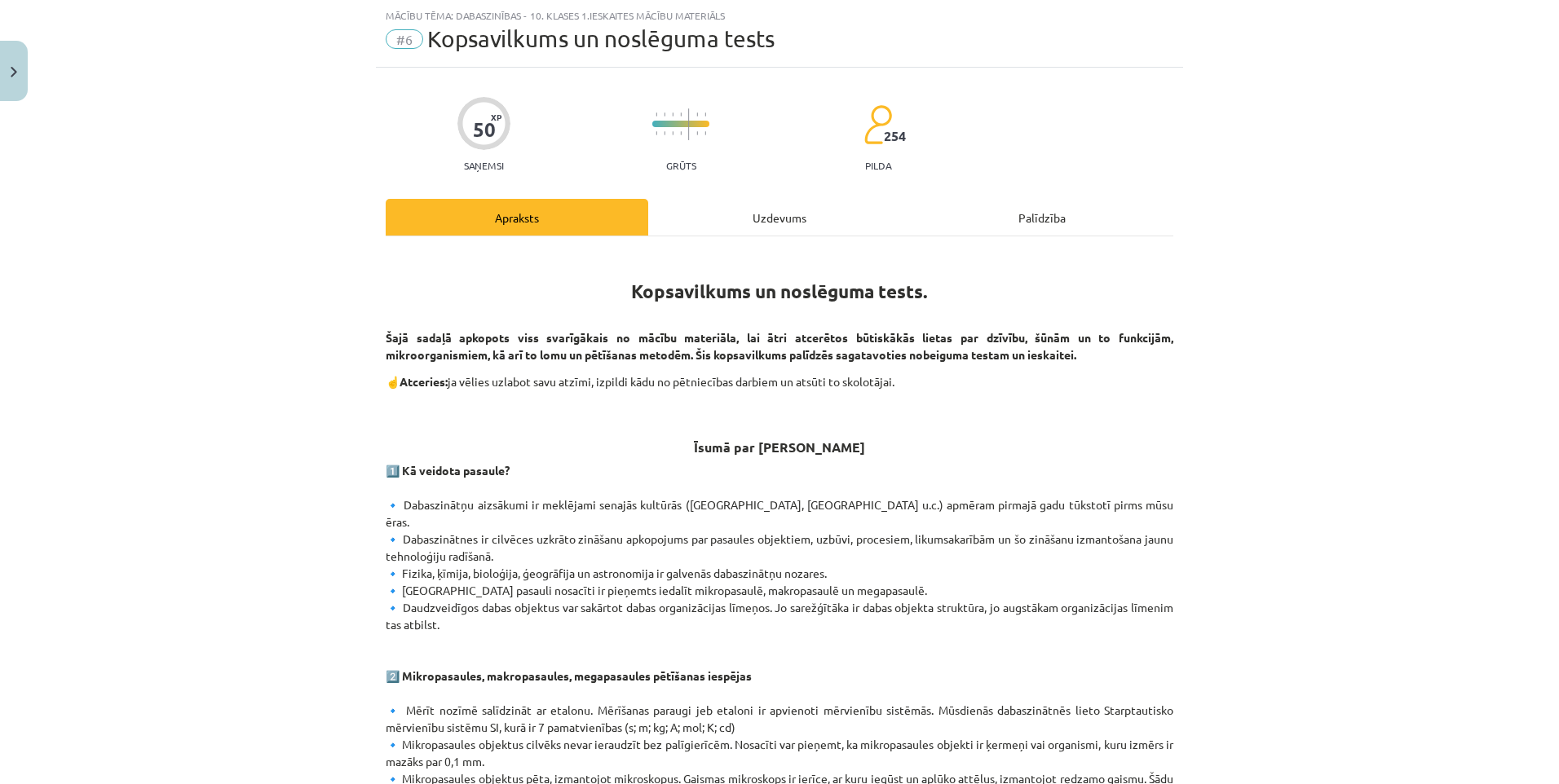
click at [767, 222] on div "Uzdevums" at bounding box center [780, 217] width 262 height 37
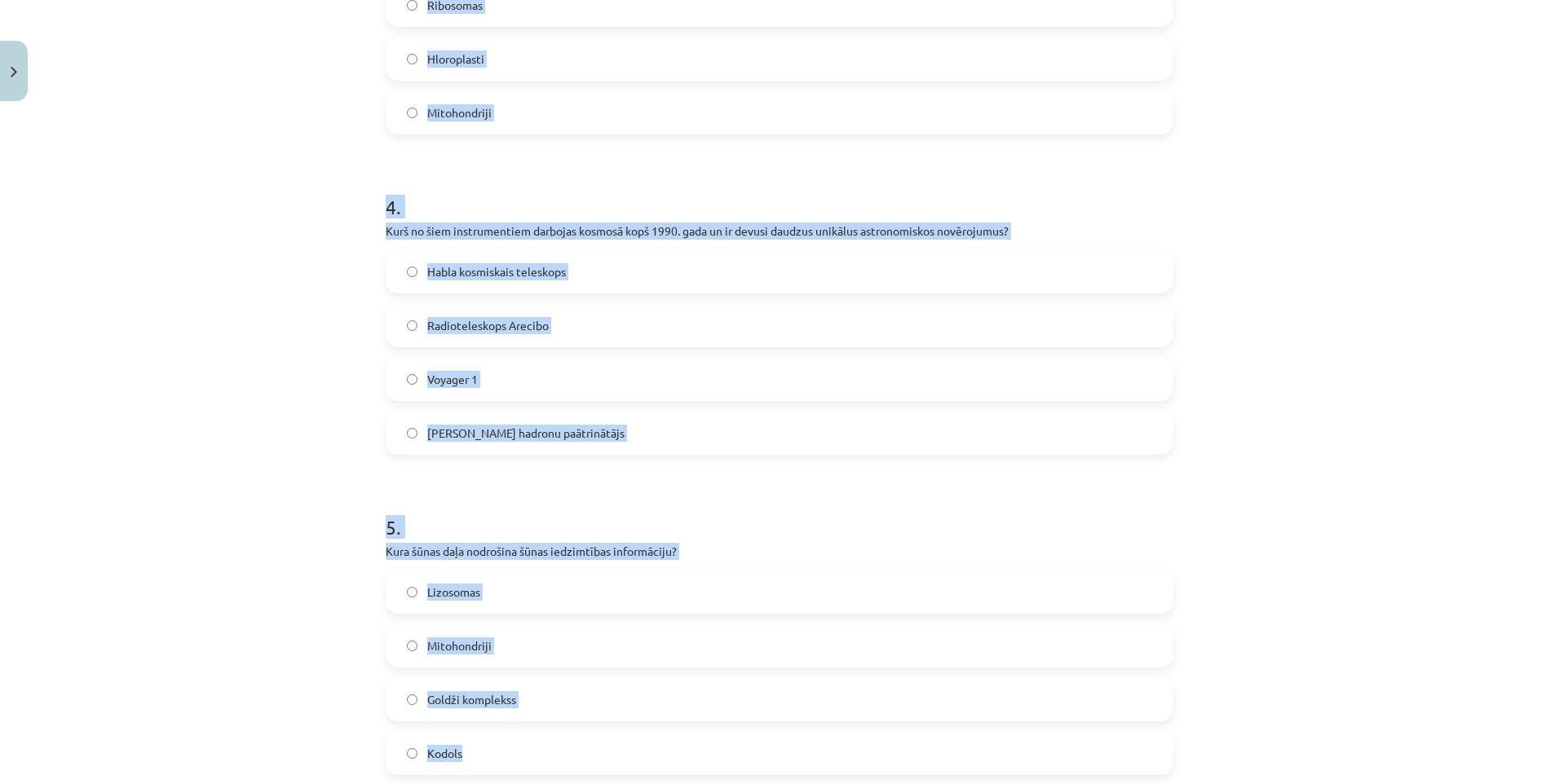
scroll to position [1121, 0]
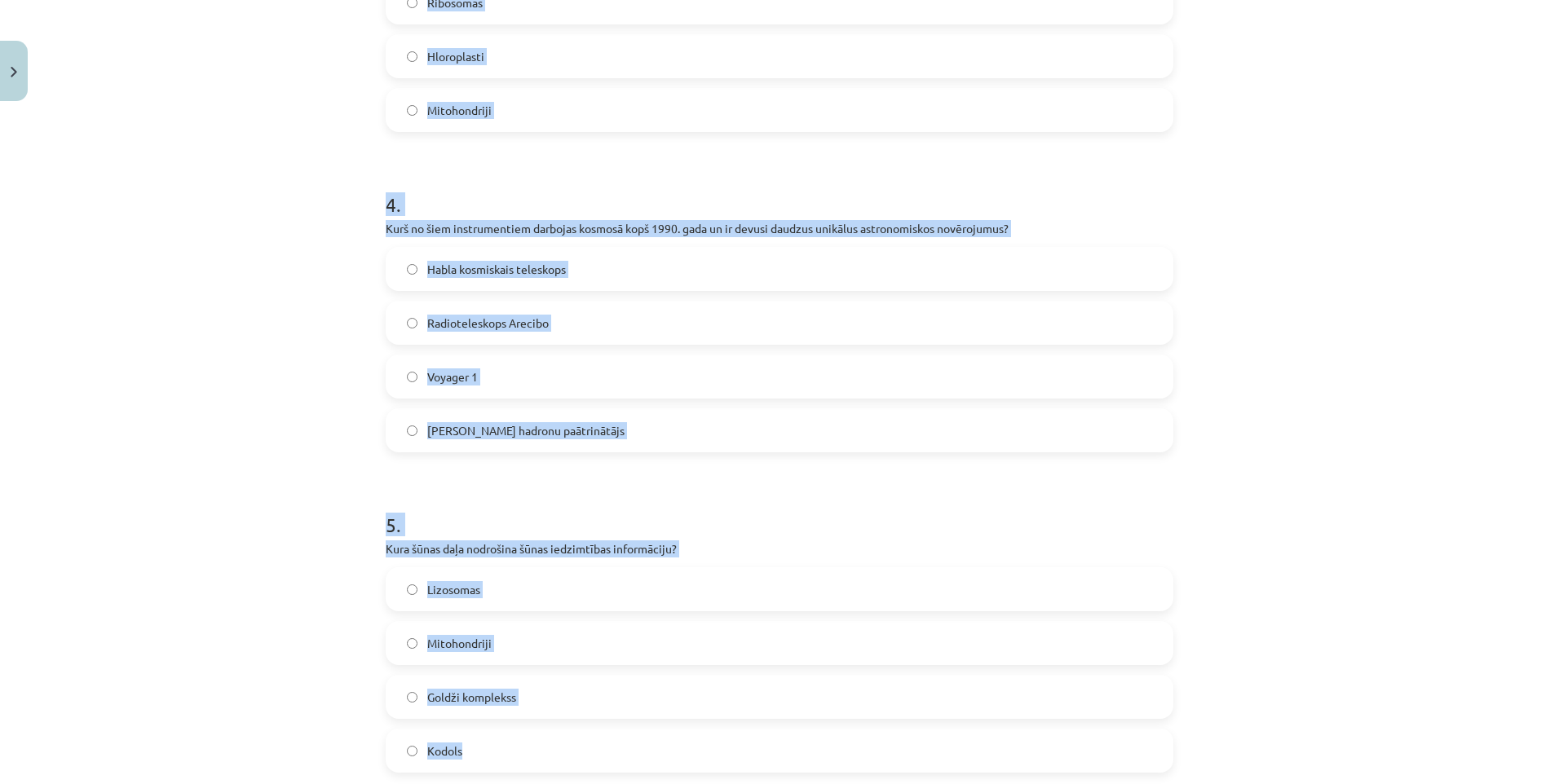
drag, startPoint x: 413, startPoint y: 96, endPoint x: 650, endPoint y: 743, distance: 689.0
click at [650, 743] on div "50 XP Saņemsi Grūts 254 pilda Apraksts Uzdevums Palīdzība 1 . Kuru pasaules daļ…" at bounding box center [780, 755] width 807 height 3534
copy form "1 . Kuru pasaules daļu pētī bioloģija? Astronomiskie objekti Megapasaule Dzīvā …"
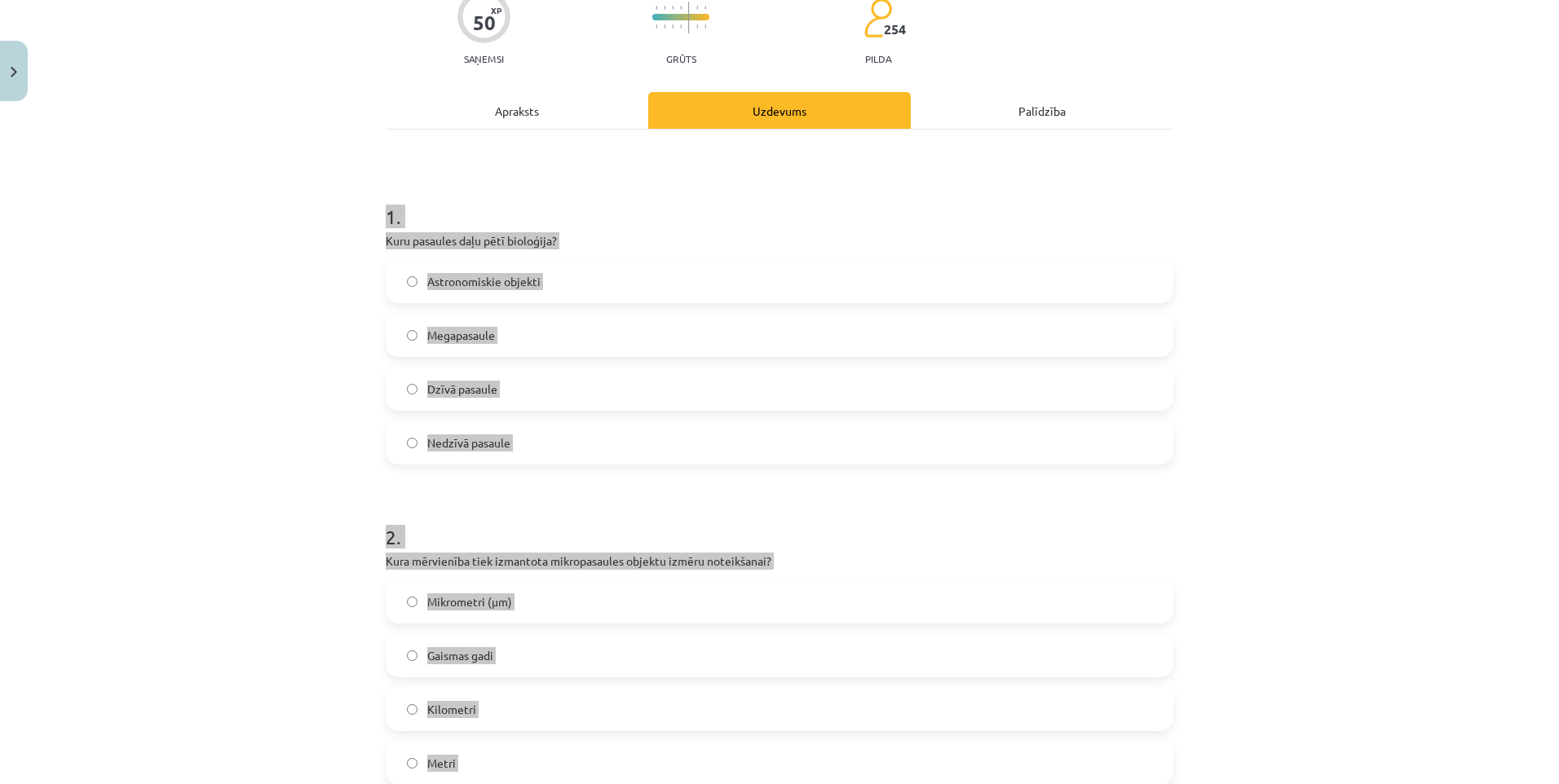
scroll to position [143, 0]
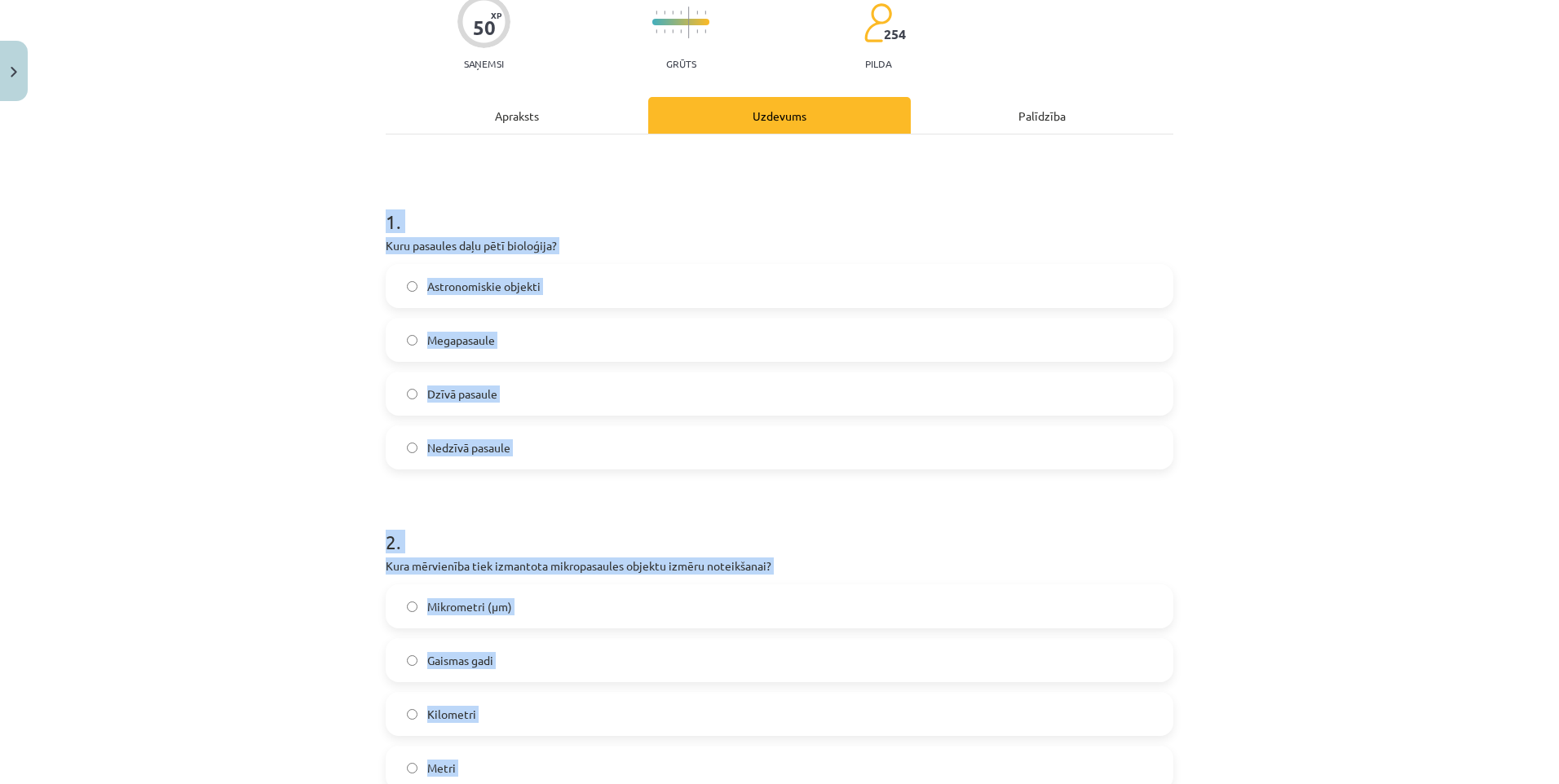
click at [1015, 415] on div "Astronomiskie objekti Megapasaule Dzīvā pasaule Nedzīvā pasaule" at bounding box center [779, 366] width 788 height 206
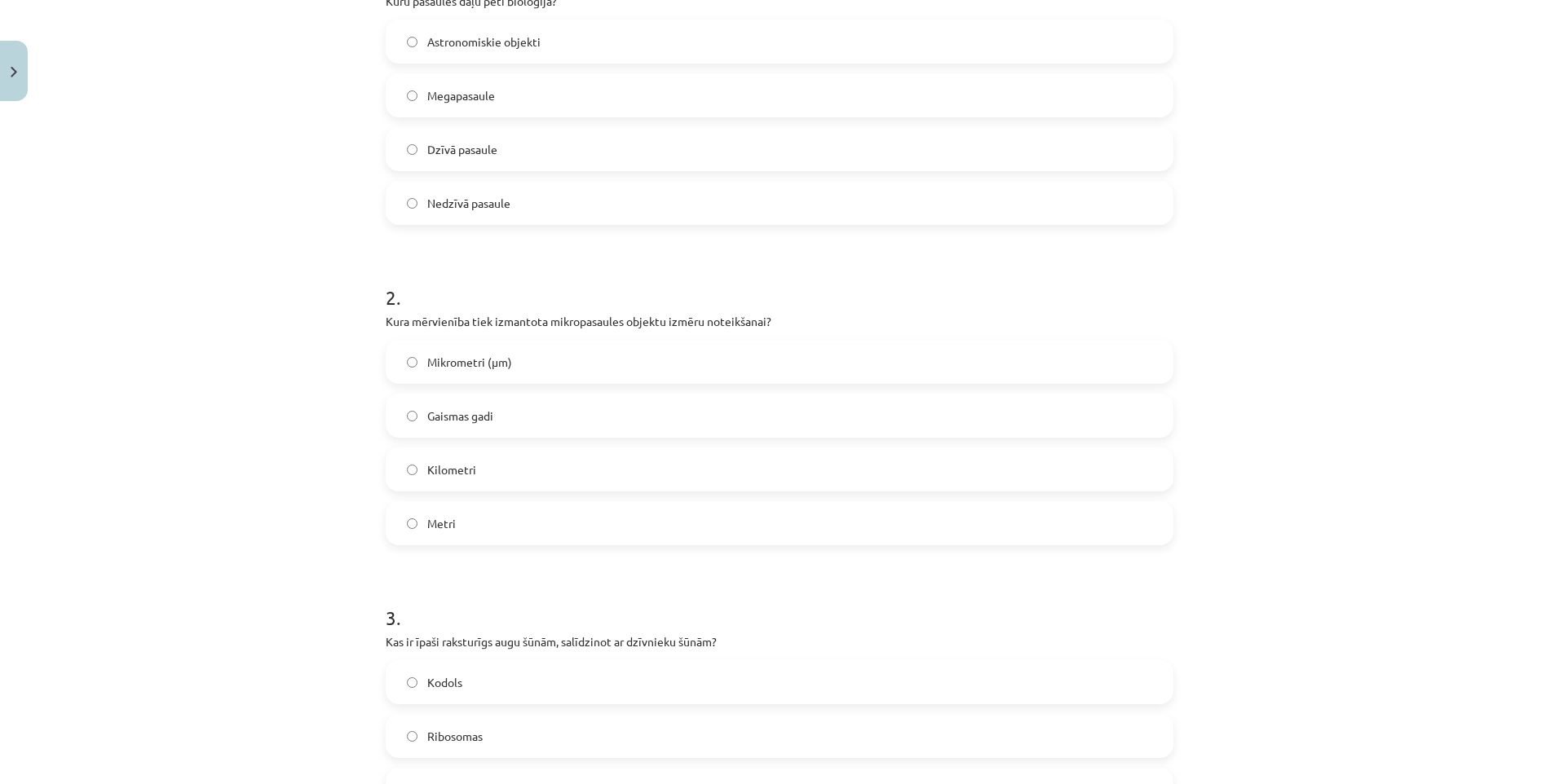
scroll to position [550, 0]
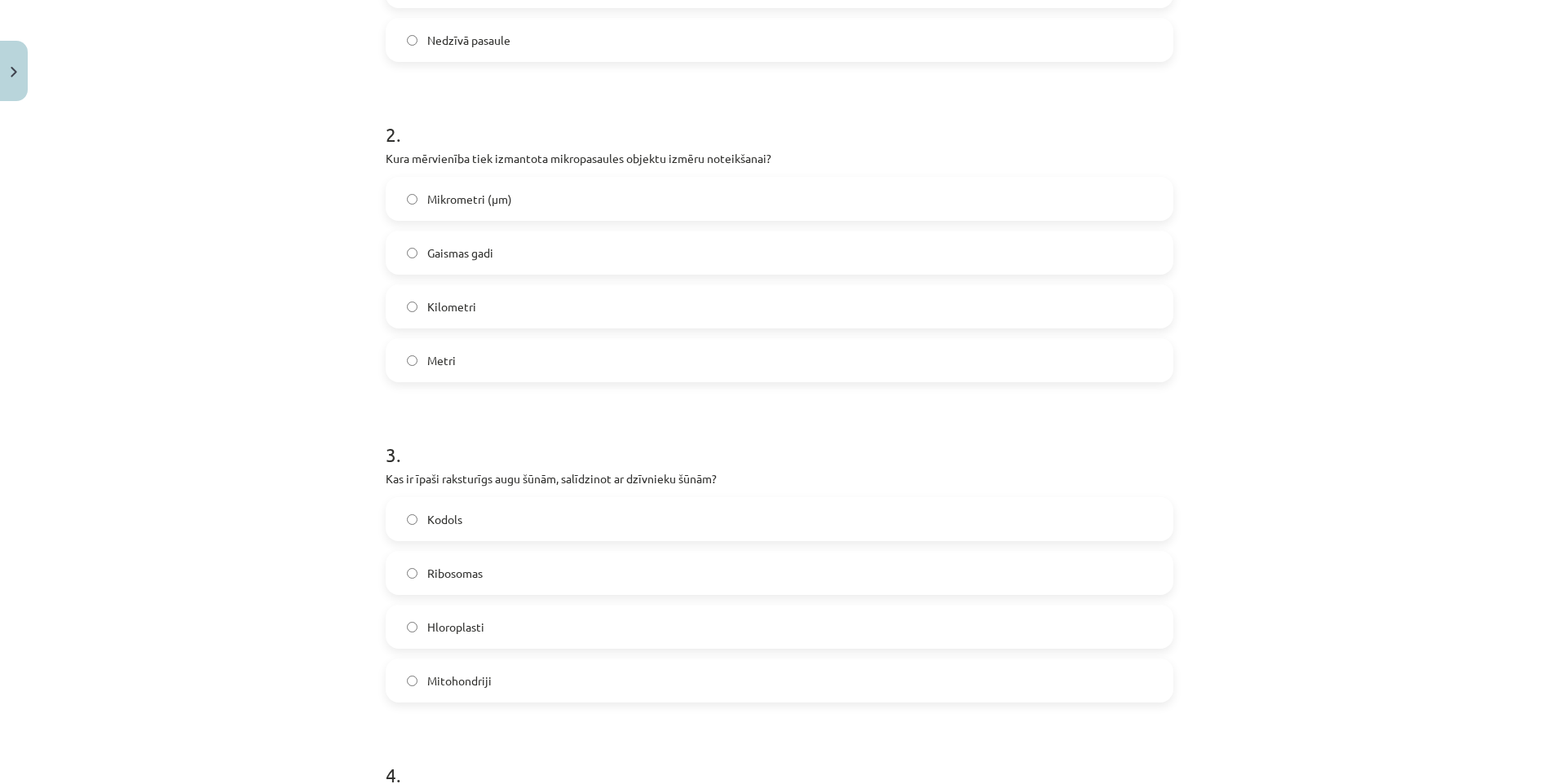
click at [439, 208] on label "Mikrometri (μm)" at bounding box center [779, 199] width 784 height 41
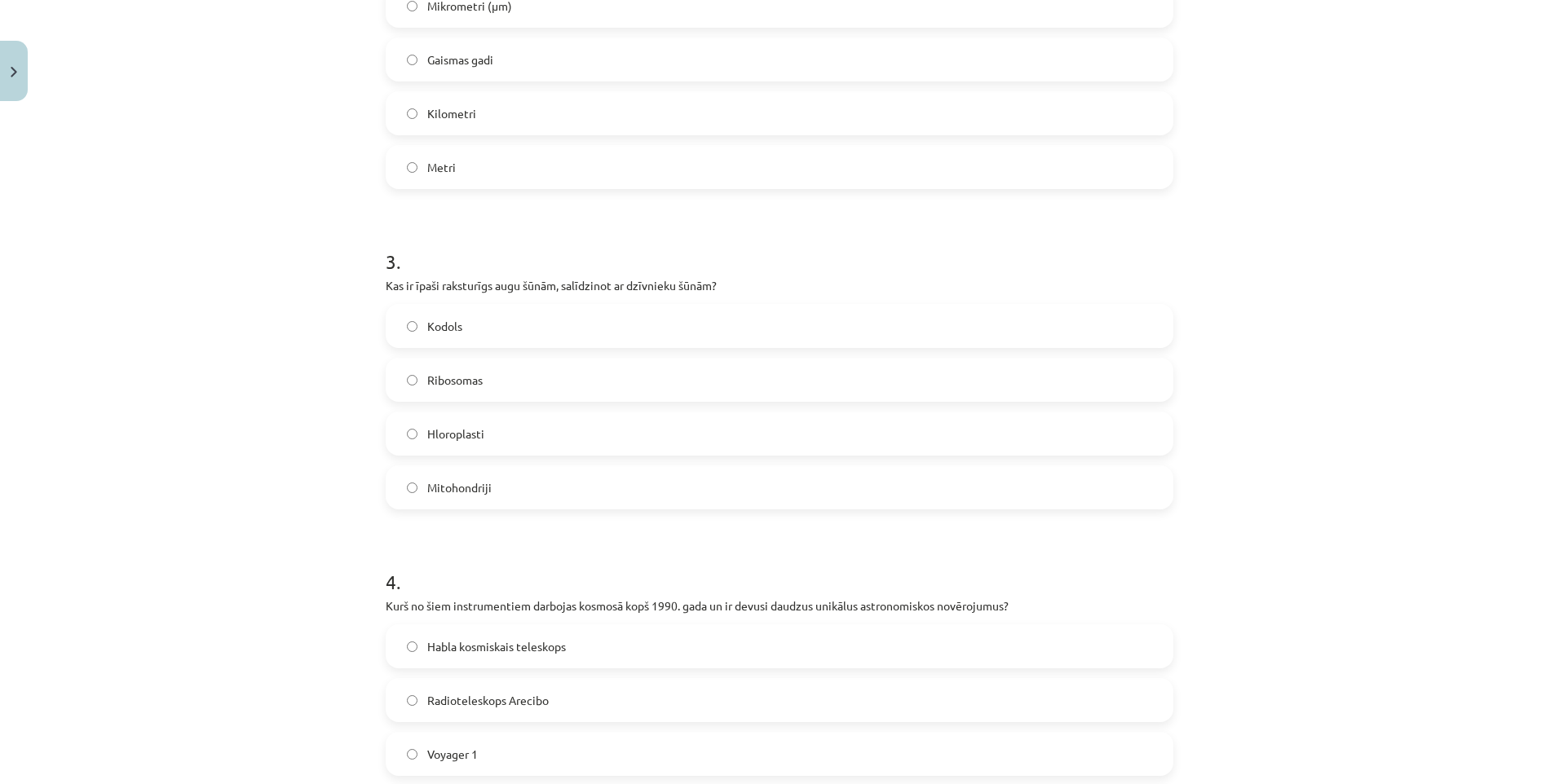
scroll to position [795, 0]
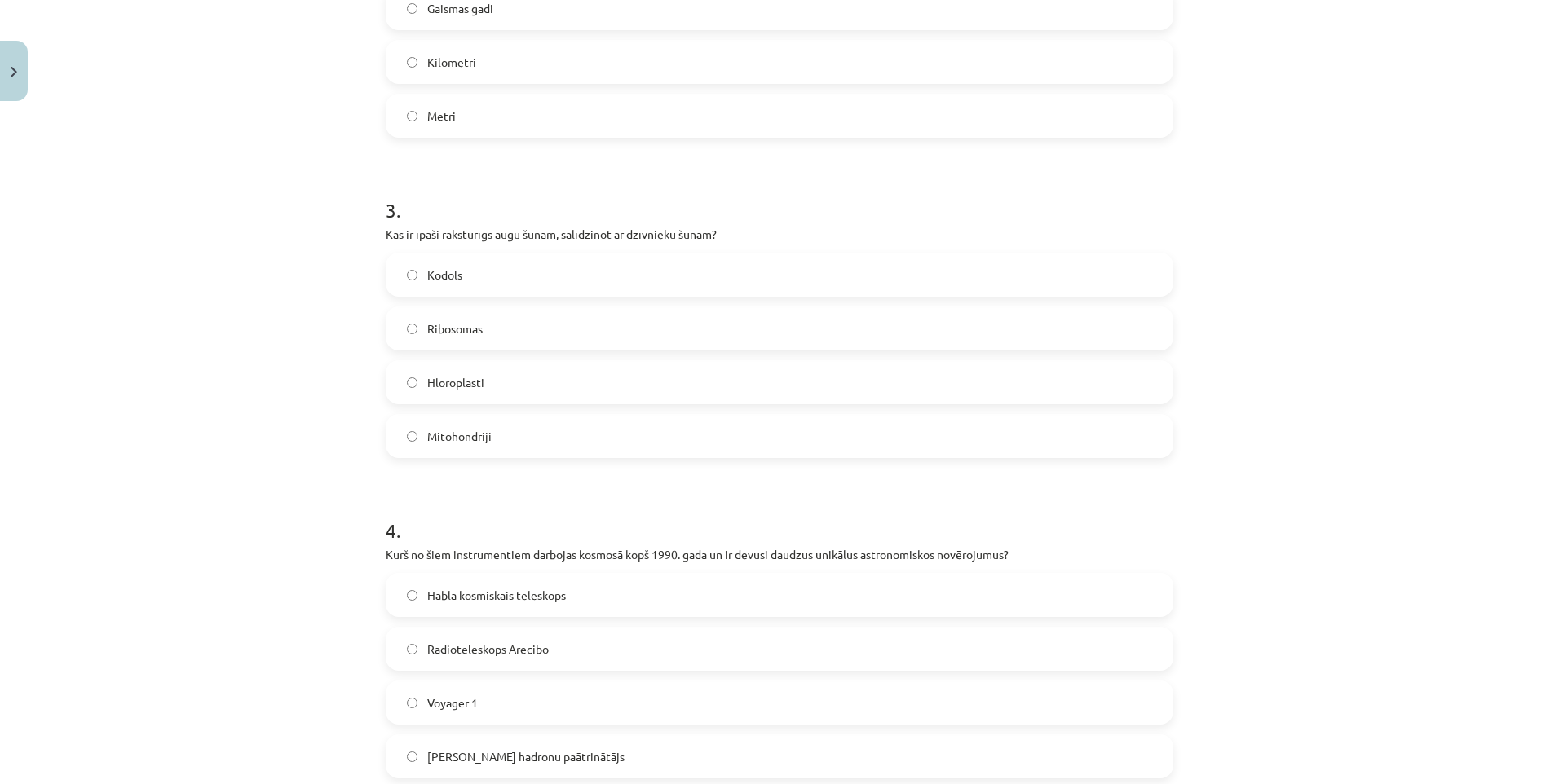
click at [429, 395] on label "Hloroplasti" at bounding box center [779, 383] width 784 height 41
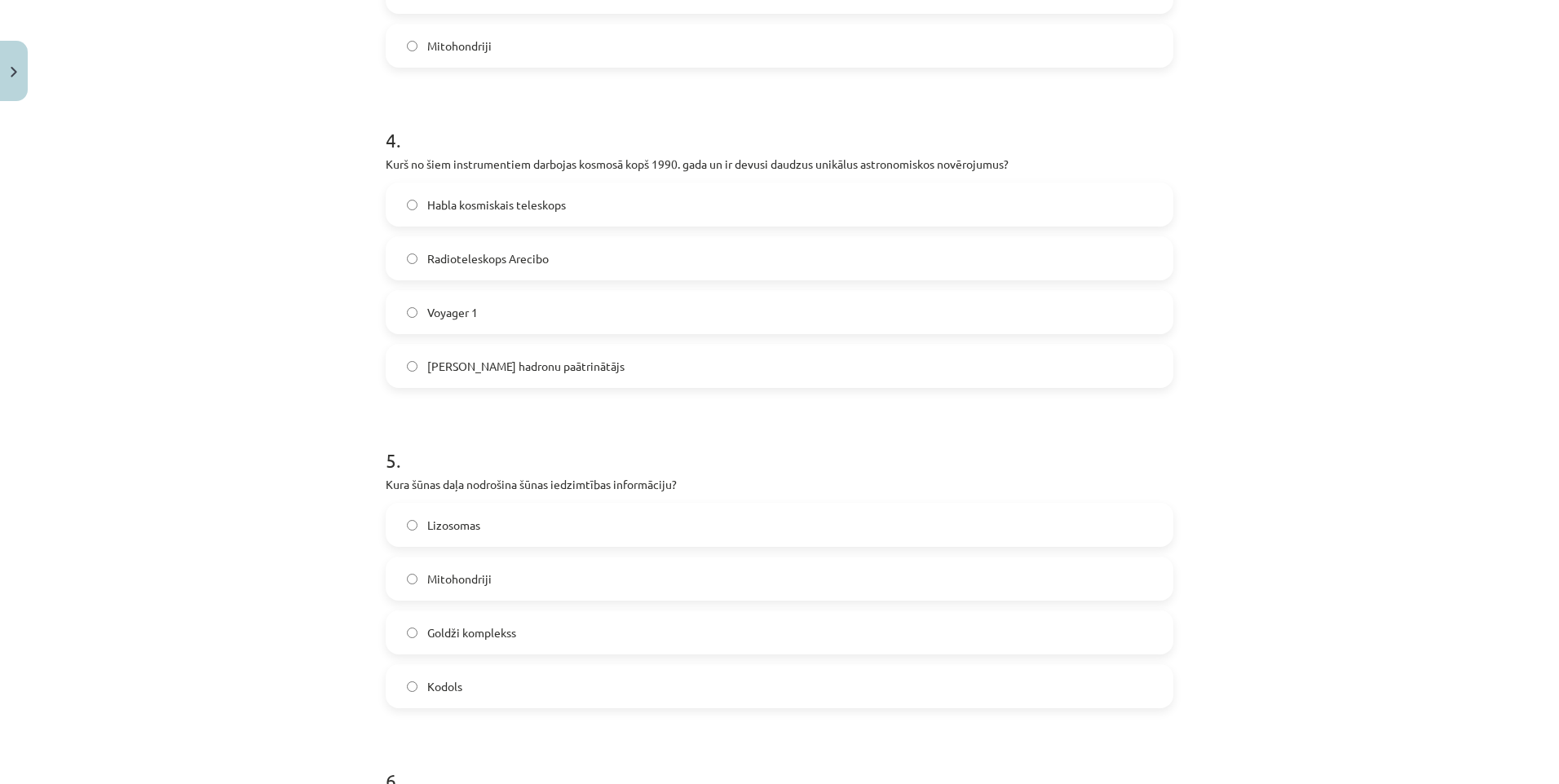
scroll to position [1121, 0]
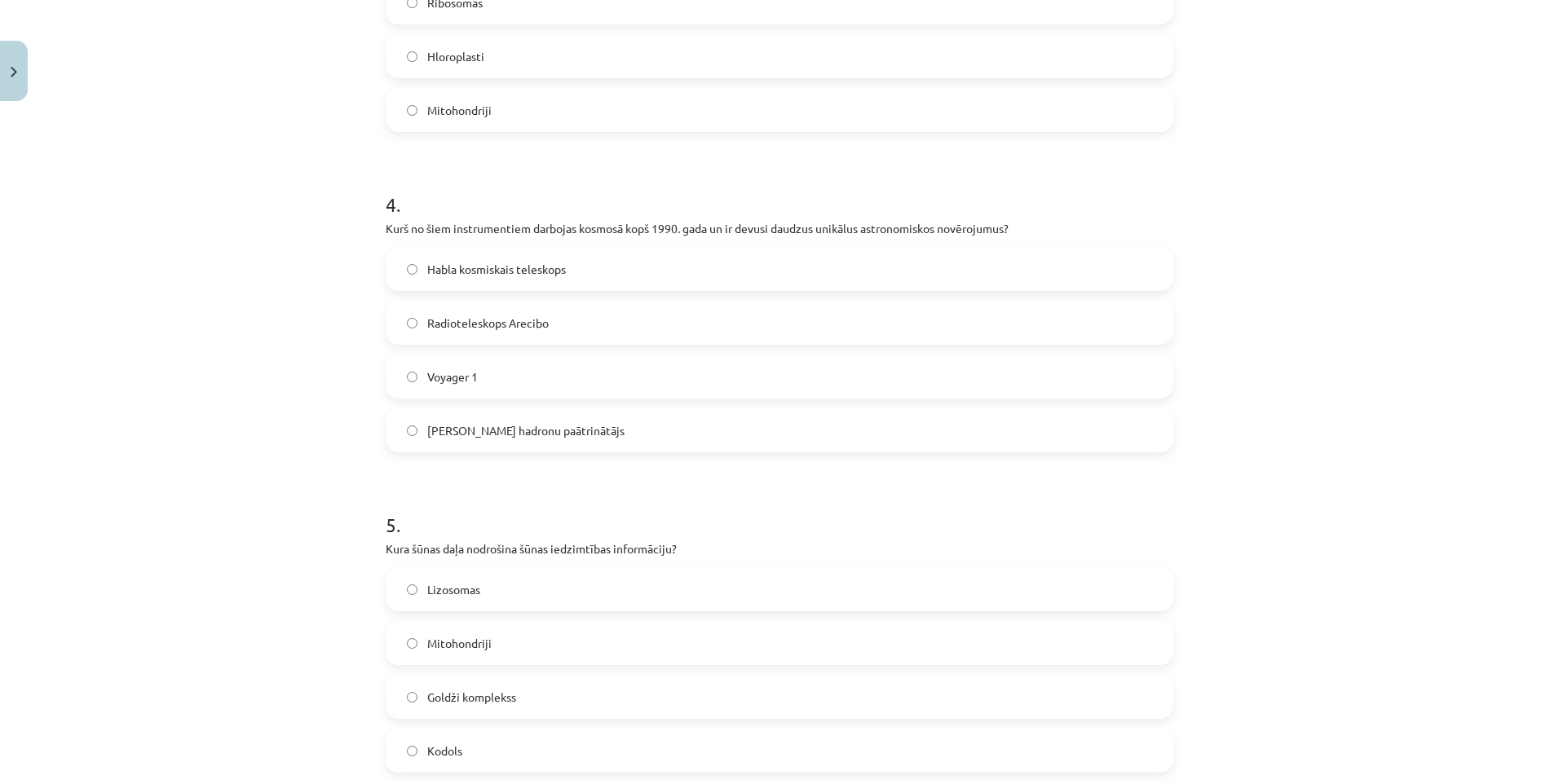
click at [457, 303] on label "Radioteleskops Arecibo" at bounding box center [779, 323] width 784 height 41
click at [459, 271] on span "Habla kosmiskais teleskops" at bounding box center [496, 269] width 139 height 17
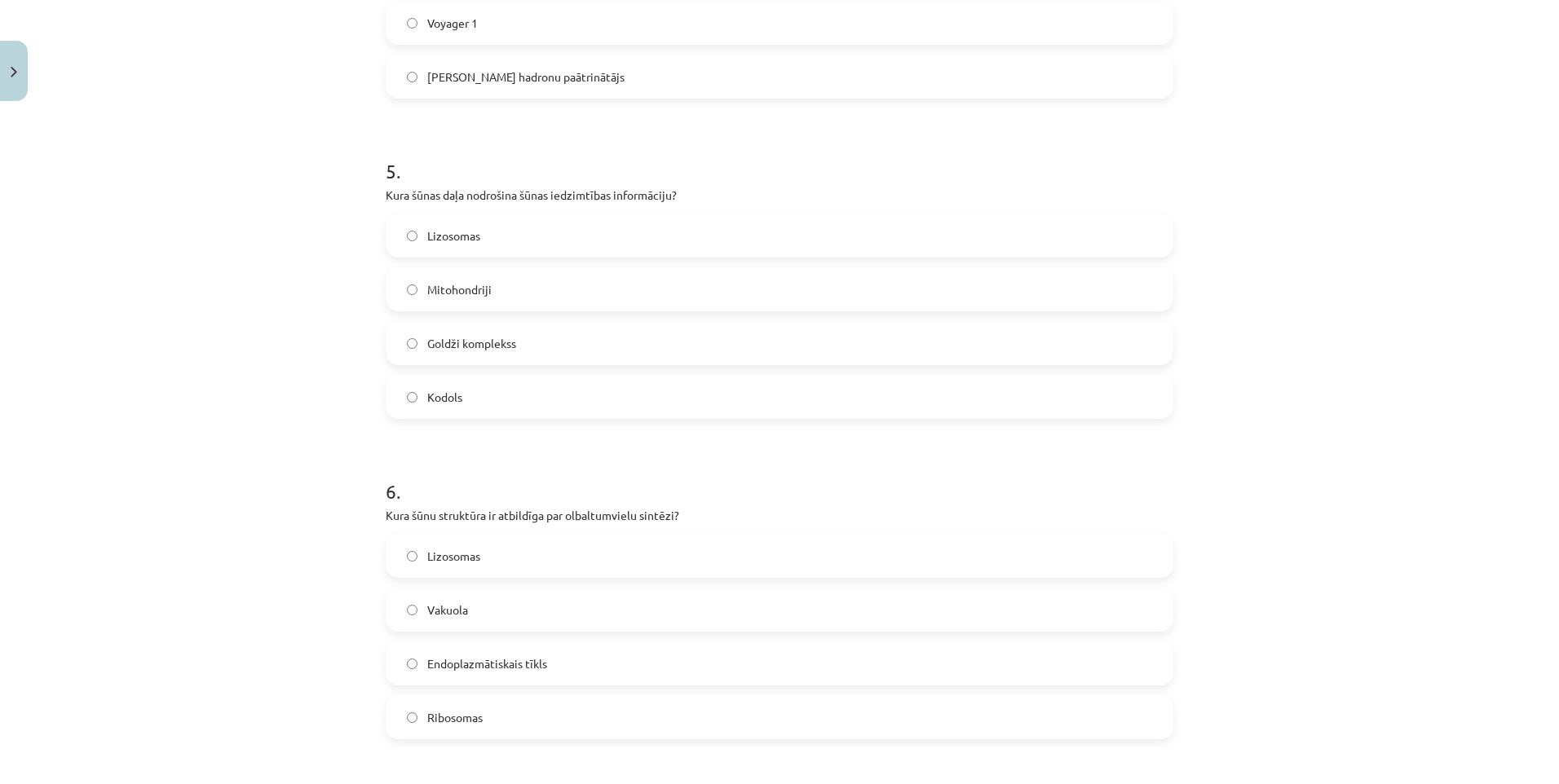
scroll to position [1528, 0]
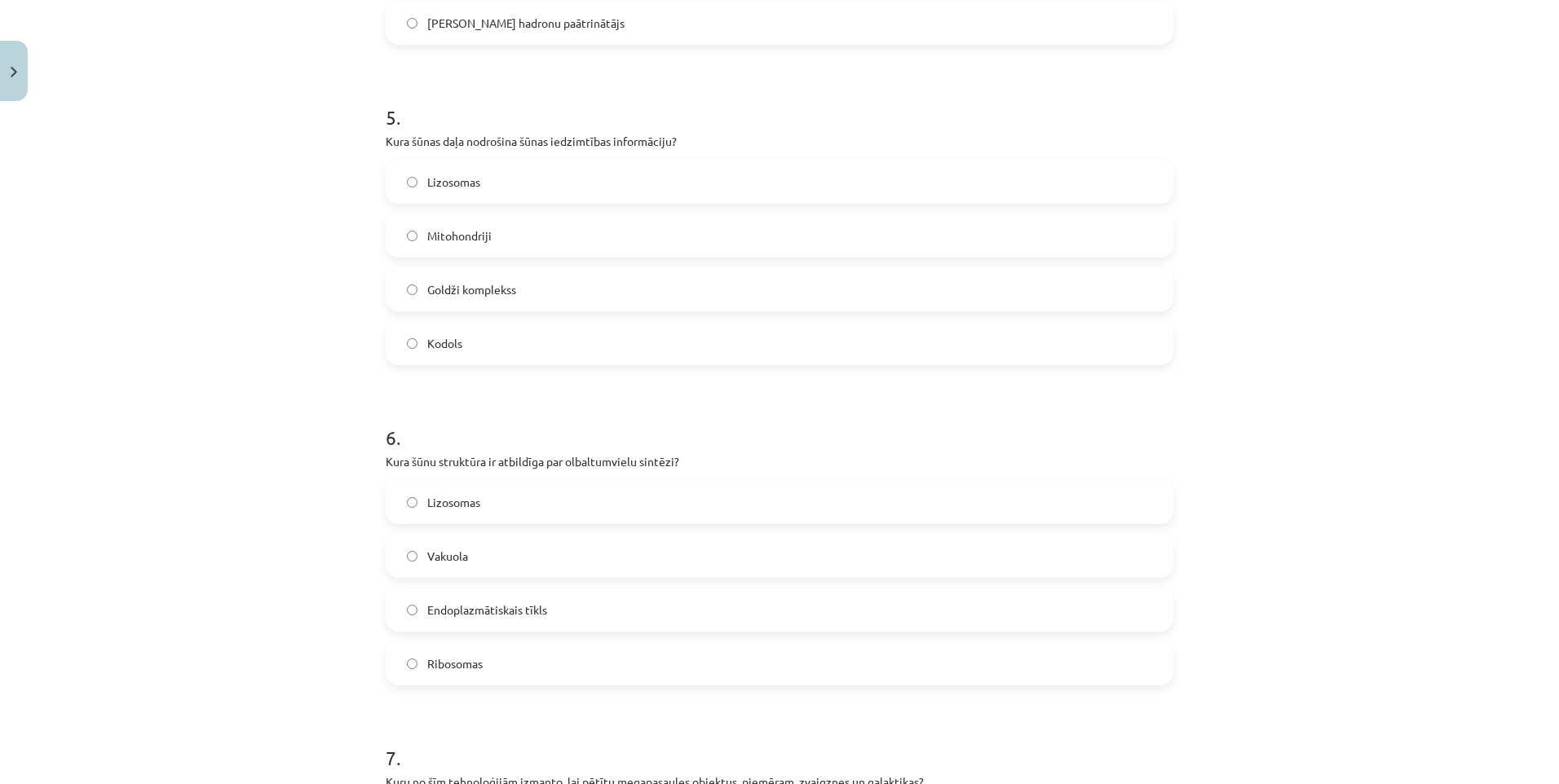
click at [475, 336] on label "Kodols" at bounding box center [779, 343] width 784 height 41
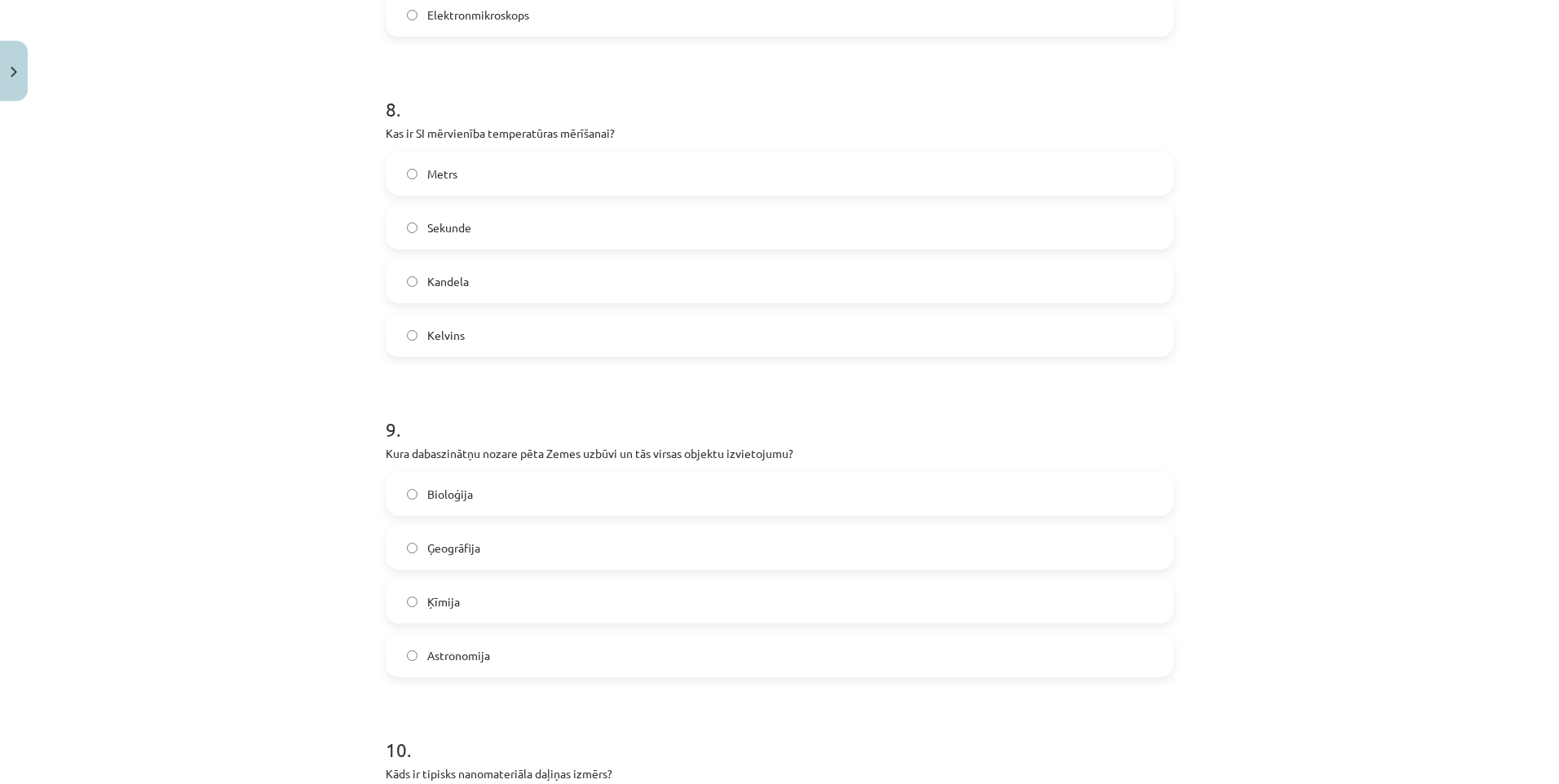
scroll to position [2899, 0]
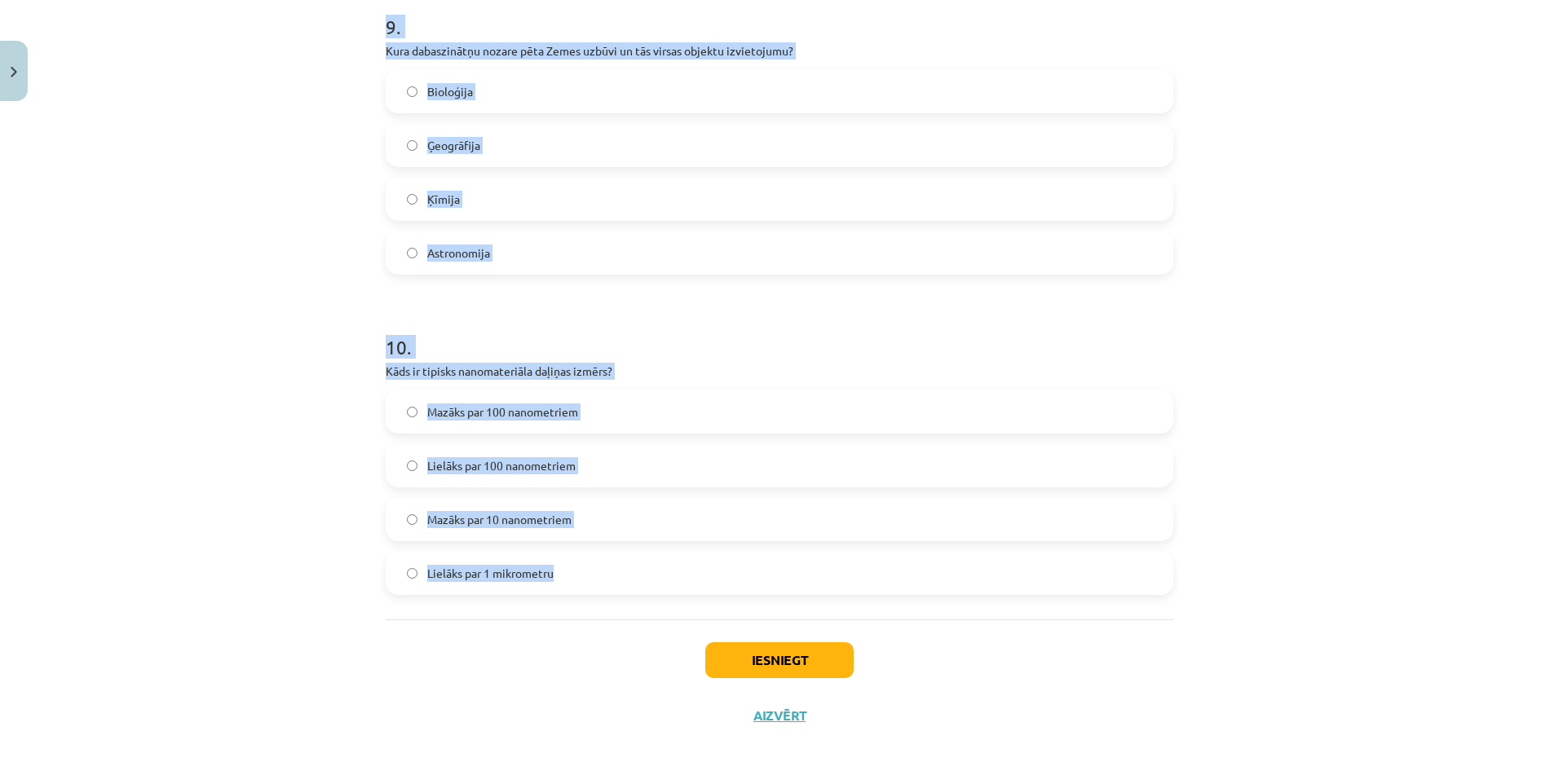
drag, startPoint x: 372, startPoint y: 274, endPoint x: 610, endPoint y: 580, distance: 387.7
copy form "6 . Kura šūnu struktūra ir atbildīga par olbaltumvielu sintēzi? Lizosomas Vakuo…"
drag, startPoint x: 375, startPoint y: 158, endPoint x: 620, endPoint y: 577, distance: 485.4
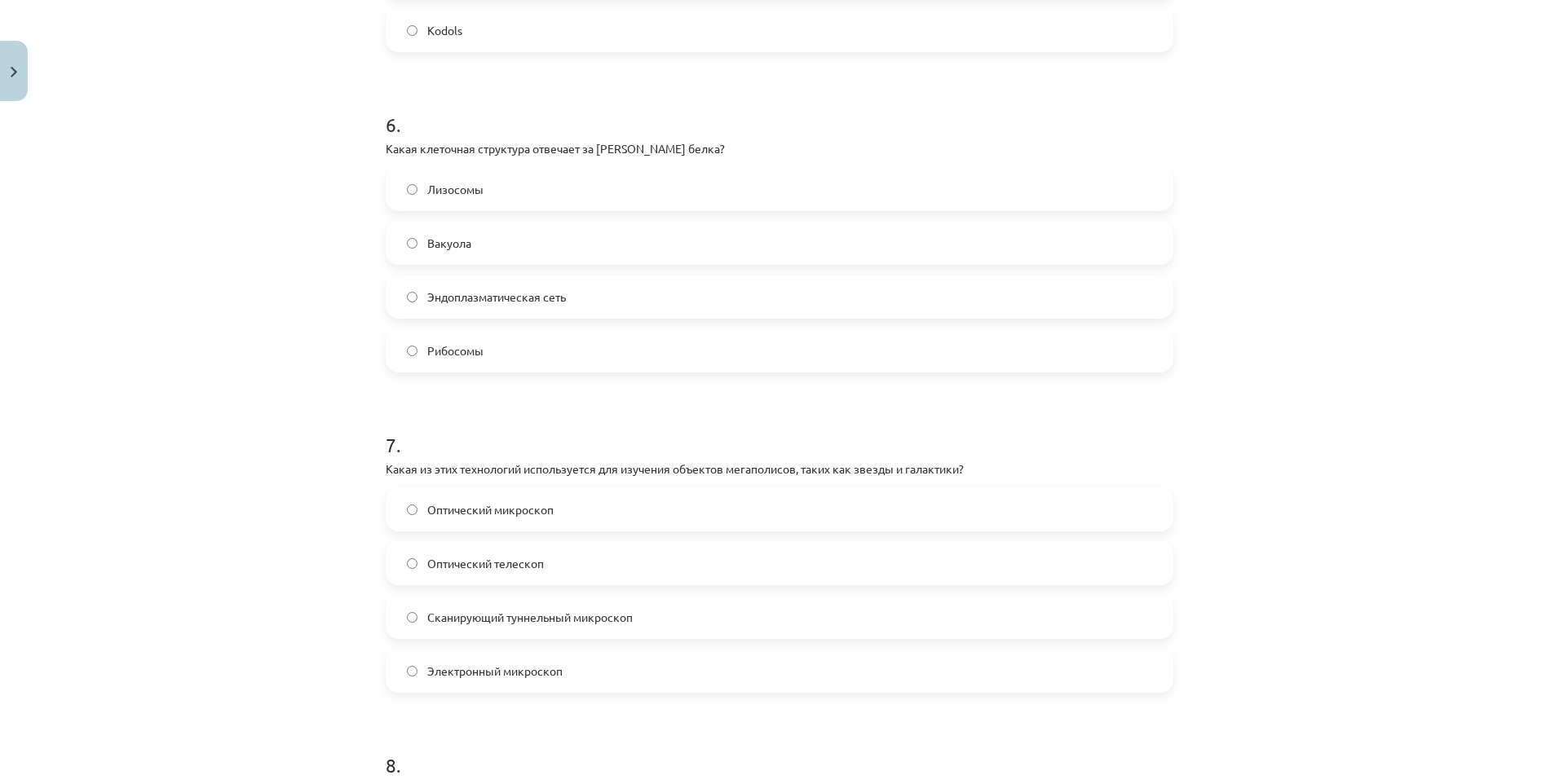
scroll to position [1787, 0]
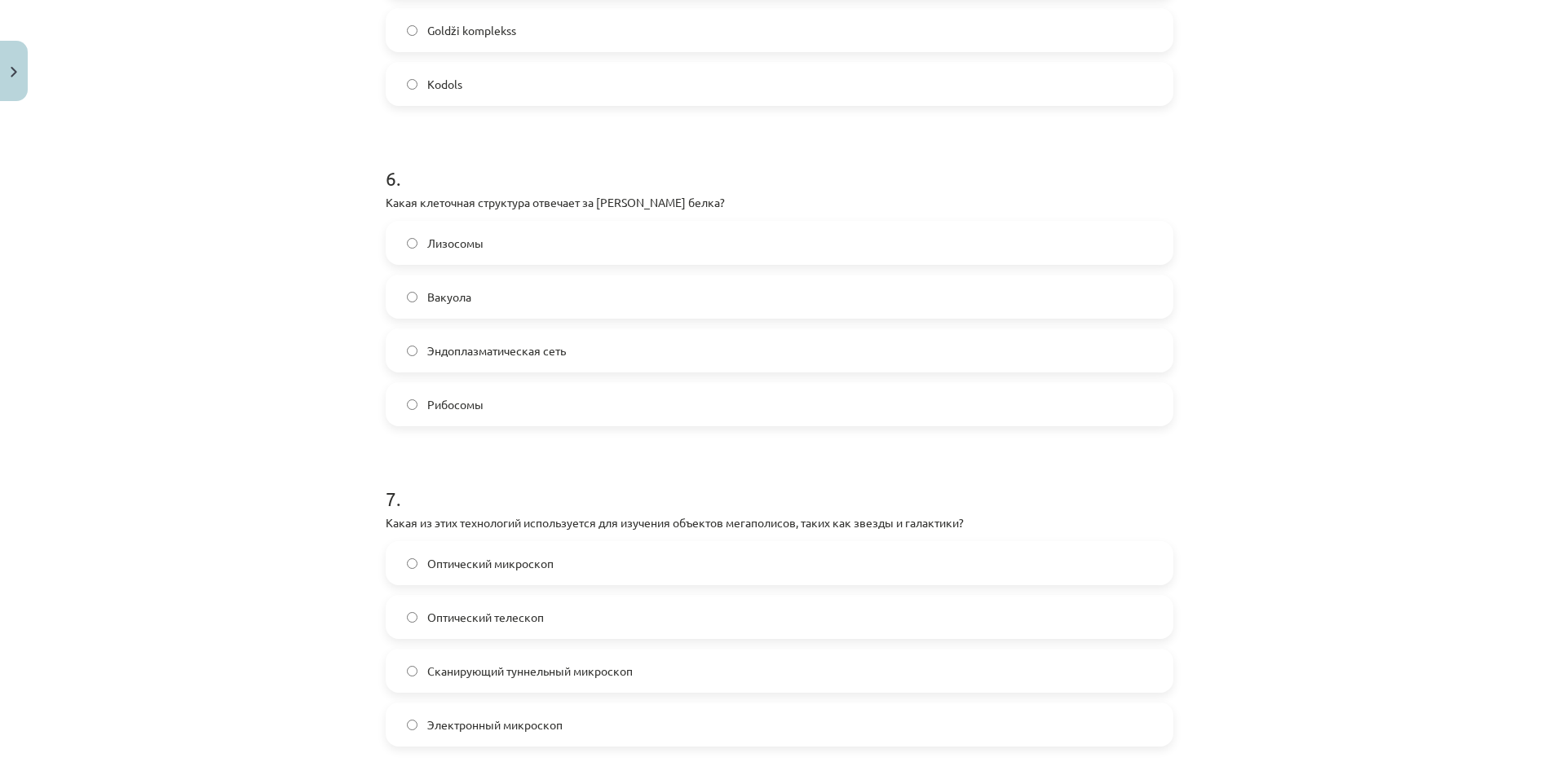
click at [448, 391] on label "Рибосомы" at bounding box center [779, 405] width 784 height 41
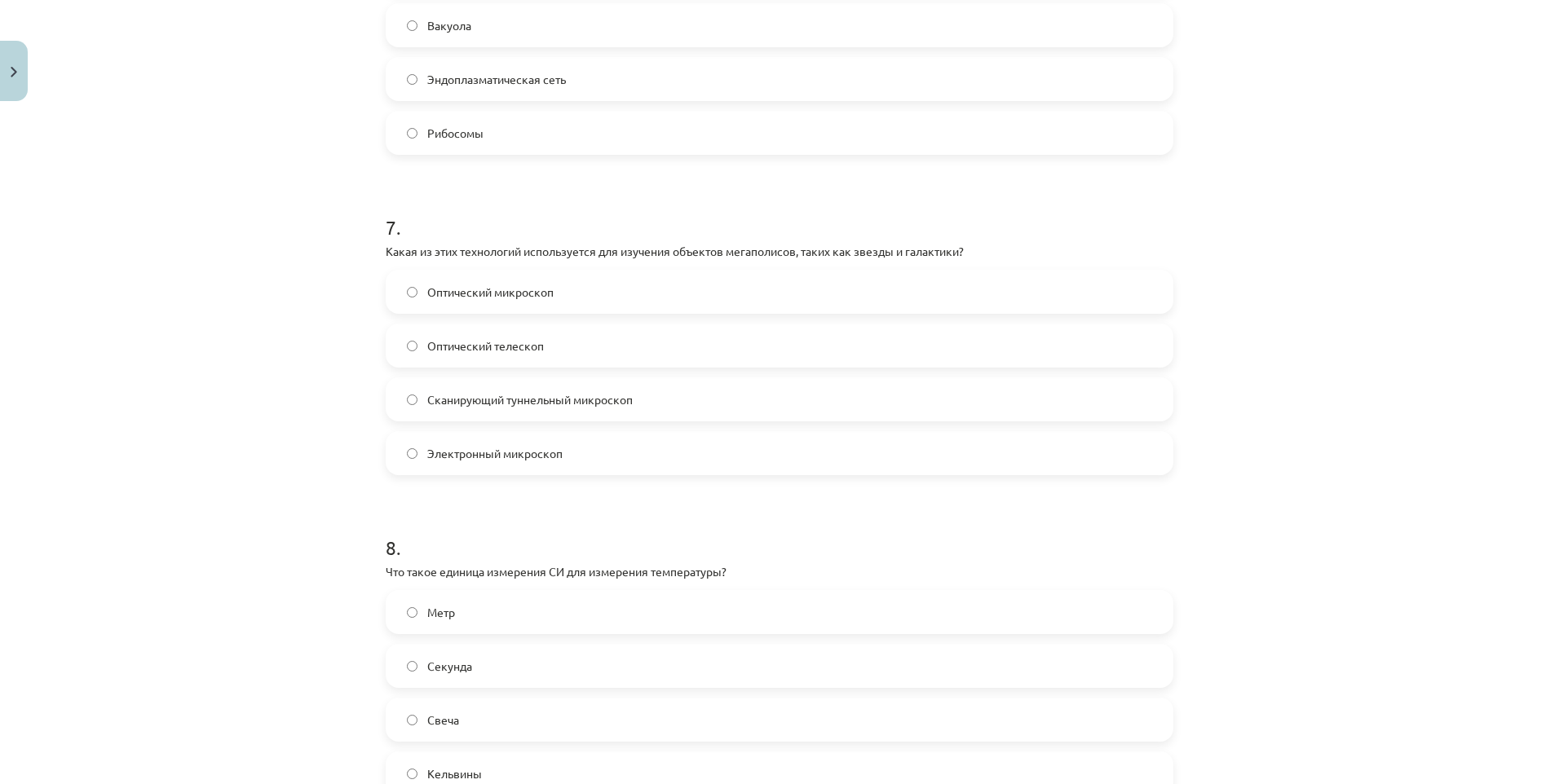
scroll to position [2113, 0]
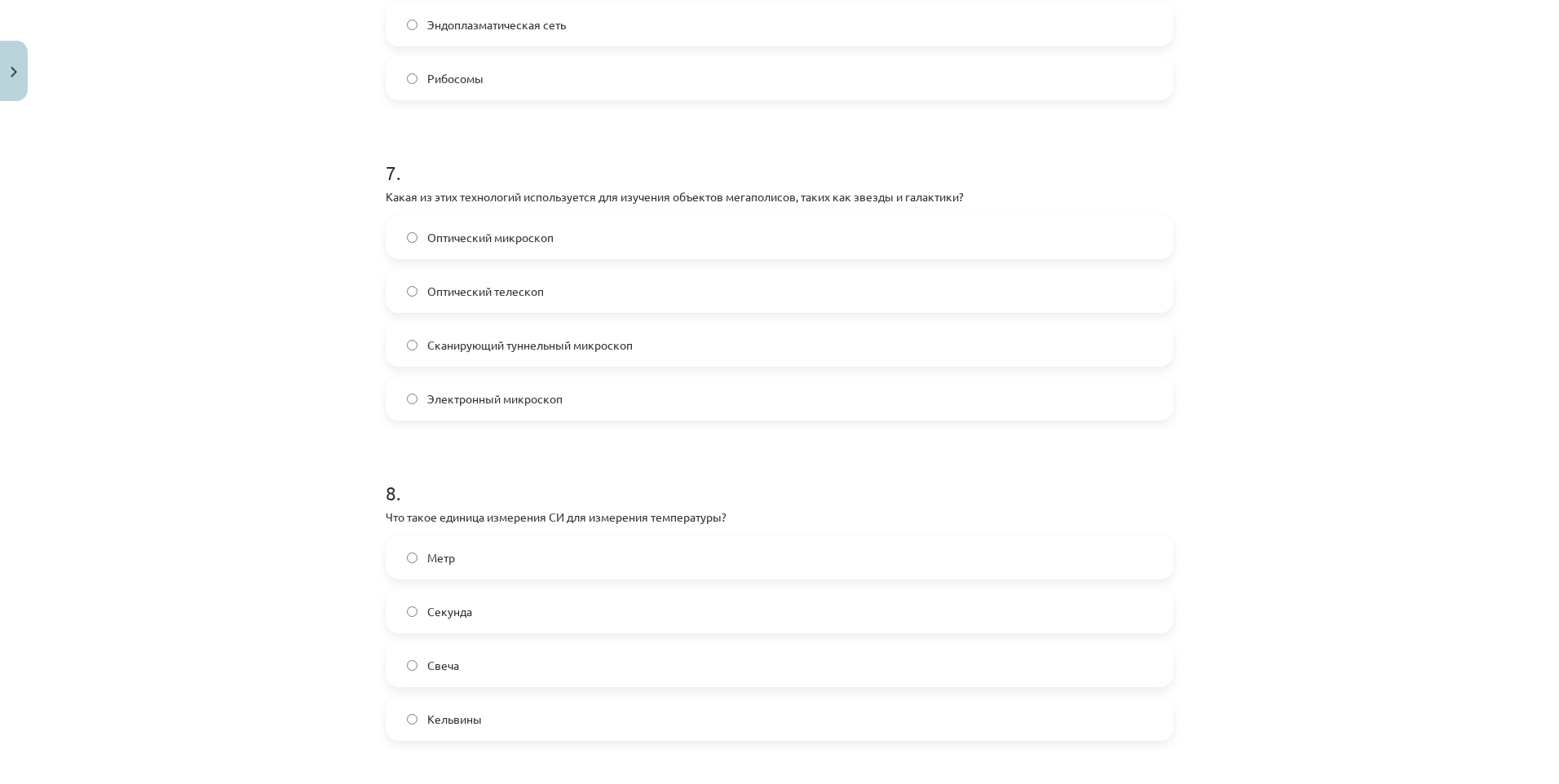
click at [502, 299] on span "Оптический телескоп" at bounding box center [485, 291] width 116 height 17
click at [498, 355] on label "Сканирующий туннельный микроскоп" at bounding box center [779, 345] width 784 height 41
click at [466, 401] on span "Электронный микроскоп" at bounding box center [494, 398] width 135 height 17
click at [457, 291] on span "Оптический телескоп" at bounding box center [485, 291] width 116 height 17
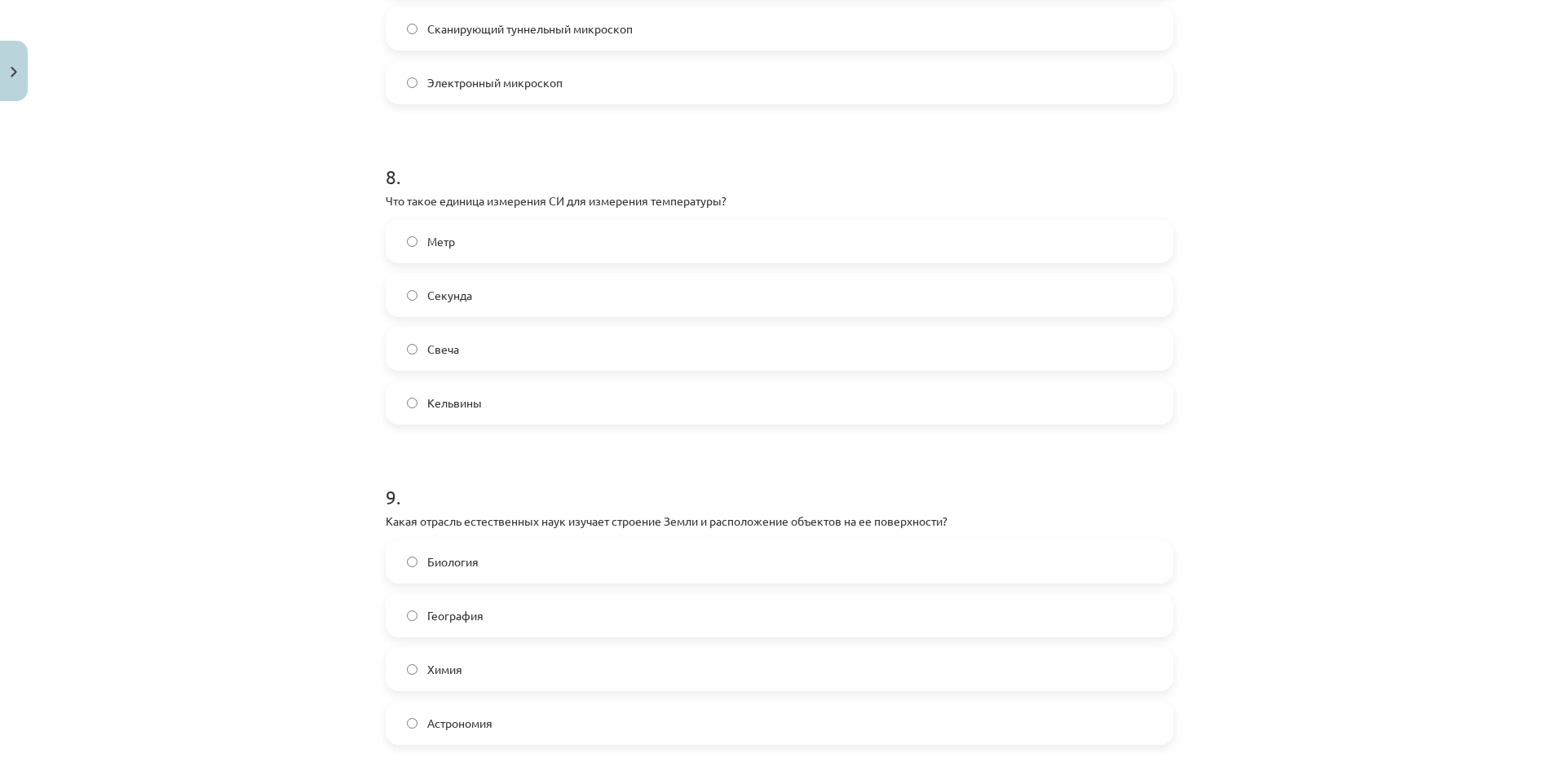
scroll to position [2439, 0]
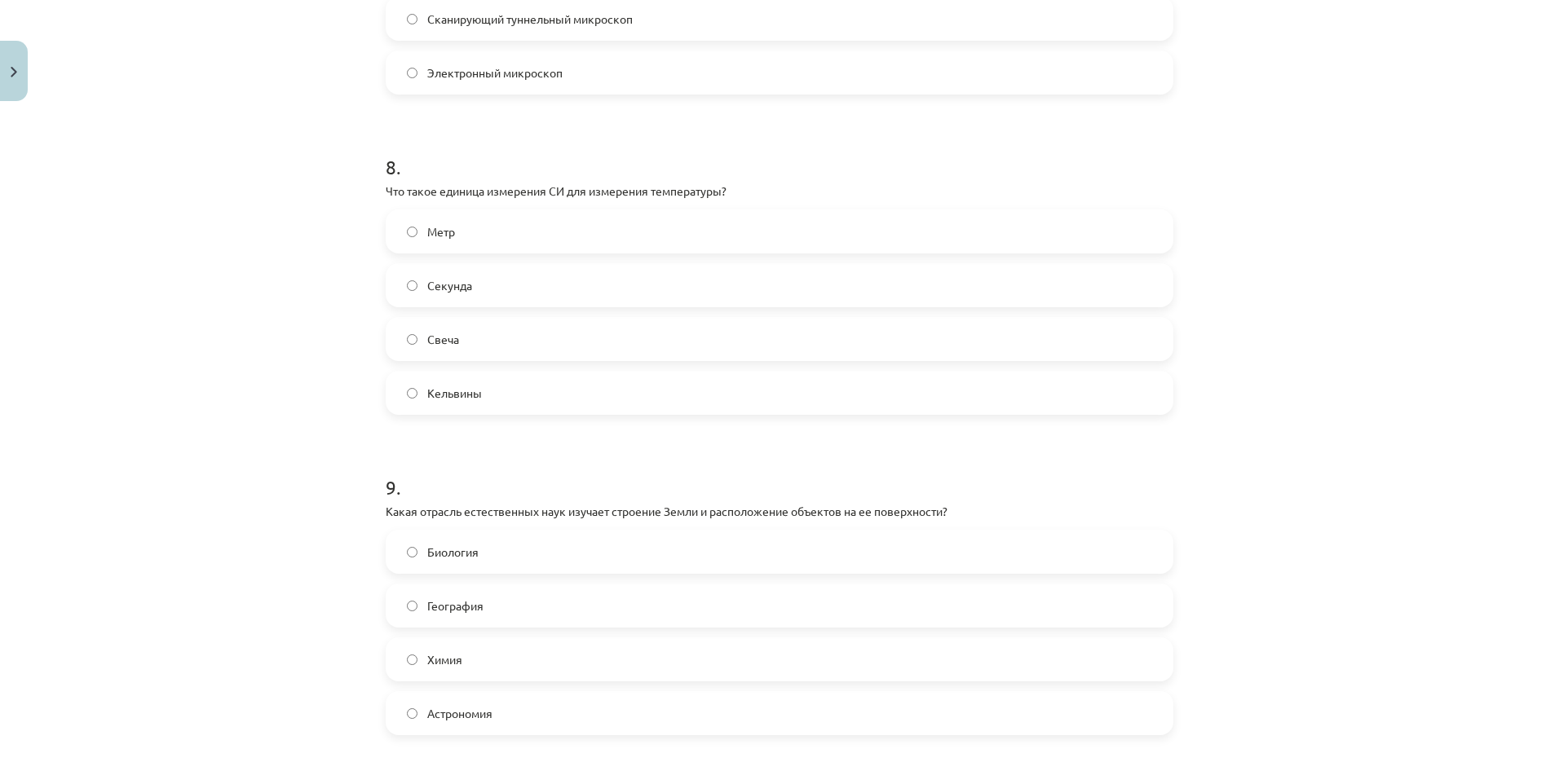
click at [460, 390] on span "Кельвины" at bounding box center [454, 393] width 55 height 17
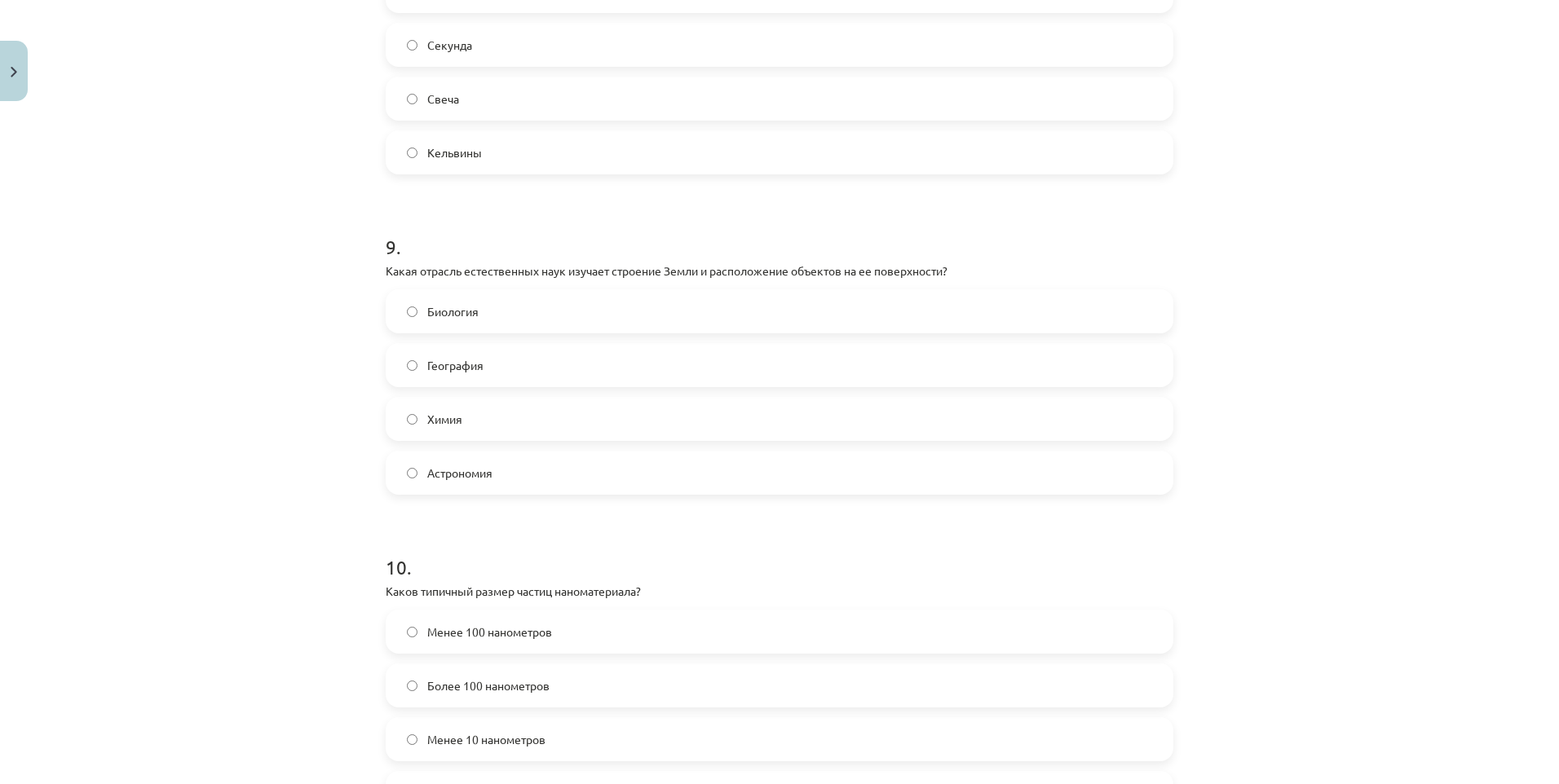
scroll to position [2684, 0]
click at [417, 336] on div "Биология География Химия Астрономия" at bounding box center [779, 387] width 788 height 206
click at [433, 348] on label "География" at bounding box center [779, 361] width 784 height 41
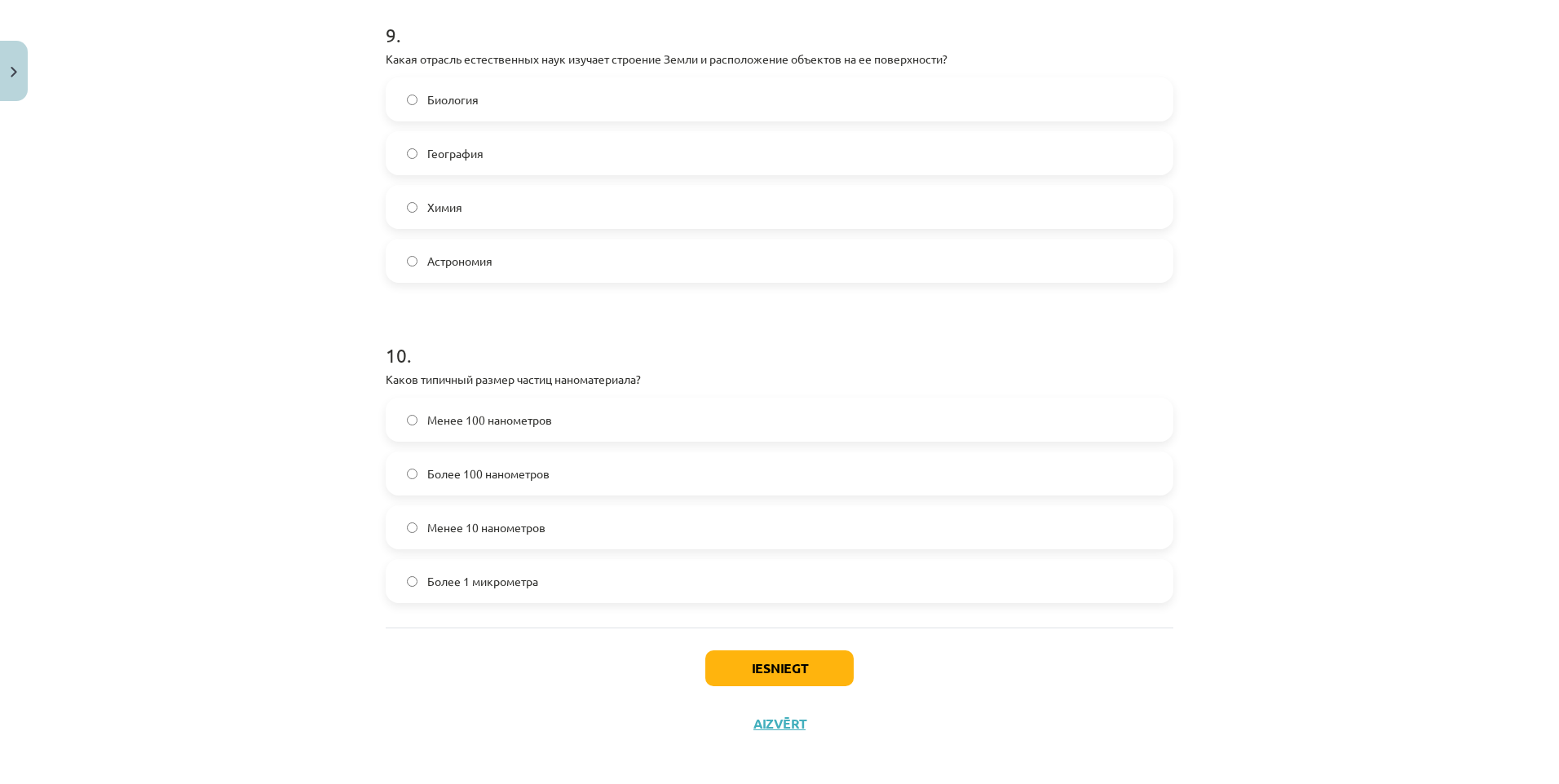
scroll to position [2899, 0]
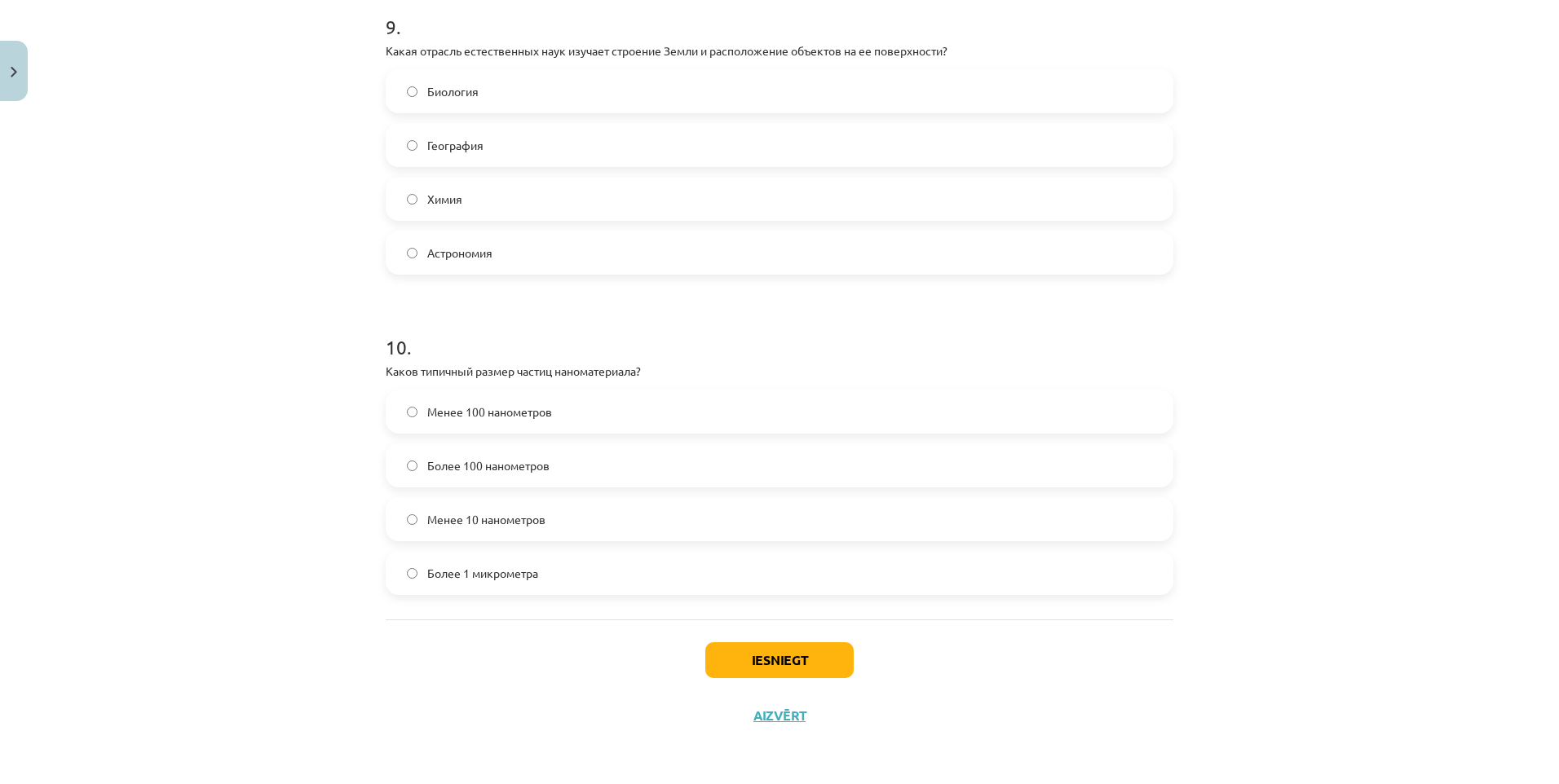
click at [478, 410] on span "Менее 100 нанометров" at bounding box center [489, 411] width 125 height 17
drag, startPoint x: 625, startPoint y: 489, endPoint x: 643, endPoint y: 541, distance: 55.0
click at [643, 541] on div "Менее 100 нанометров Более 100 нанометров Менее 10 нанометров Более 1 микрометра" at bounding box center [779, 492] width 788 height 206
click at [775, 647] on button "Iesniegt" at bounding box center [779, 660] width 148 height 36
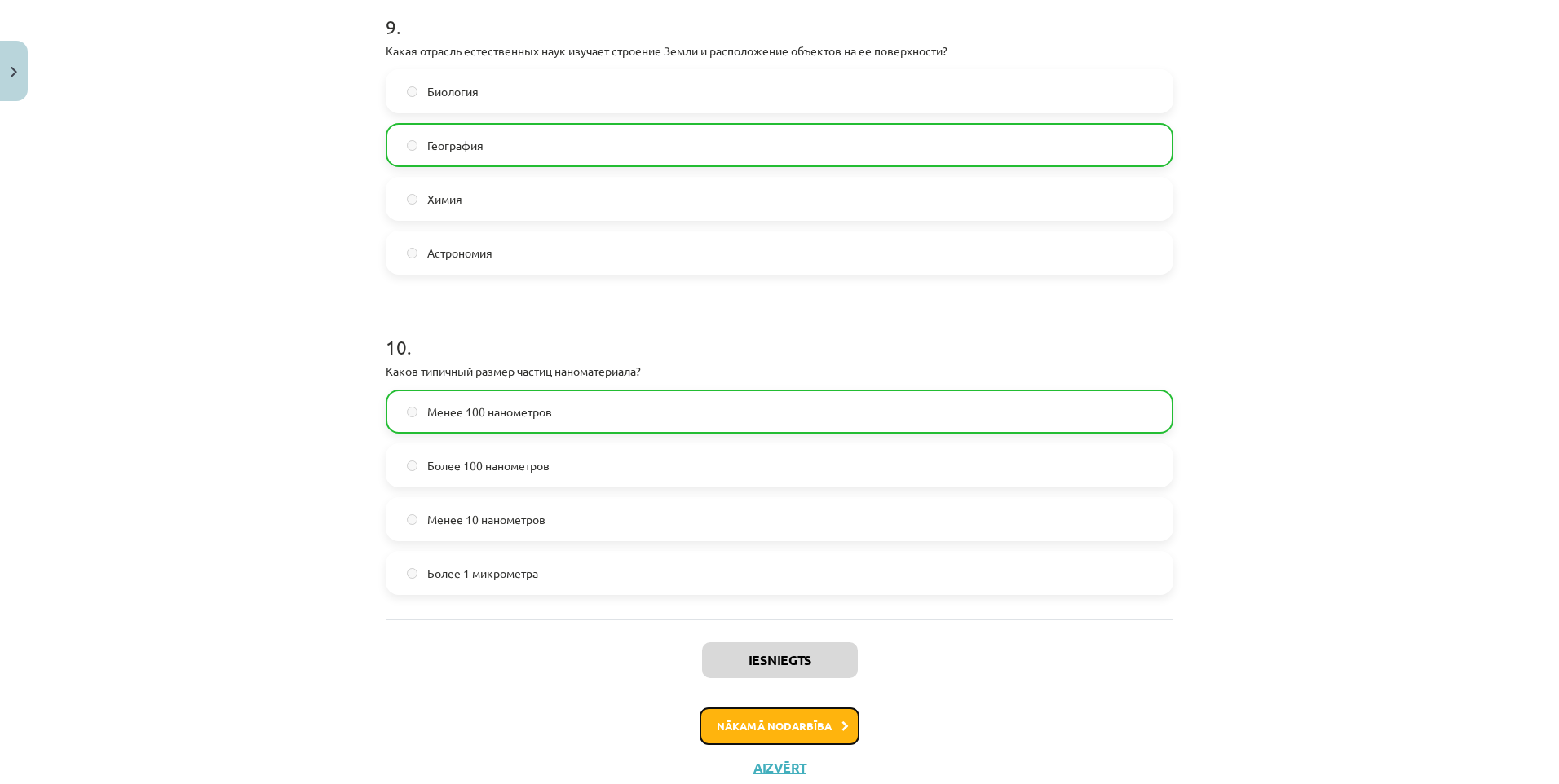
click at [770, 718] on button "Nākamā nodarbība" at bounding box center [779, 726] width 160 height 38
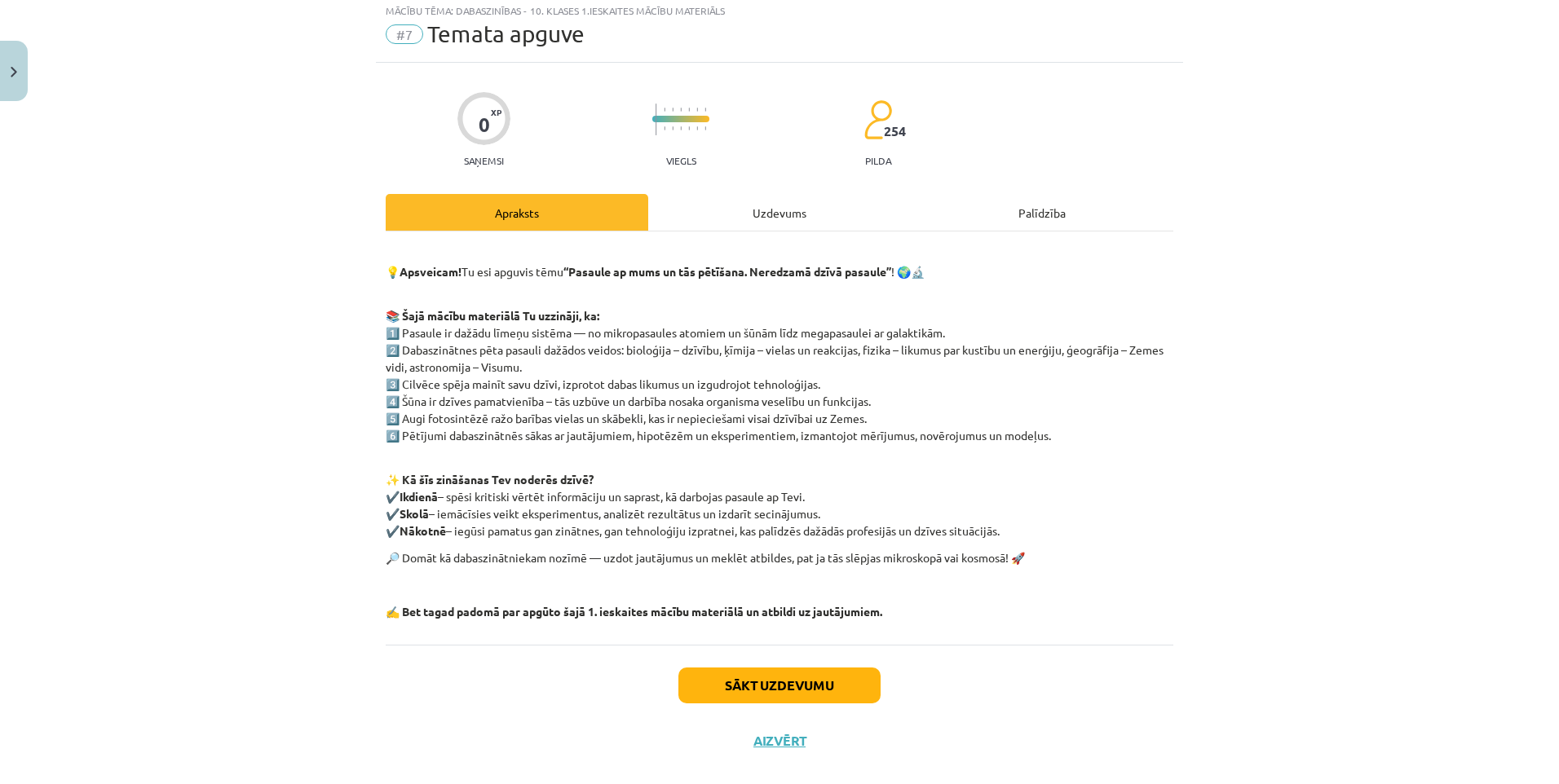
scroll to position [41, 0]
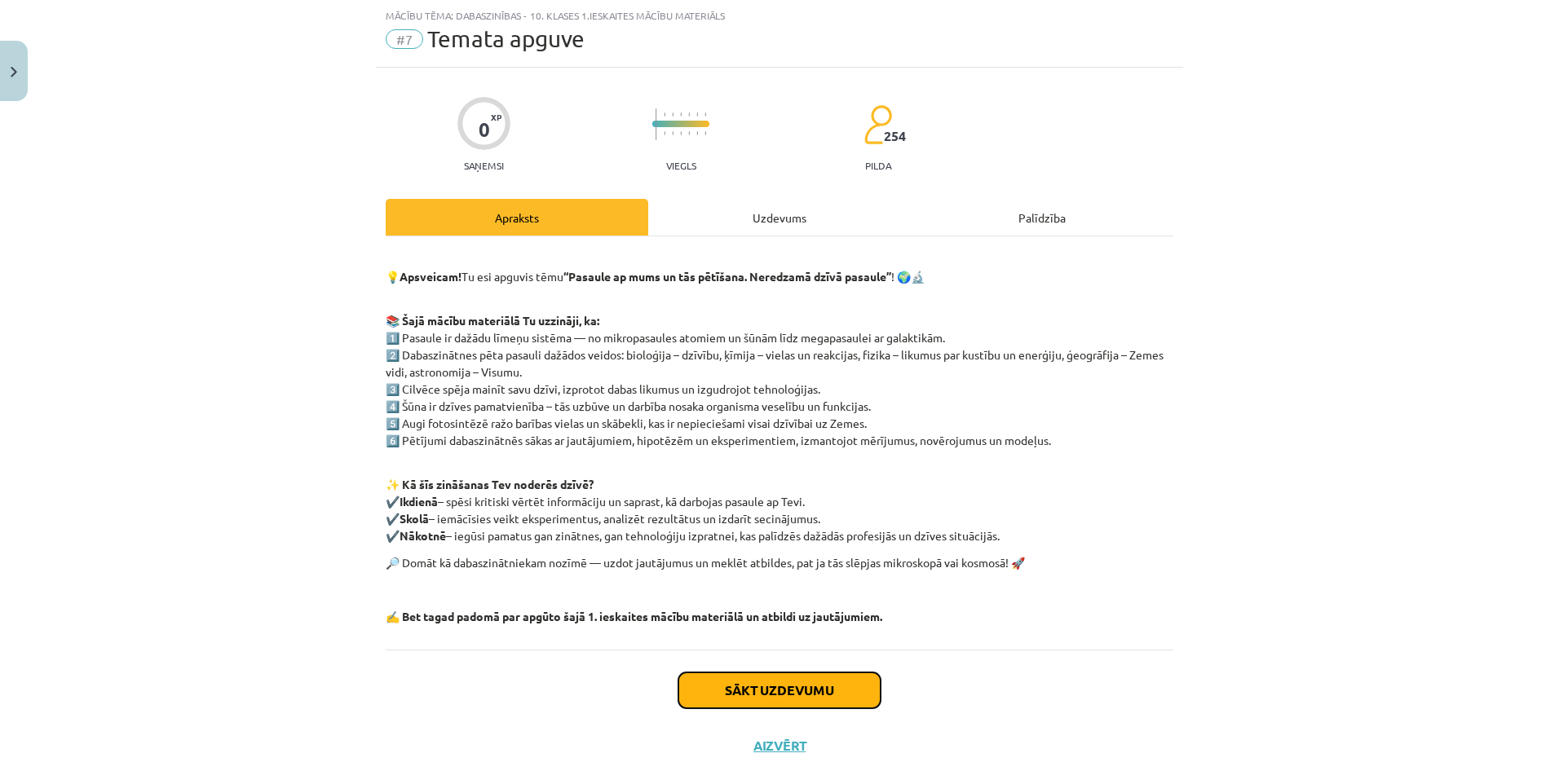
click at [778, 682] on button "Sākt uzdevumu" at bounding box center [780, 691] width 202 height 36
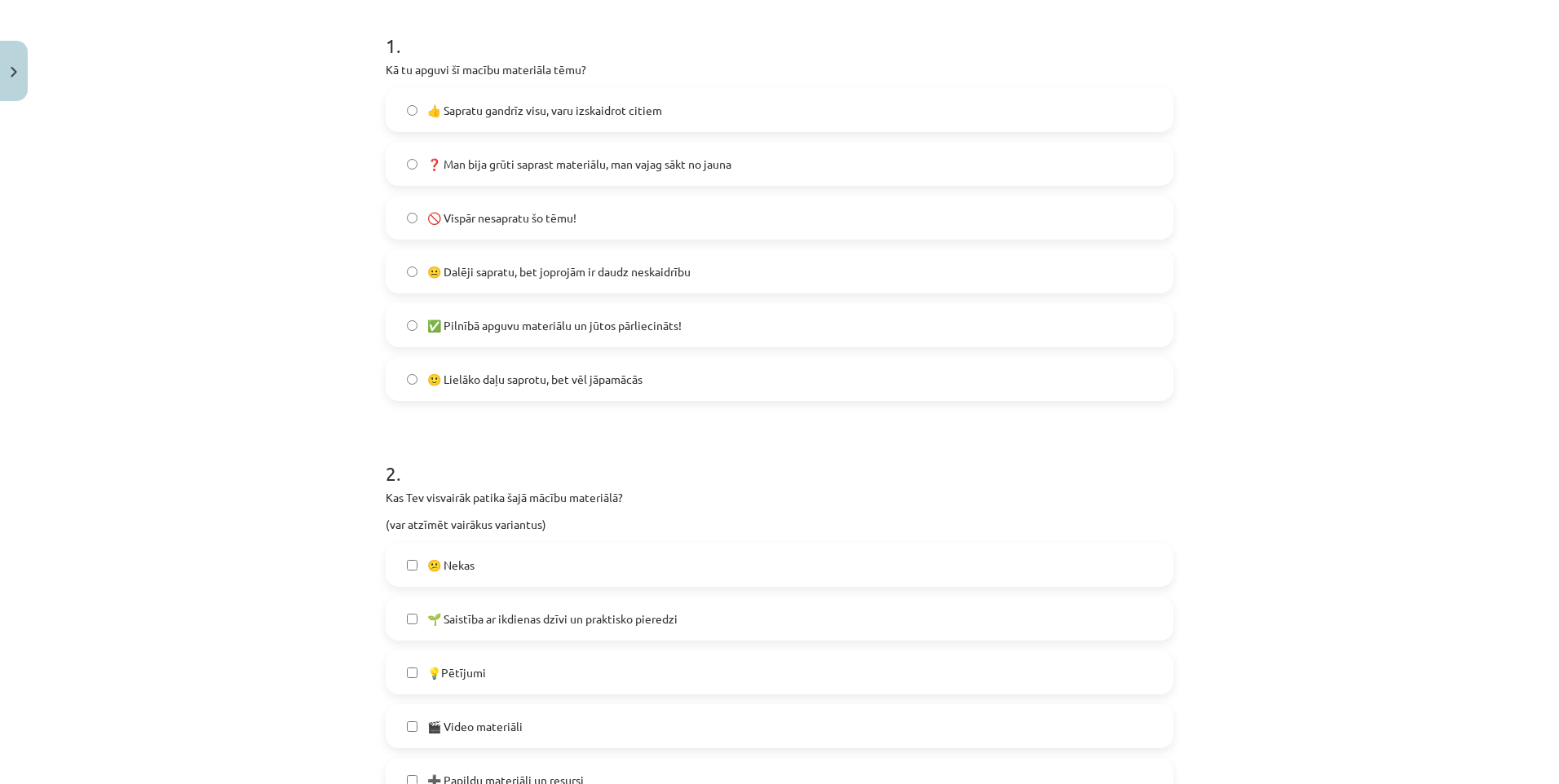
scroll to position [326, 0]
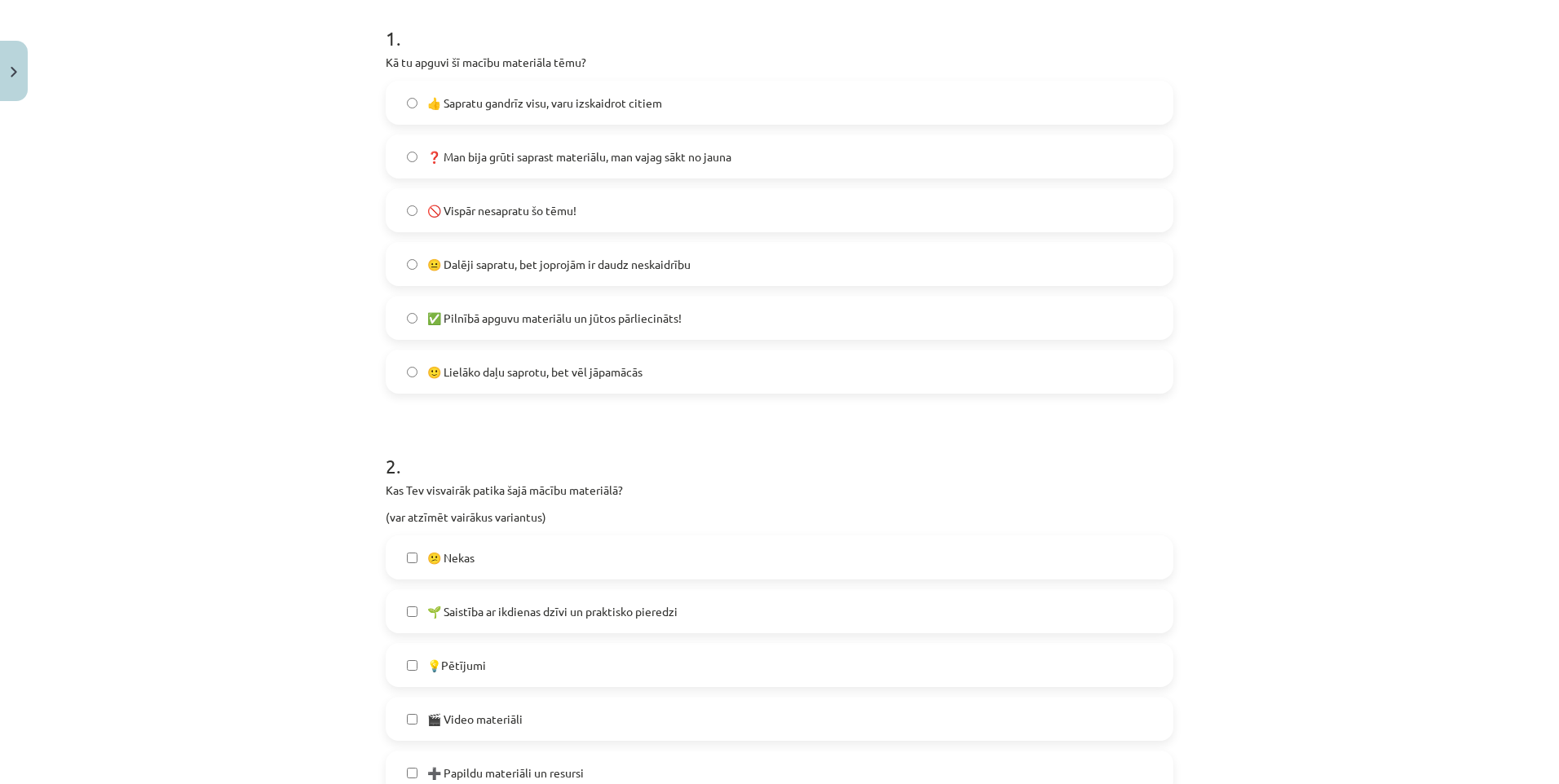
click at [406, 257] on label "😐 Dalēji sapratu, bet joprojām ir daudz neskaidrību" at bounding box center [779, 264] width 784 height 41
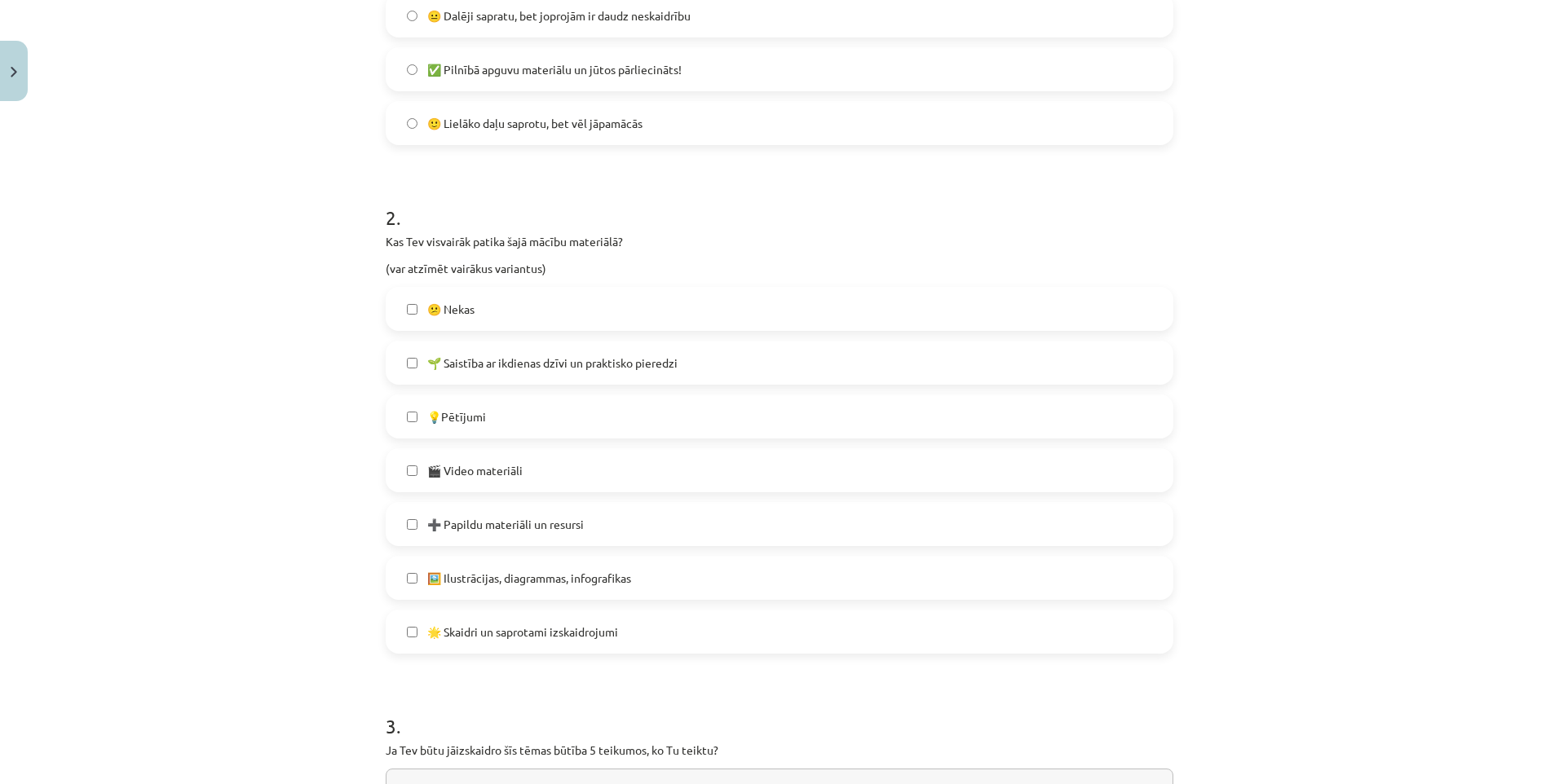
scroll to position [570, 0]
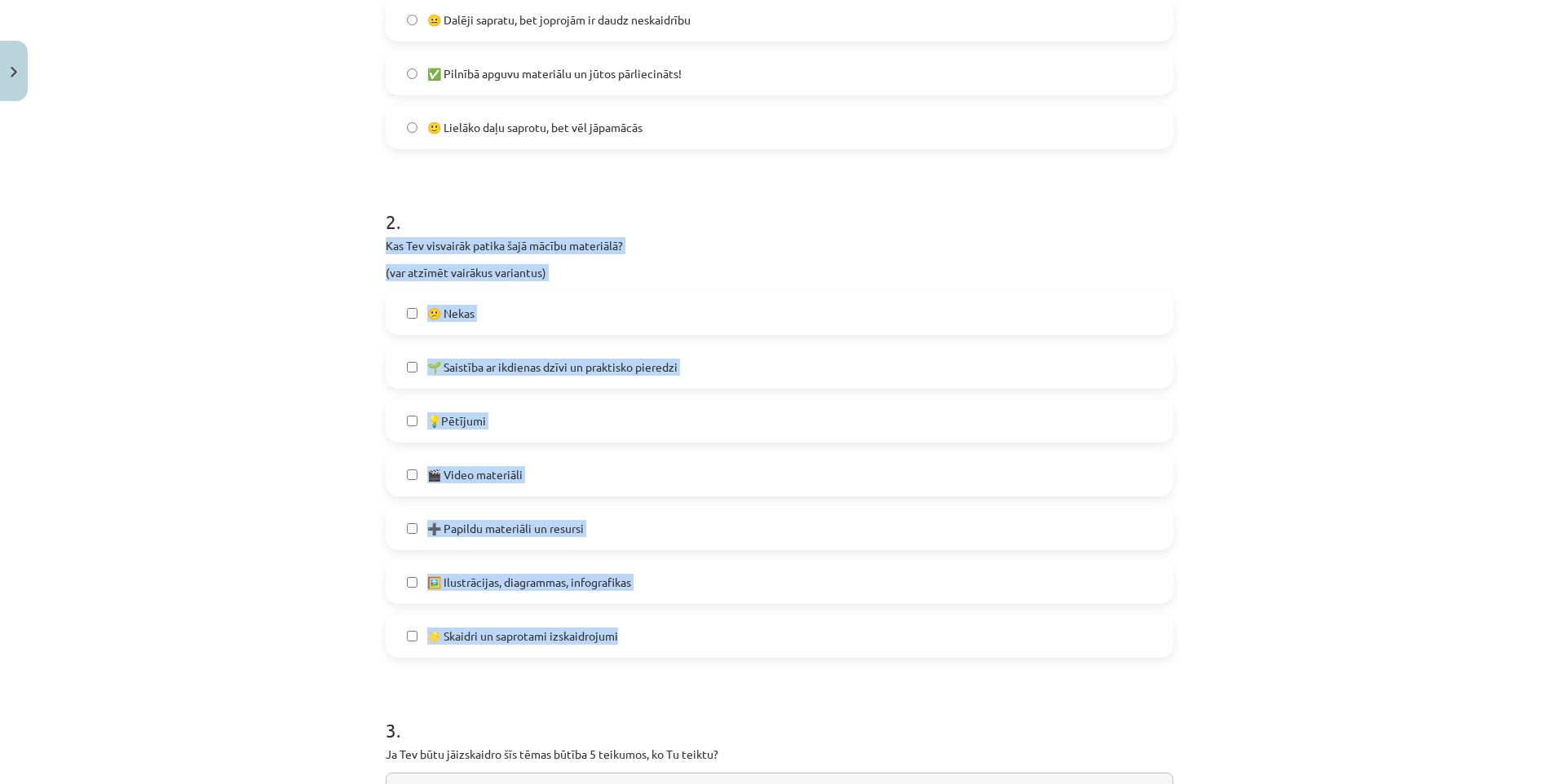
drag, startPoint x: 374, startPoint y: 239, endPoint x: 706, endPoint y: 648, distance: 526.8
click at [706, 648] on div "0 XP Saņemsi Viegls 254 pilda Apraksts Uzdevums Palīdzība 1 . Kā tu apguvi šī m…" at bounding box center [780, 315] width 807 height 1555
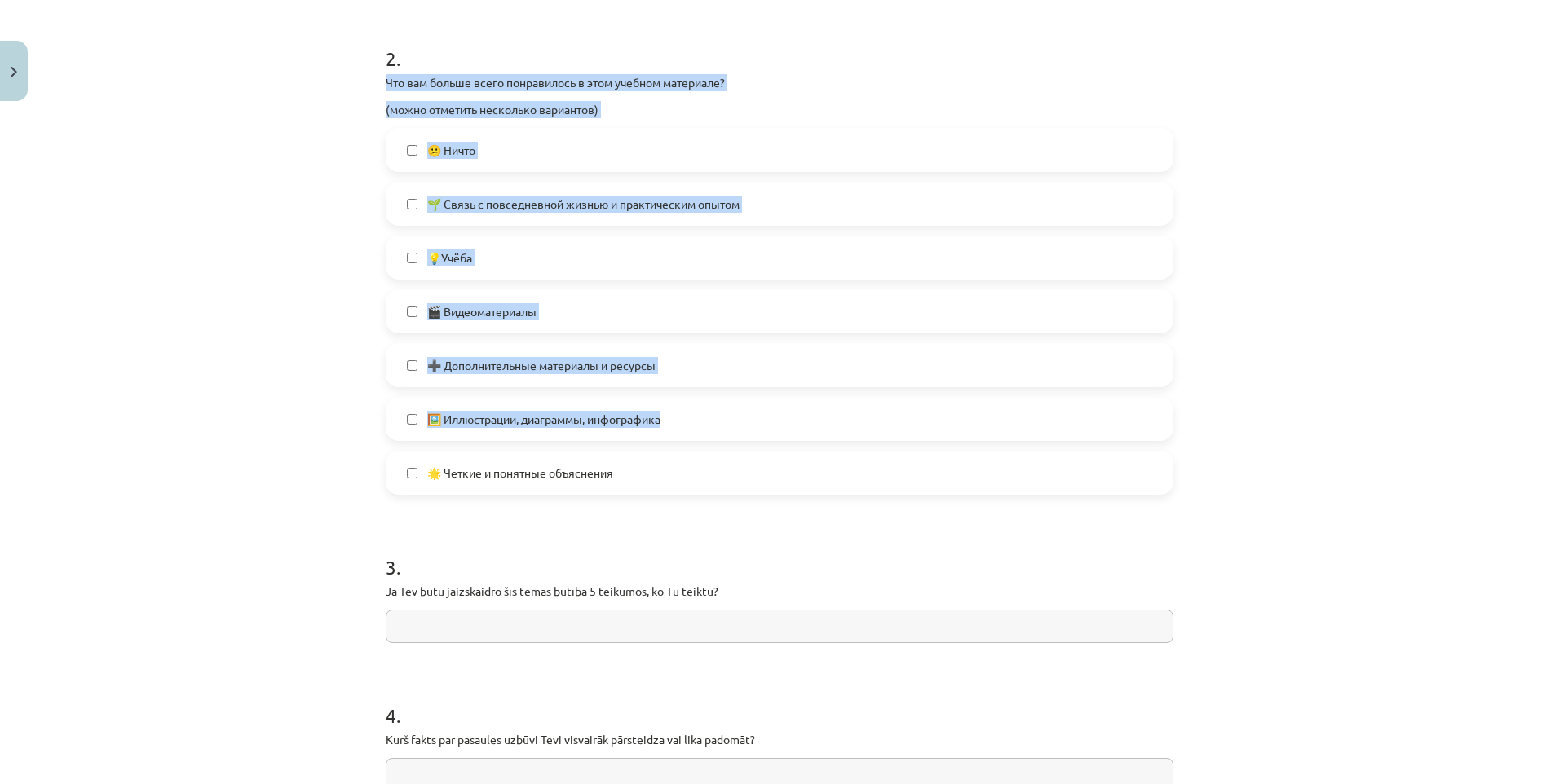
click at [975, 339] on div "😕 Ничто 🌱 Связь с повседневной жизнью и практическим опытом 💡Учёба 🎬 Видеоматер…" at bounding box center [779, 311] width 788 height 367
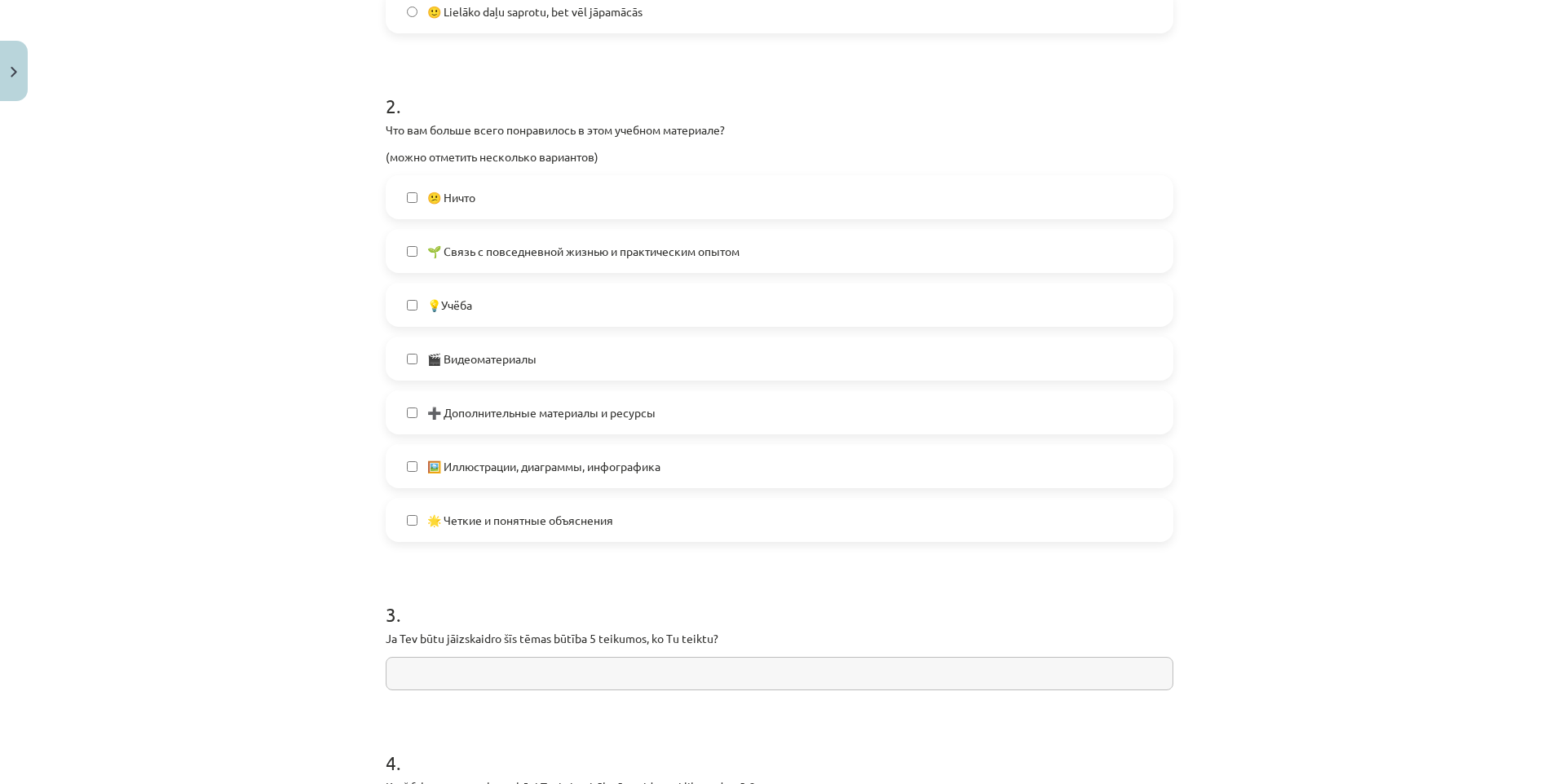
scroll to position [652, 0]
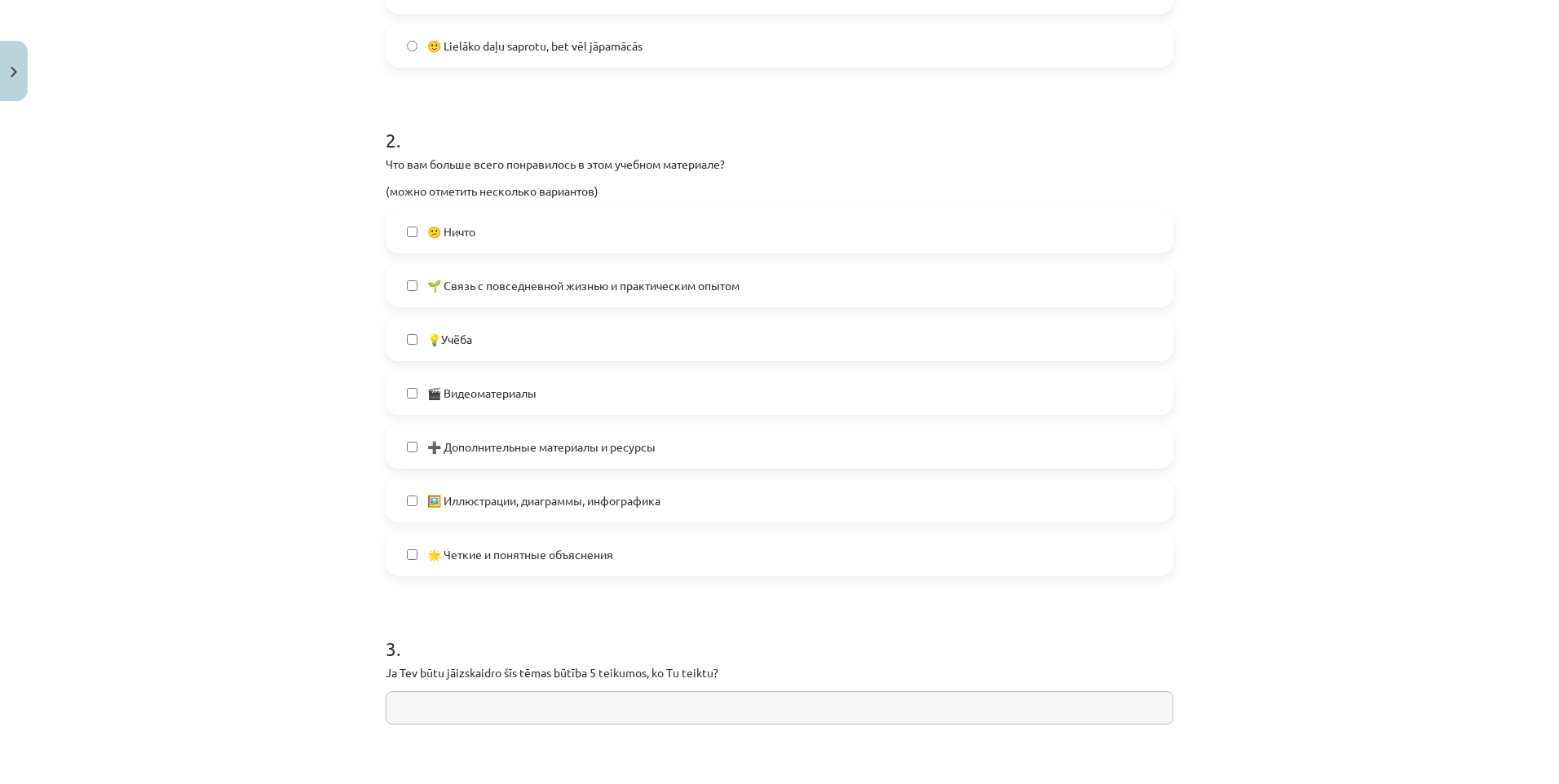
click at [404, 238] on label "😕 Ничто" at bounding box center [779, 232] width 784 height 41
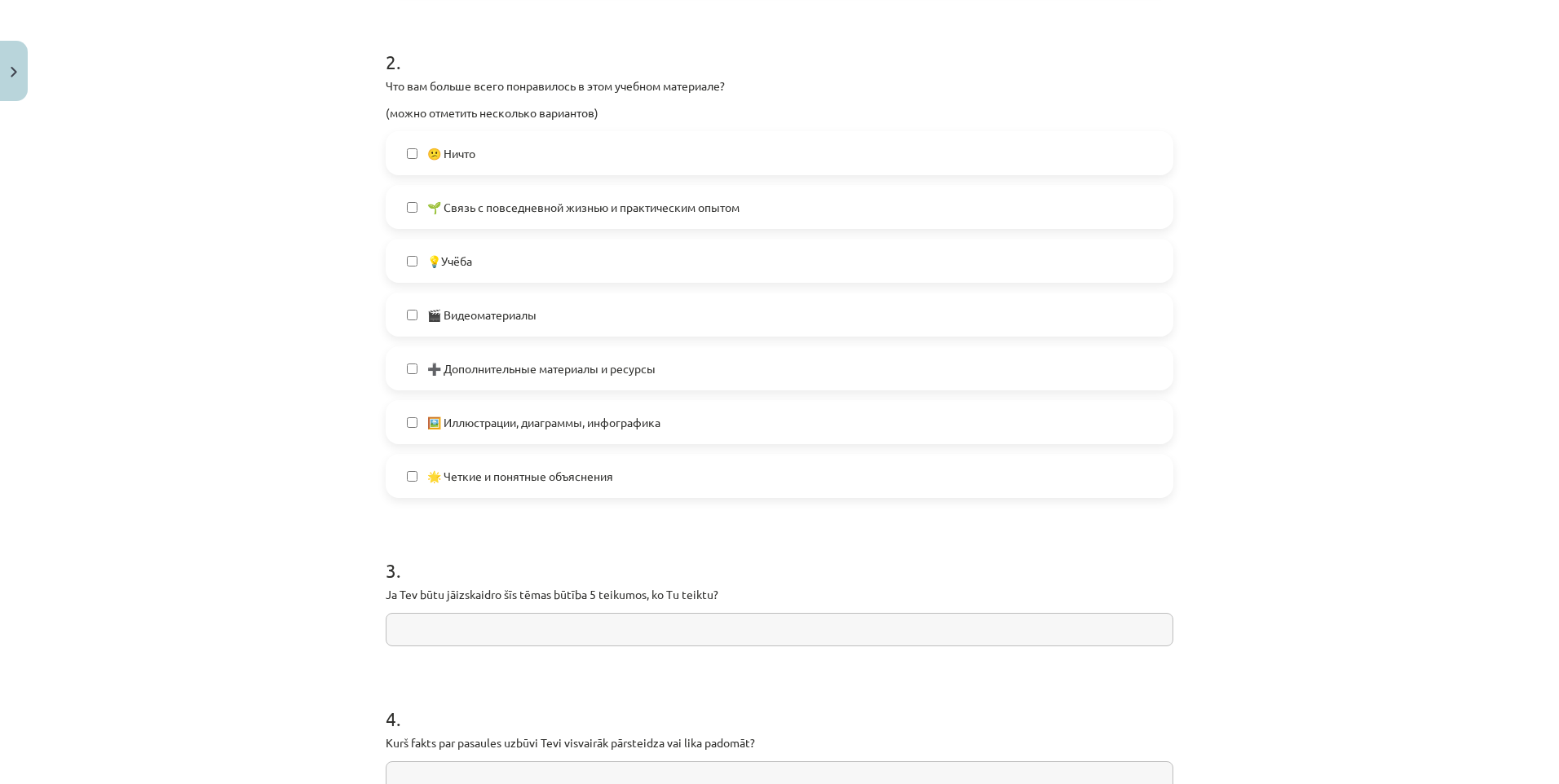
scroll to position [733, 0]
click at [428, 308] on span "🎬 Видеоматериалы" at bounding box center [481, 311] width 109 height 17
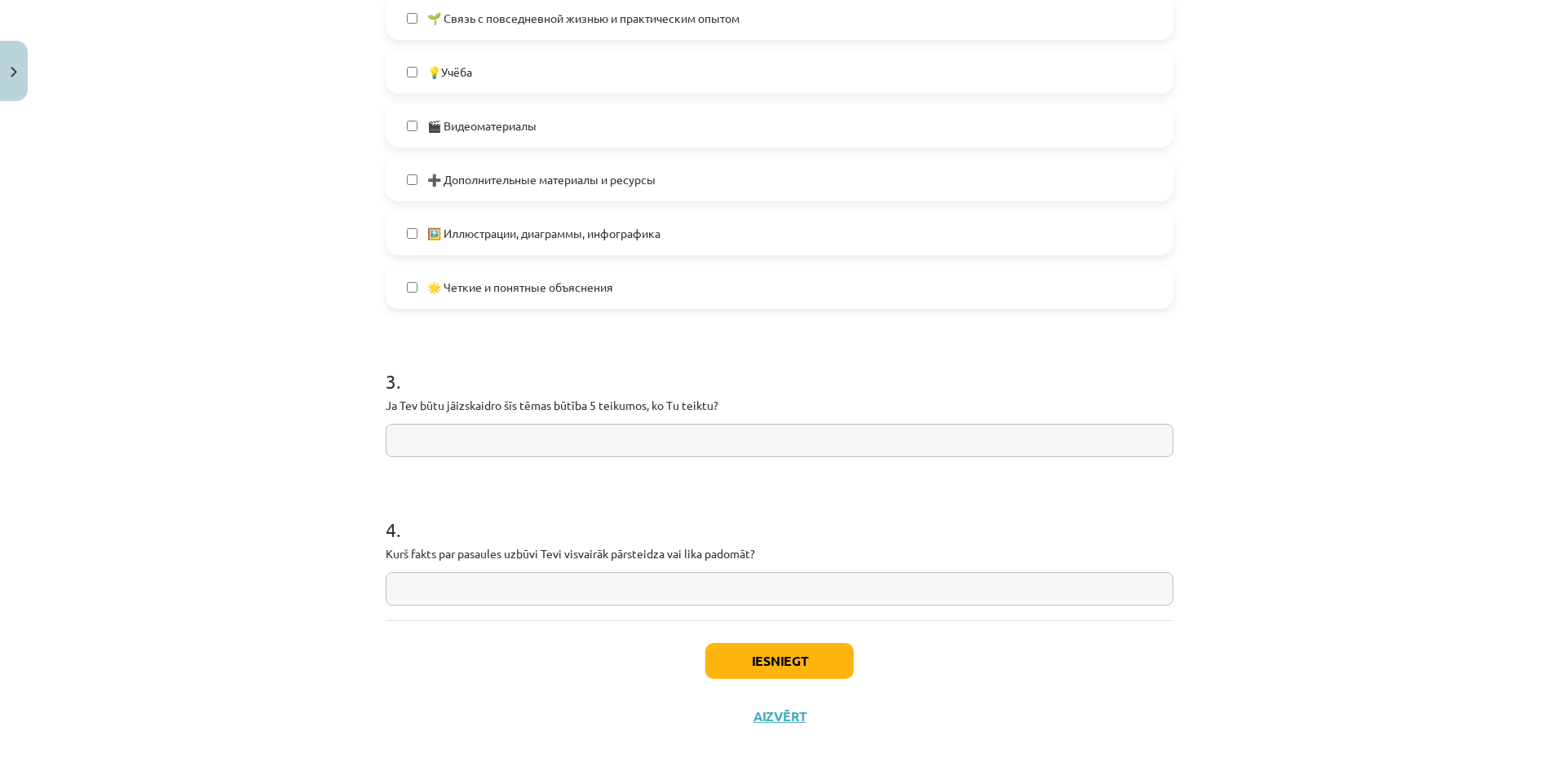
scroll to position [920, 0]
drag, startPoint x: 373, startPoint y: 401, endPoint x: 740, endPoint y: 407, distance: 367.0
click at [658, 459] on form "1 . Kā tu apguvi šī macību materiāla tēmu? 👍 Sapratu gandrīz visu, varu izskaid…" at bounding box center [779, 4] width 788 height 1200
drag, startPoint x: 593, startPoint y: 406, endPoint x: 795, endPoint y: 404, distance: 202.0
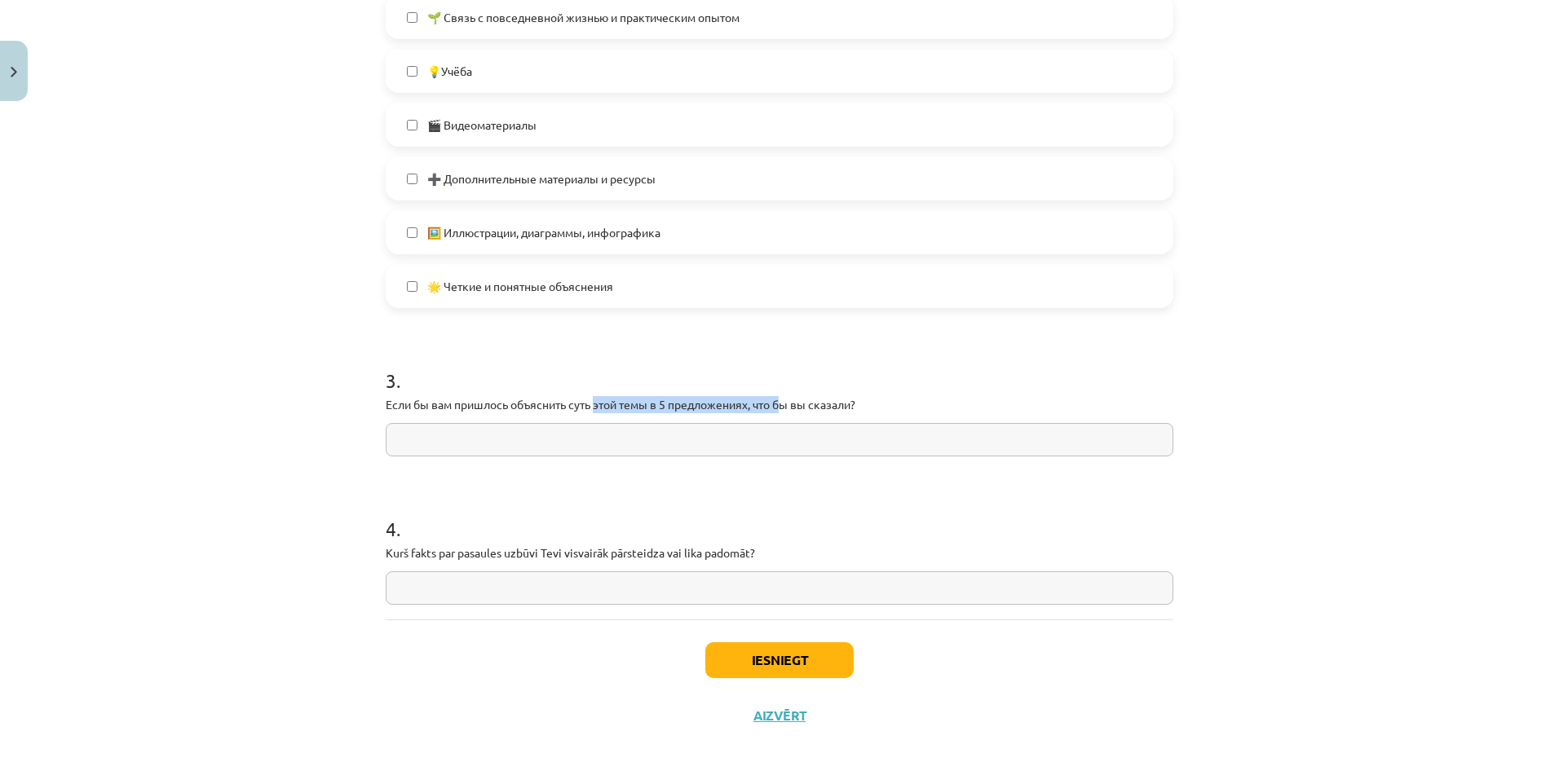
click at [785, 404] on p "Если бы вам пришлось объяснить суть этой темы в 5 предложениях, что бы вы сказа…" at bounding box center [779, 404] width 788 height 17
click at [841, 405] on p "Если бы вам пришлось объяснить суть этой темы в 5 предложениях, что бы вы сказа…" at bounding box center [779, 404] width 788 height 17
drag, startPoint x: 380, startPoint y: 398, endPoint x: 916, endPoint y: 395, distance: 536.0
click at [928, 396] on p "Если бы вам пришлось объяснить суть этой темы в 5 предложениях, что бы вы сказа…" at bounding box center [779, 404] width 788 height 17
copy p "Если бы вам пришлось объяснить суть этой темы в 5 предложениях, что бы вы сказа…"
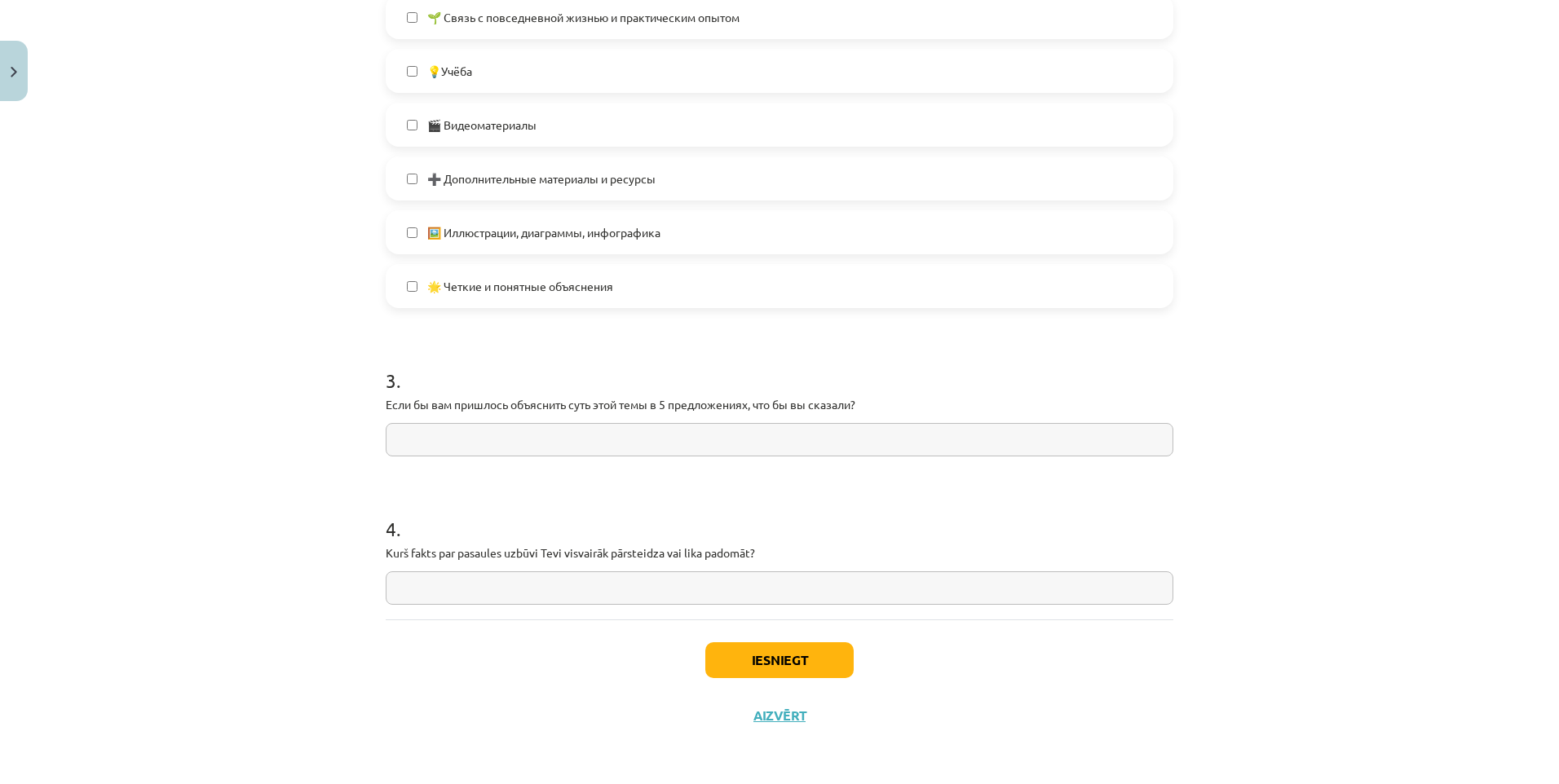
click at [482, 448] on input "text" at bounding box center [779, 439] width 788 height 34
paste input "**********"
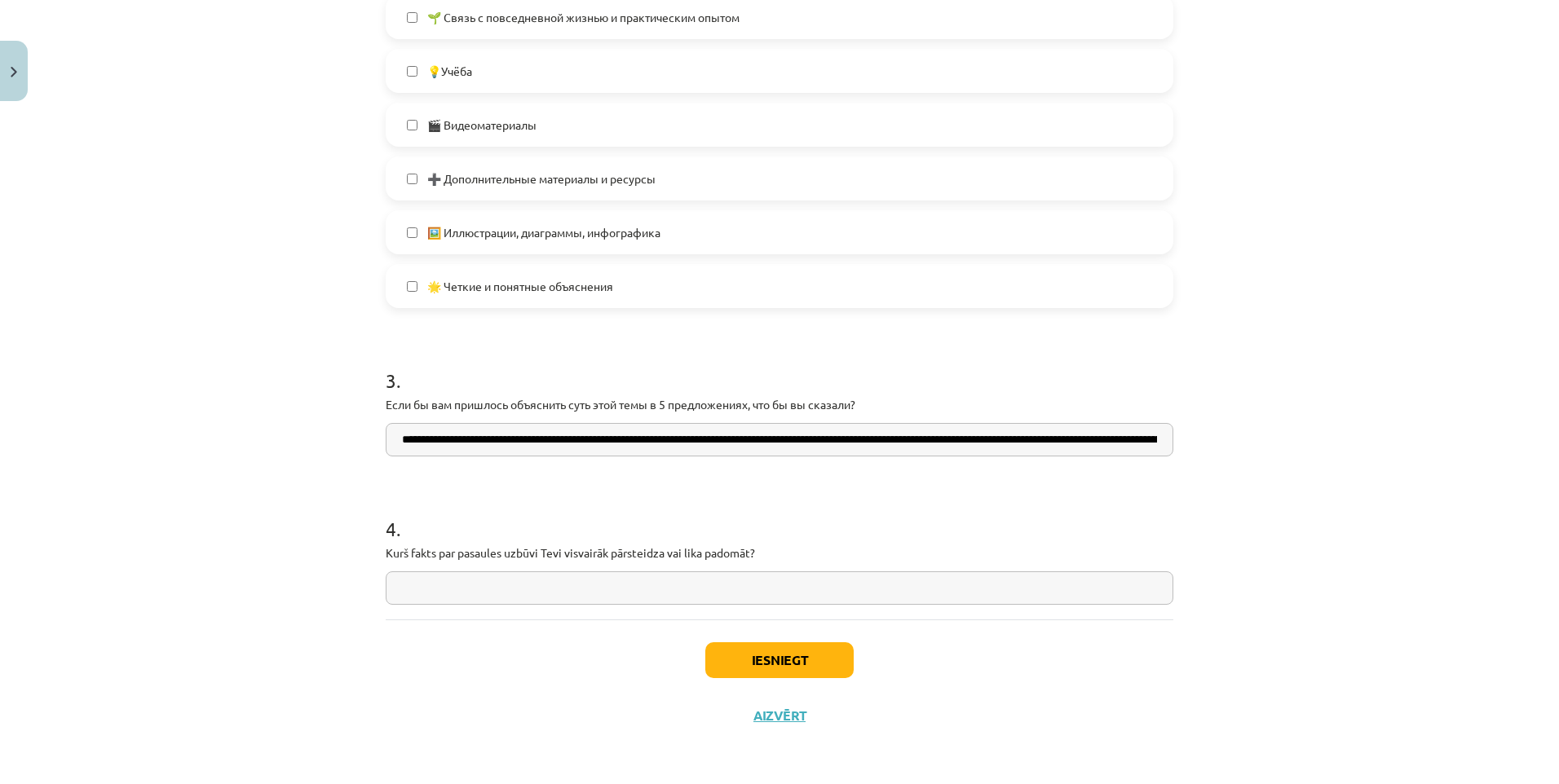
scroll to position [0, 239]
click at [443, 445] on input "**********" at bounding box center [779, 439] width 788 height 34
drag, startPoint x: 649, startPoint y: 441, endPoint x: 994, endPoint y: 452, distance: 345.2
click at [997, 451] on input "**********" at bounding box center [779, 439] width 788 height 34
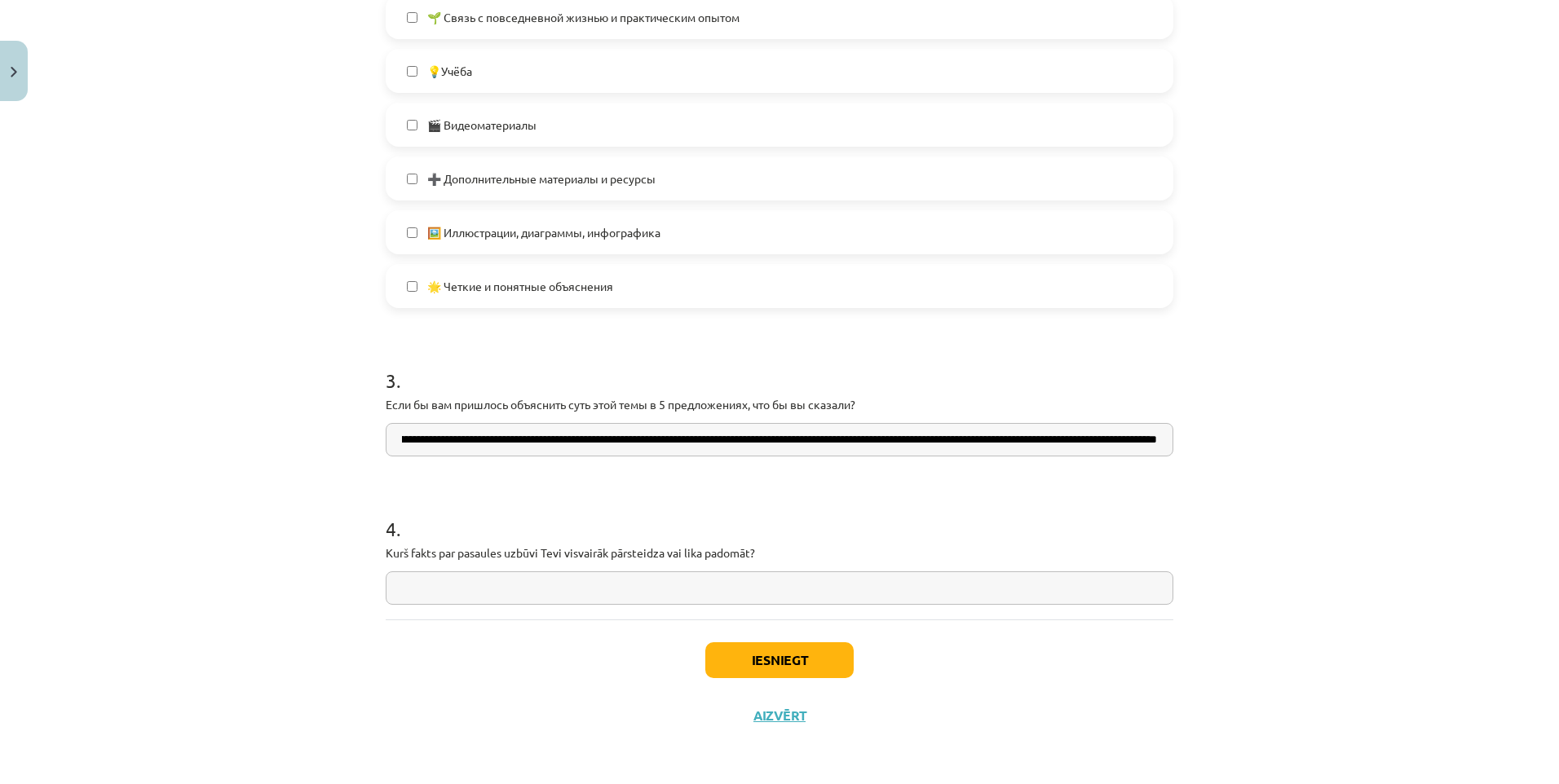
scroll to position [0, 0]
click at [957, 487] on form "1 . Kā tu apguvi šī macību materiāla tēmu? 👍 Sapratu gandrīz visu, varu izskaid…" at bounding box center [779, 4] width 788 height 1200
drag, startPoint x: 539, startPoint y: 444, endPoint x: 1175, endPoint y: 437, distance: 636.0
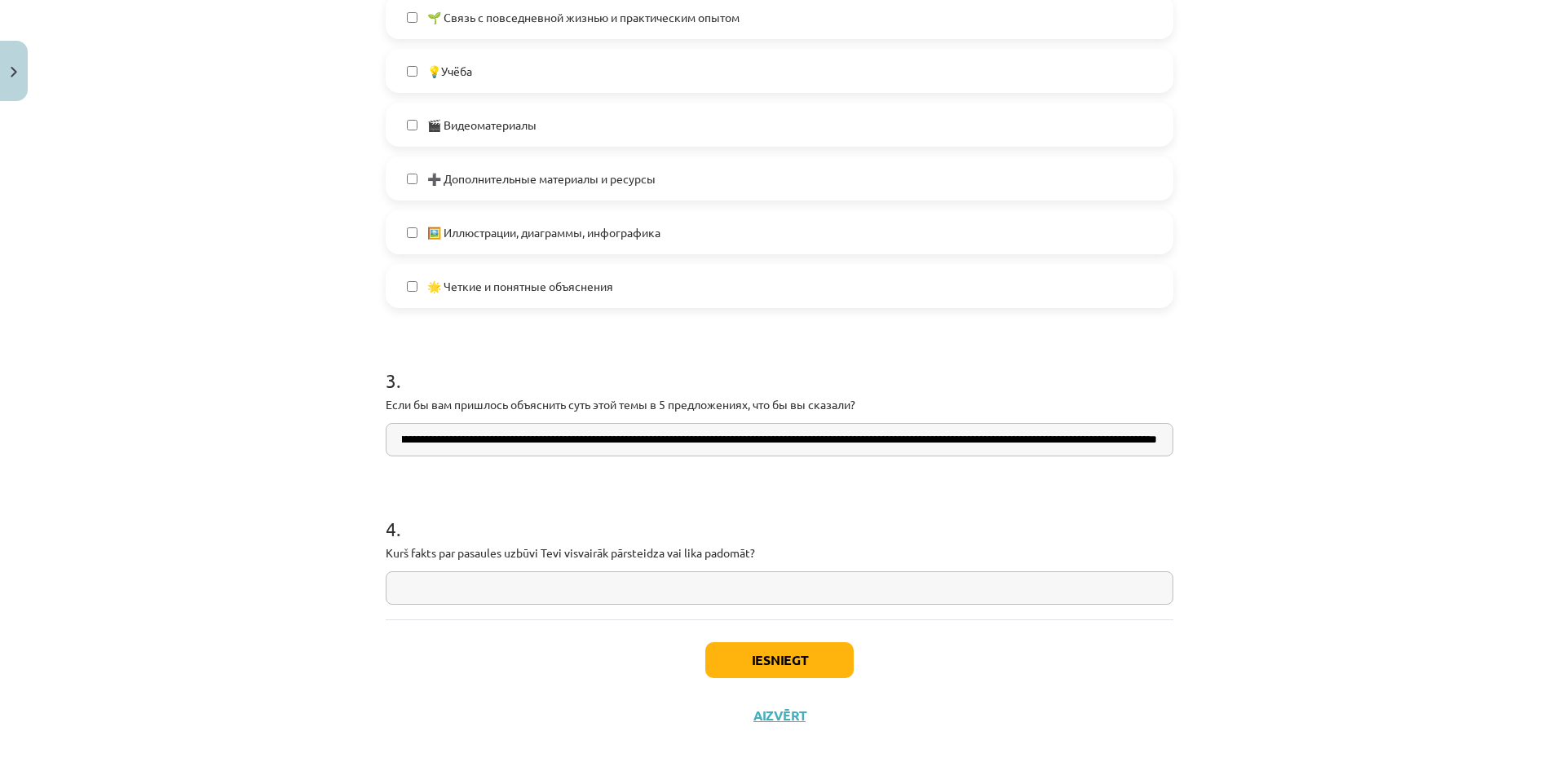
click at [1161, 445] on input "**********" at bounding box center [779, 439] width 788 height 34
click at [1022, 445] on input "**********" at bounding box center [779, 439] width 788 height 34
click at [796, 445] on input "**********" at bounding box center [779, 439] width 788 height 34
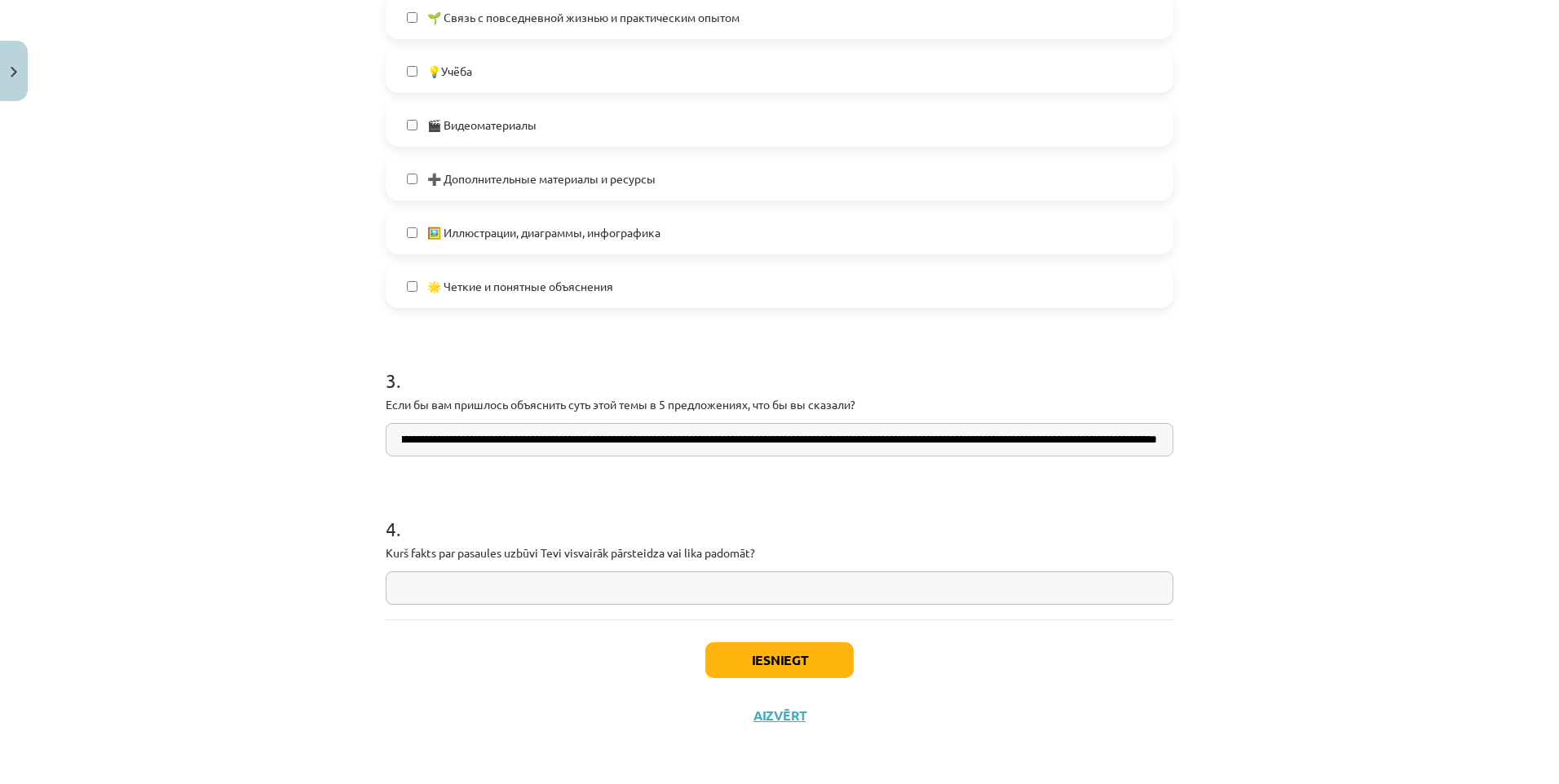
scroll to position [0, 216]
click at [812, 444] on input "**********" at bounding box center [779, 439] width 788 height 34
drag, startPoint x: 480, startPoint y: 442, endPoint x: 538, endPoint y: 451, distance: 58.7
click at [538, 451] on input "**********" at bounding box center [779, 439] width 788 height 34
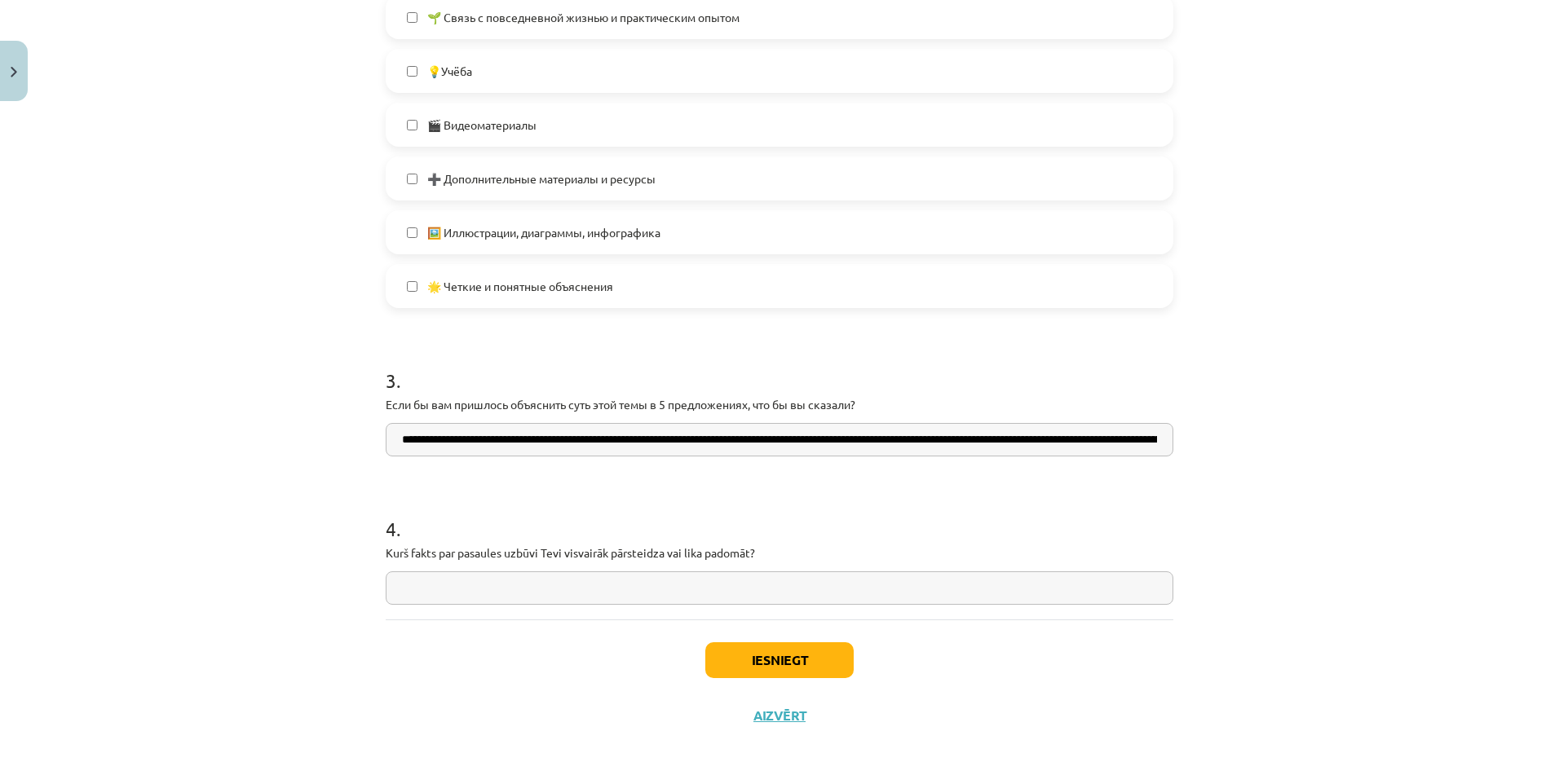
click at [577, 445] on input "**********" at bounding box center [779, 439] width 788 height 34
click at [557, 442] on input "**********" at bounding box center [779, 439] width 788 height 34
click at [561, 442] on input "**********" at bounding box center [779, 439] width 788 height 34
click at [685, 442] on input "**********" at bounding box center [779, 439] width 788 height 34
click at [637, 443] on input "**********" at bounding box center [779, 439] width 788 height 34
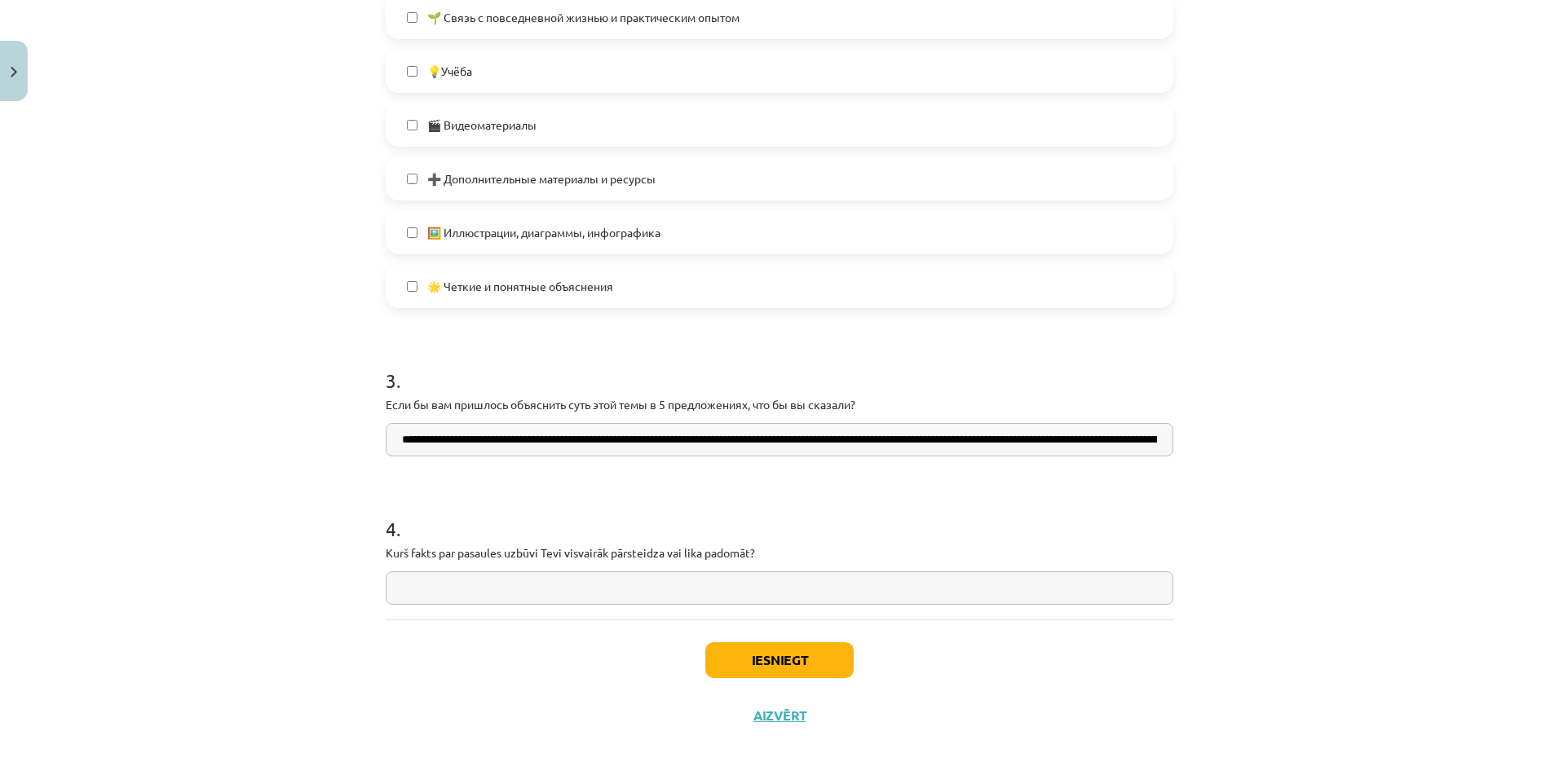
click at [484, 443] on input "**********" at bounding box center [779, 439] width 788 height 34
drag, startPoint x: 408, startPoint y: 447, endPoint x: 858, endPoint y: 469, distance: 450.5
click at [858, 469] on form "1 . Kā tu apguvi šī macību materiāla tēmu? 👍 Sapratu gandrīz visu, varu izskaid…" at bounding box center [779, 4] width 788 height 1200
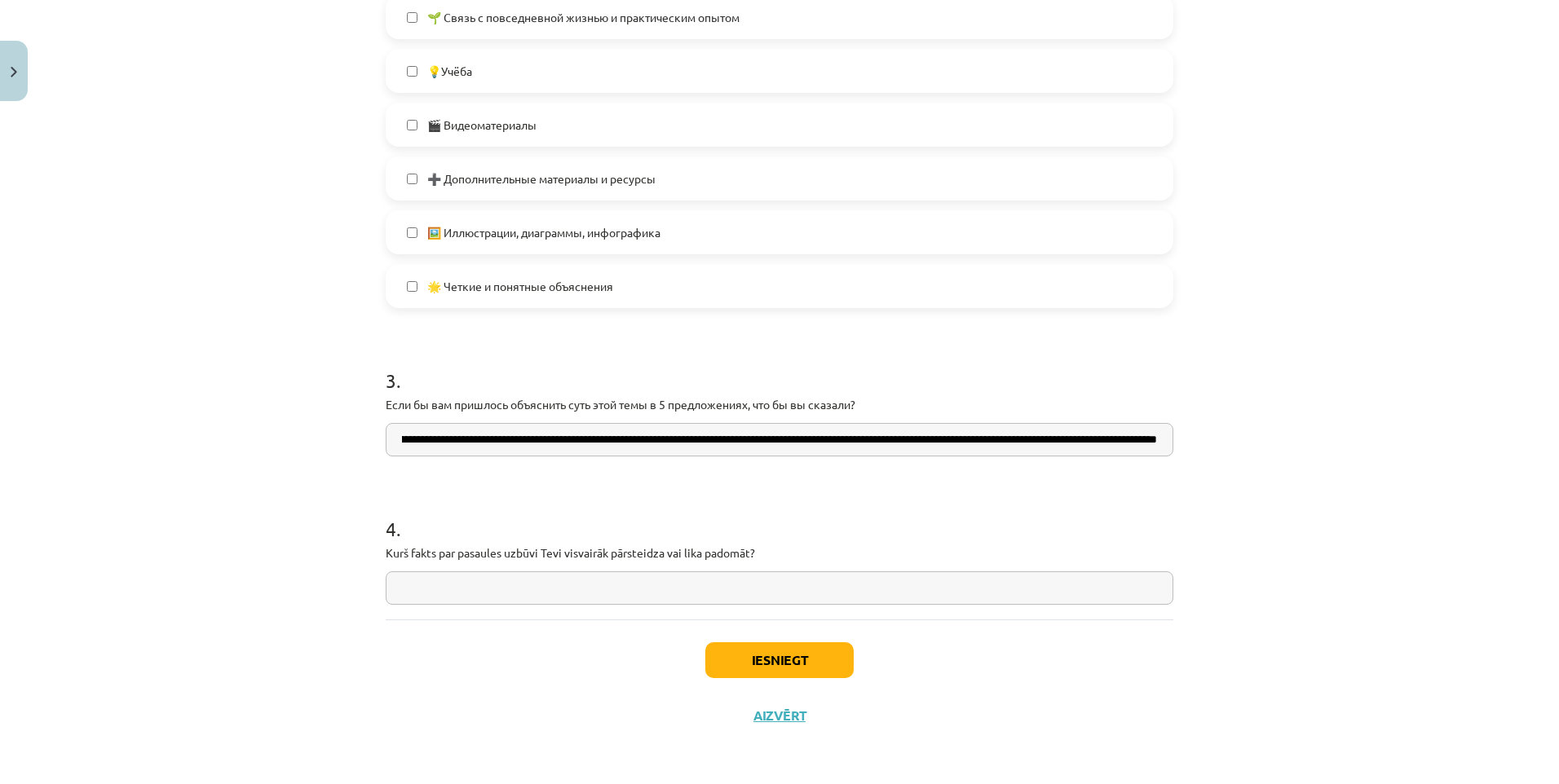
drag, startPoint x: 874, startPoint y: 442, endPoint x: 1198, endPoint y: 458, distance: 324.4
click at [1199, 458] on div "Mācību tēma: Dabaszinības - 10. klases 1.ieskaites mācību materiāls #7 Temata a…" at bounding box center [780, 392] width 1559 height 784
click at [850, 477] on form "1 . Kā tu apguvi šī macību materiāla tēmu? 👍 Sapratu gandrīz visu, varu izskaid…" at bounding box center [779, 4] width 788 height 1200
click at [622, 442] on input "**********" at bounding box center [779, 439] width 788 height 34
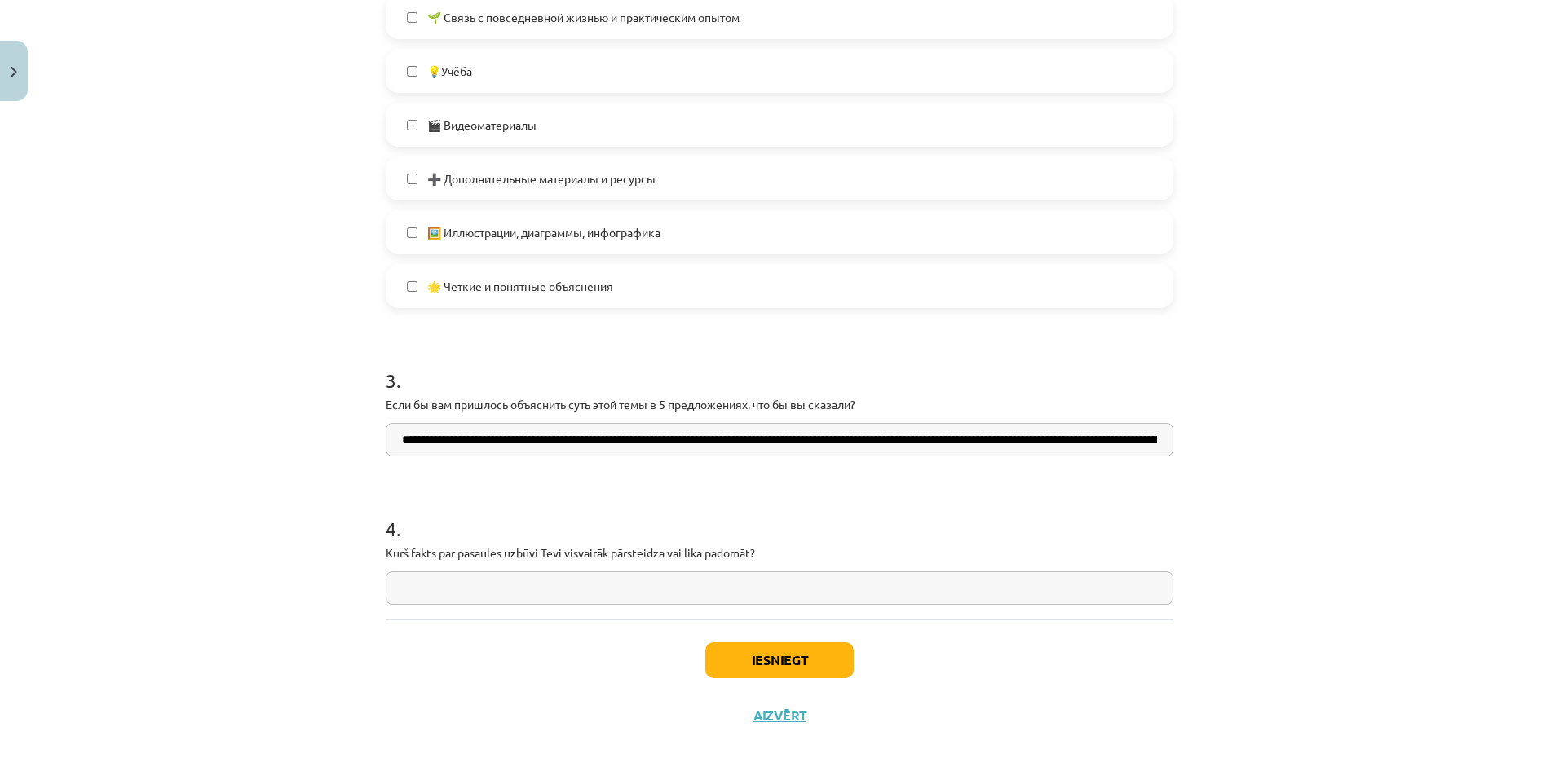
scroll to position [0, 221]
drag, startPoint x: 1188, startPoint y: 458, endPoint x: 1217, endPoint y: 458, distance: 29.0
click at [1217, 458] on div "Mācību tēma: Dabaszinības - 10. klases 1.ieskaites mācību materiāls #7 Temata a…" at bounding box center [780, 392] width 1559 height 784
type input "**********"
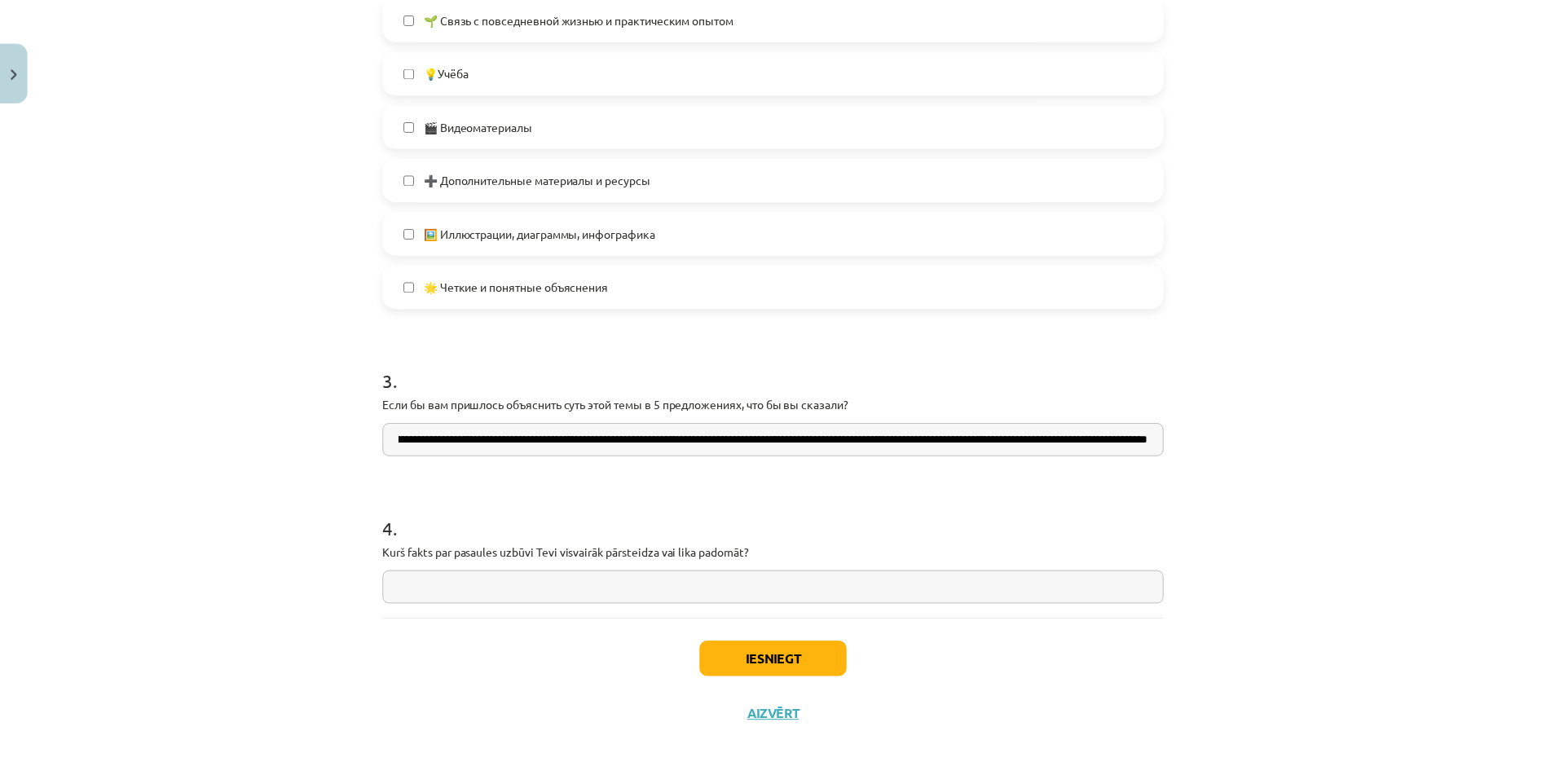
scroll to position [0, 0]
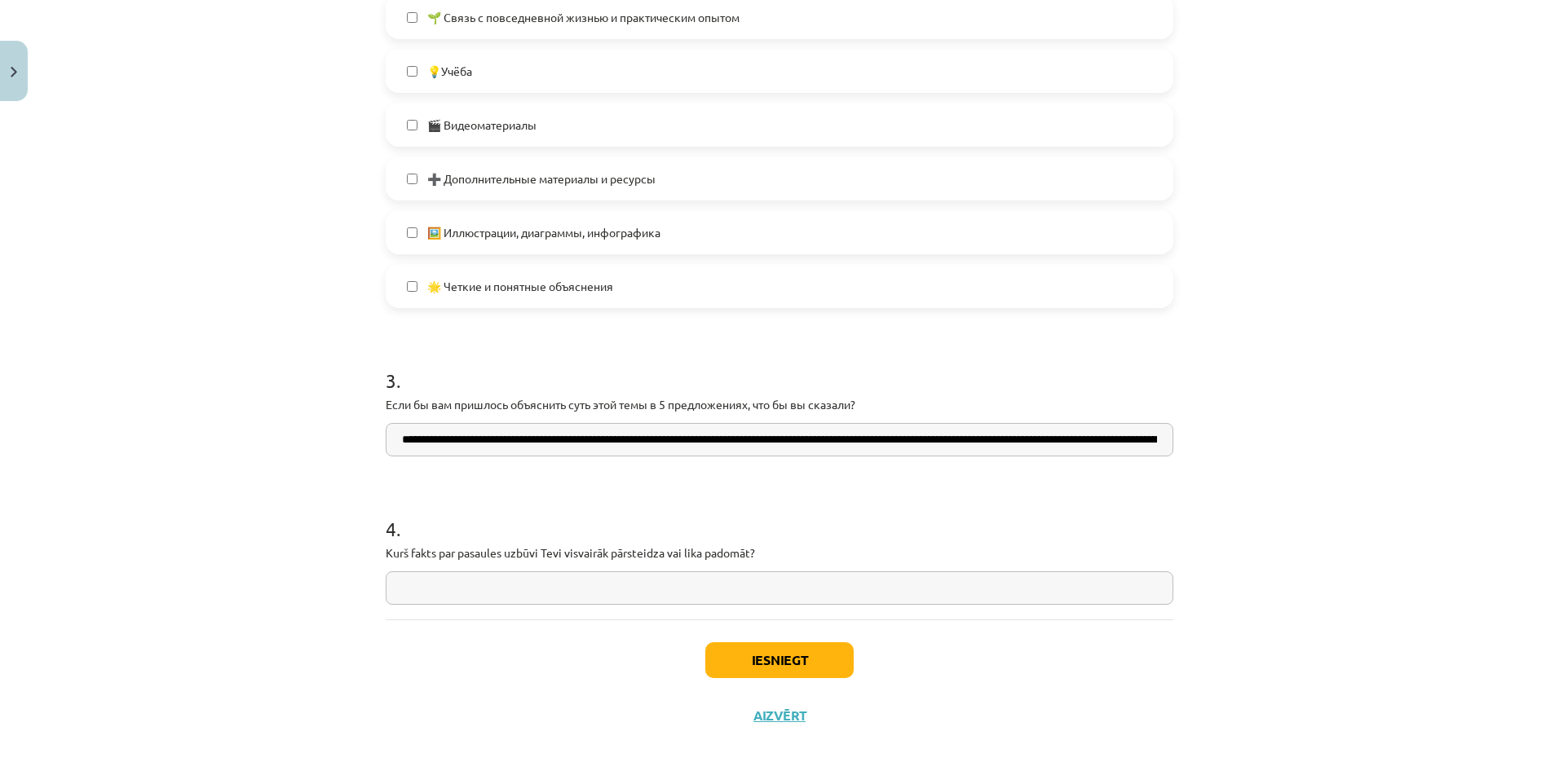
click at [1186, 473] on div "Mācību tēma: Dabaszinības - 10. klases 1.ieskaites mācību materiāls #7 Temata a…" at bounding box center [780, 392] width 1559 height 784
click at [563, 593] on input "text" at bounding box center [779, 587] width 788 height 34
drag, startPoint x: 772, startPoint y: 556, endPoint x: 378, endPoint y: 556, distance: 394.0
click at [883, 555] on p "Какой факт об устройстве мира удивил вас больше всего или заставил задуматься?" at bounding box center [779, 552] width 788 height 17
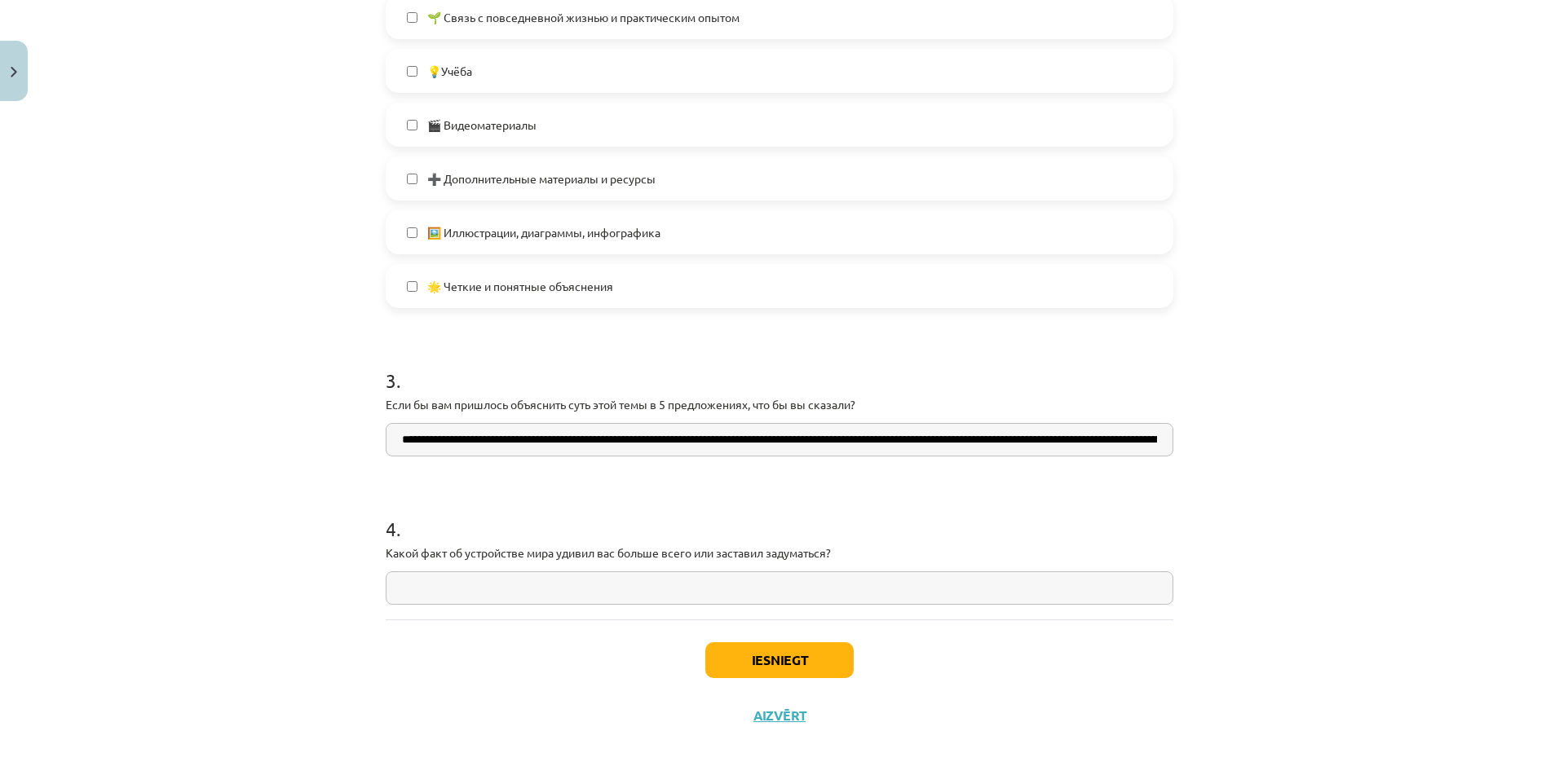
click at [474, 591] on input "text" at bounding box center [779, 587] width 788 height 34
paste input "**********"
click at [634, 590] on input "**********" at bounding box center [779, 587] width 788 height 34
click at [662, 590] on input "**********" at bounding box center [779, 587] width 788 height 34
click at [689, 592] on input "**********" at bounding box center [779, 587] width 788 height 34
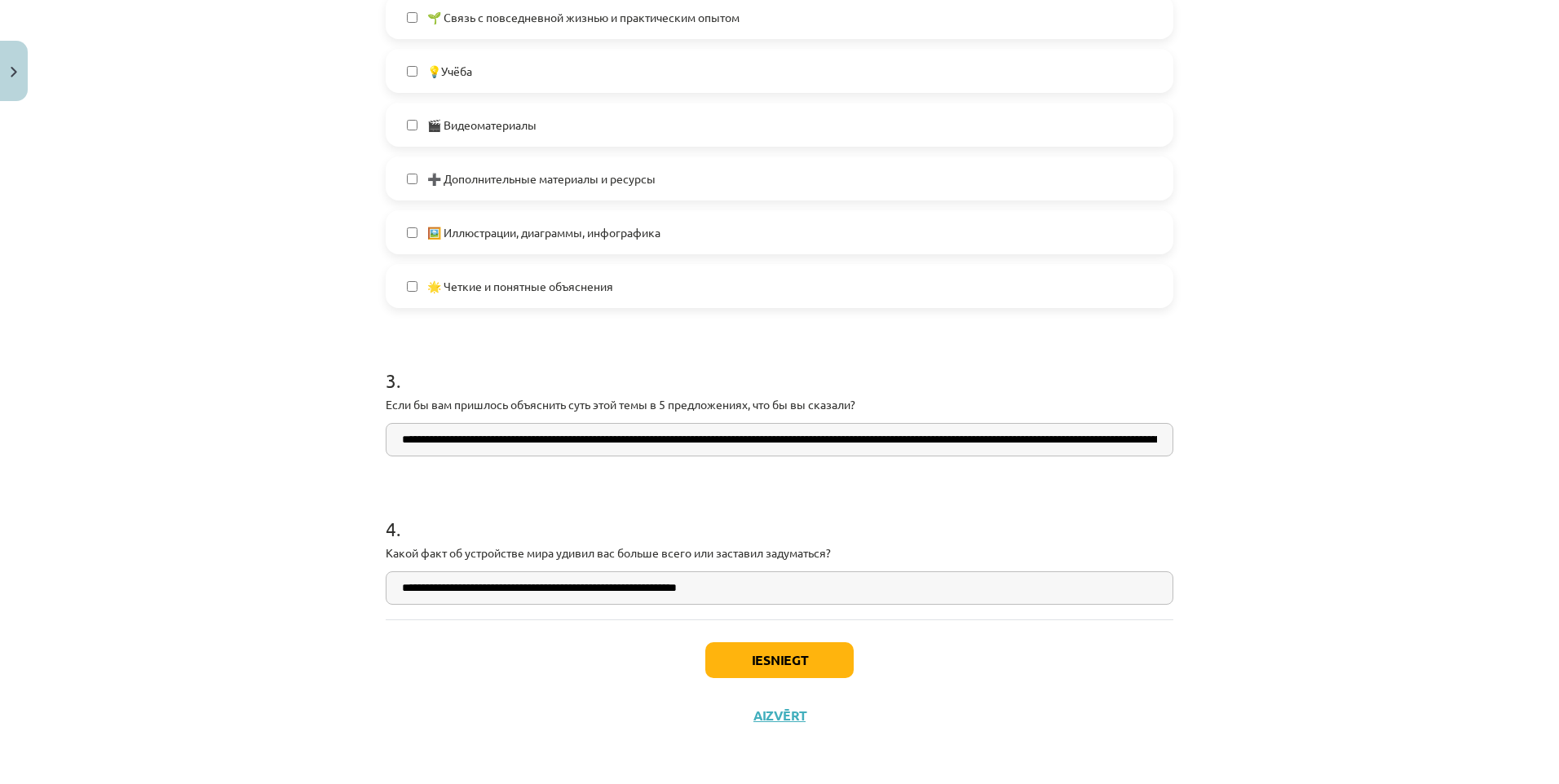
click at [686, 592] on input "**********" at bounding box center [779, 587] width 788 height 34
click at [692, 593] on input "**********" at bounding box center [779, 587] width 788 height 34
click at [687, 591] on input "**********" at bounding box center [779, 587] width 788 height 34
click at [710, 597] on input "**********" at bounding box center [779, 587] width 788 height 34
type input "**********"
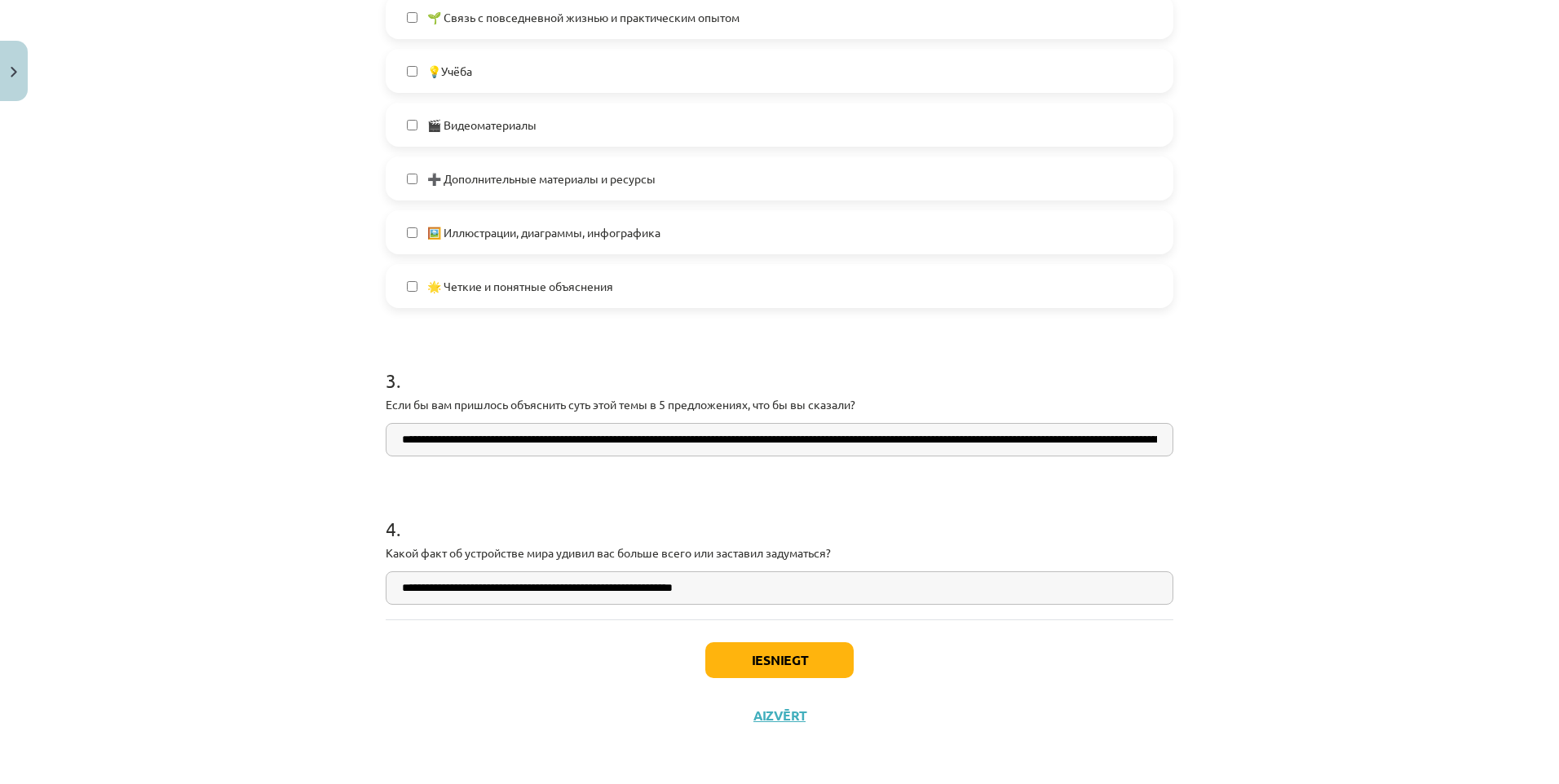
drag, startPoint x: 807, startPoint y: 587, endPoint x: 281, endPoint y: 626, distance: 527.4
click at [281, 626] on div "Mācību tēma: Dabaszinības - 10. klases 1.ieskaites mācību materiāls #7 Temata a…" at bounding box center [780, 392] width 1559 height 784
click at [439, 581] on input "text" at bounding box center [779, 587] width 788 height 34
paste input "**********"
click at [396, 590] on input "**********" at bounding box center [779, 587] width 788 height 34
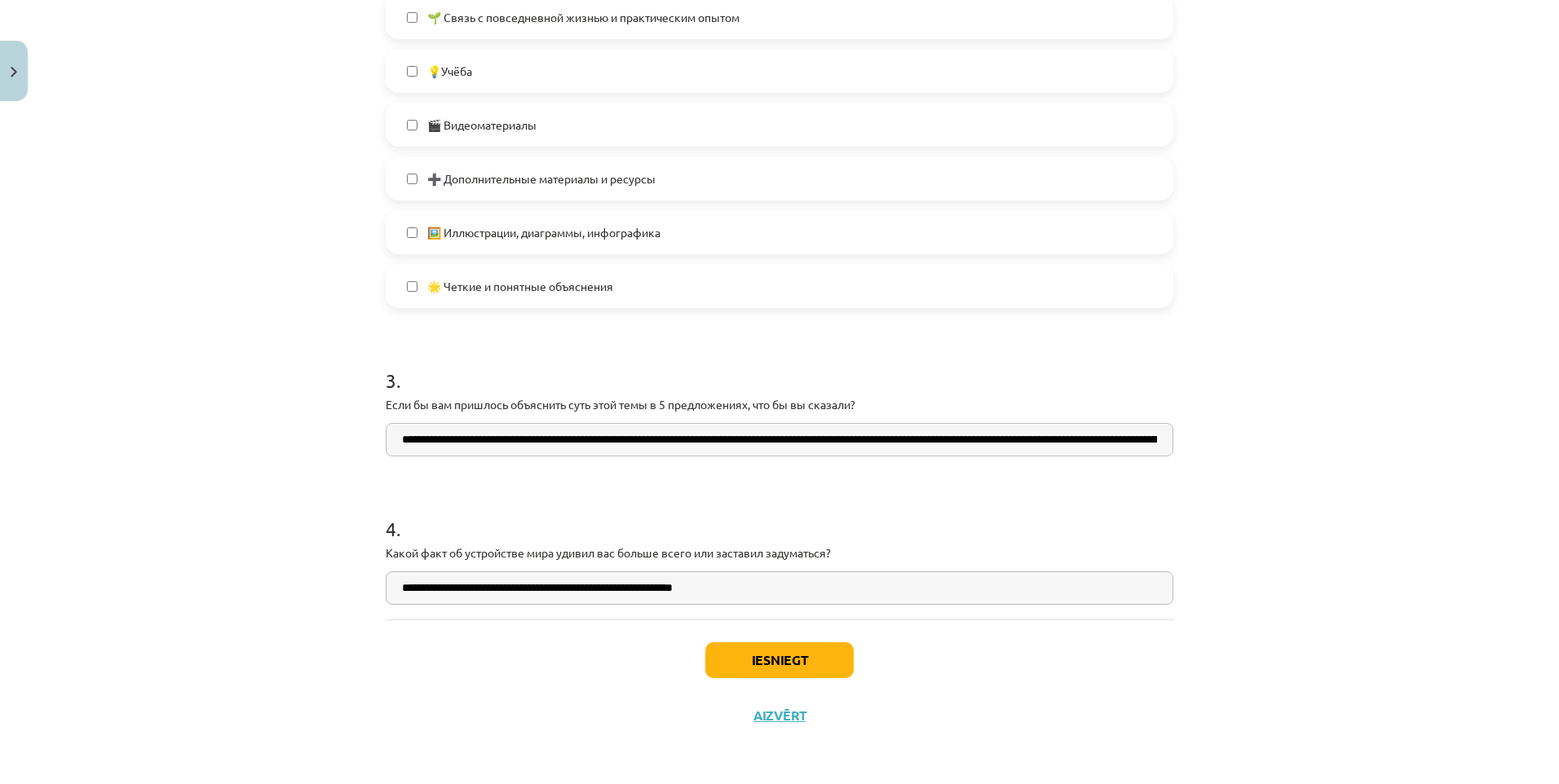
type input "**********"
click at [404, 444] on input "**********" at bounding box center [779, 439] width 788 height 34
type input "**********"
click at [675, 587] on input "**********" at bounding box center [779, 587] width 788 height 34
click at [639, 591] on input "**********" at bounding box center [779, 587] width 788 height 34
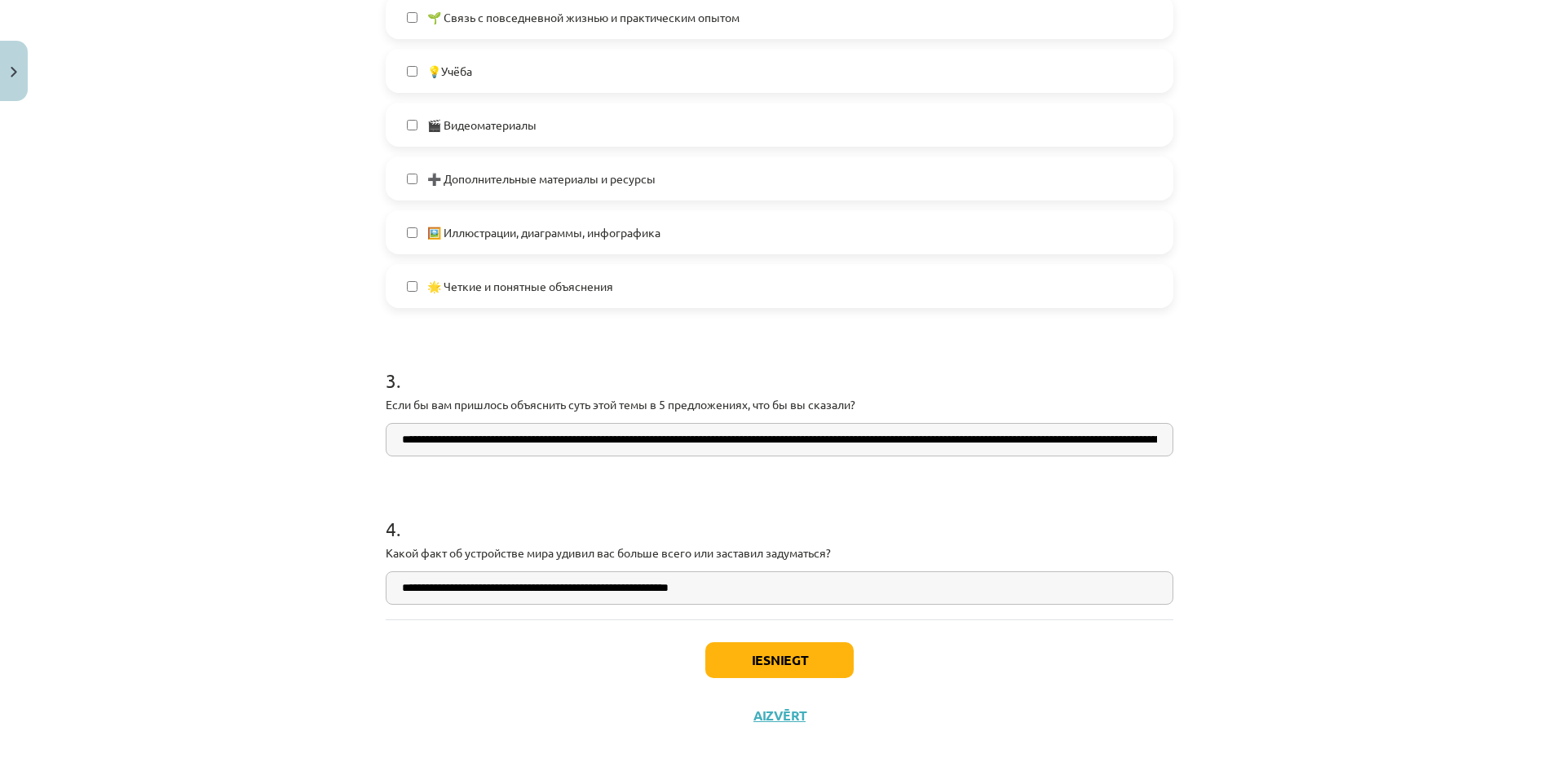
click at [635, 591] on input "**********" at bounding box center [779, 587] width 788 height 34
click at [716, 597] on input "**********" at bounding box center [779, 587] width 788 height 34
type input "**********"
click at [757, 650] on button "Iesniegt" at bounding box center [779, 660] width 148 height 36
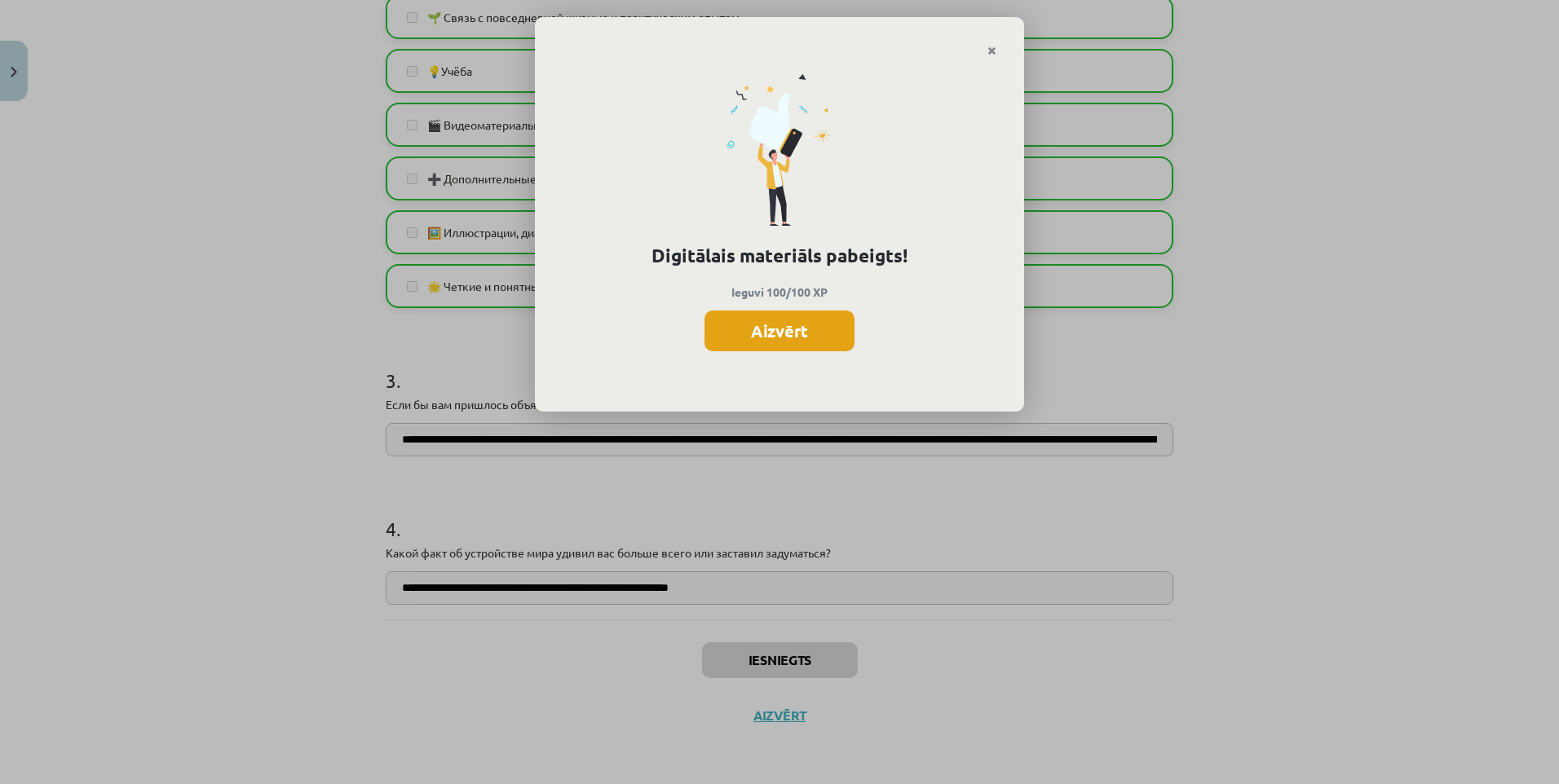
click at [807, 338] on button "Aizvērt" at bounding box center [779, 331] width 150 height 41
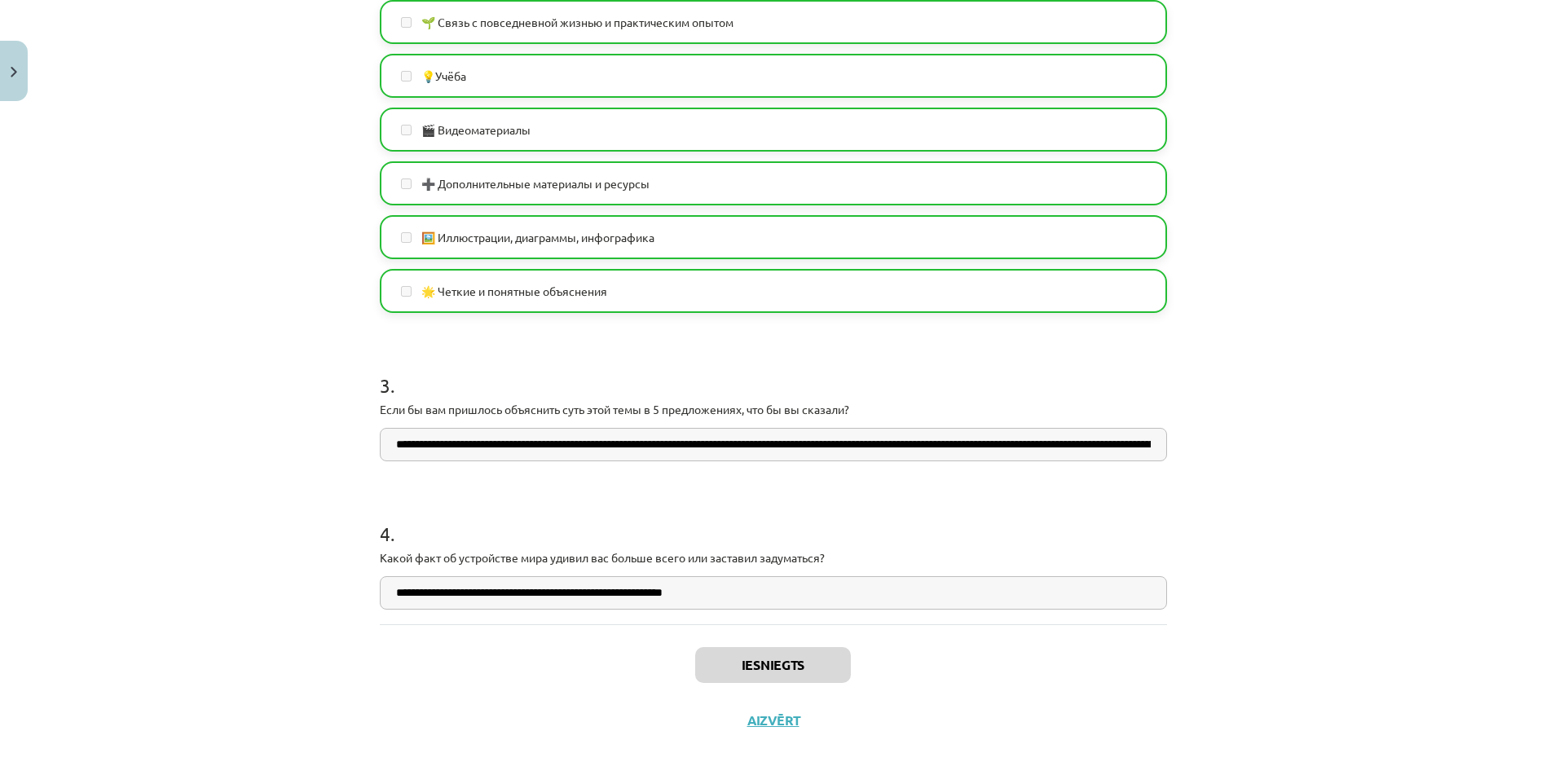
scroll to position [920, 0]
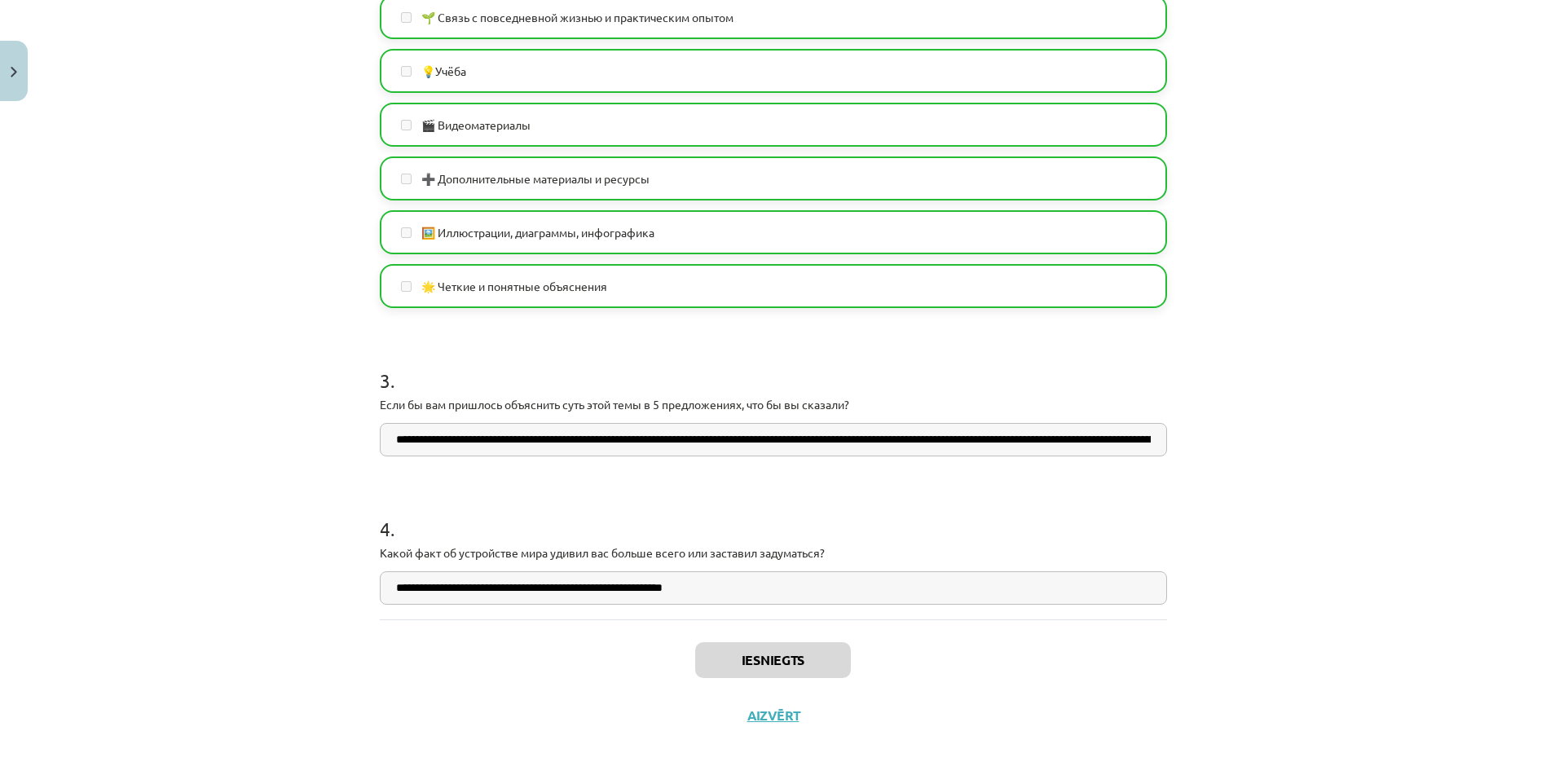
click at [941, 650] on div "Iesniegts Aizvērt" at bounding box center [773, 676] width 787 height 114
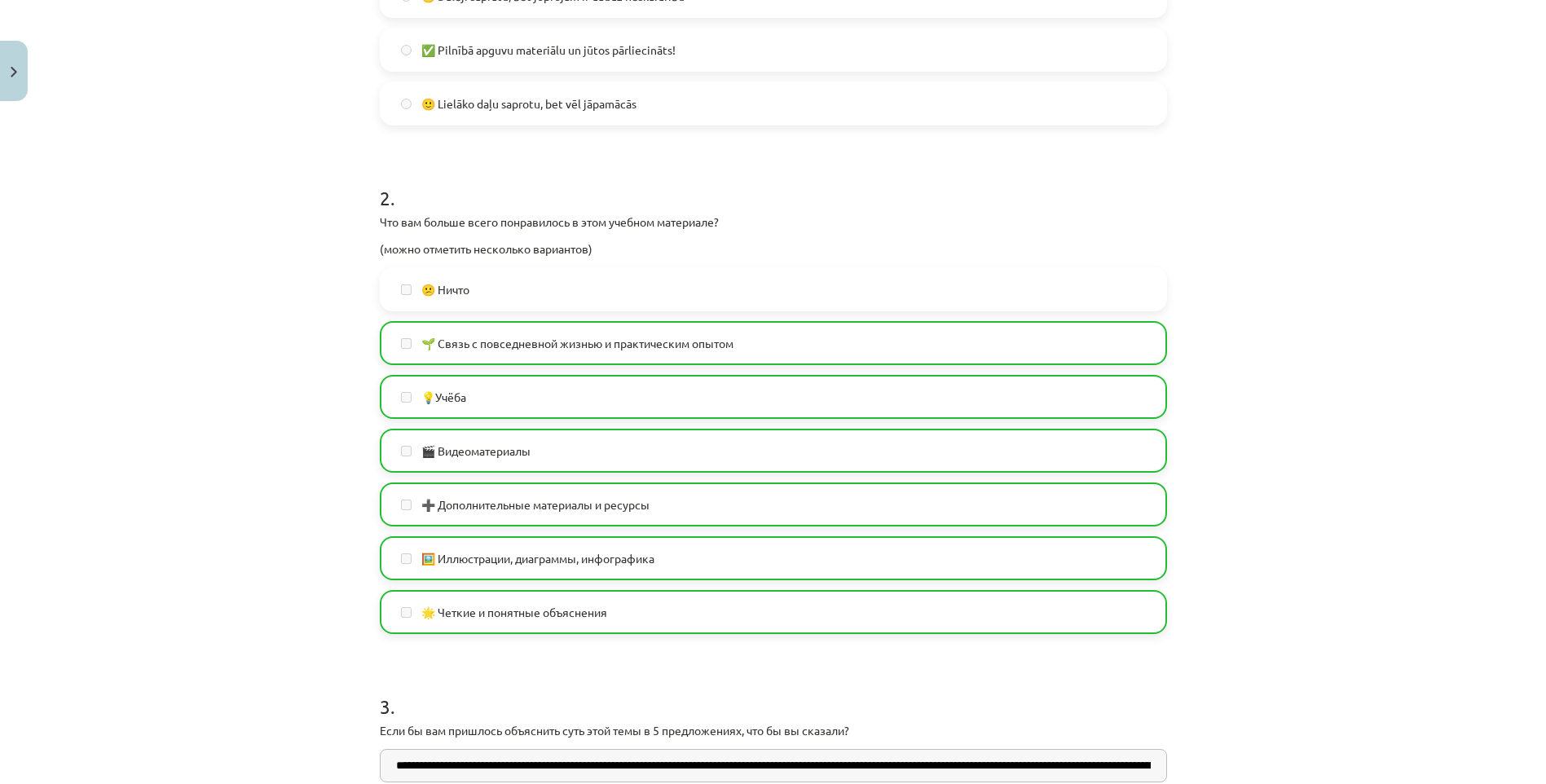
drag, startPoint x: 215, startPoint y: 415, endPoint x: 193, endPoint y: 353, distance: 65.8
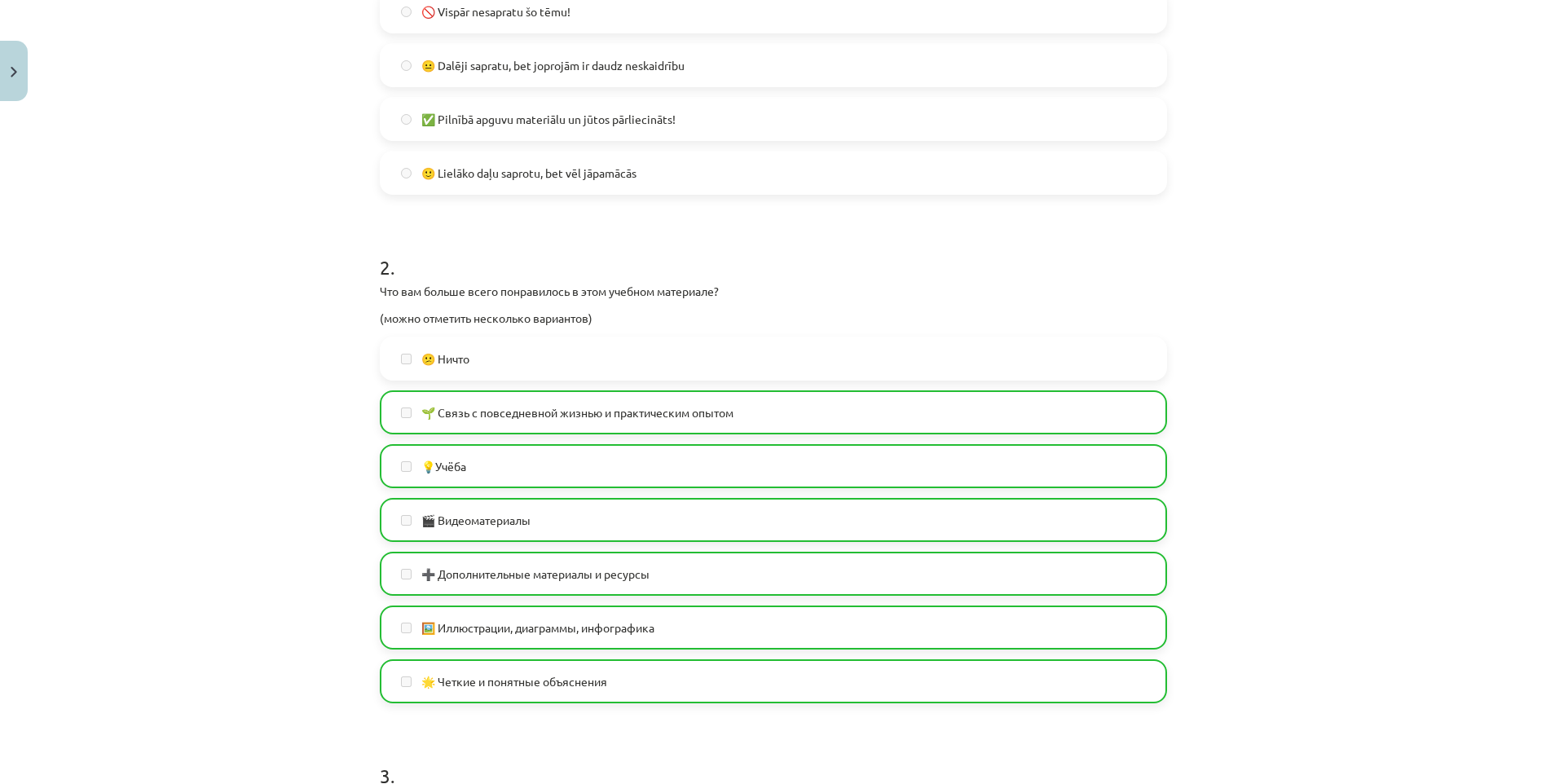
scroll to position [0, 0]
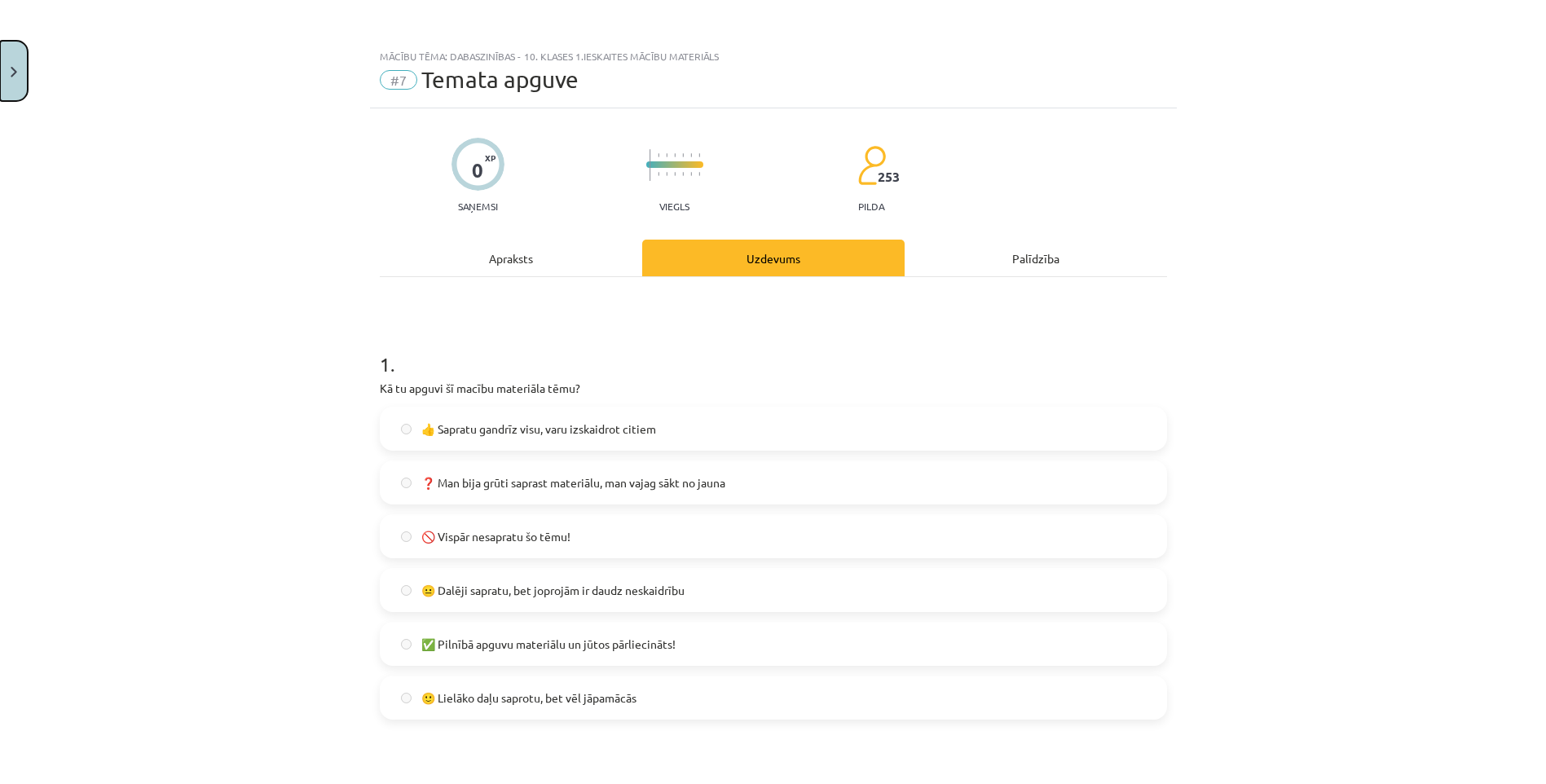
click at [17, 63] on button "Close" at bounding box center [14, 71] width 28 height 61
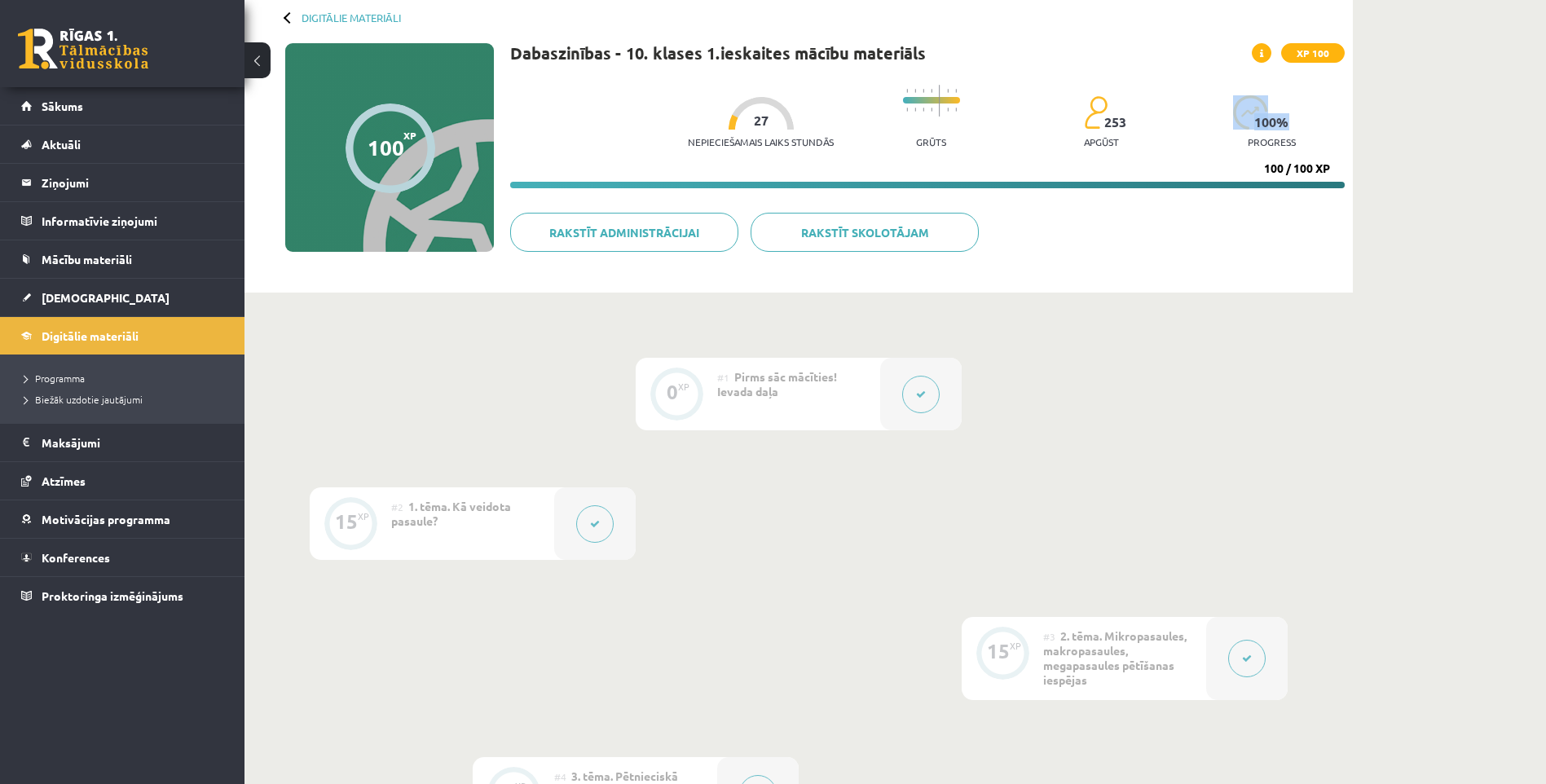
drag, startPoint x: 1278, startPoint y: 124, endPoint x: 1186, endPoint y: 131, distance: 92.3
click at [1204, 127] on div "Nepieciešamais laiks stundās 27 Grūts 253 apgūst 100 % progress" at bounding box center [1017, 117] width 657 height 80
click at [1153, 152] on div "Nepieciešamais laiks stundās 27 Grūts 253 apgūst 100 % progress" at bounding box center [1017, 117] width 657 height 80
drag, startPoint x: 1104, startPoint y: 139, endPoint x: 1020, endPoint y: 148, distance: 84.5
click at [1034, 147] on div "Nepieciešamais laiks stundās 27 Grūts 253 apgūst 100 % progress" at bounding box center [1017, 117] width 657 height 80
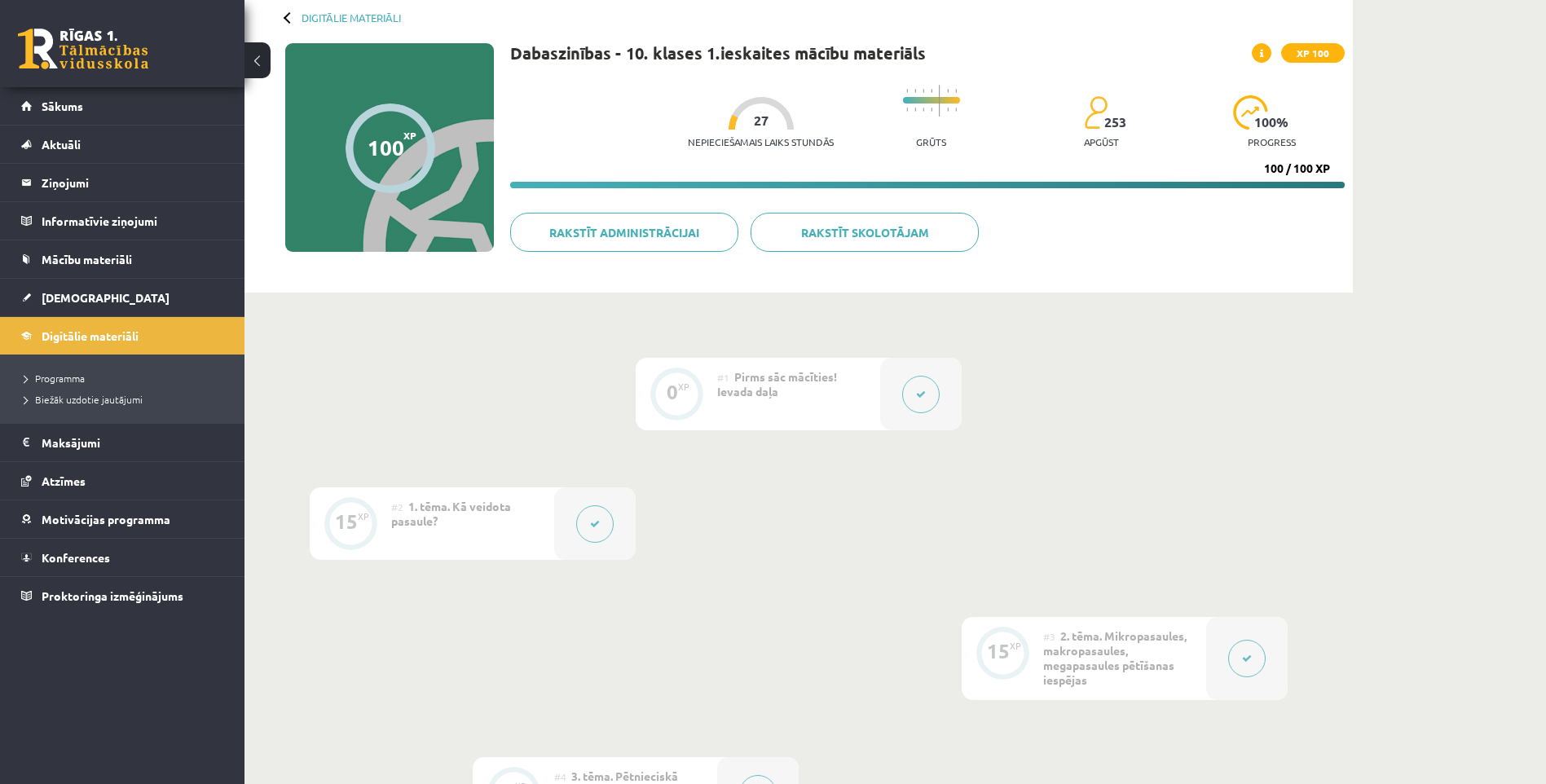
click at [893, 147] on div "Nepieciešamais laiks stundās 27 Grūts 253 apgūst 100 % progress" at bounding box center [1017, 117] width 657 height 80
click at [99, 262] on span "Mācību materiāli" at bounding box center [87, 259] width 90 height 15
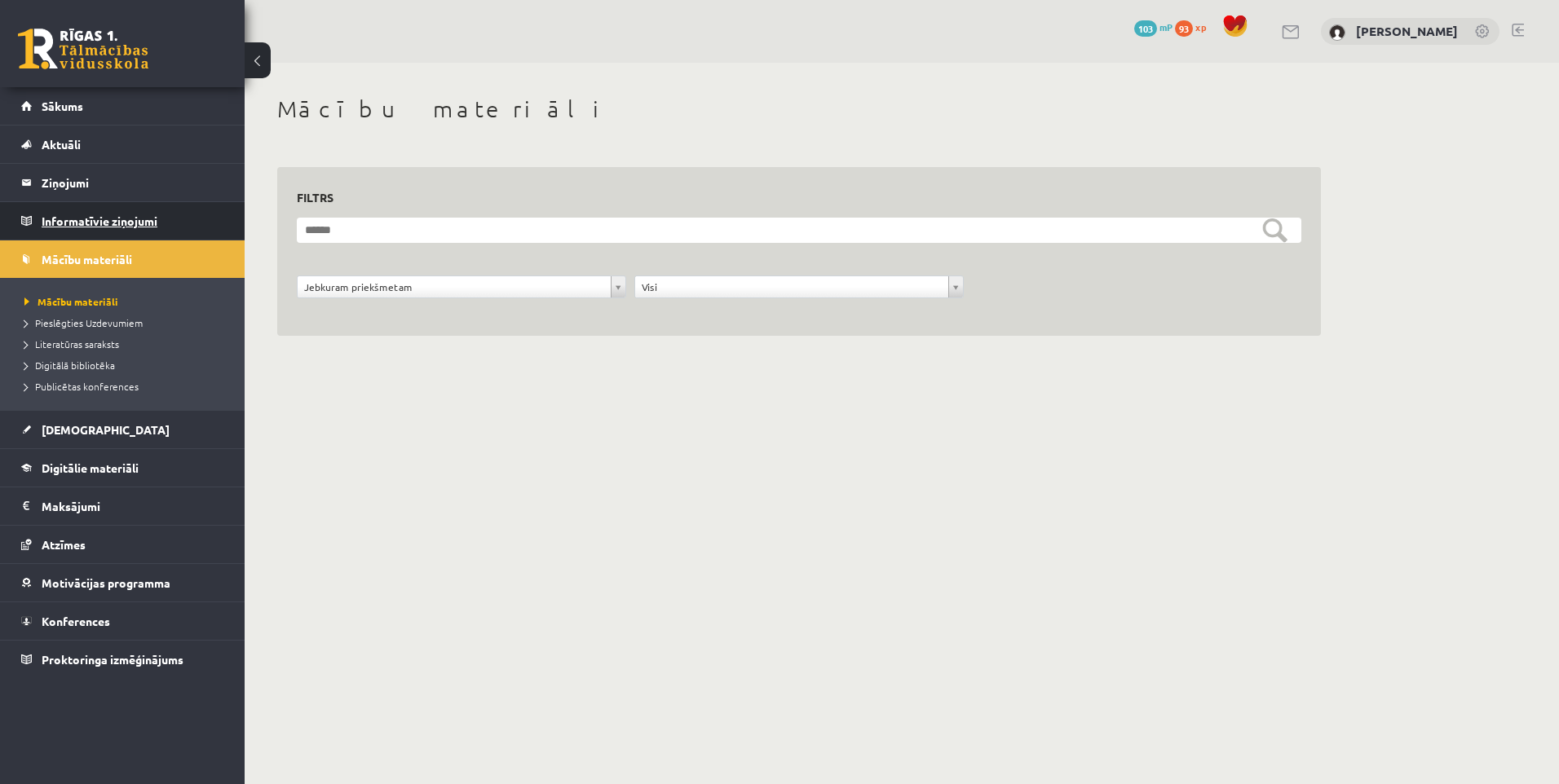
click at [95, 231] on legend "Informatīvie ziņojumi 0" at bounding box center [133, 221] width 183 height 38
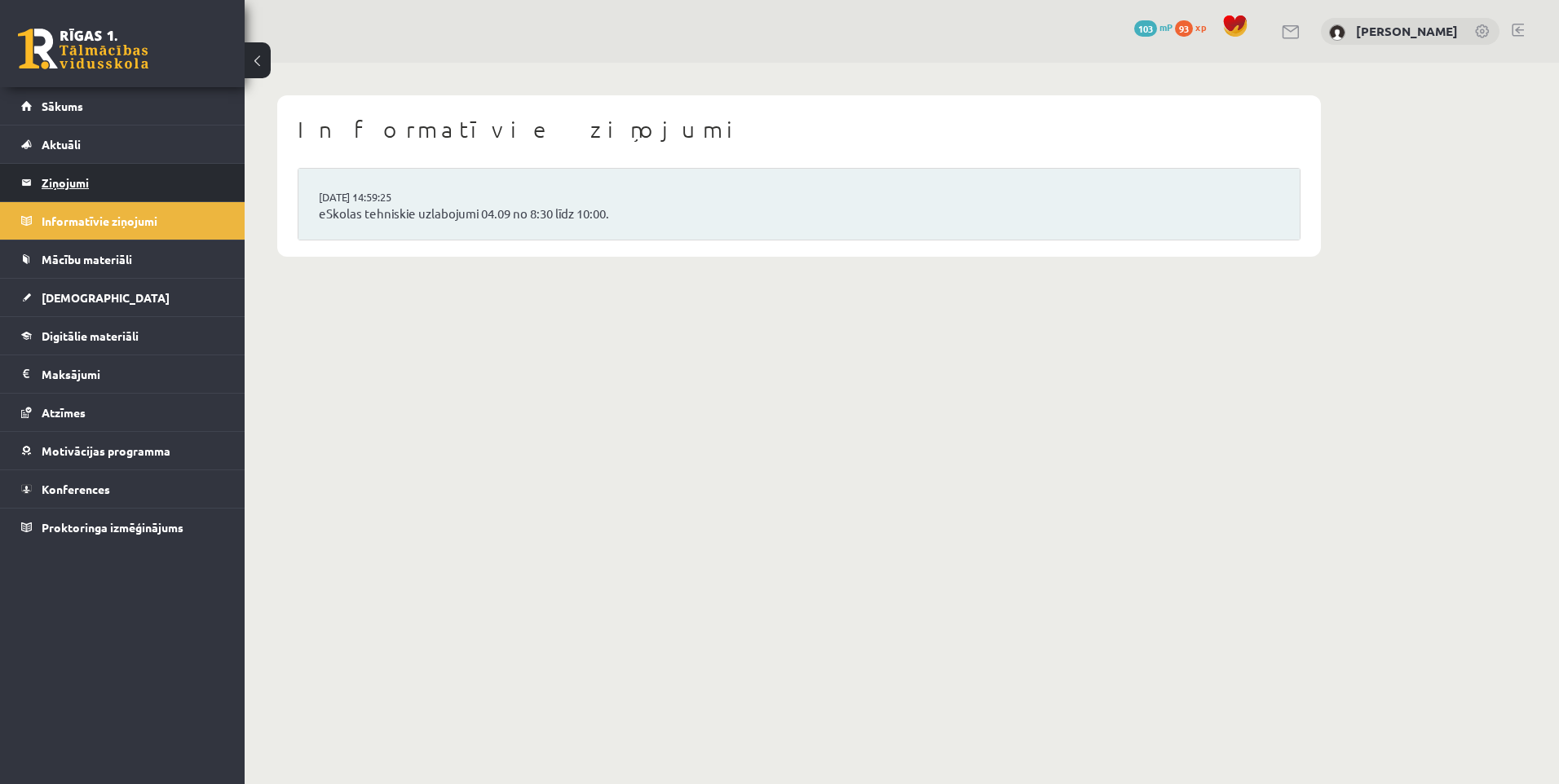
click at [120, 193] on legend "Ziņojumi 0" at bounding box center [133, 183] width 183 height 38
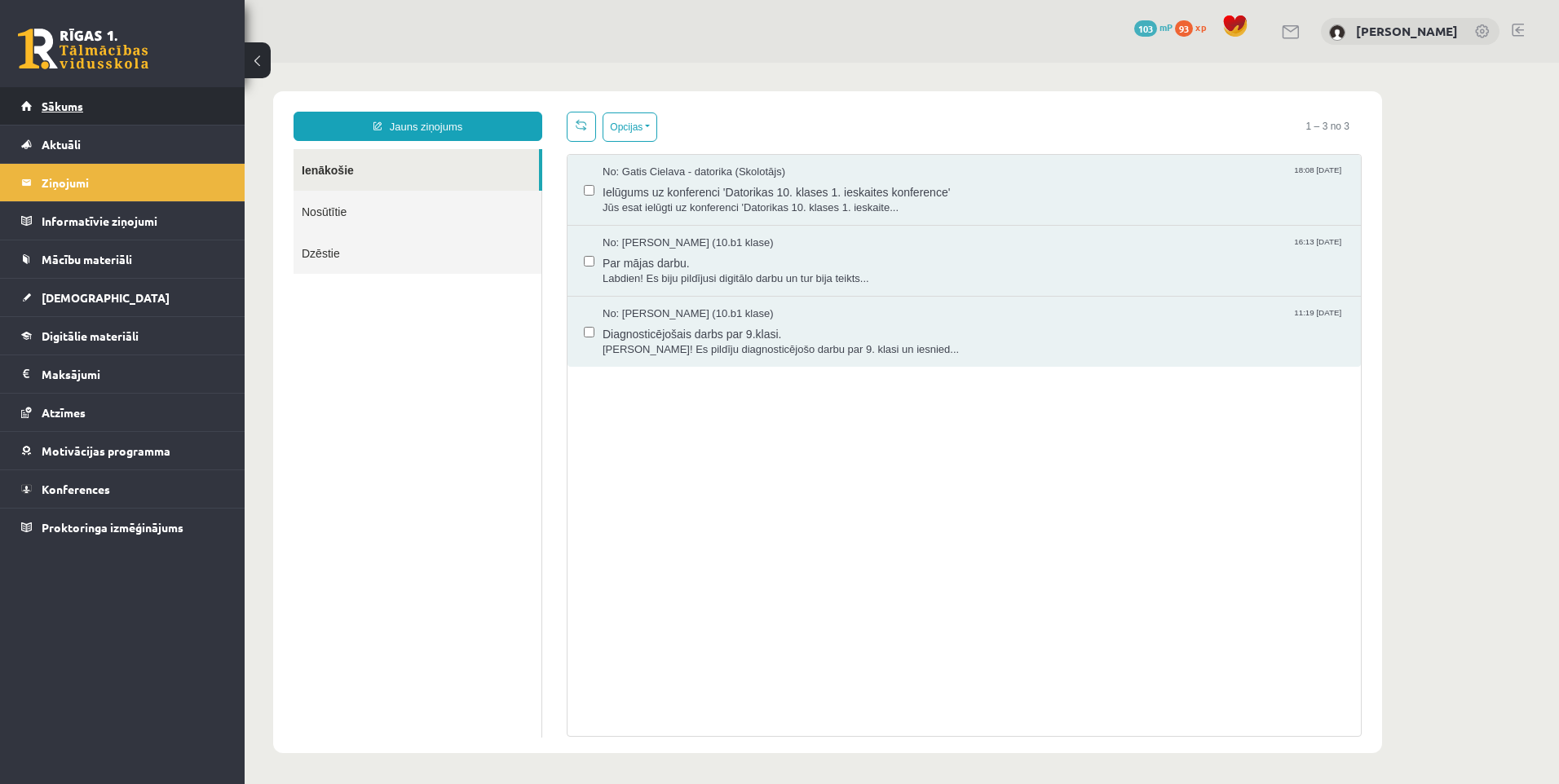
click at [102, 113] on link "Sākums" at bounding box center [123, 106] width 203 height 38
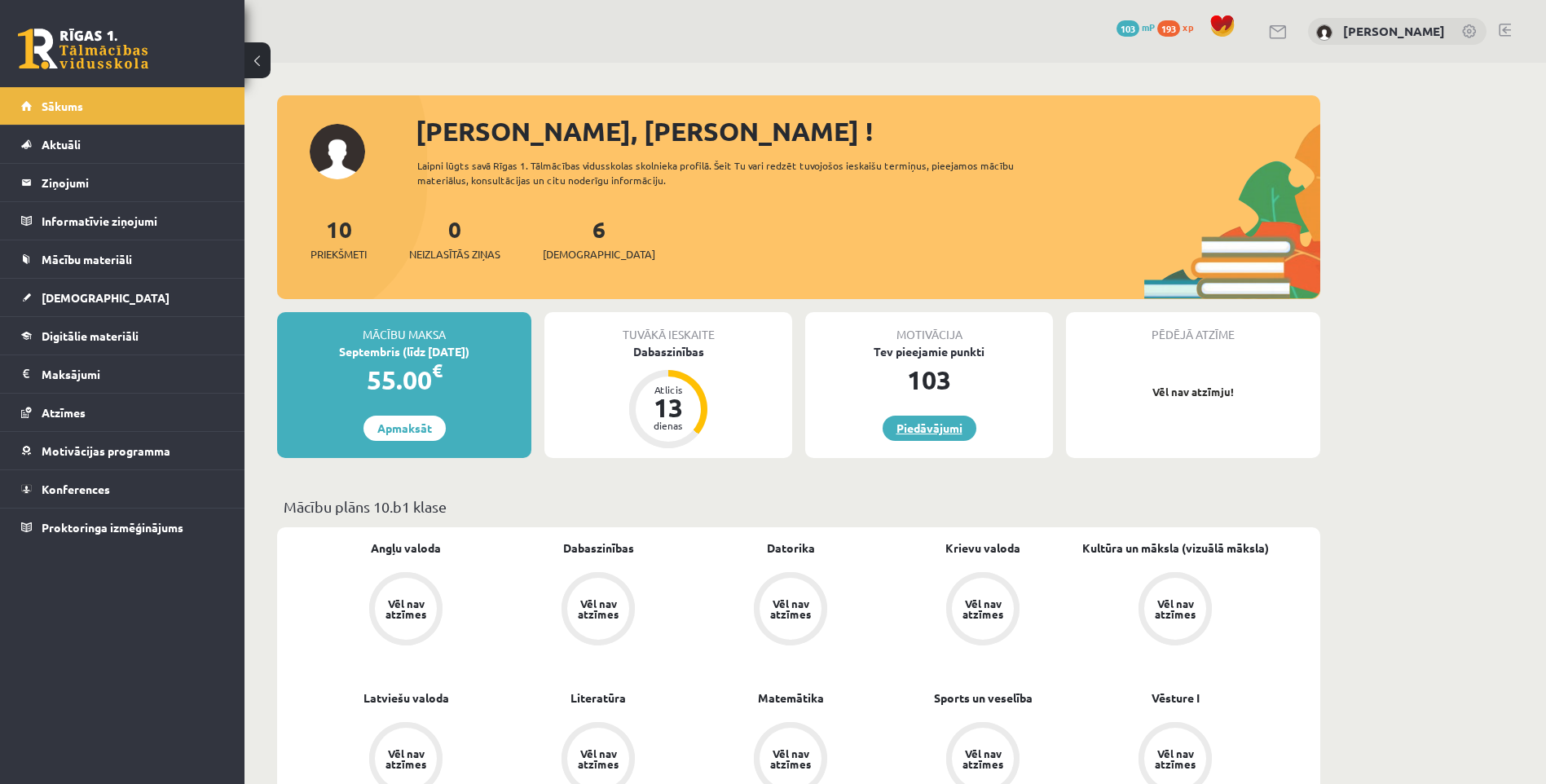
click at [942, 428] on link "Piedāvājumi" at bounding box center [929, 428] width 93 height 25
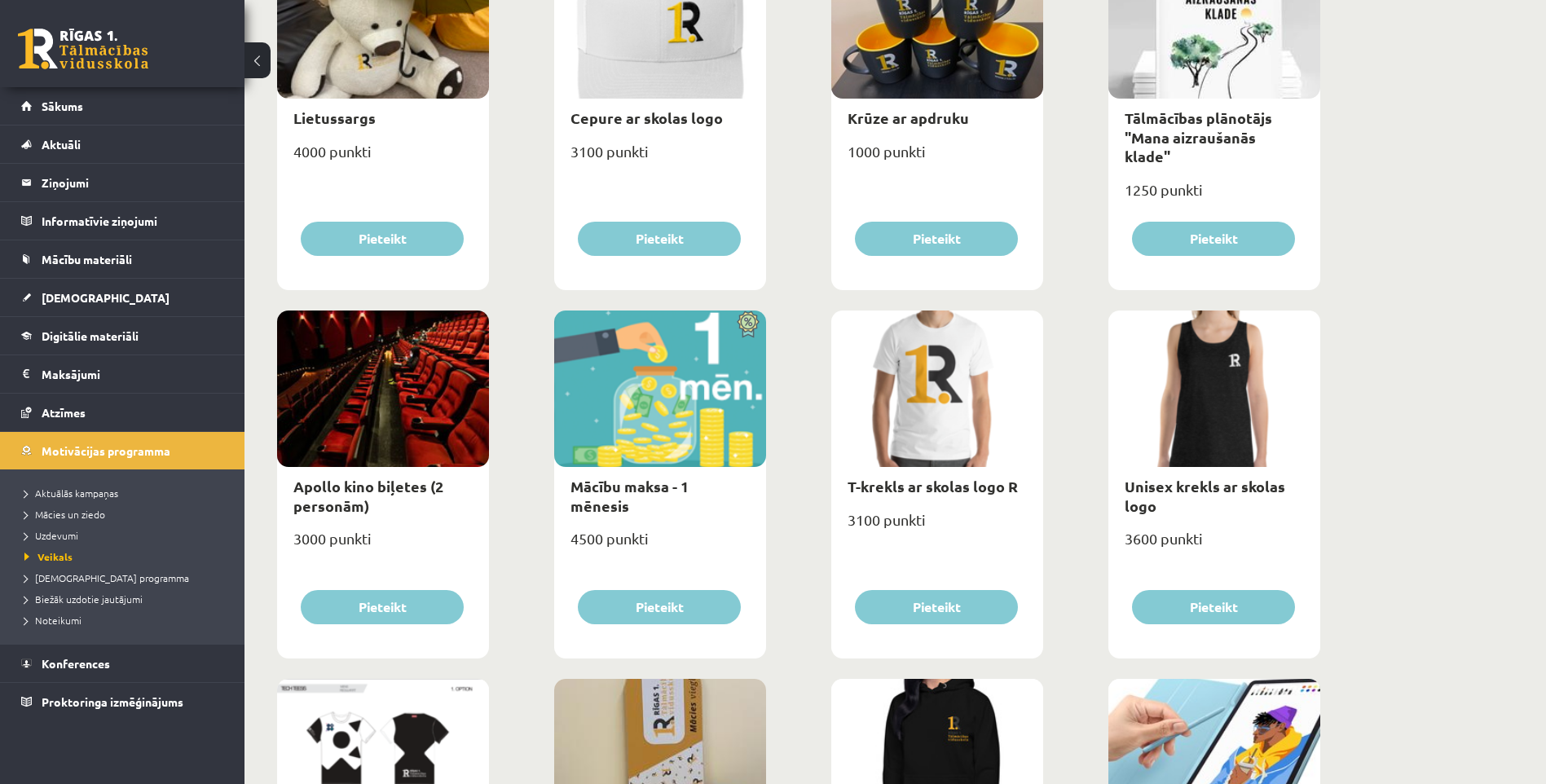
scroll to position [334, 0]
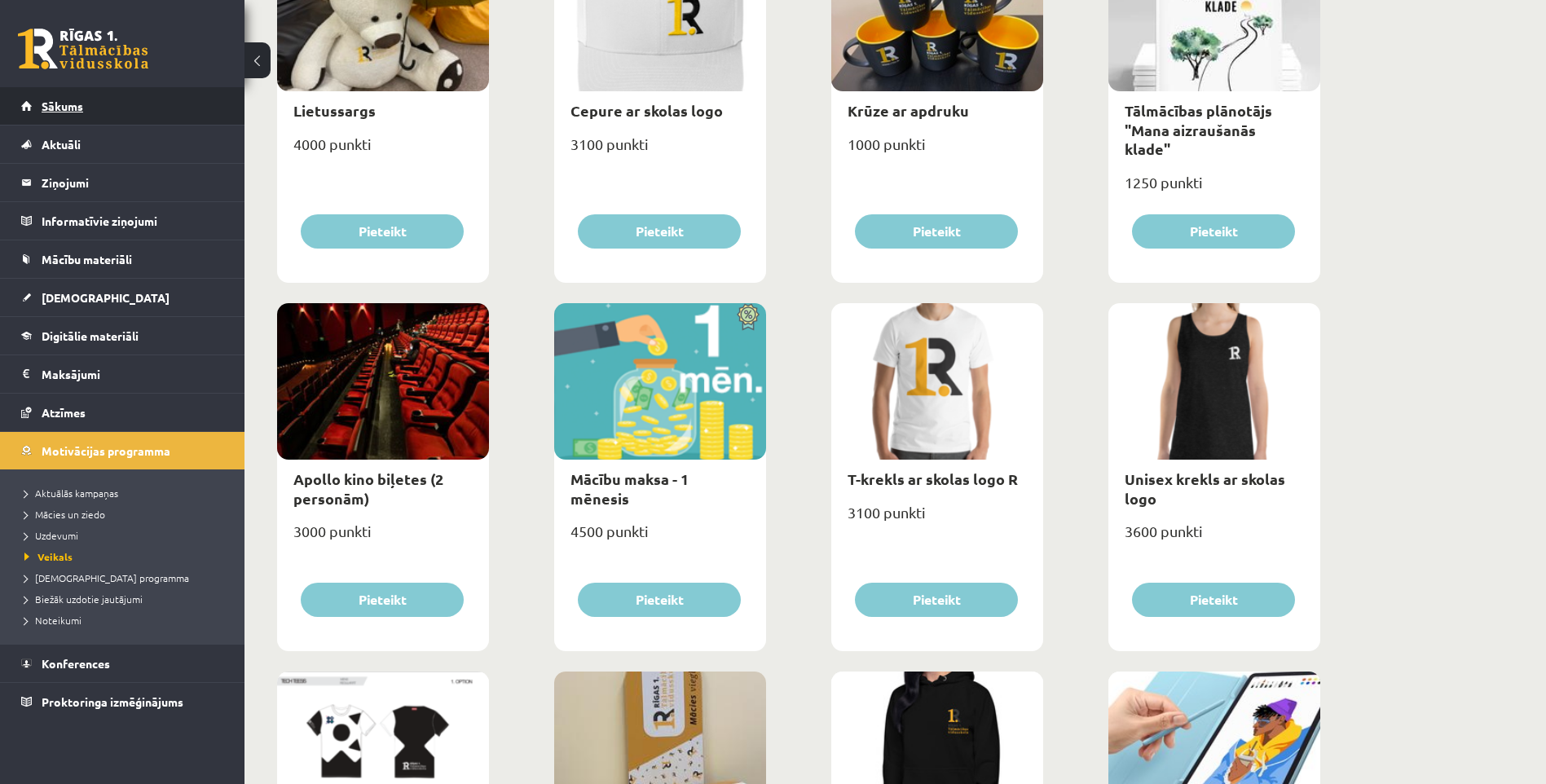
click at [84, 106] on link "Sākums" at bounding box center [123, 106] width 203 height 38
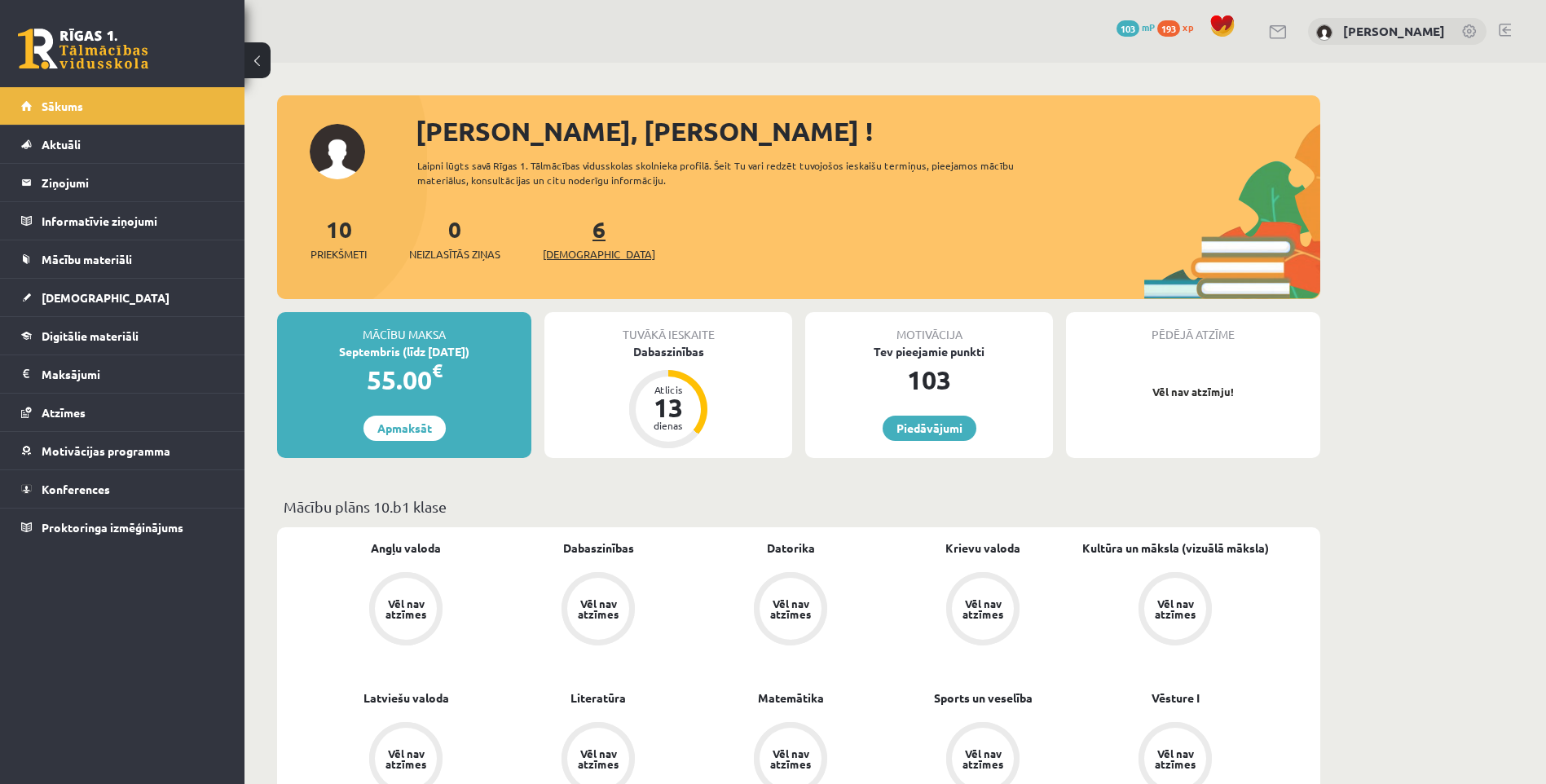
click at [570, 253] on span "[DEMOGRAPHIC_DATA]" at bounding box center [598, 254] width 112 height 16
click at [311, 249] on span "Priekšmeti" at bounding box center [338, 254] width 57 height 16
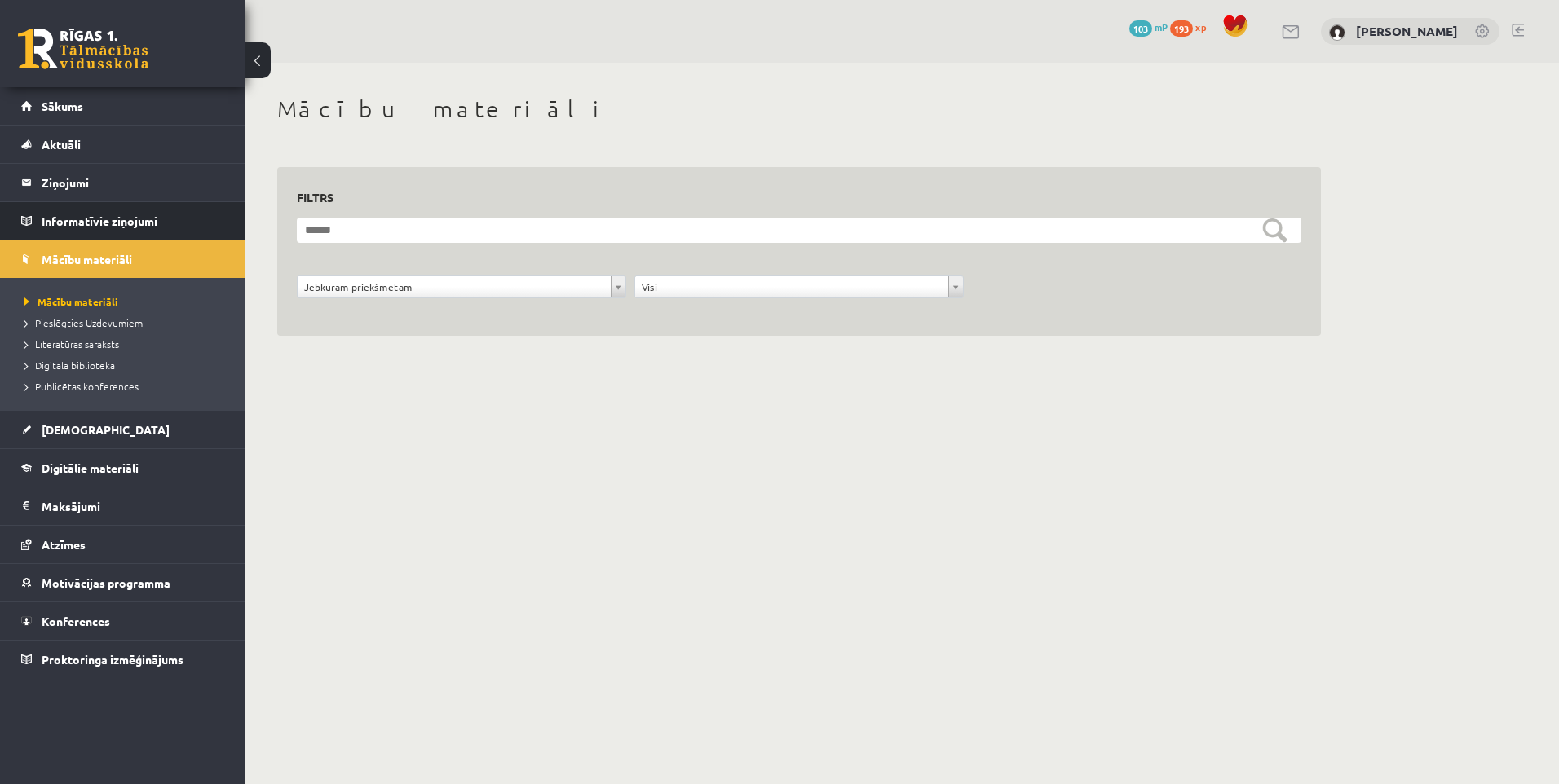
click at [82, 229] on legend "Informatīvie ziņojumi 0" at bounding box center [133, 221] width 183 height 38
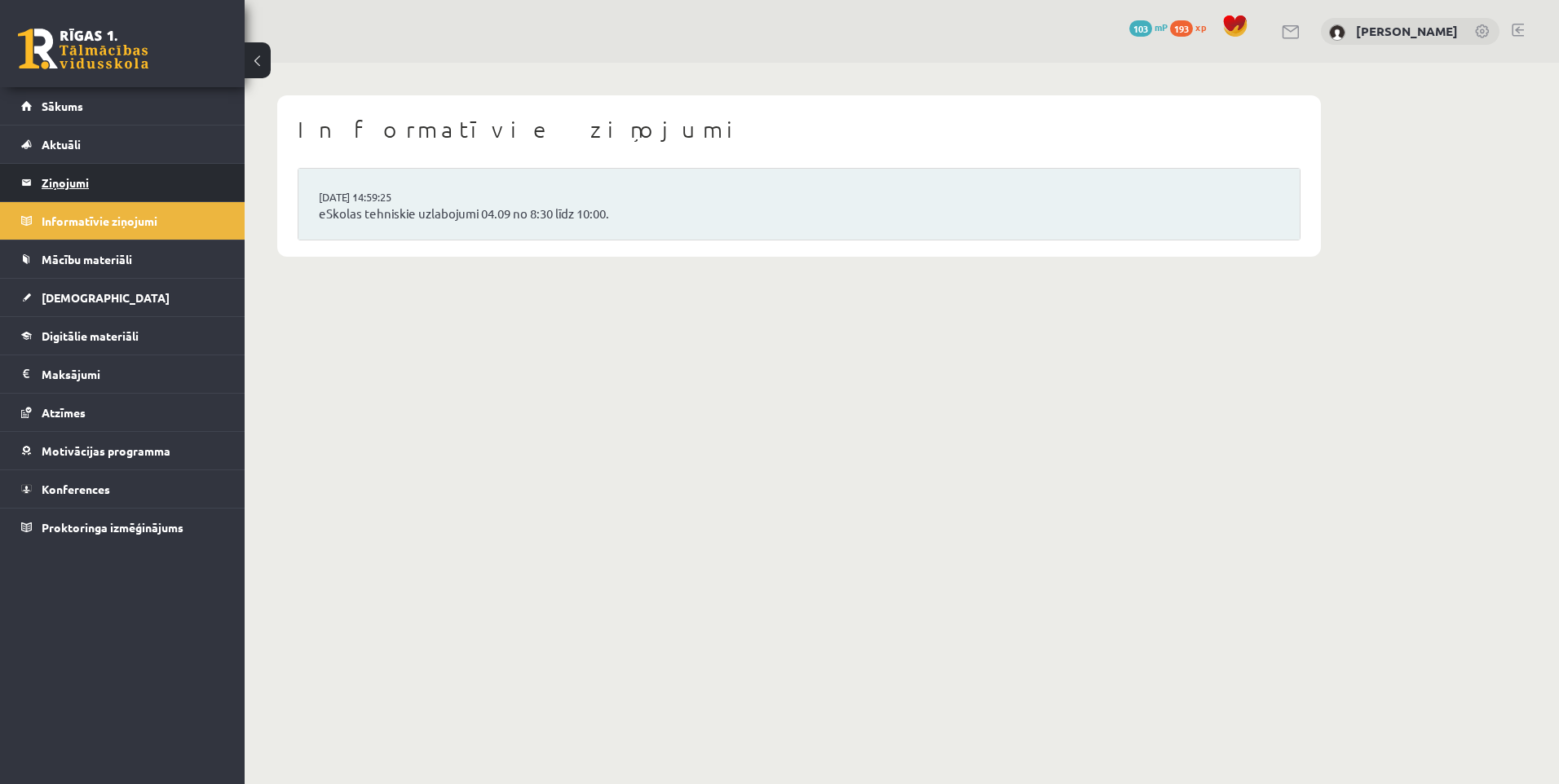
click at [57, 184] on legend "Ziņojumi 0" at bounding box center [133, 183] width 183 height 38
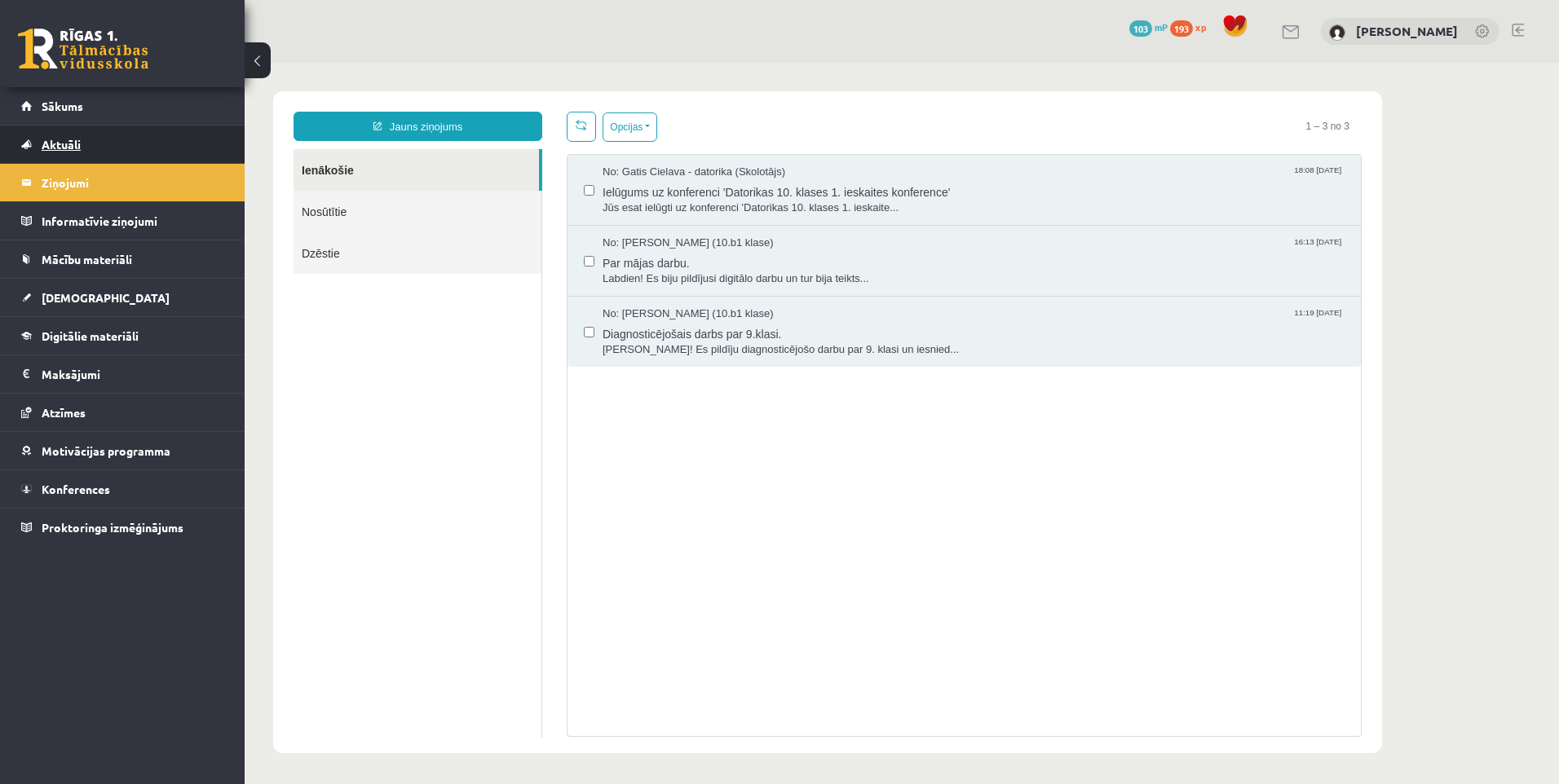
click at [59, 147] on span "Aktuāli" at bounding box center [61, 144] width 39 height 15
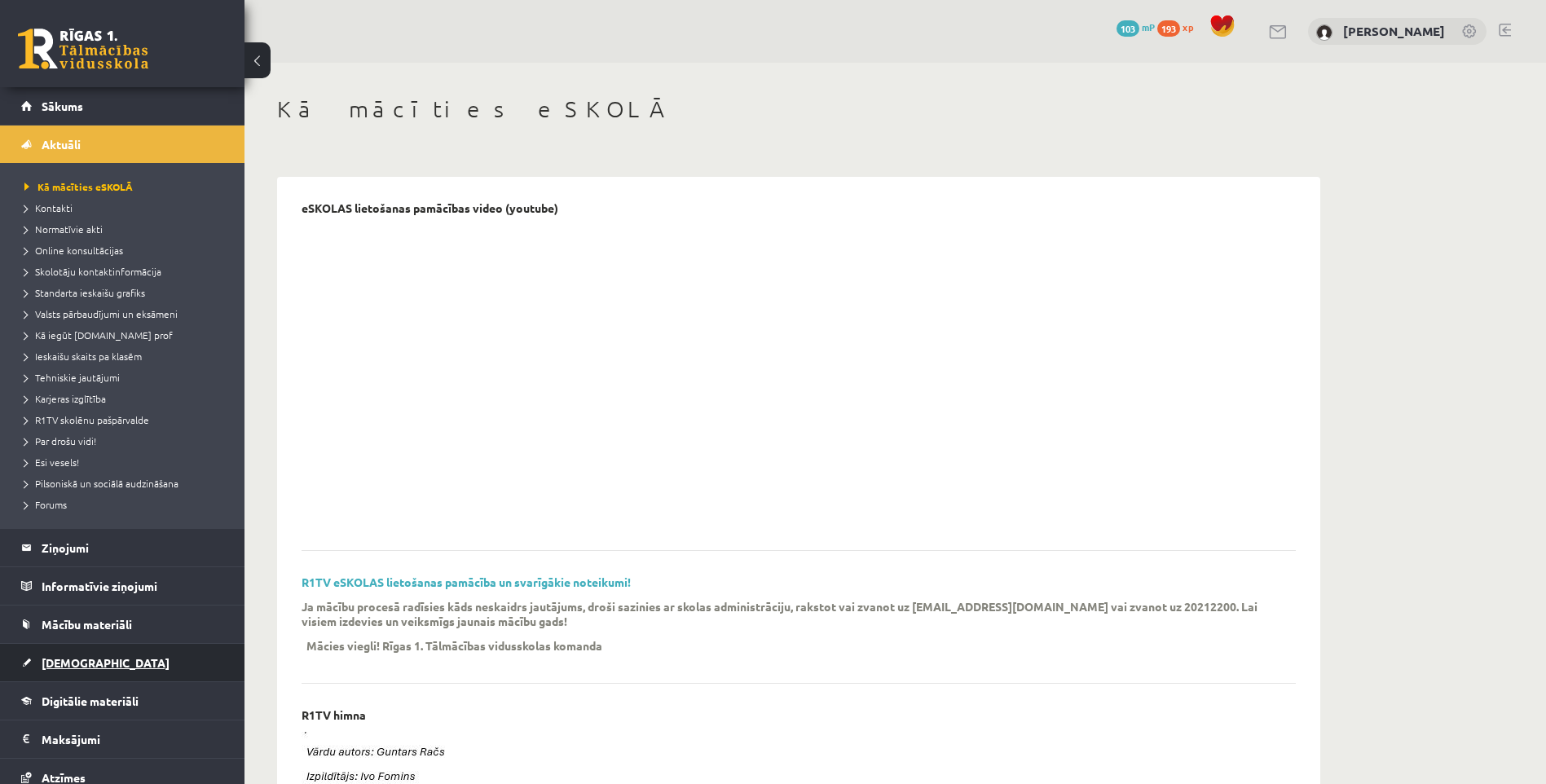
click at [78, 655] on link "[DEMOGRAPHIC_DATA]" at bounding box center [123, 663] width 203 height 38
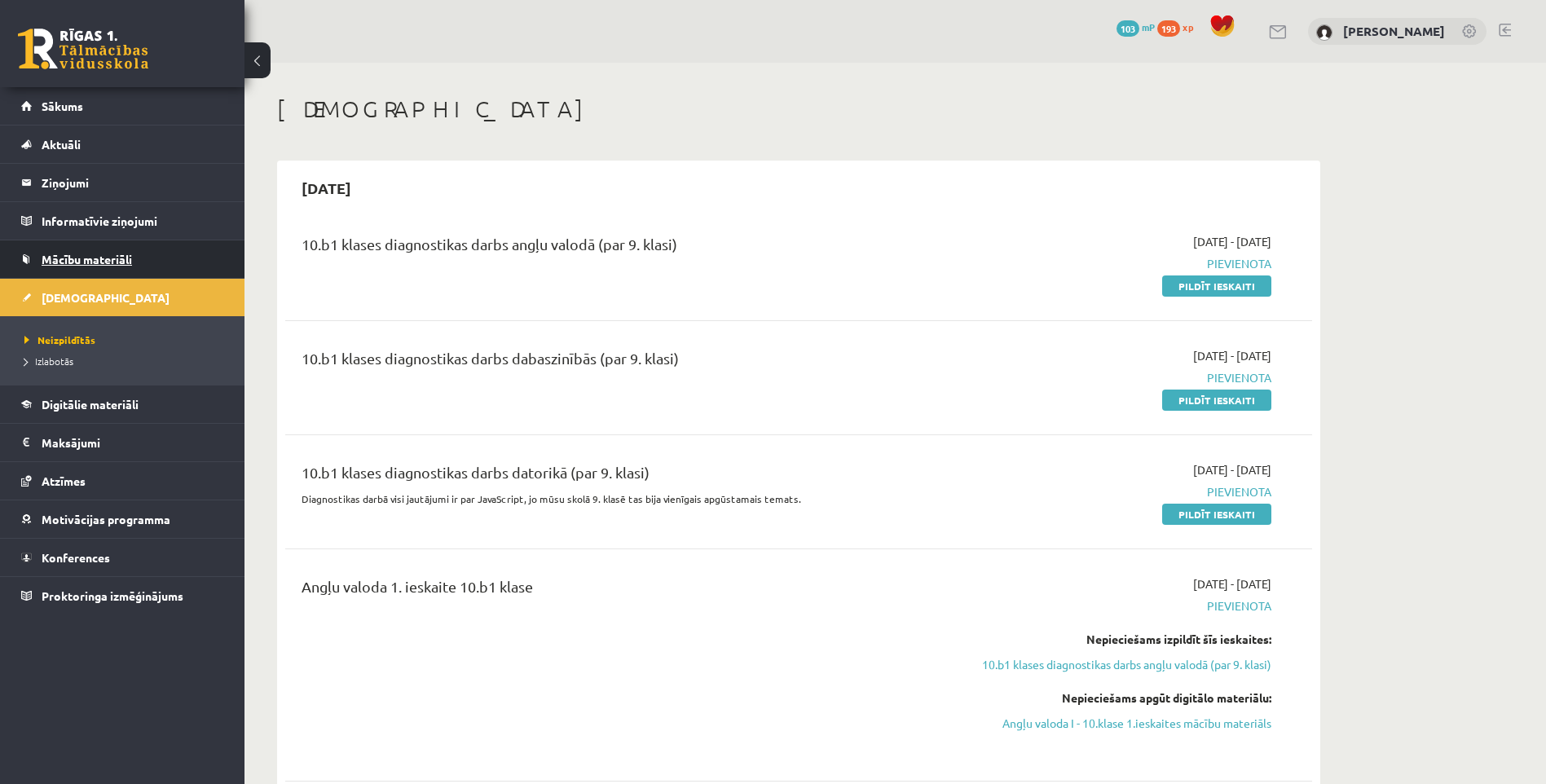
click at [74, 265] on link "Mācību materiāli" at bounding box center [123, 259] width 203 height 38
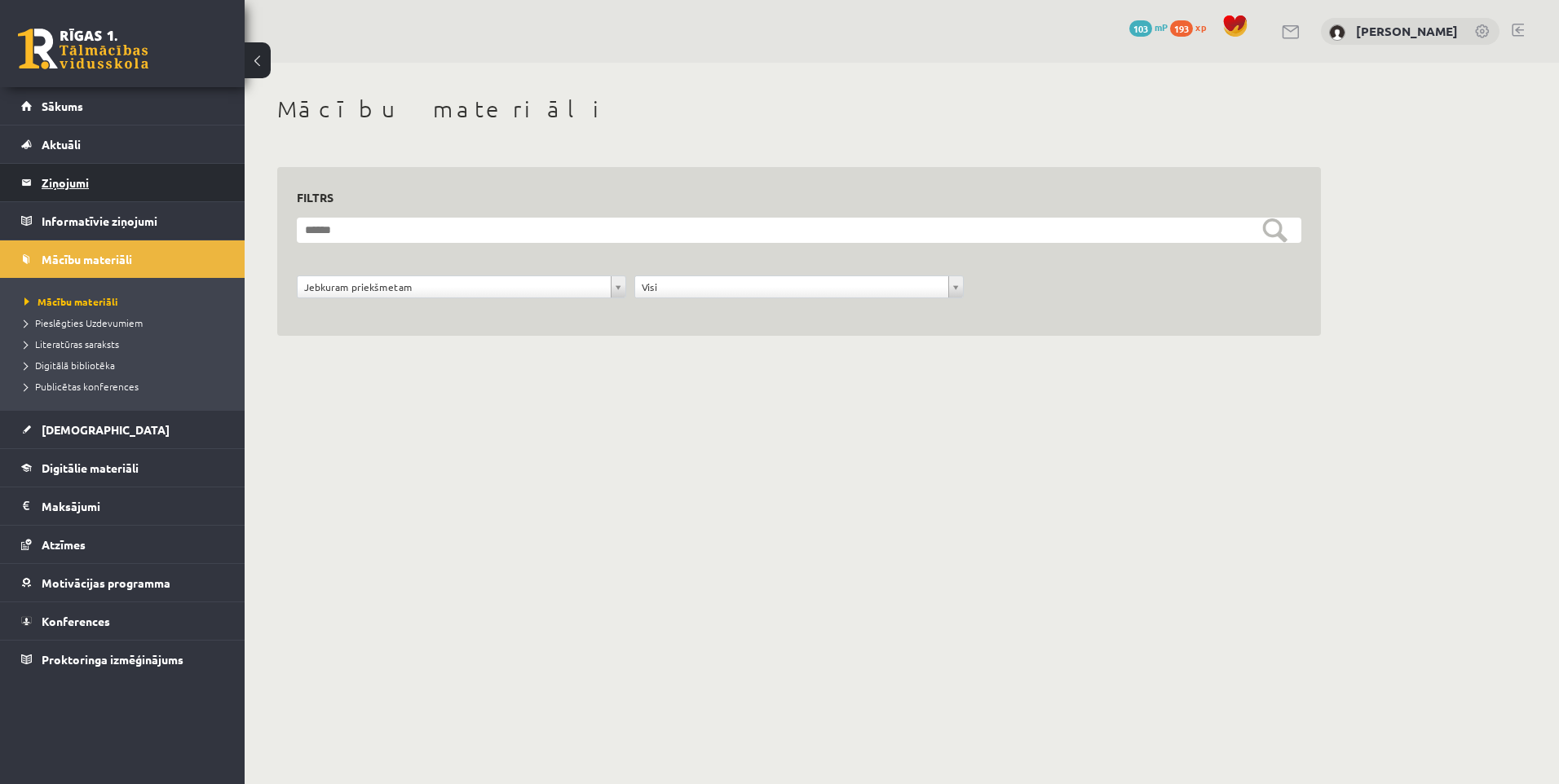
click at [76, 182] on legend "Ziņojumi 0" at bounding box center [133, 183] width 183 height 38
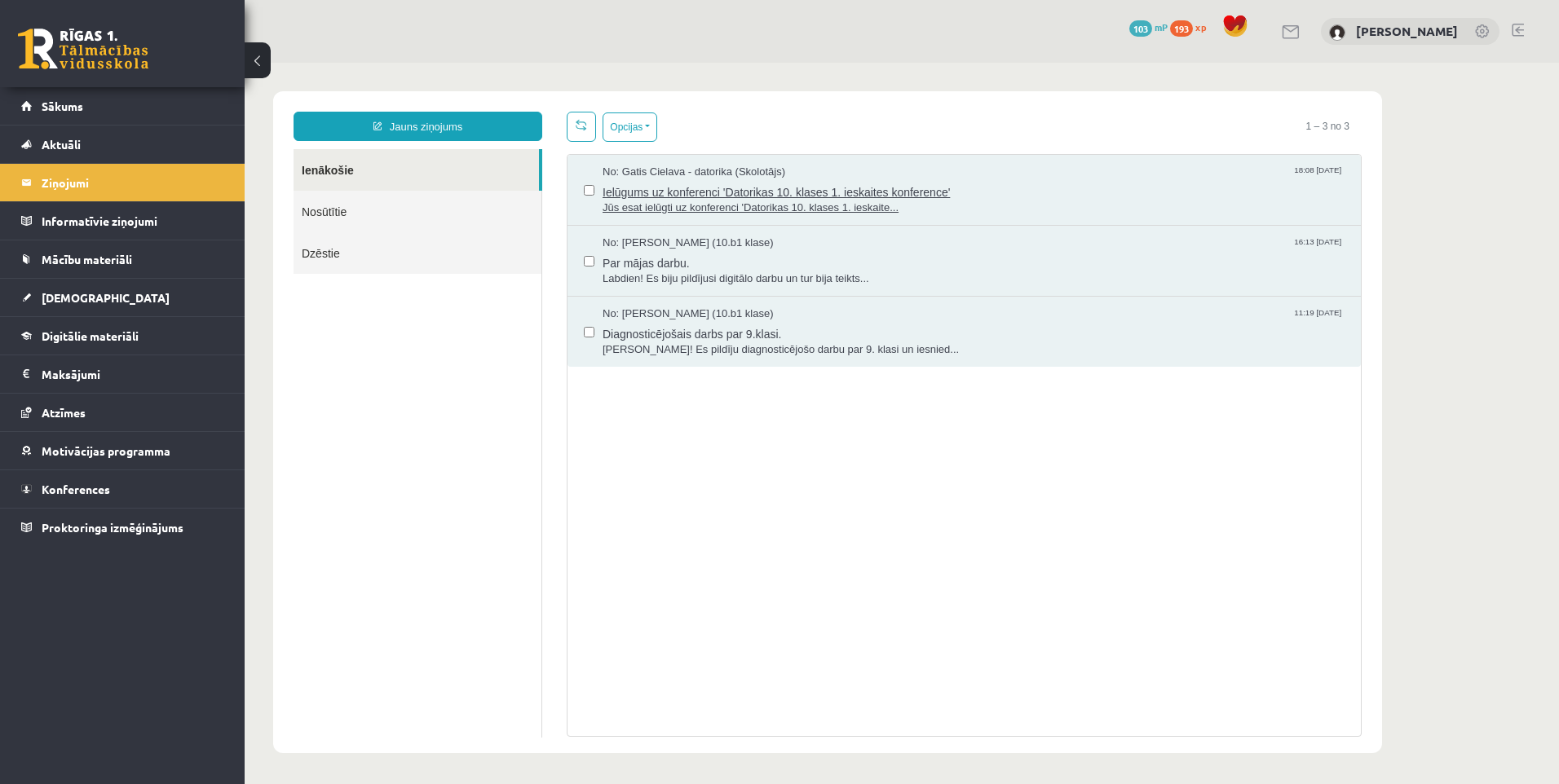
click at [684, 205] on span "Jūs esat ielūgti uz konferenci 'Datorikas 10. klases 1. ieskaite..." at bounding box center [973, 208] width 742 height 16
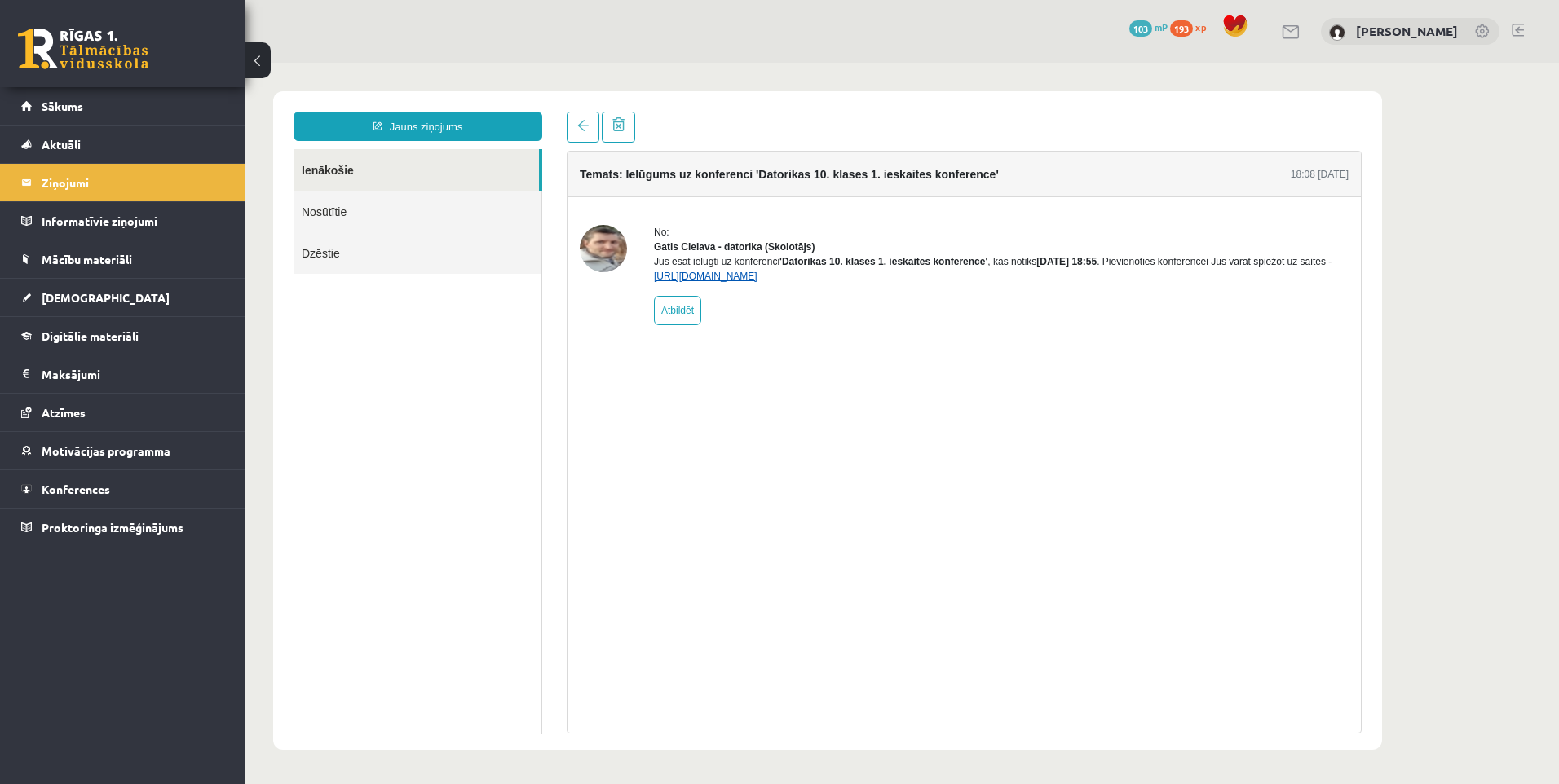
click at [680, 282] on link "https://eskola.r1tv.lv/conferences/4490/join" at bounding box center [706, 276] width 103 height 11
click at [588, 134] on link at bounding box center [583, 127] width 33 height 31
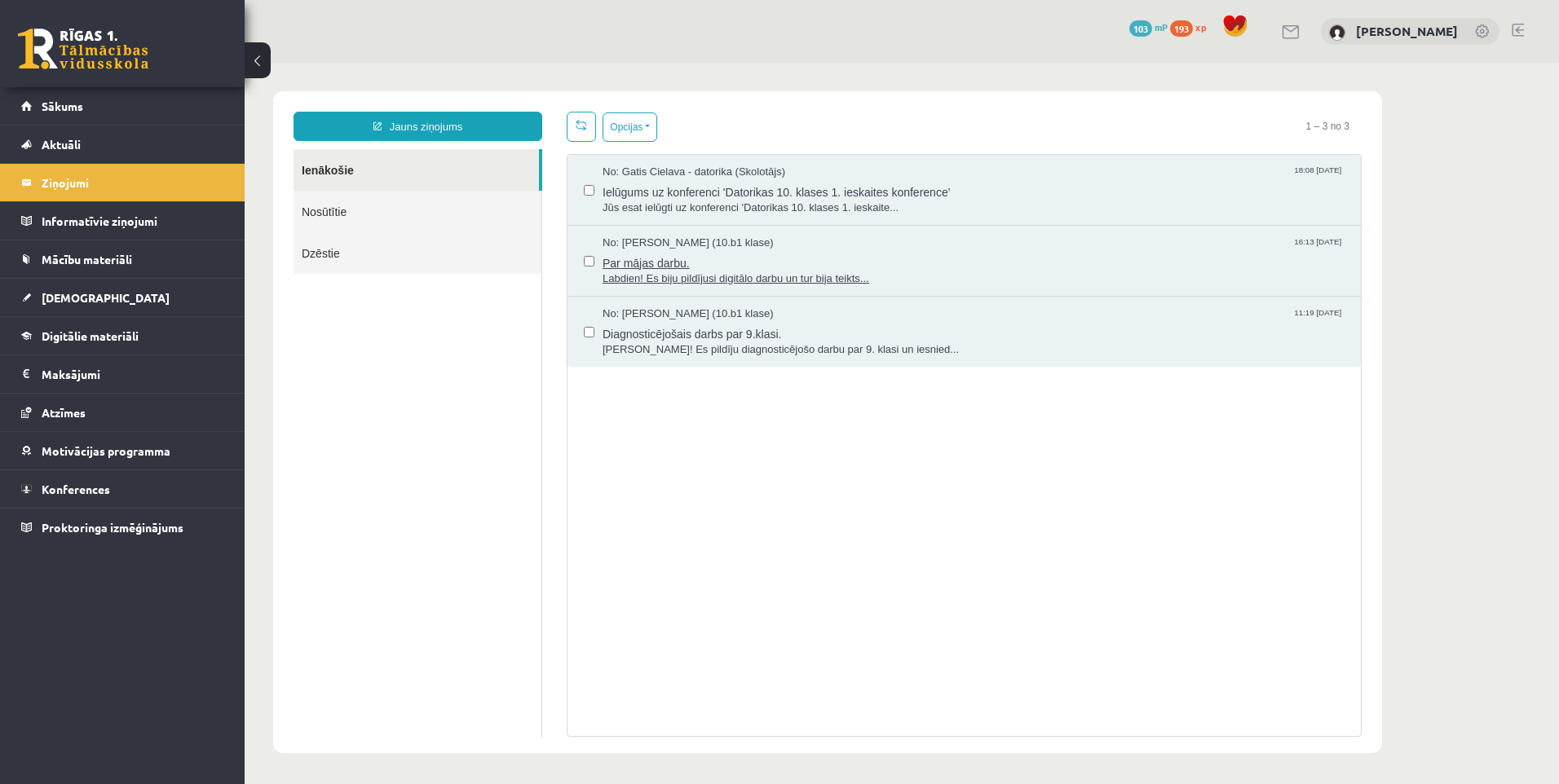
click at [683, 267] on span "Par mājas darbu." at bounding box center [973, 261] width 742 height 20
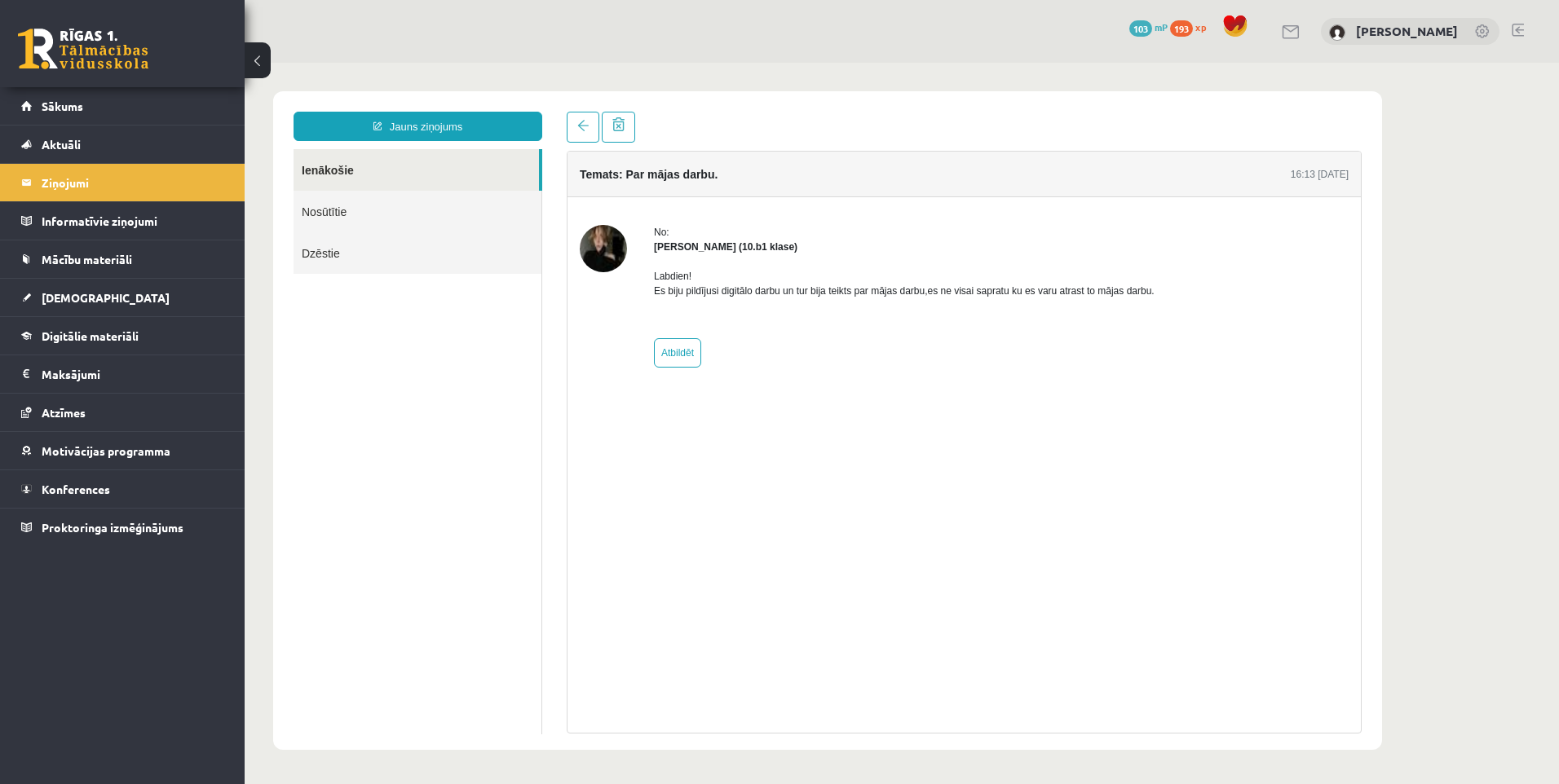
click at [587, 251] on img at bounding box center [603, 249] width 48 height 48
click at [646, 237] on div "No: Madara Andersone (10.b1 klase) Labdien! Es biju pildījusi digitālo darbu un…" at bounding box center [964, 297] width 769 height 143
click at [655, 224] on div "No: Madara Andersone (10.b1 klase) Labdien! Es biju pildījusi digitālo darbu un…" at bounding box center [964, 297] width 793 height 198
click at [604, 254] on img at bounding box center [603, 249] width 48 height 48
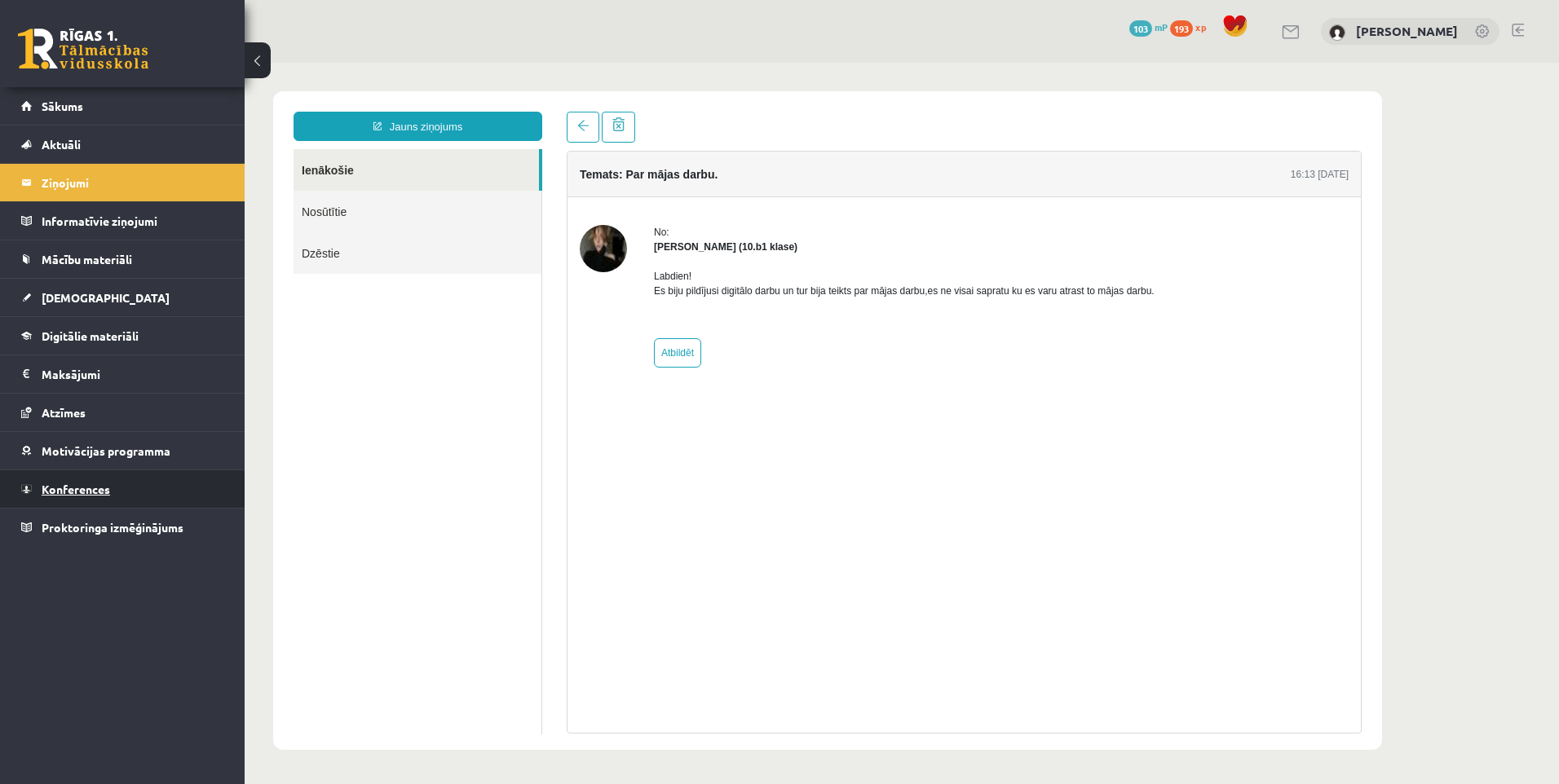
click at [92, 487] on span "Konferences" at bounding box center [76, 489] width 69 height 15
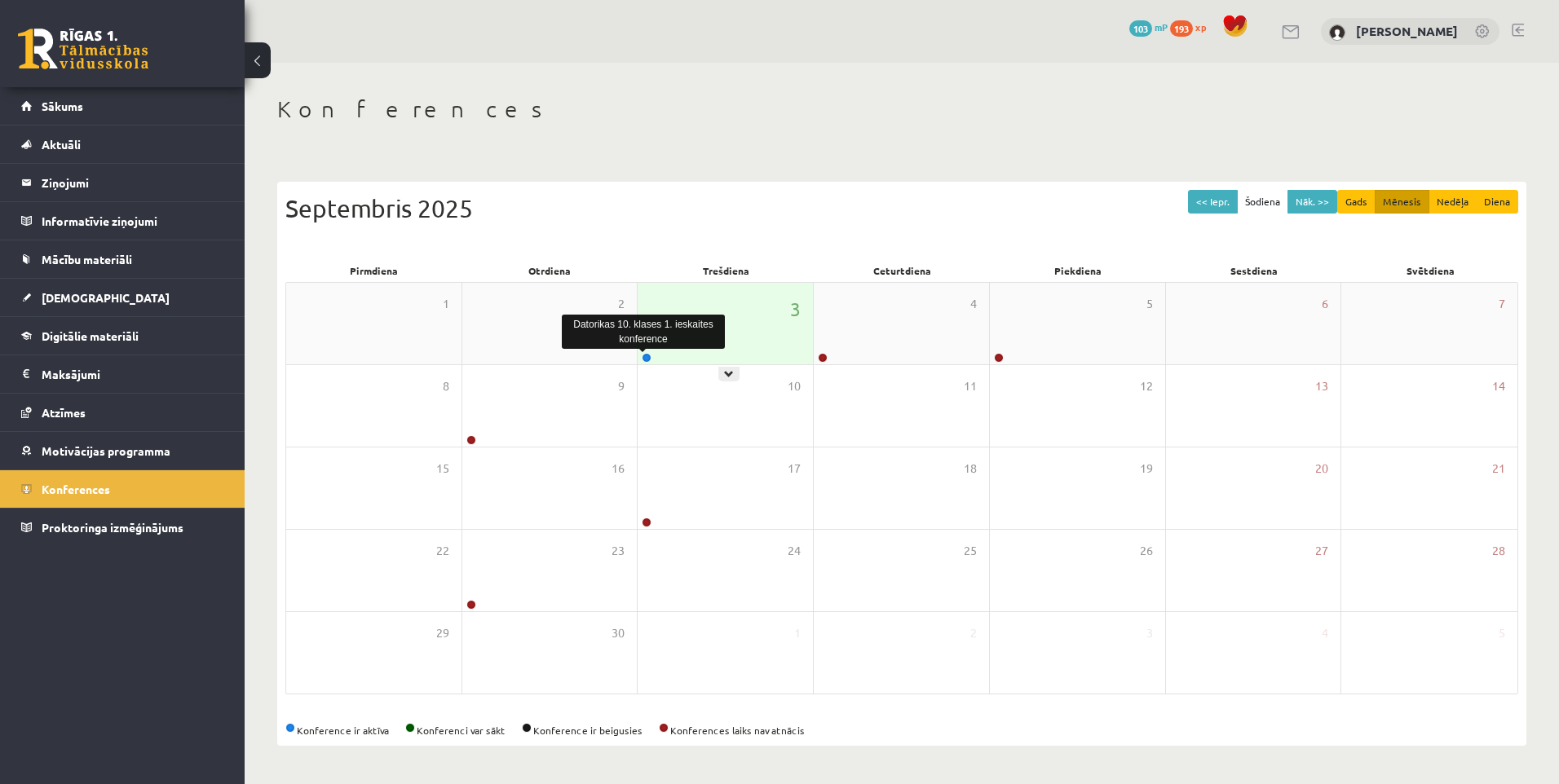
click at [640, 356] on div at bounding box center [645, 359] width 16 height 11
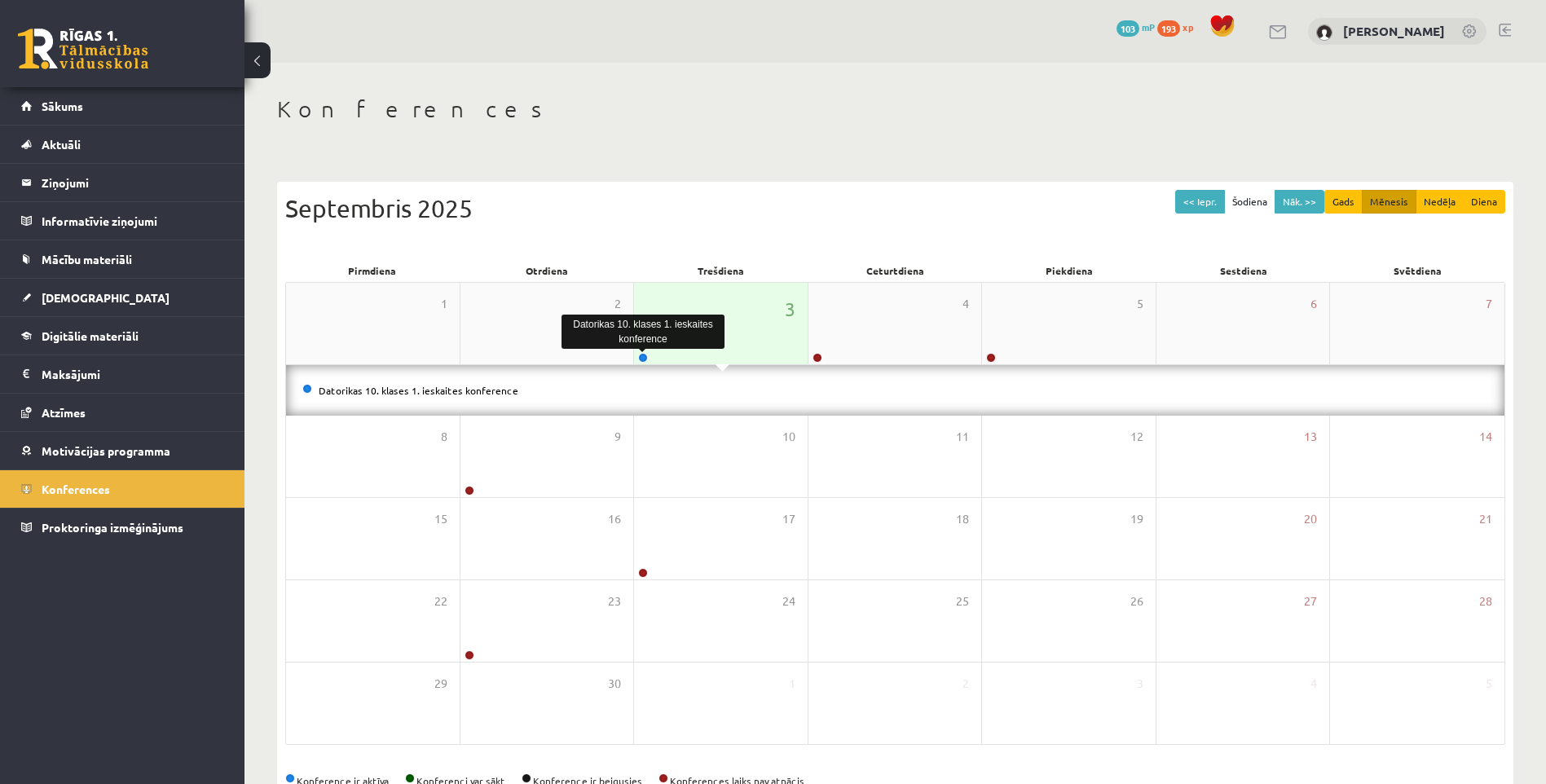
click at [640, 356] on link at bounding box center [643, 358] width 10 height 10
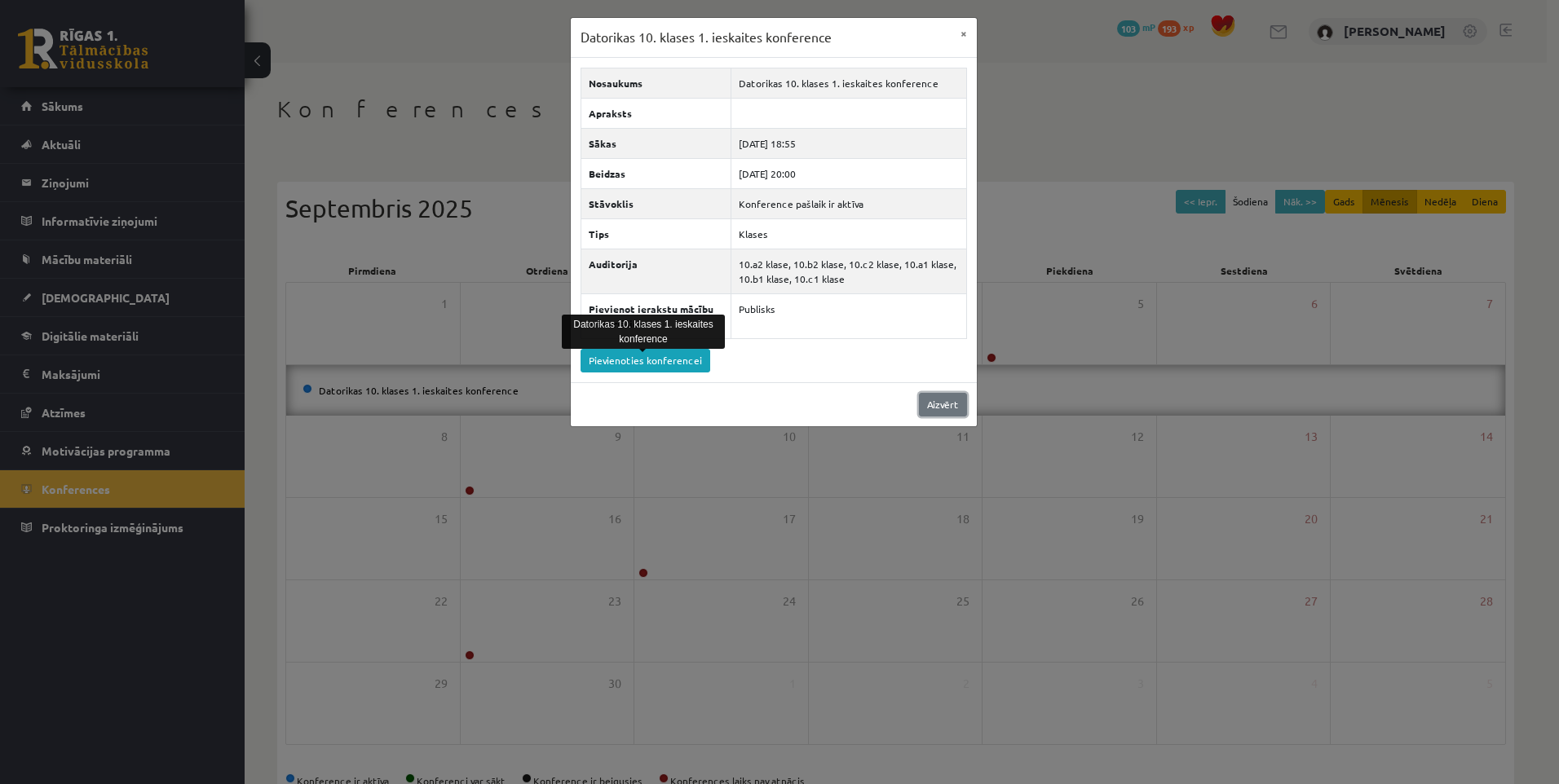
click at [943, 398] on link "Aizvērt" at bounding box center [943, 404] width 48 height 24
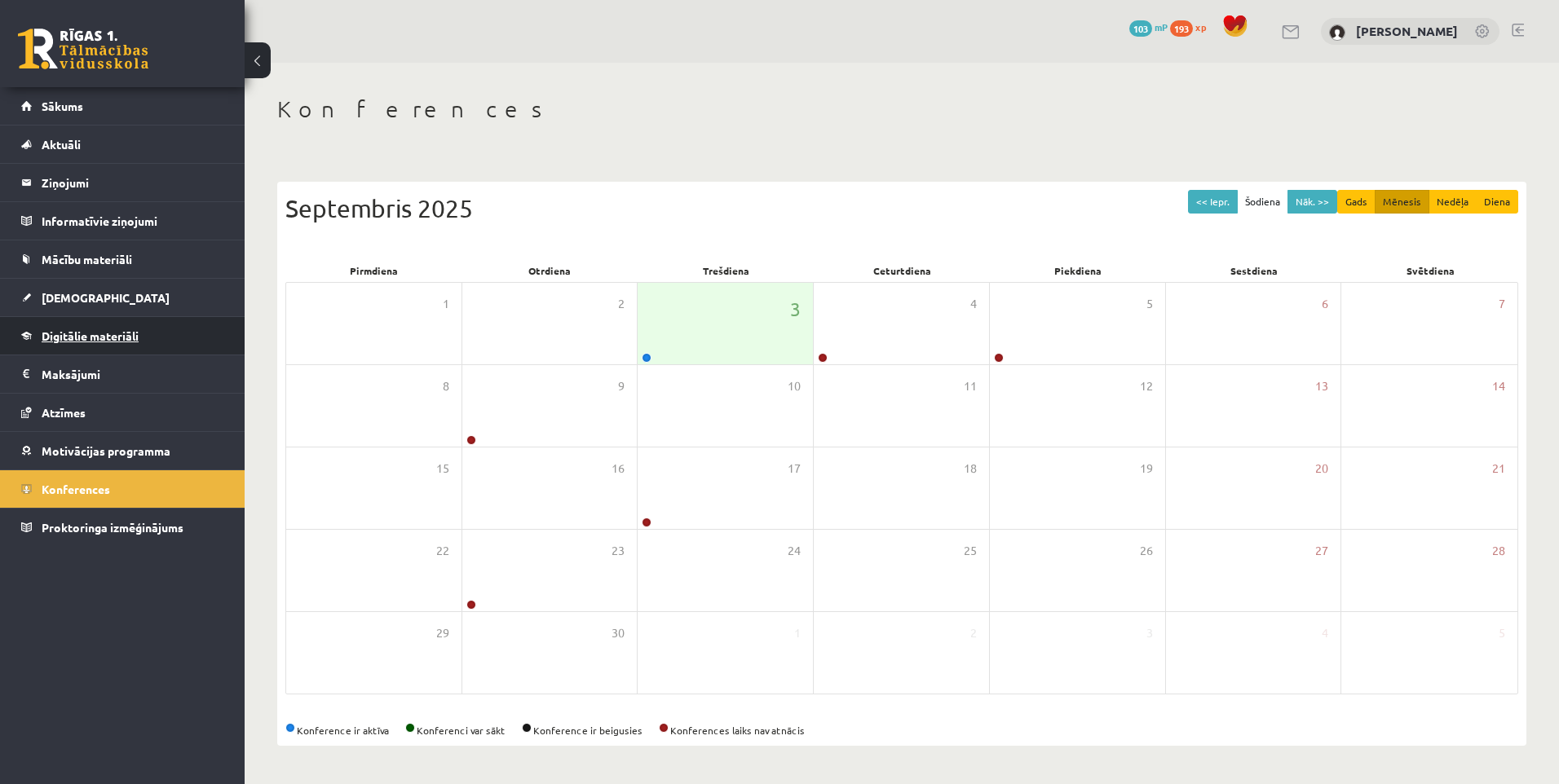
click at [79, 328] on link "Digitālie materiāli" at bounding box center [123, 336] width 203 height 38
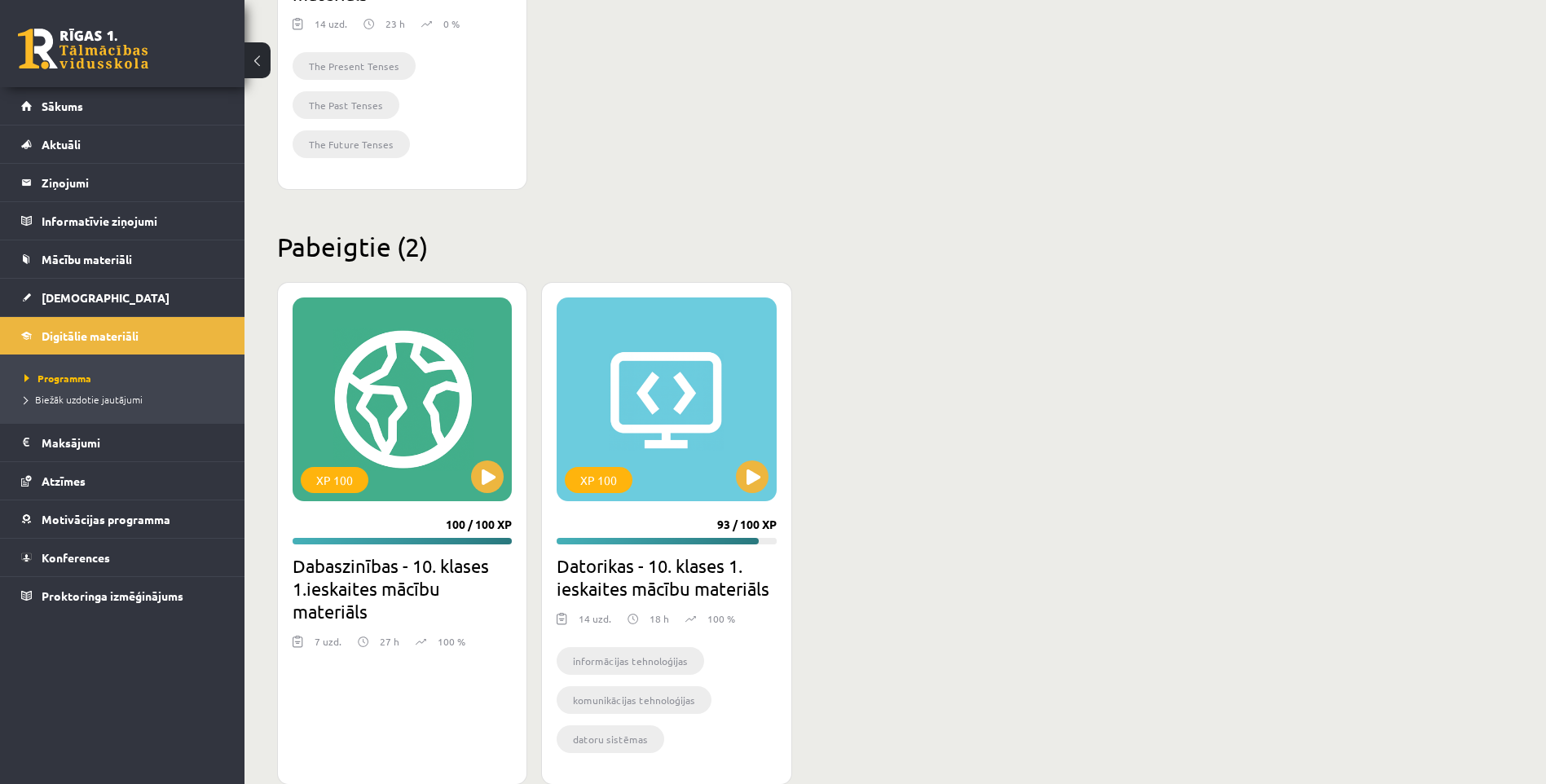
scroll to position [815, 0]
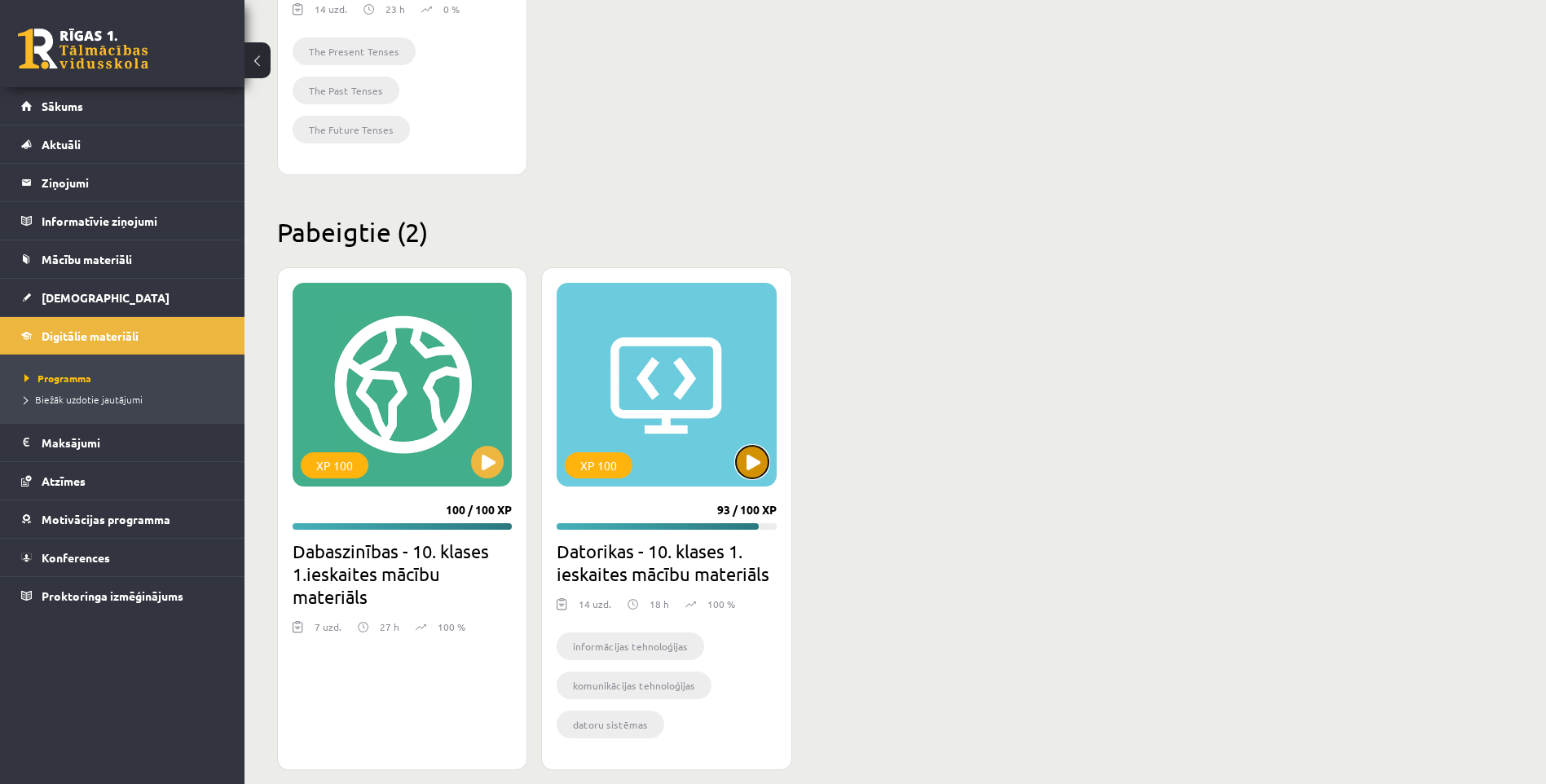
click at [755, 465] on button at bounding box center [752, 462] width 33 height 33
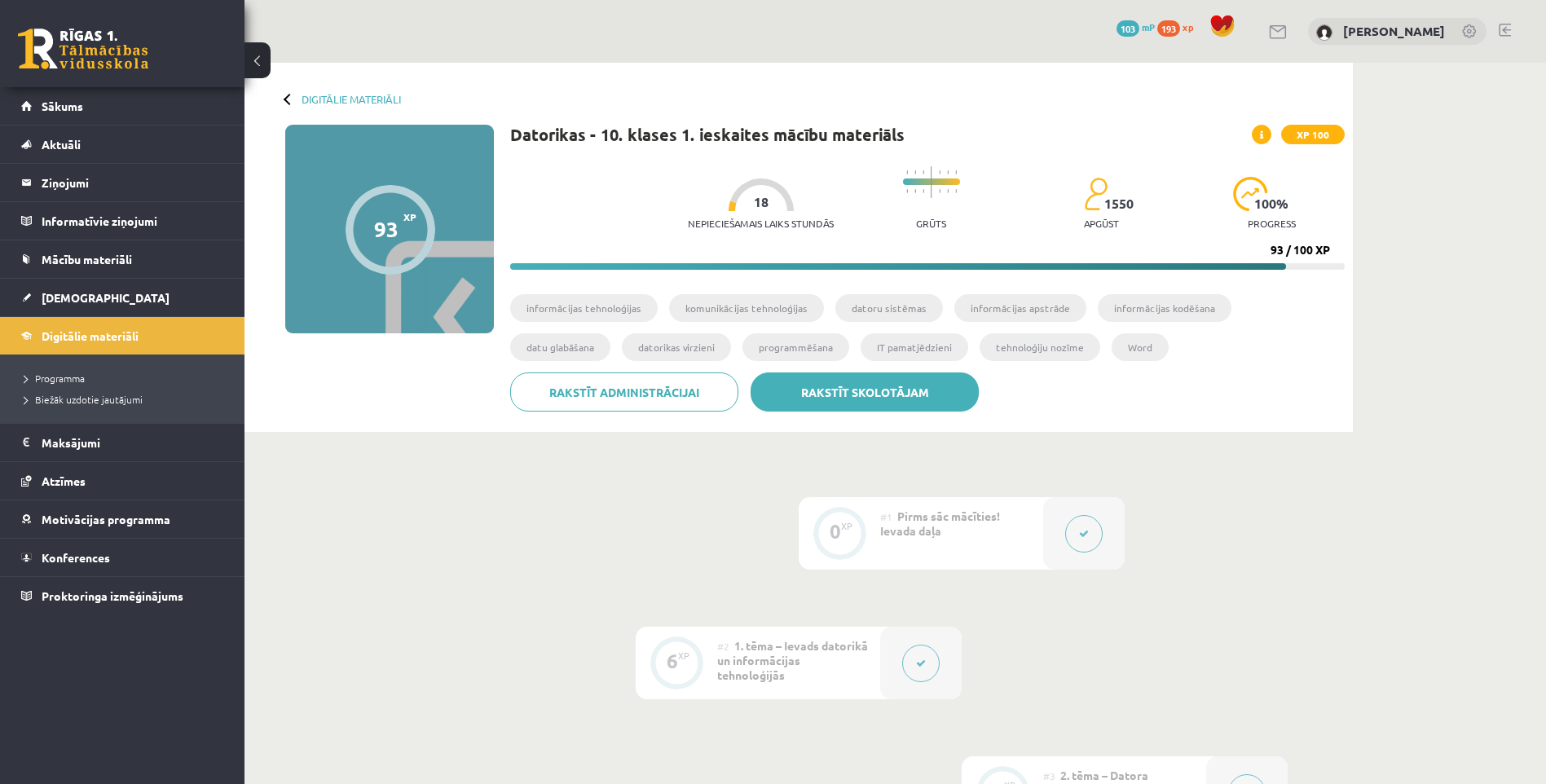
click at [885, 402] on link "Rakstīt skolotājam" at bounding box center [864, 392] width 229 height 39
